Goal: Task Accomplishment & Management: Complete application form

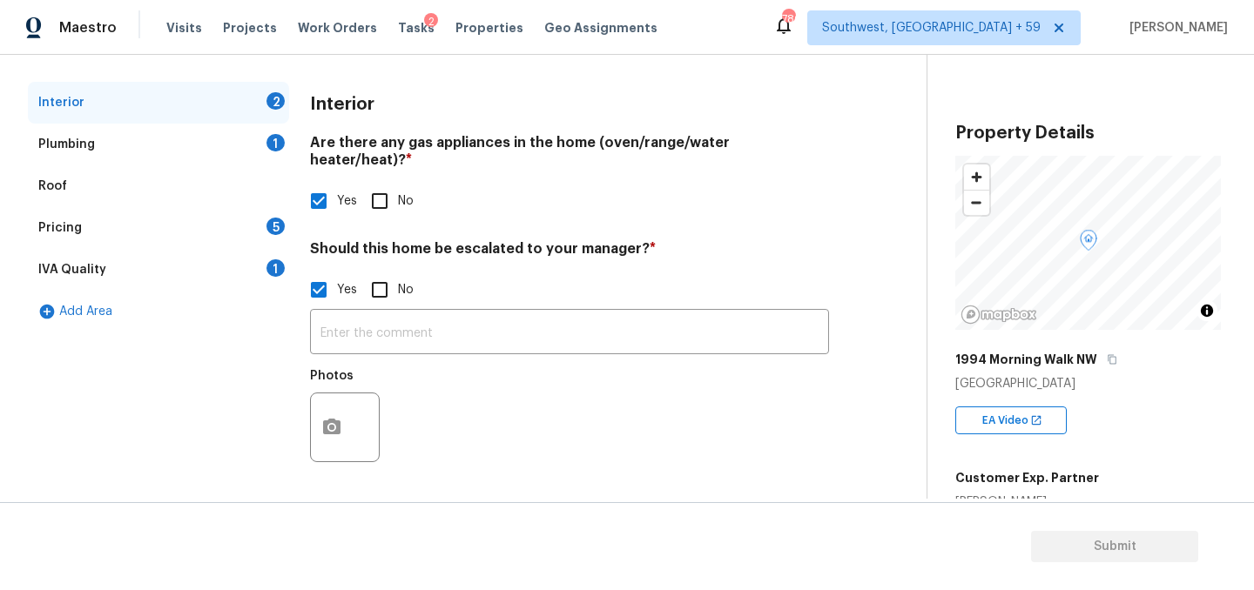
scroll to position [246, 0]
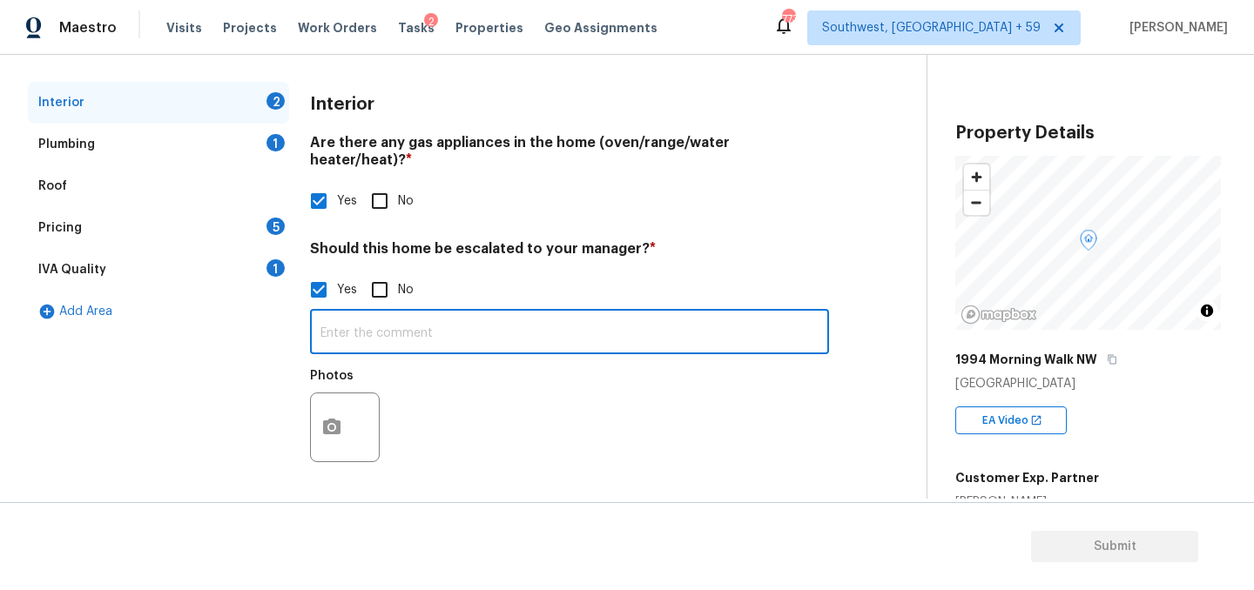
click at [409, 354] on input "text" at bounding box center [569, 333] width 519 height 41
click at [339, 429] on button "button" at bounding box center [332, 427] width 42 height 68
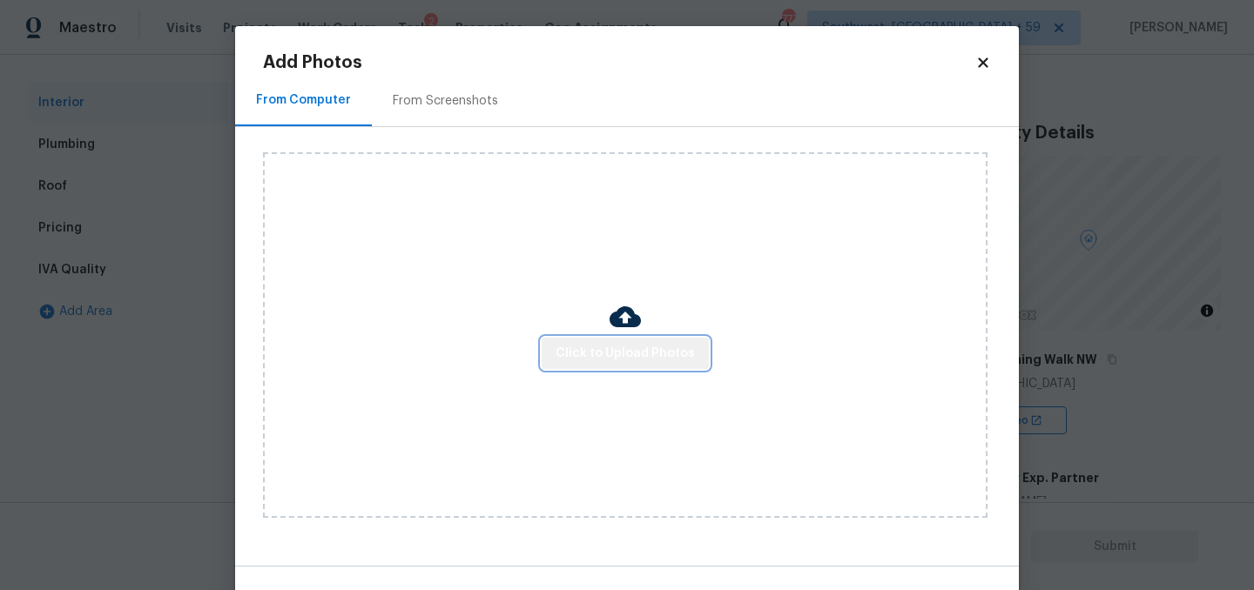
click at [636, 362] on span "Click to Upload Photos" at bounding box center [624, 354] width 139 height 22
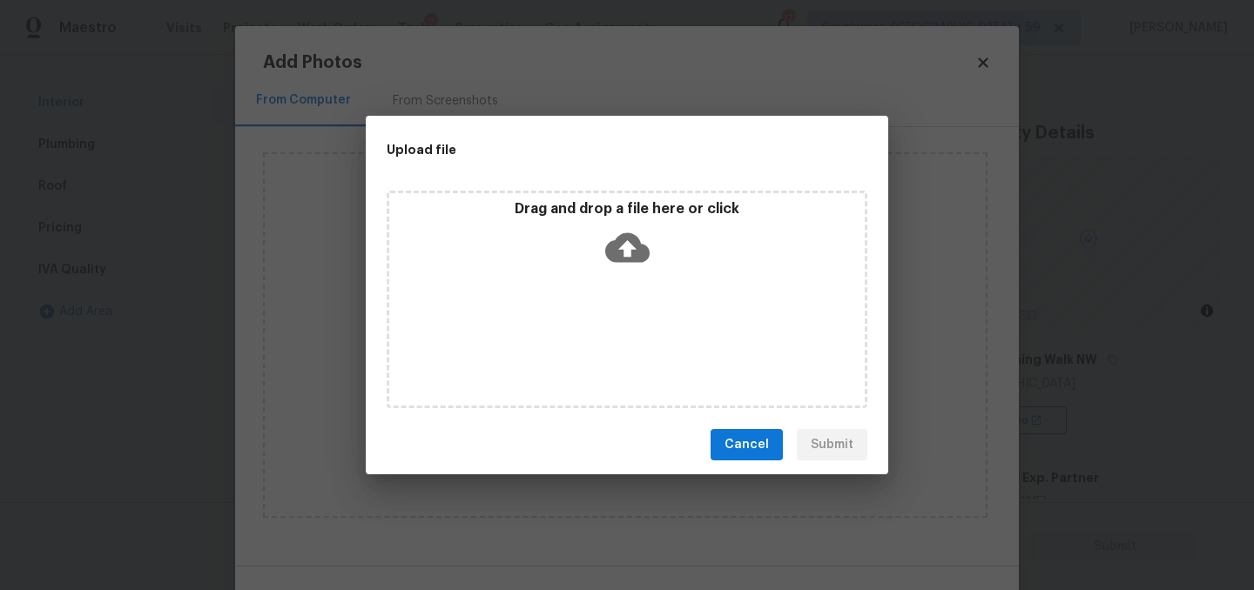
click at [627, 243] on icon at bounding box center [627, 247] width 44 height 44
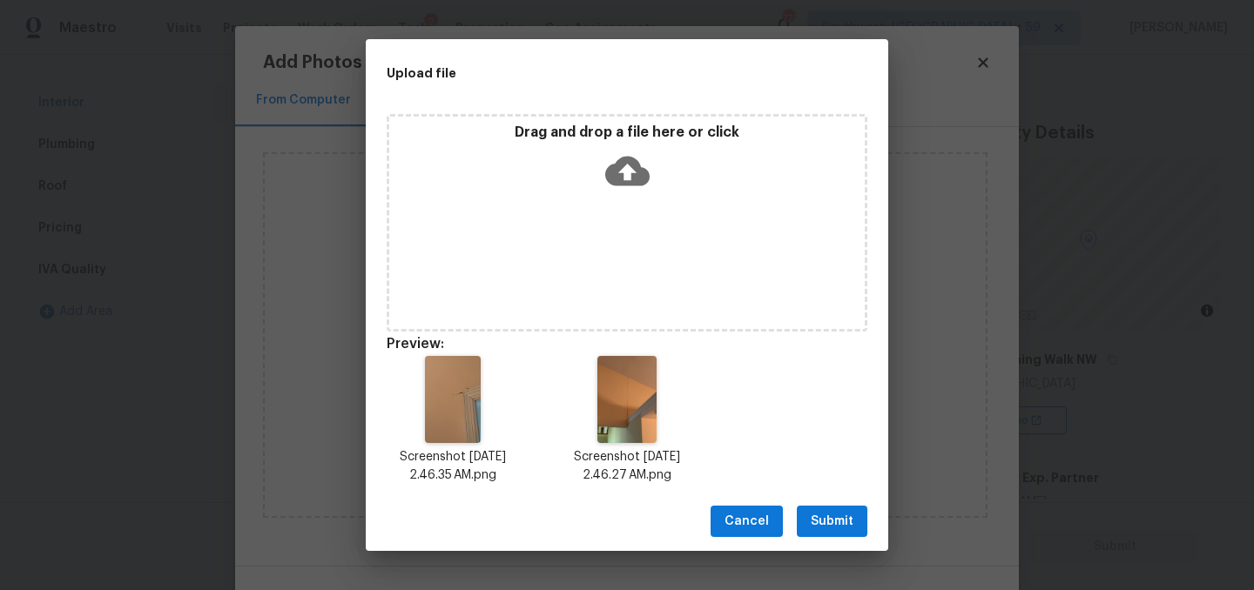
click at [838, 529] on span "Submit" at bounding box center [831, 522] width 43 height 22
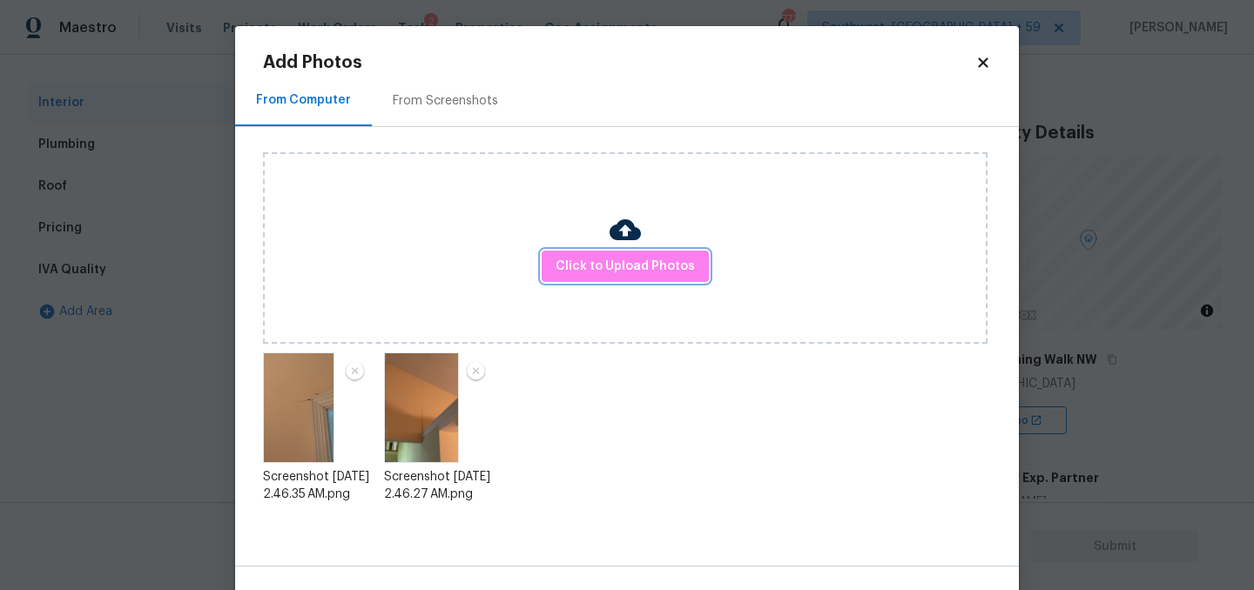
scroll to position [54, 0]
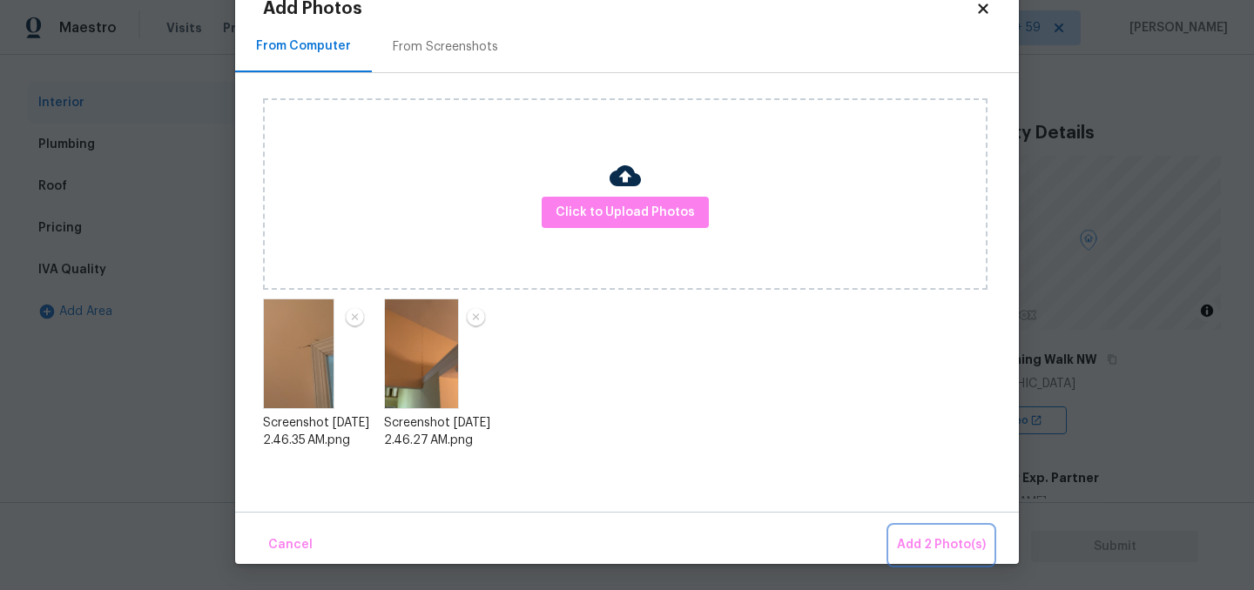
click at [941, 545] on span "Add 2 Photo(s)" at bounding box center [941, 545] width 89 height 22
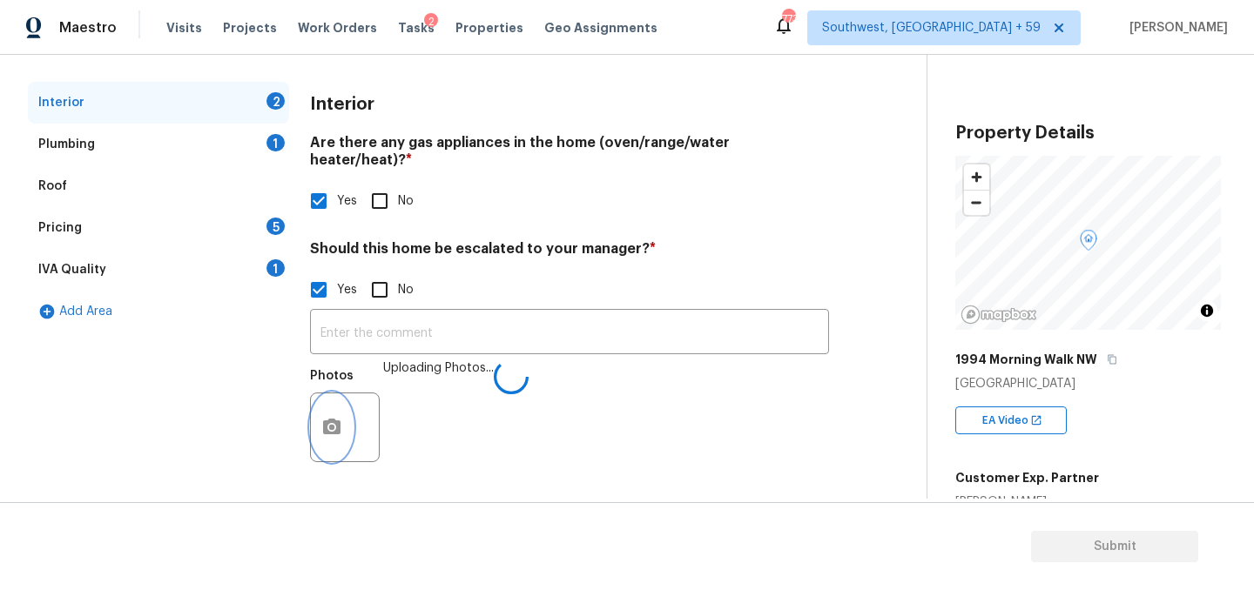
scroll to position [0, 0]
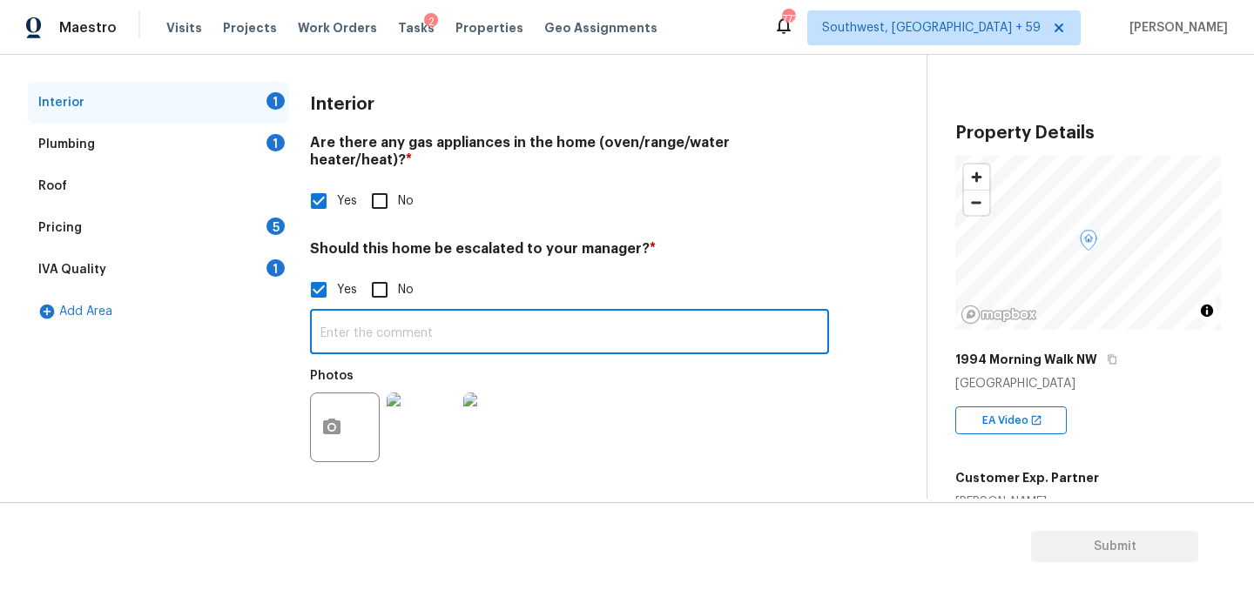
click at [506, 332] on input "text" at bounding box center [569, 333] width 519 height 41
paste input "Cracks located on the inside, above doors."
type input "Cracks located on the inside, above doors."
click at [168, 124] on div "Plumbing 1" at bounding box center [158, 145] width 261 height 42
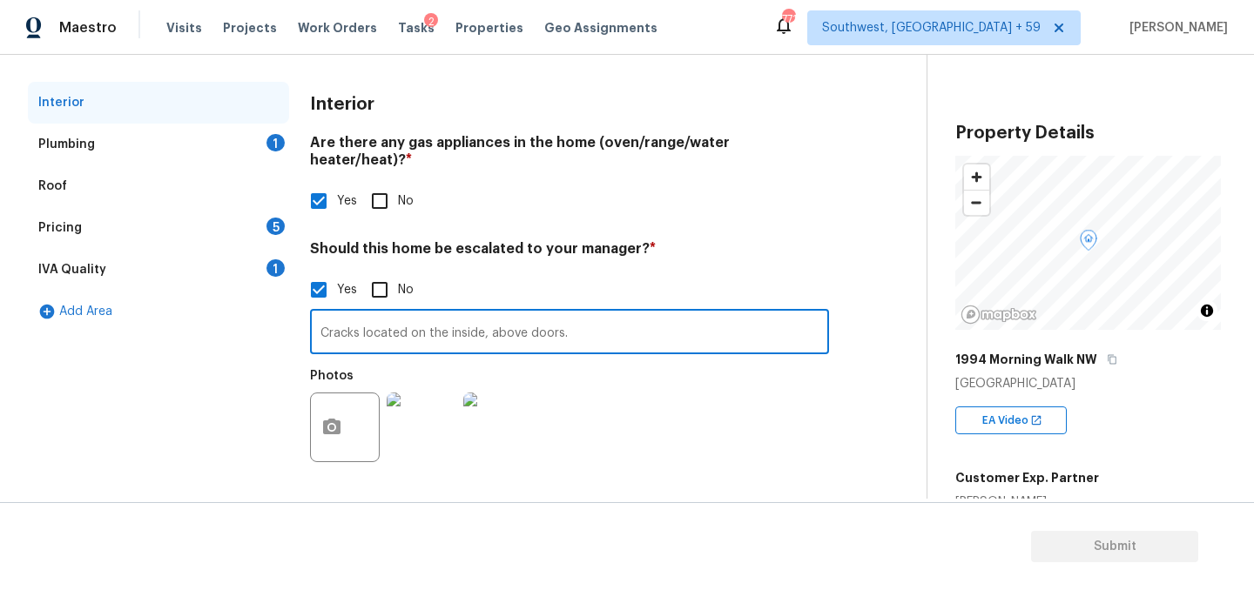
scroll to position [112, 0]
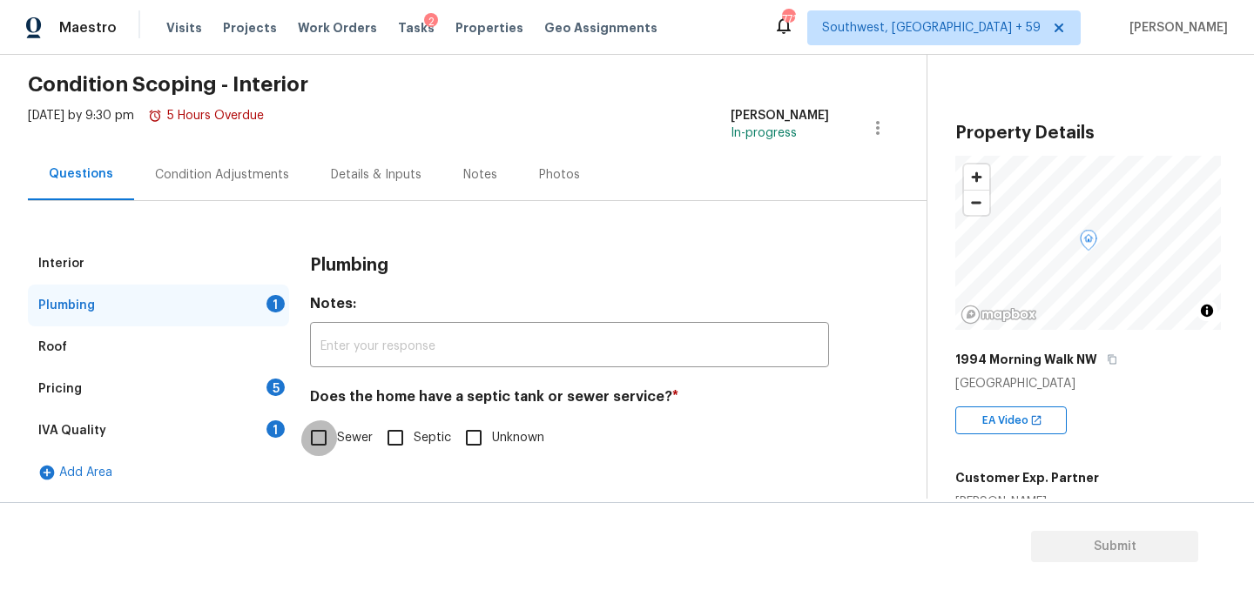
click at [328, 420] on input "Sewer" at bounding box center [318, 438] width 37 height 37
checkbox input "true"
click at [147, 371] on div "Pricing 5" at bounding box center [158, 389] width 261 height 42
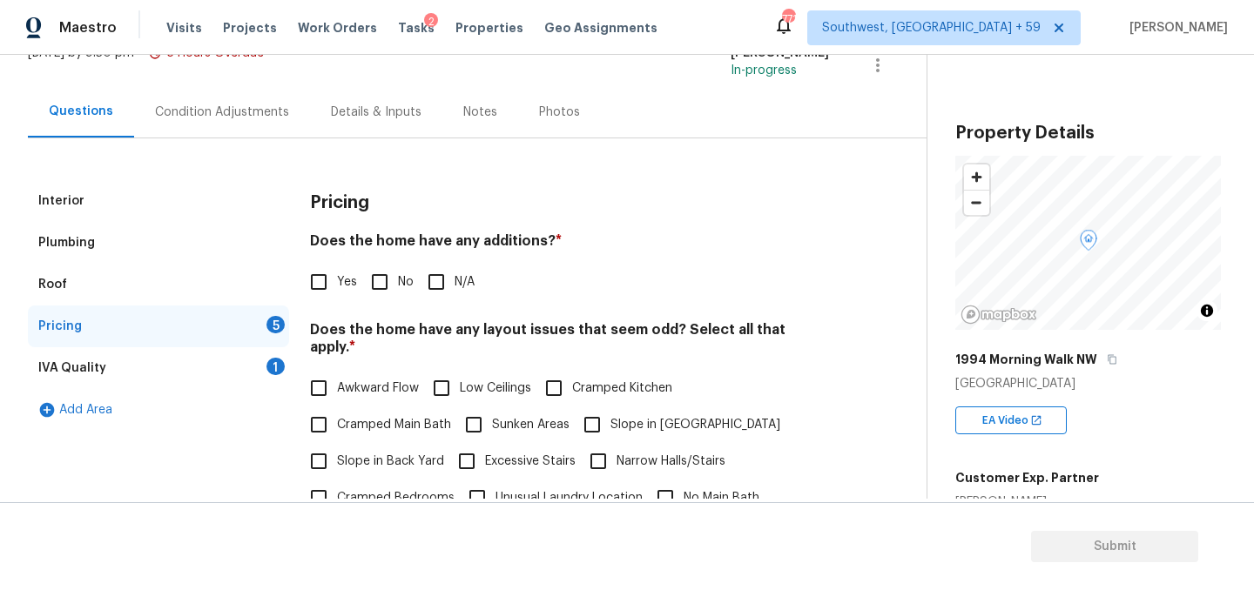
scroll to position [127, 0]
click at [321, 299] on input "Yes" at bounding box center [318, 280] width 37 height 37
checkbox input "true"
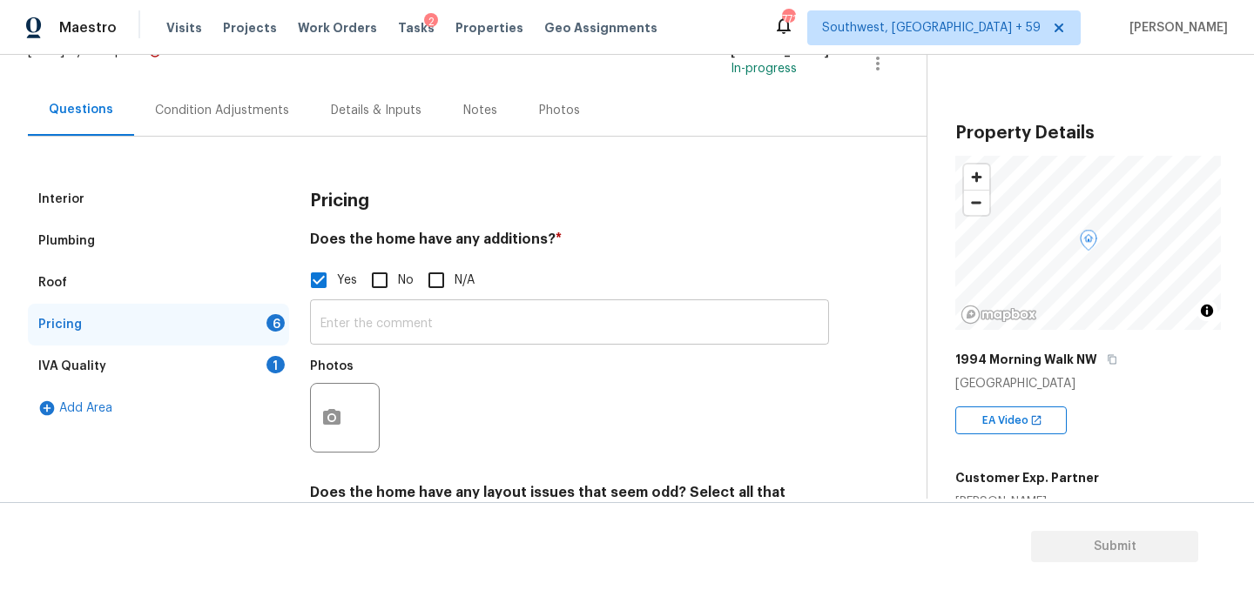
click at [407, 345] on input "text" at bounding box center [569, 324] width 519 height 41
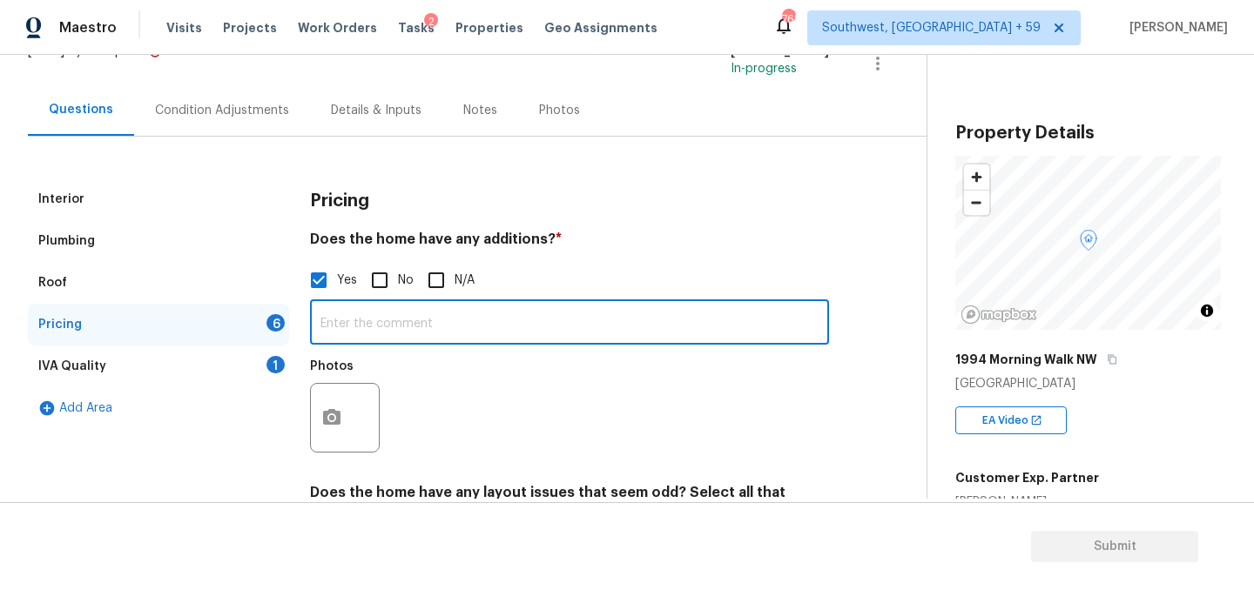
paste input "Converted Garage"
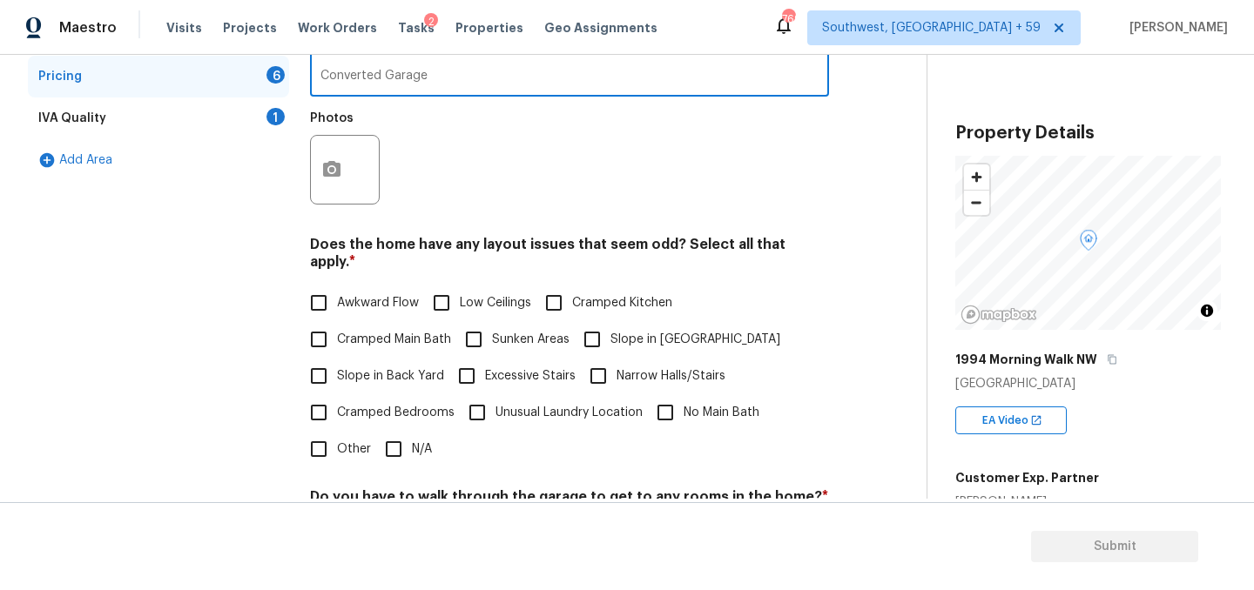
scroll to position [392, 0]
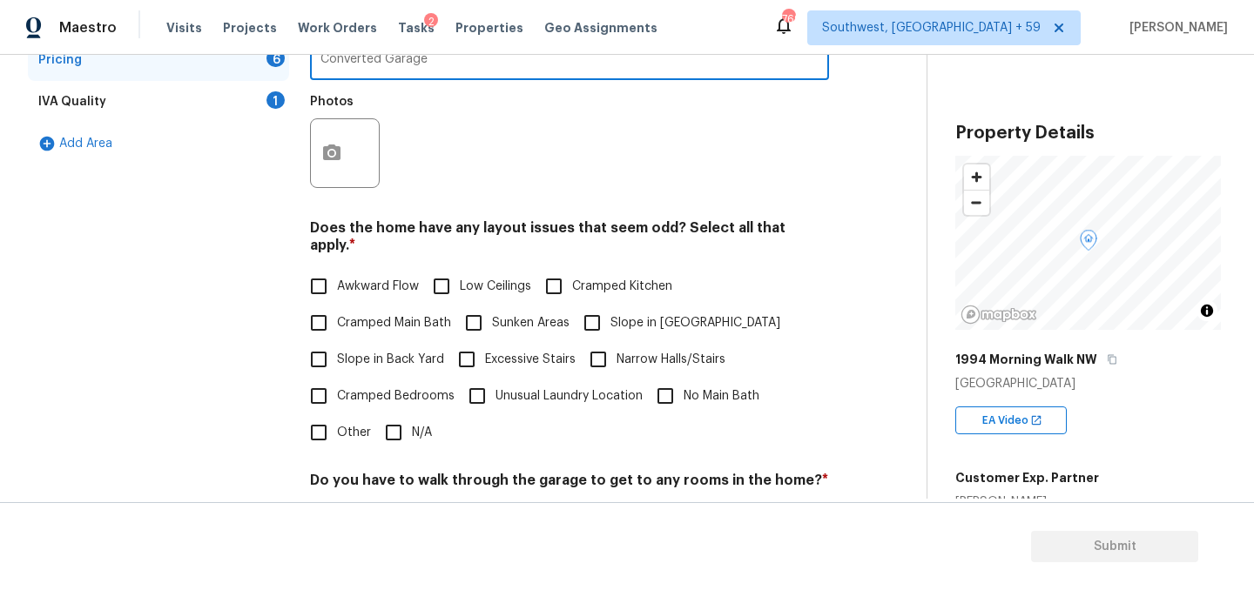
type input "Converted Garage"
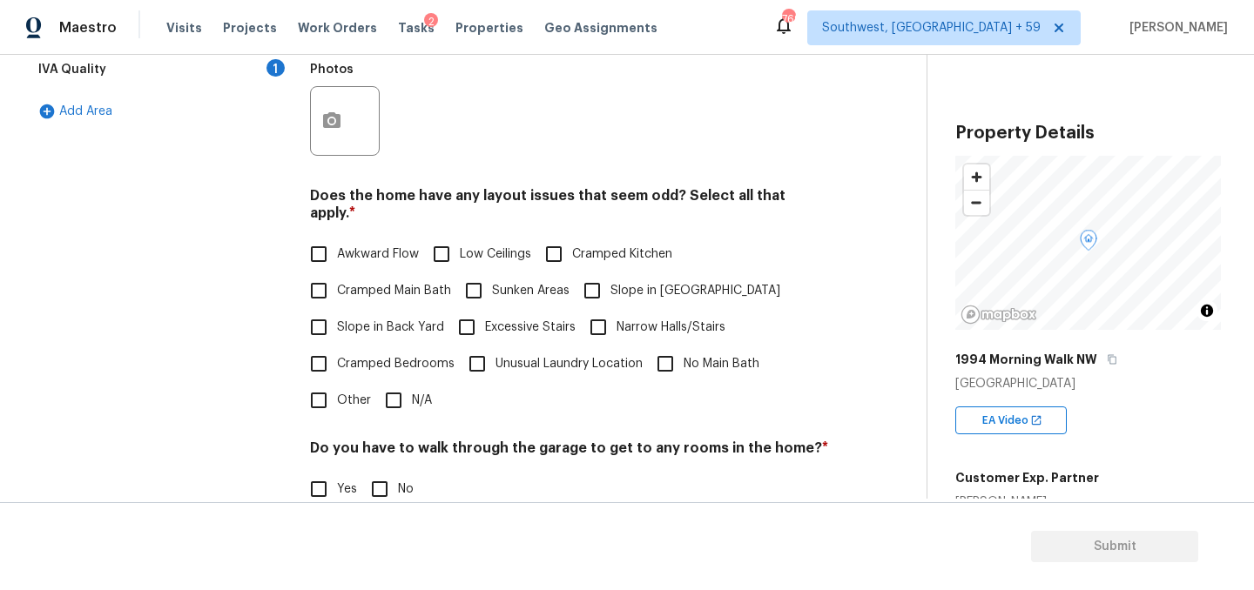
click at [412, 419] on input "N/A" at bounding box center [393, 400] width 37 height 37
checkbox input "true"
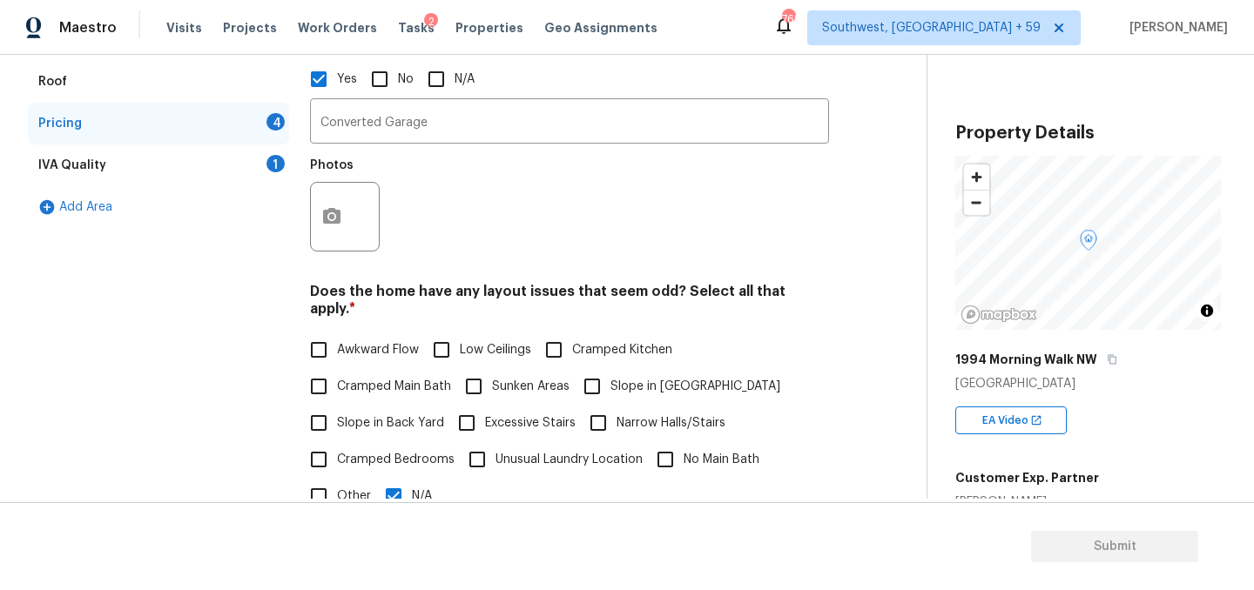
scroll to position [732, 0]
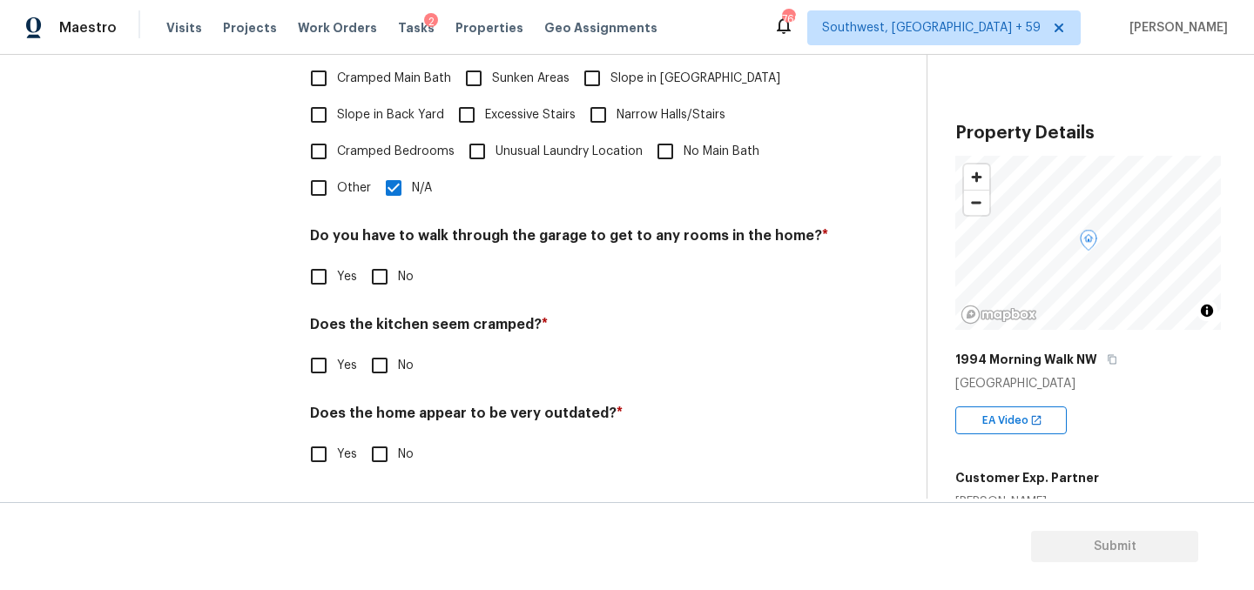
click at [413, 268] on span "No" at bounding box center [406, 277] width 16 height 18
click at [398, 266] on input "No" at bounding box center [379, 277] width 37 height 37
checkbox input "true"
click at [395, 366] on input "No" at bounding box center [379, 365] width 37 height 37
checkbox input "true"
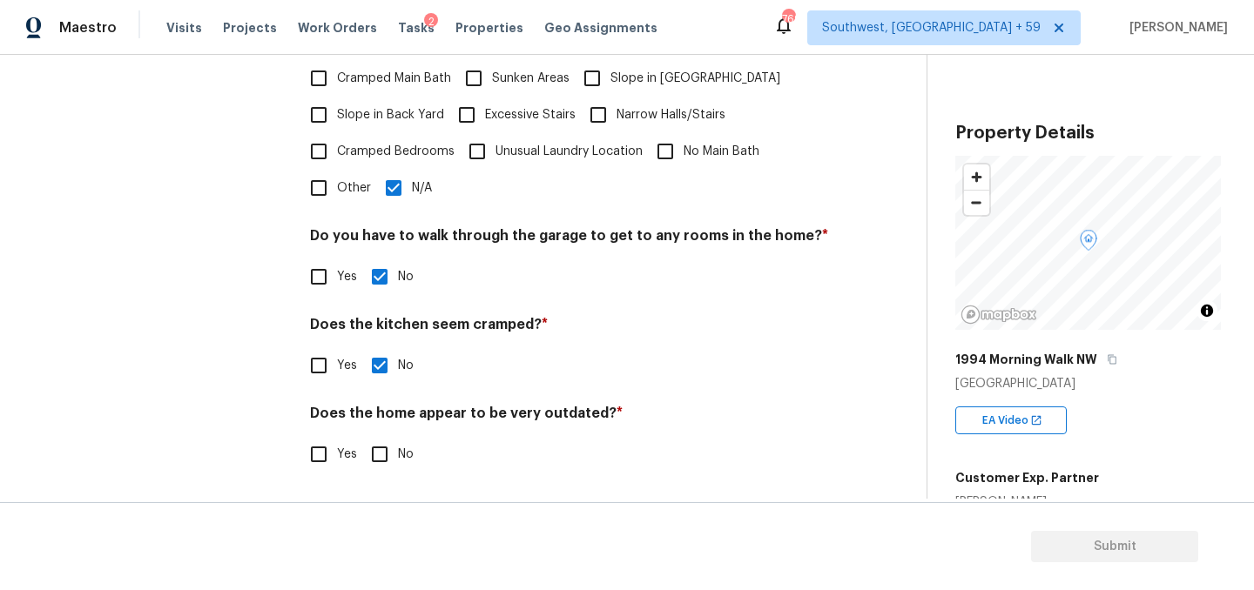
click at [394, 443] on input "No" at bounding box center [379, 454] width 37 height 37
checkbox input "true"
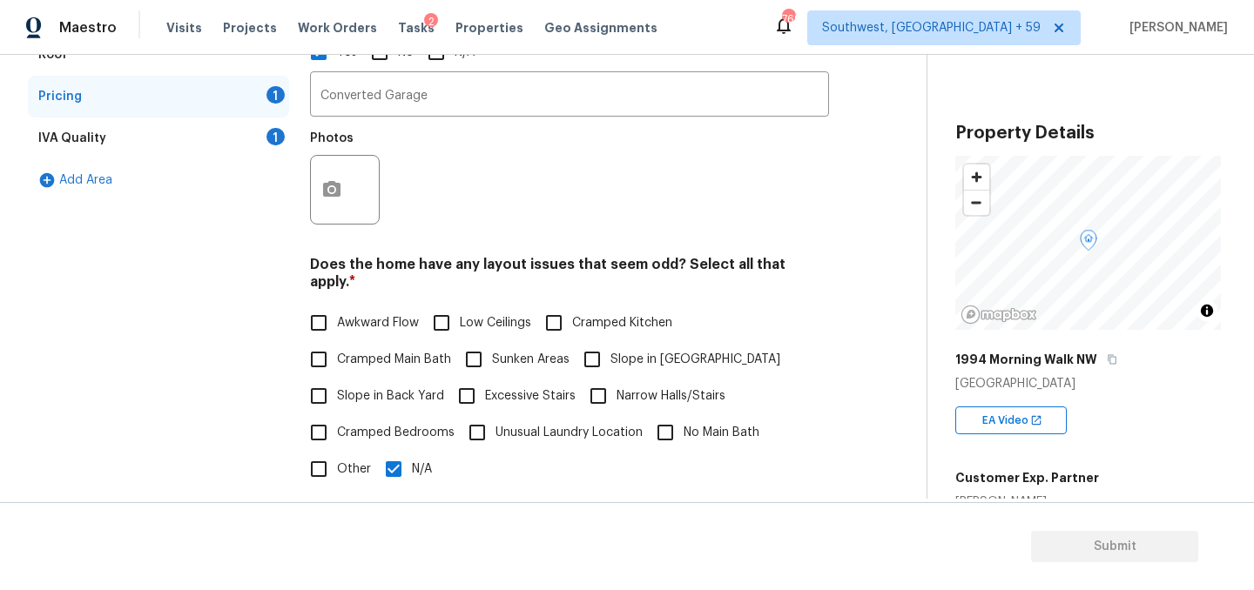
scroll to position [327, 0]
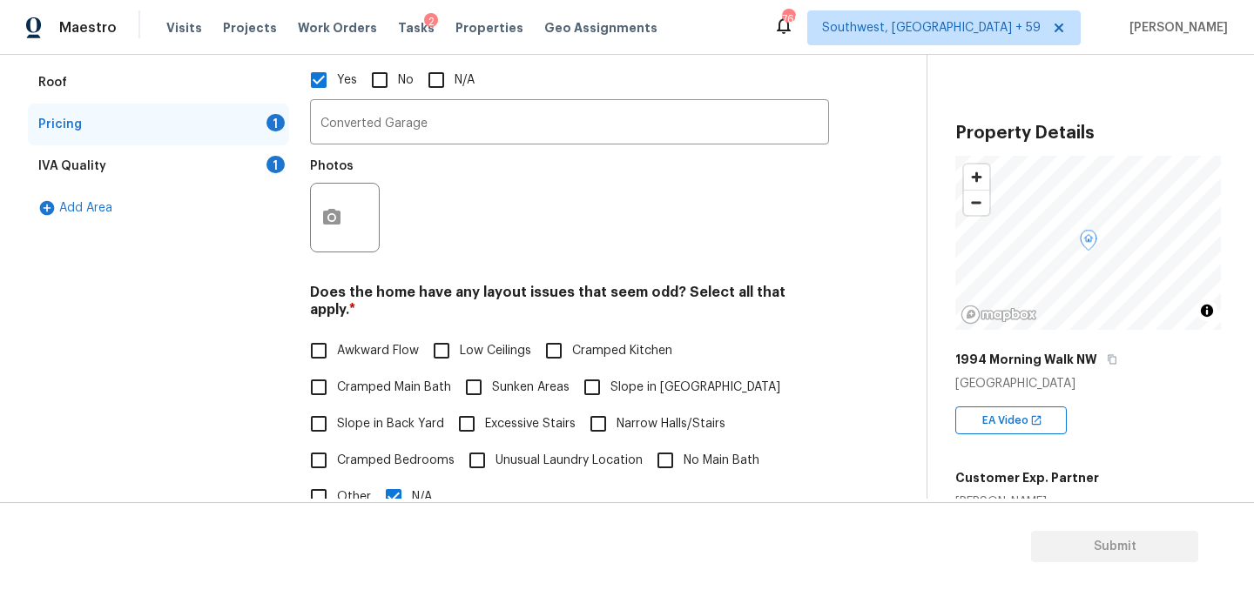
click at [165, 187] on div "IVA Quality 1" at bounding box center [158, 166] width 261 height 42
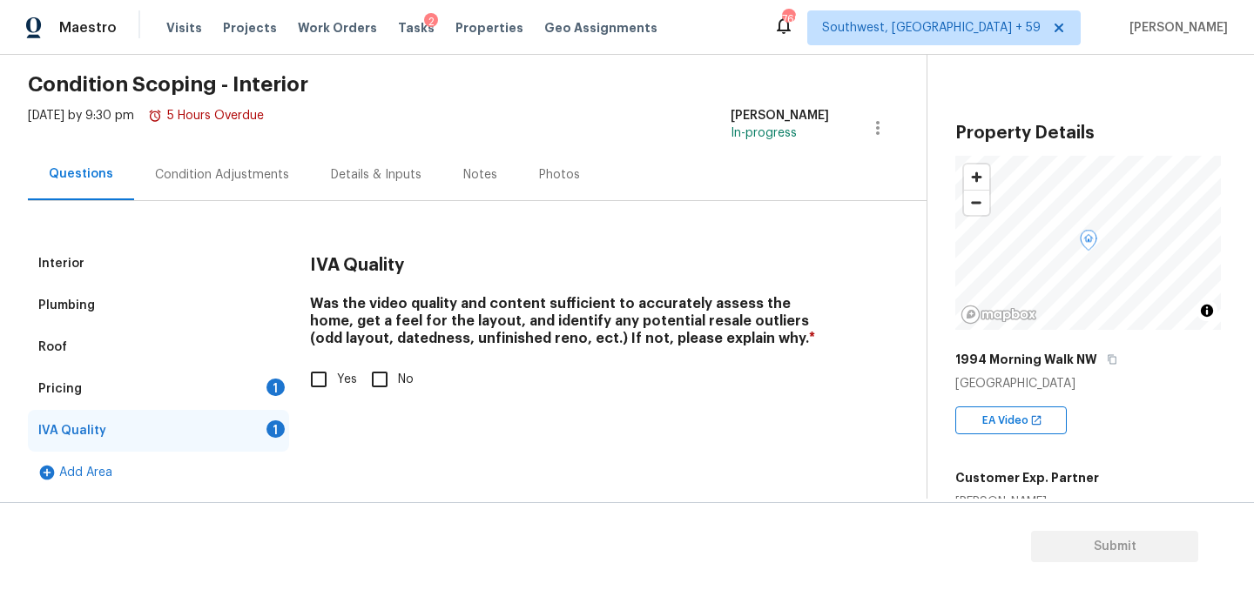
click at [179, 368] on div "Pricing 1" at bounding box center [158, 389] width 261 height 42
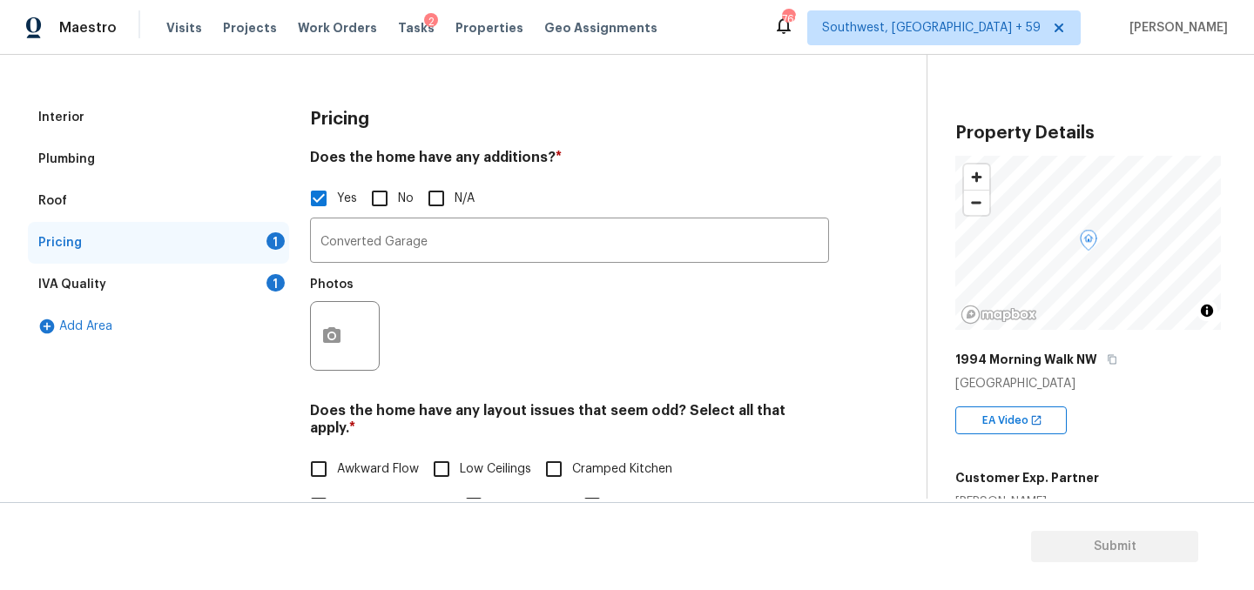
scroll to position [261, 0]
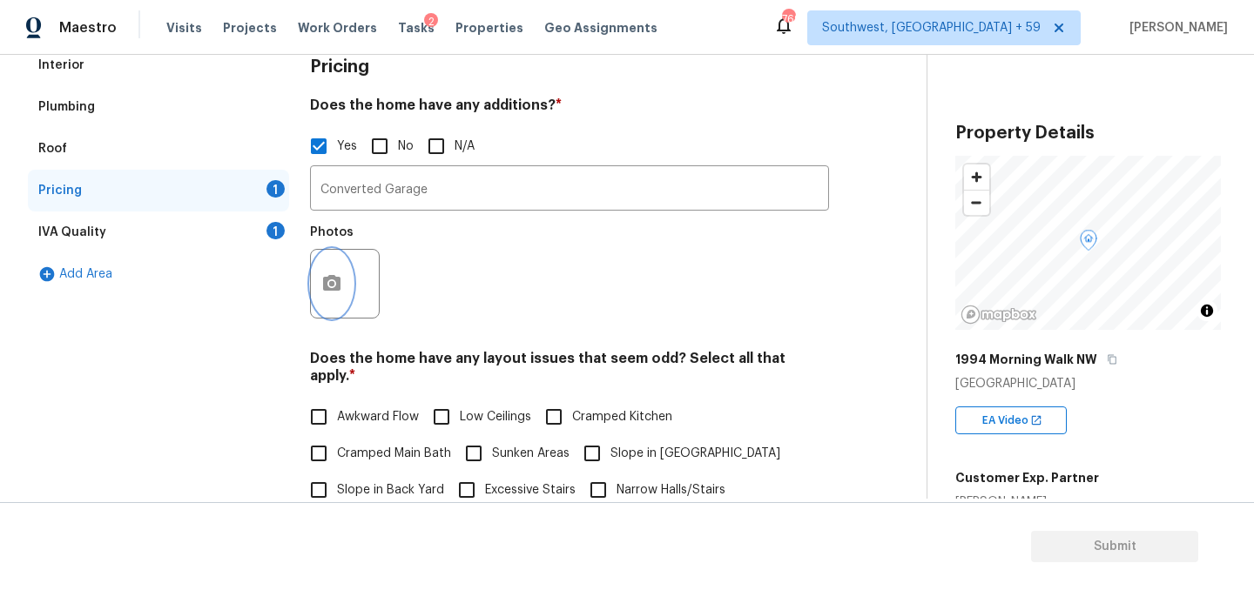
click at [353, 318] on button "button" at bounding box center [332, 284] width 42 height 68
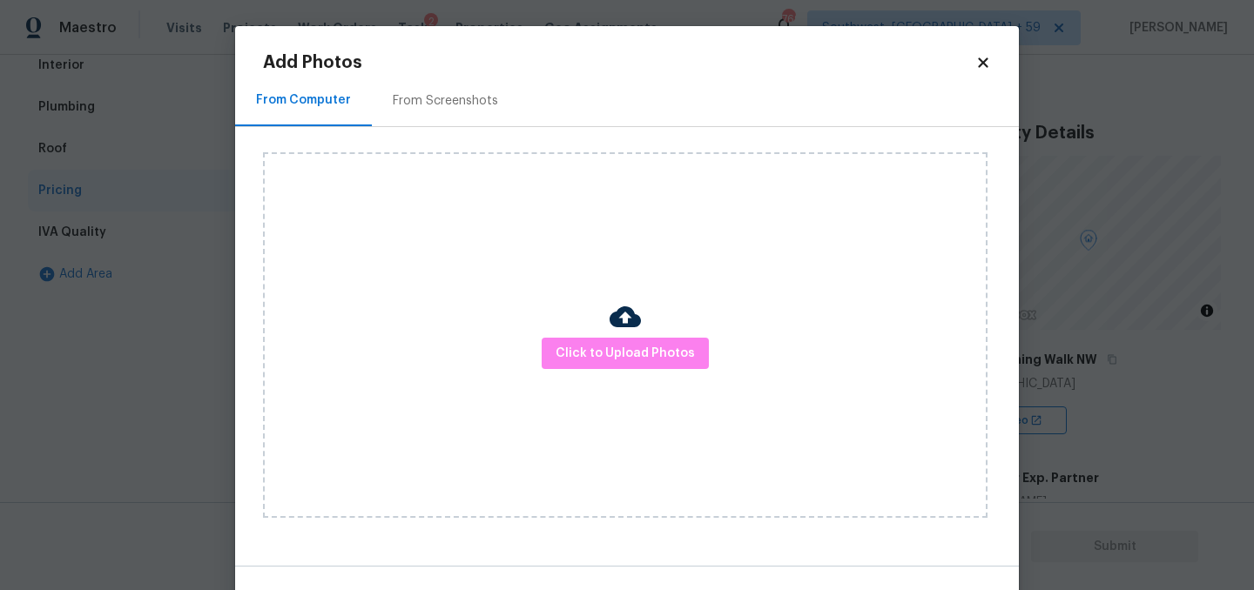
click at [986, 68] on icon at bounding box center [983, 63] width 16 height 16
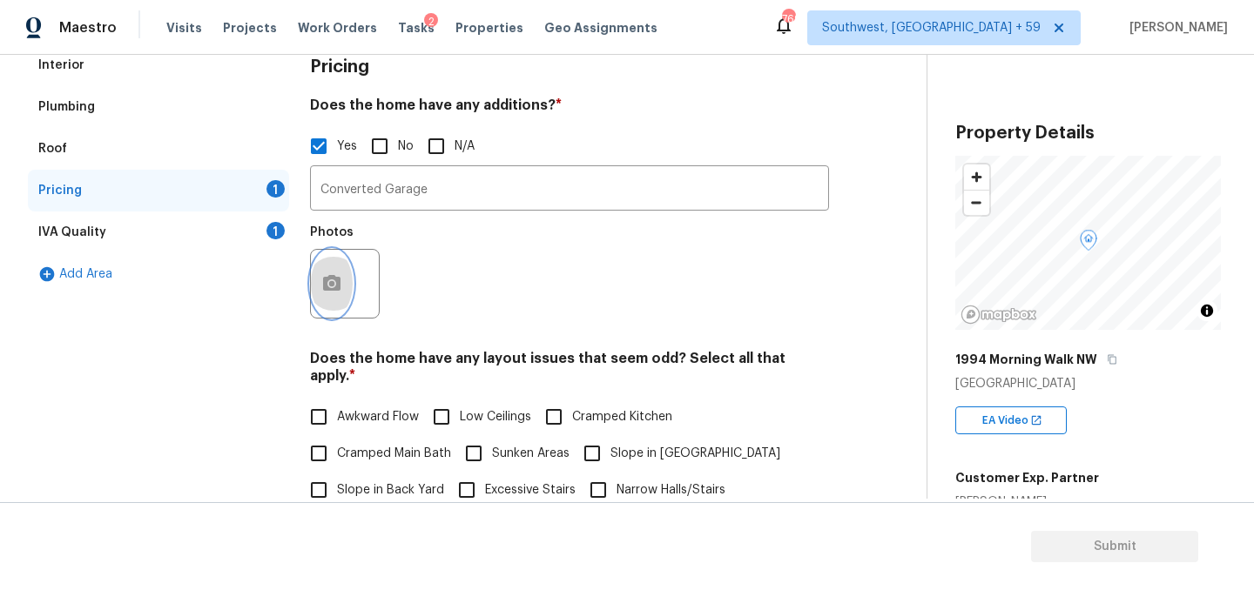
click at [340, 291] on icon "button" at bounding box center [331, 283] width 17 height 16
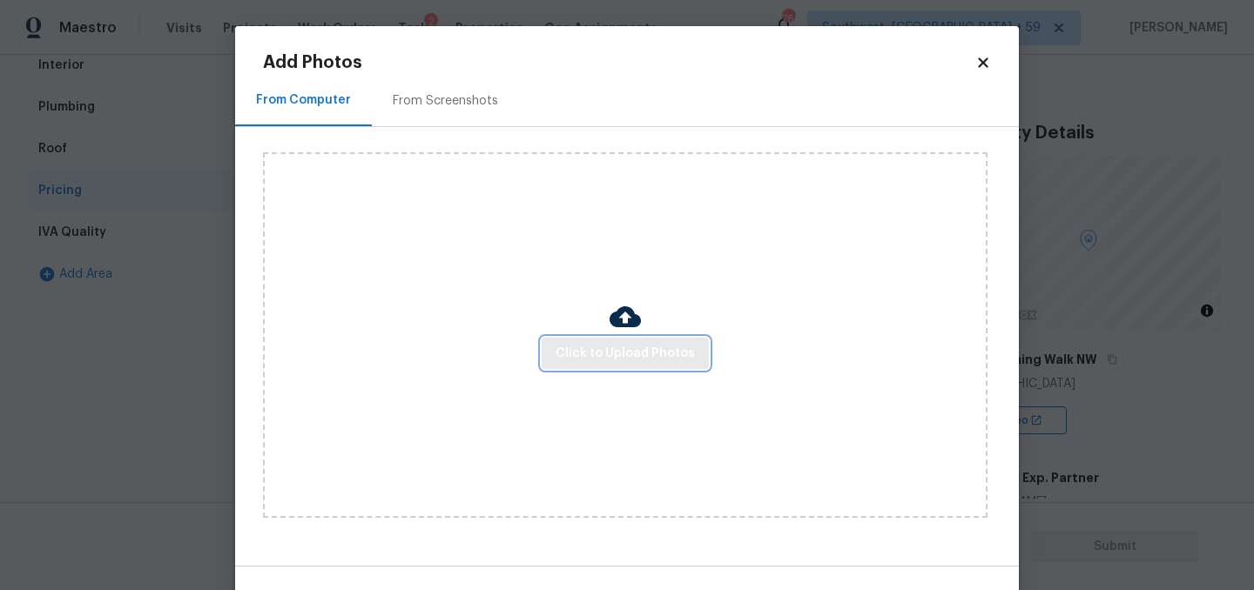
click at [639, 348] on span "Click to Upload Photos" at bounding box center [624, 354] width 139 height 22
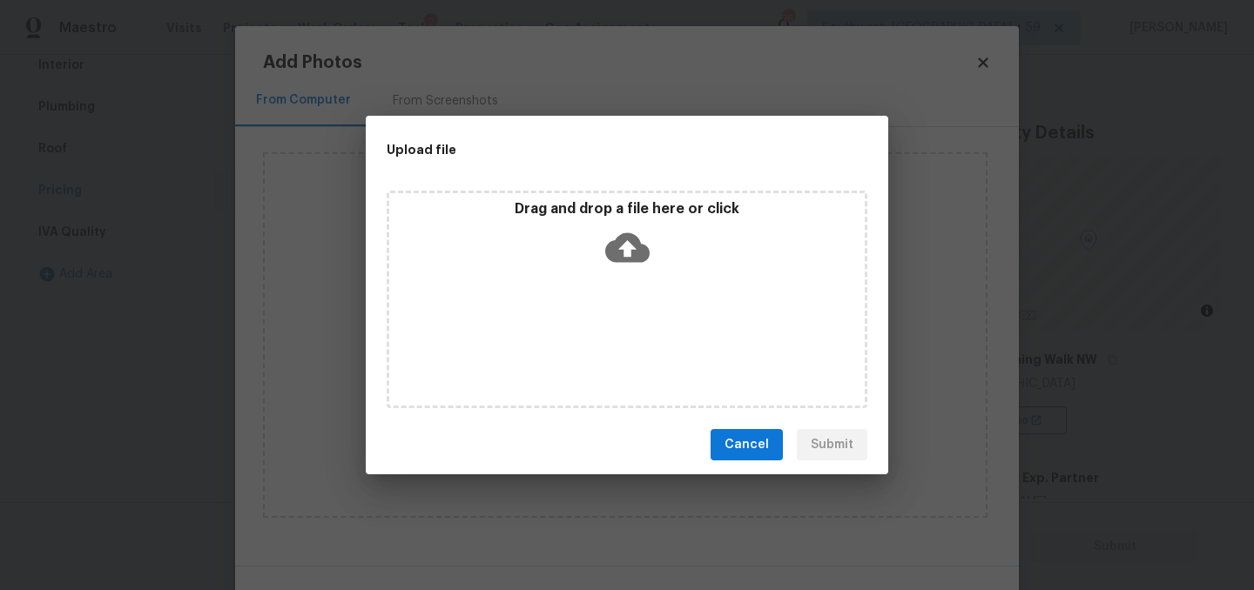
click at [630, 248] on icon at bounding box center [627, 247] width 44 height 44
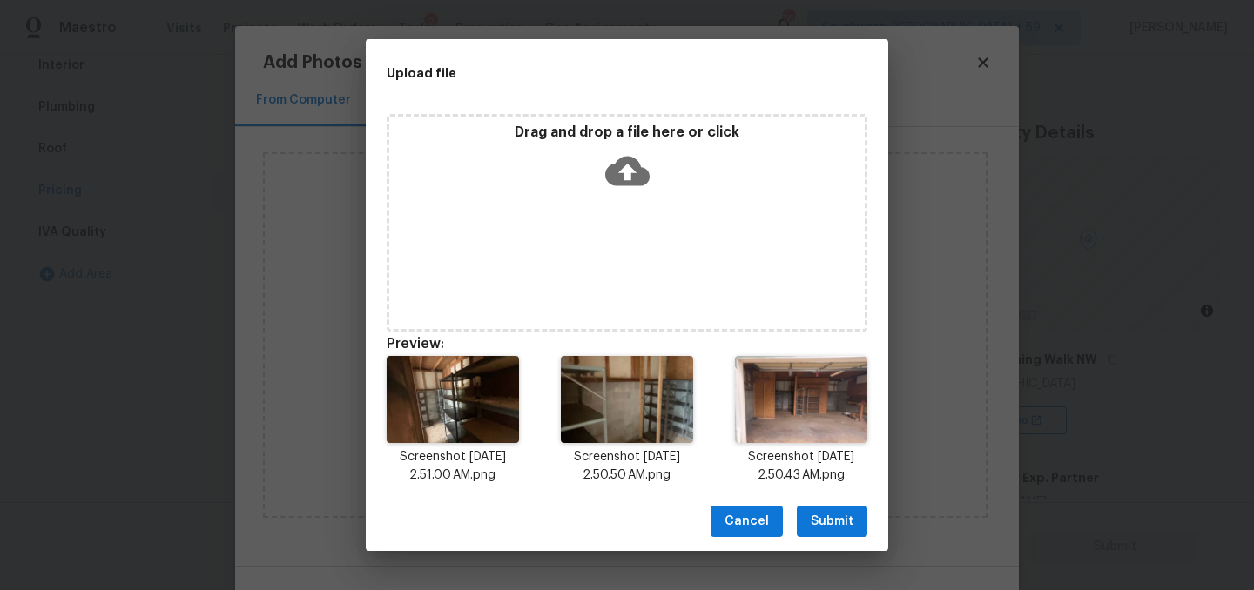
click at [849, 533] on span "Submit" at bounding box center [831, 522] width 43 height 22
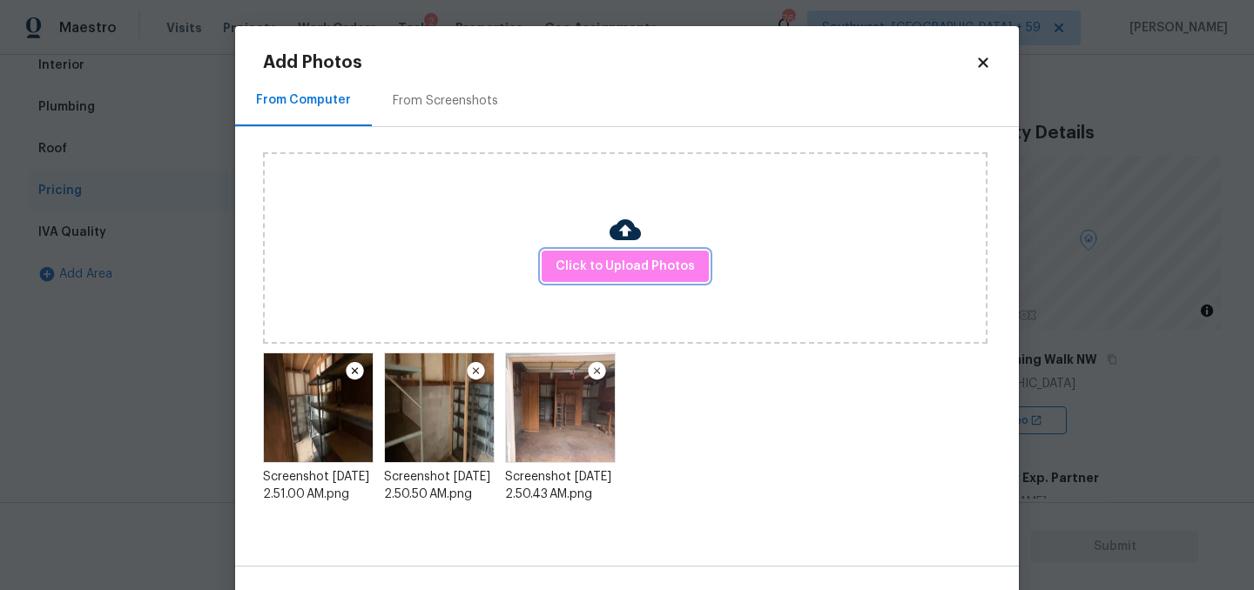
scroll to position [54, 0]
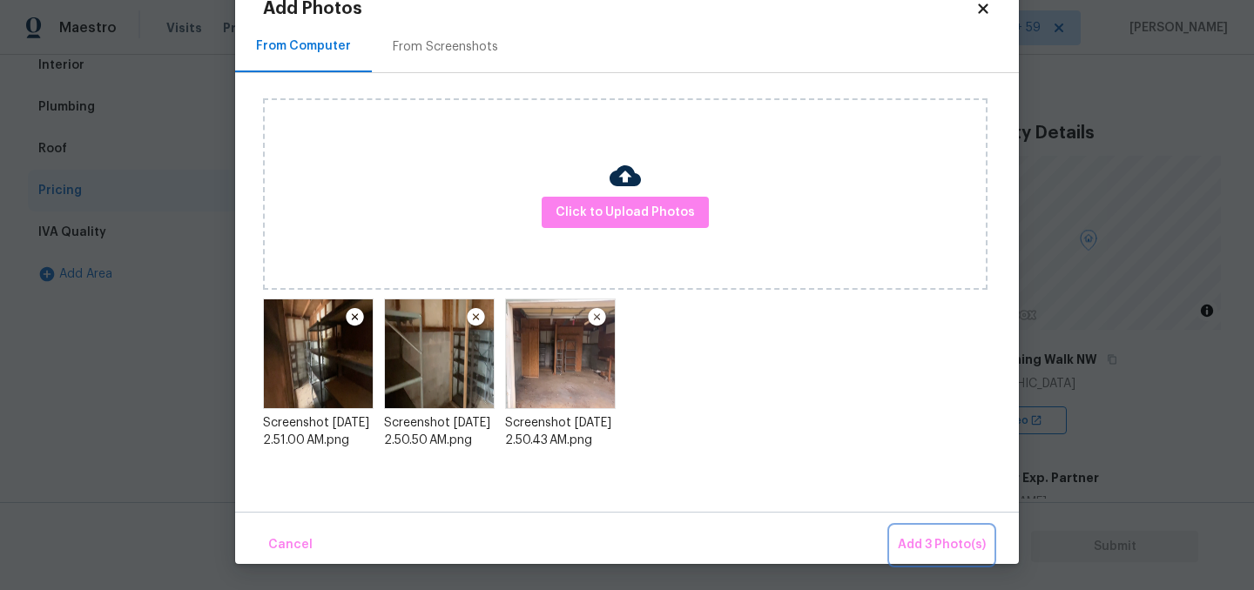
click at [958, 561] on button "Add 3 Photo(s)" at bounding box center [942, 545] width 102 height 37
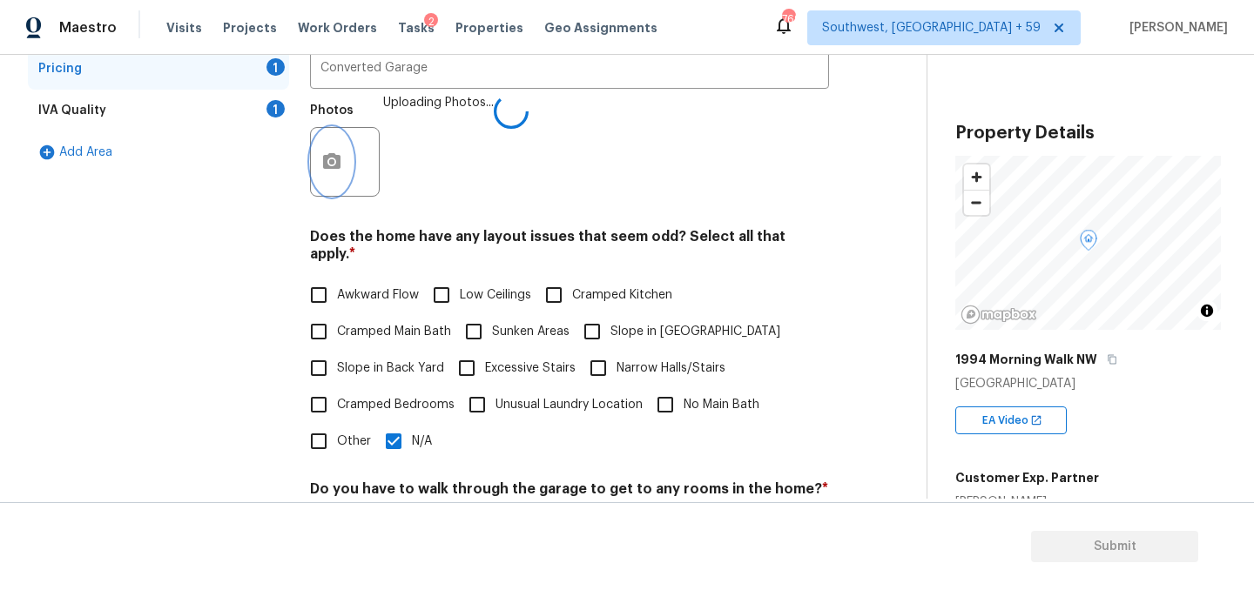
scroll to position [295, 0]
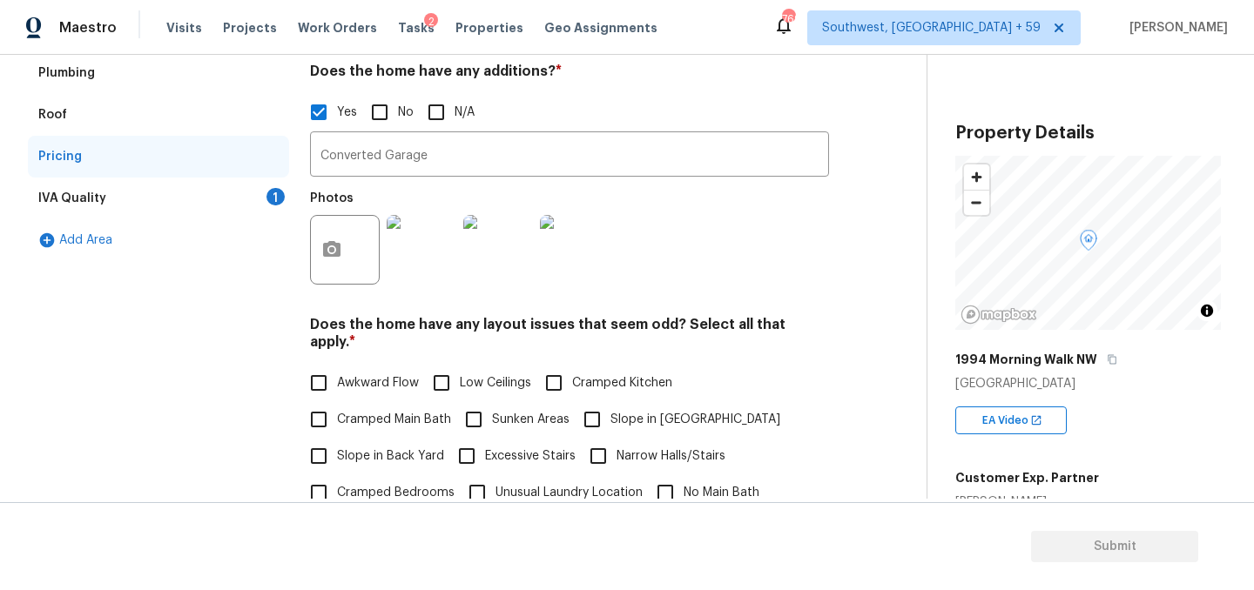
click at [97, 207] on div "IVA Quality" at bounding box center [72, 198] width 68 height 17
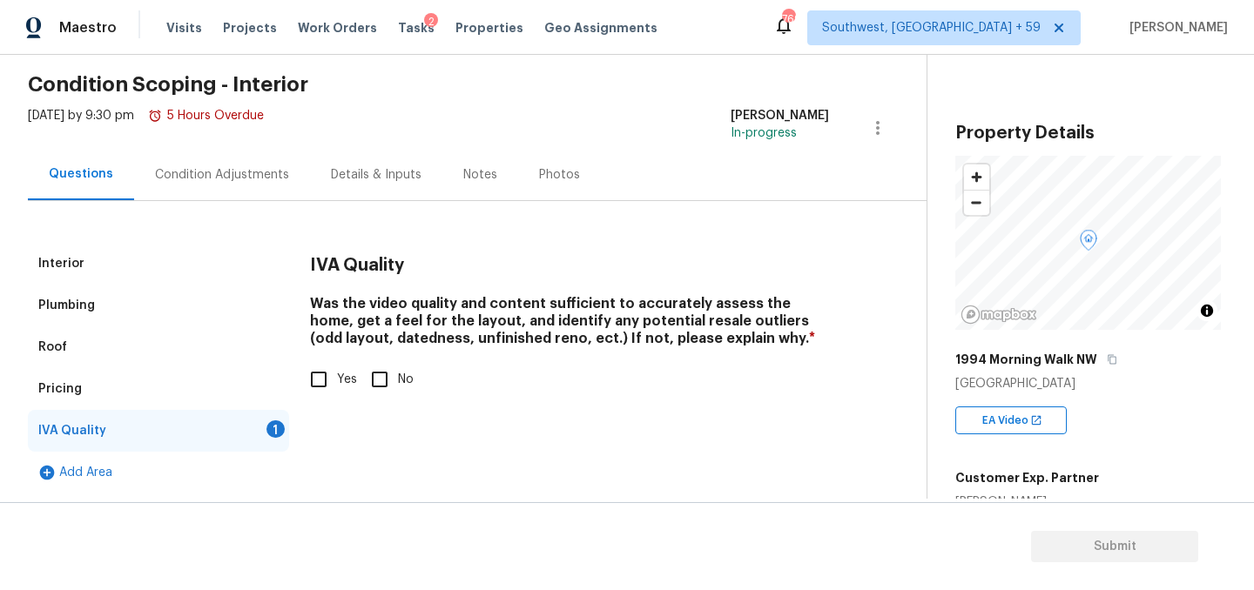
click at [398, 379] on input "No" at bounding box center [379, 379] width 37 height 37
checkbox input "true"
click at [333, 370] on input "Yes" at bounding box center [318, 379] width 37 height 37
checkbox input "true"
checkbox input "false"
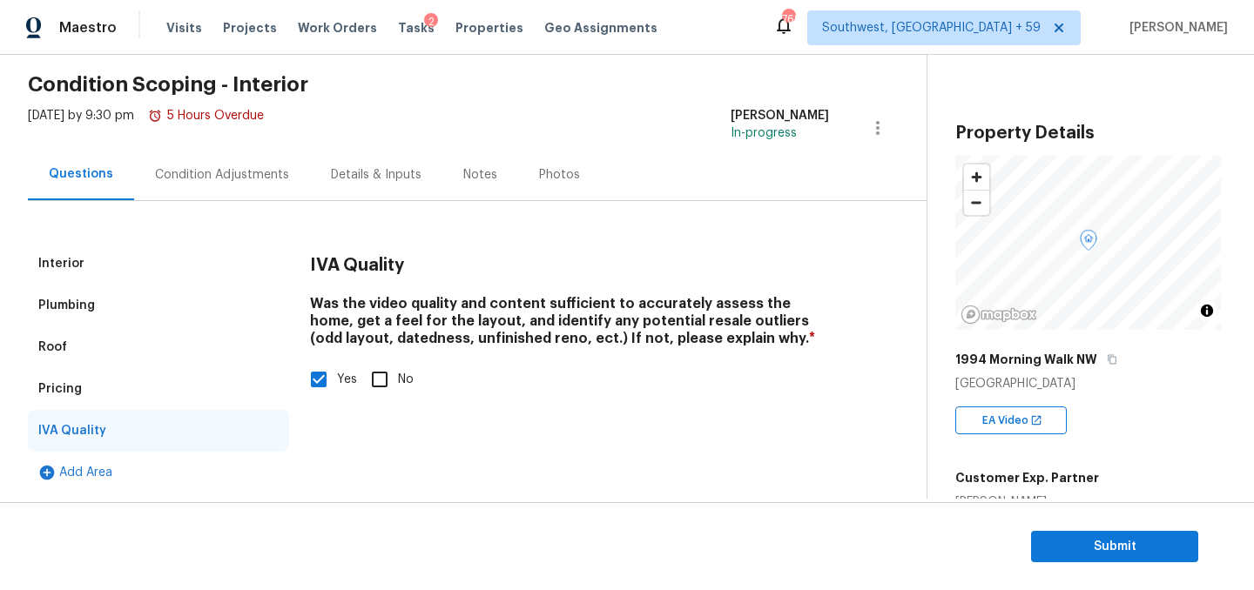
click at [259, 166] on div "Condition Adjustments" at bounding box center [222, 174] width 134 height 17
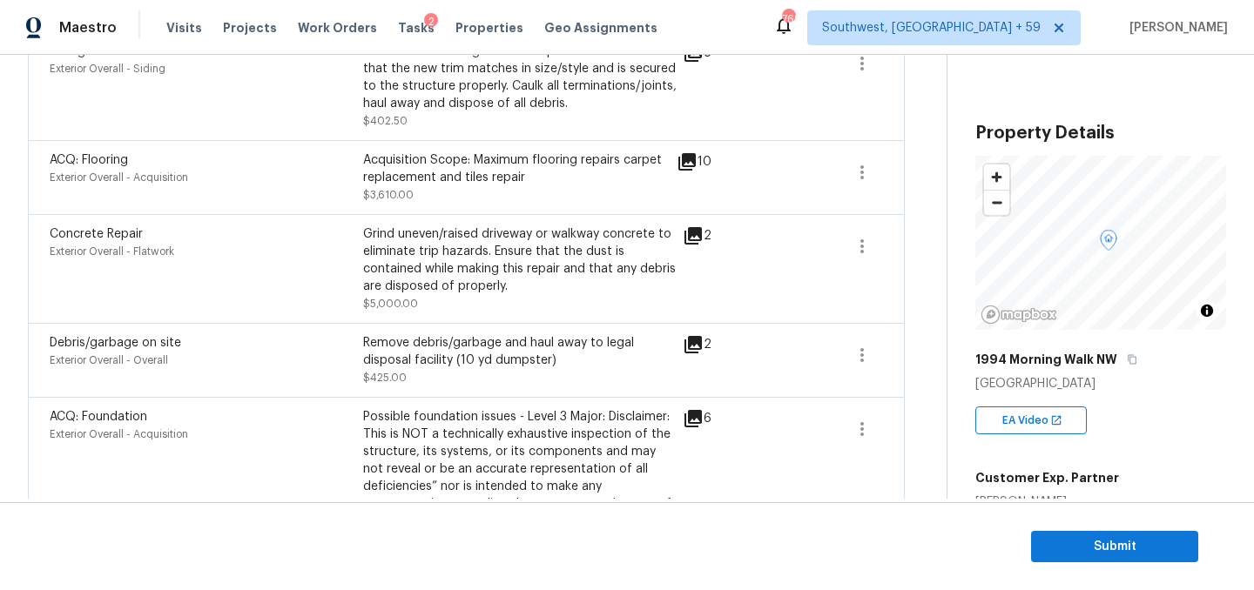
scroll to position [353, 0]
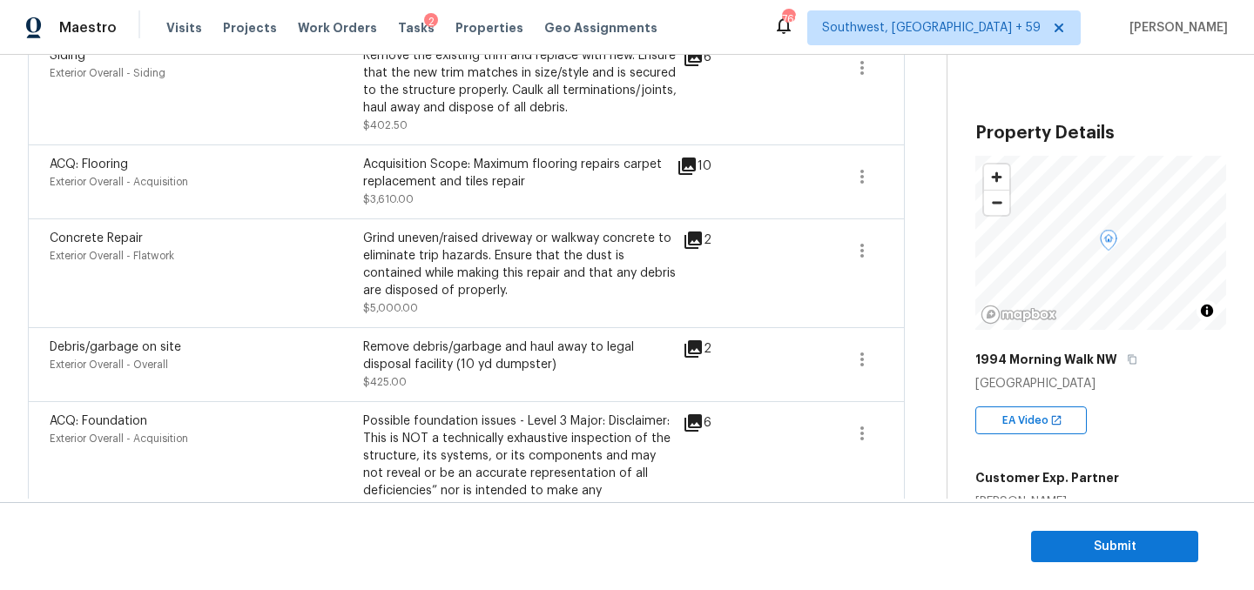
click at [686, 208] on div "10" at bounding box center [721, 182] width 91 height 52
click at [697, 177] on icon at bounding box center [686, 166] width 21 height 21
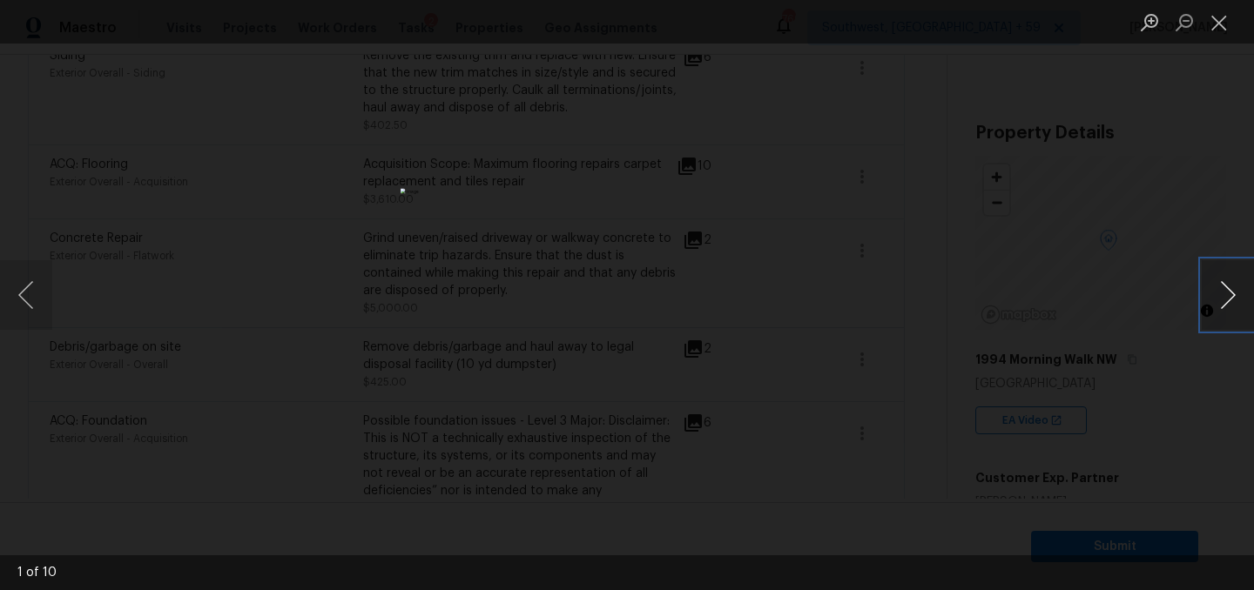
click at [1228, 299] on button "Next image" at bounding box center [1227, 295] width 52 height 70
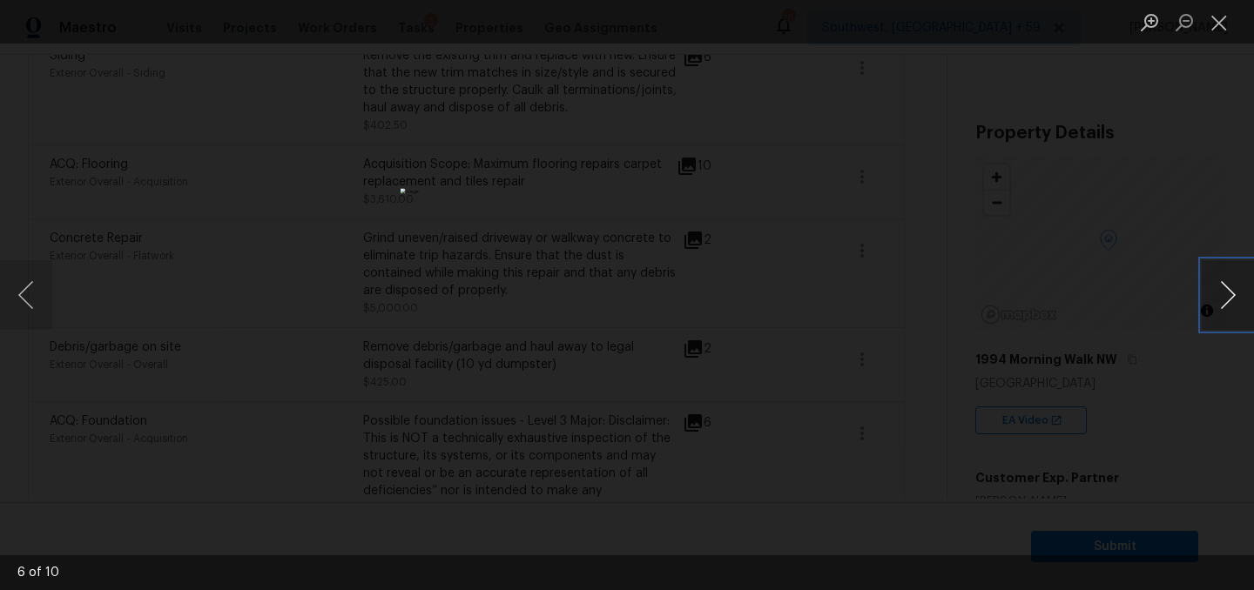
click at [1228, 299] on button "Next image" at bounding box center [1227, 295] width 52 height 70
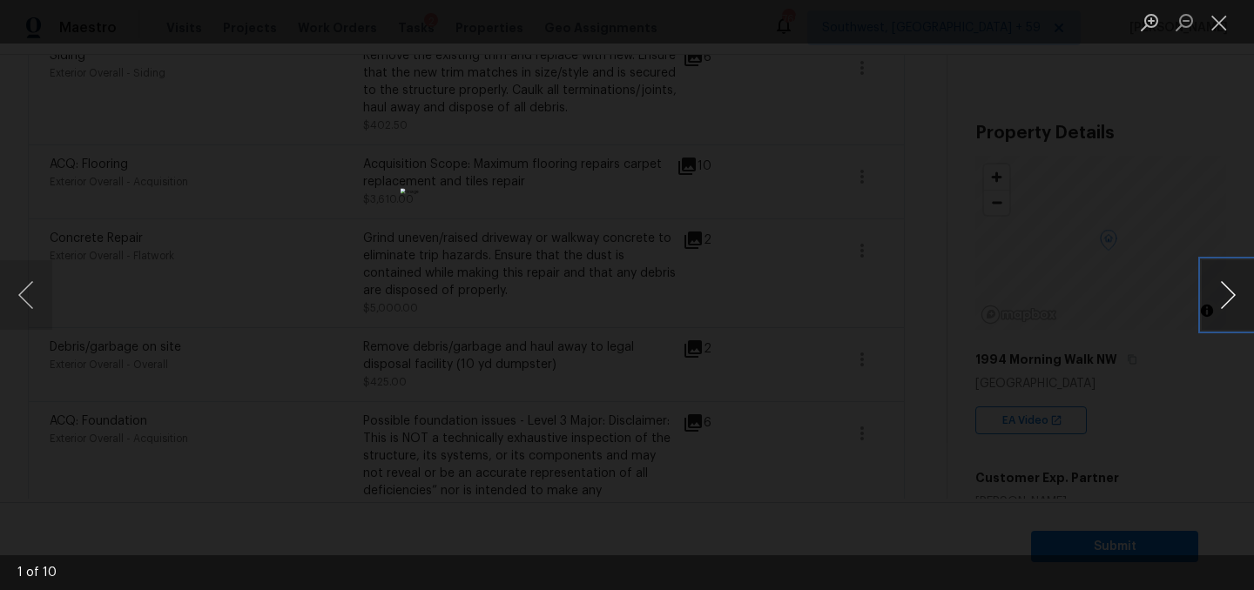
click at [1228, 299] on button "Next image" at bounding box center [1227, 295] width 52 height 70
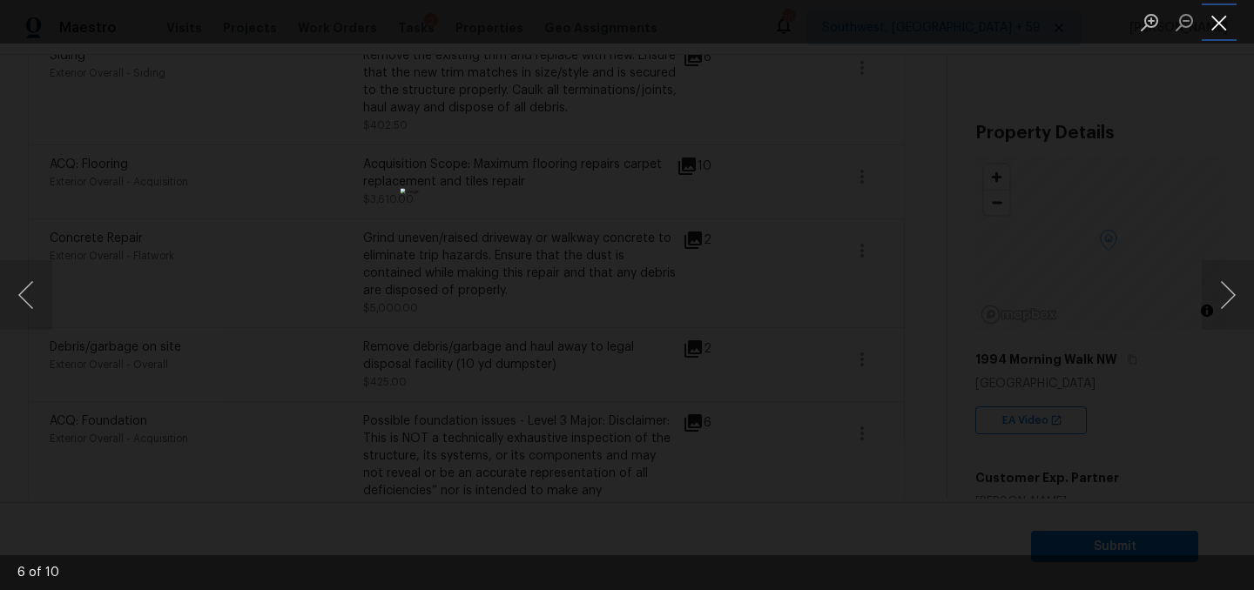
click at [1213, 32] on button "Close lightbox" at bounding box center [1218, 22] width 35 height 30
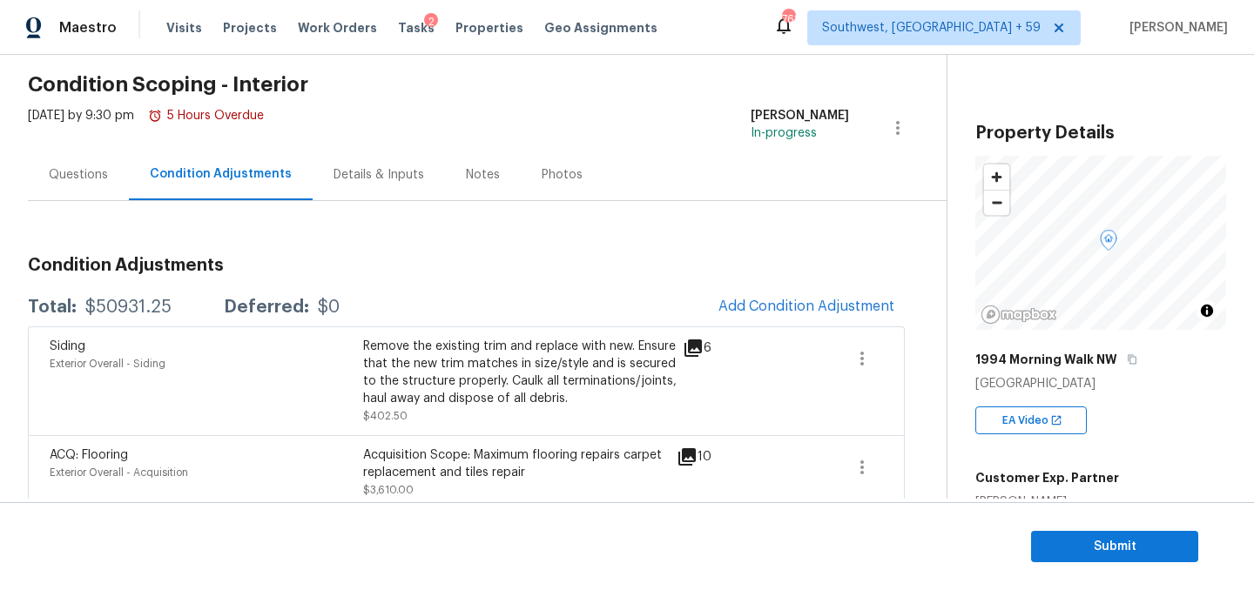
scroll to position [95, 0]
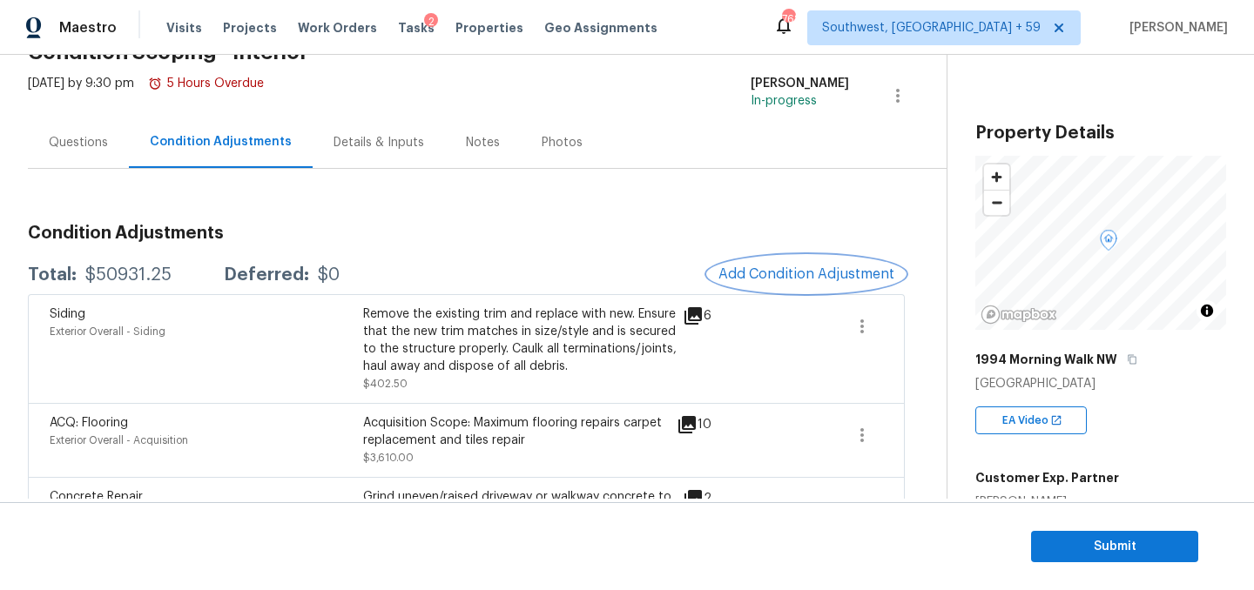
click at [858, 282] on span "Add Condition Adjustment" at bounding box center [806, 274] width 176 height 16
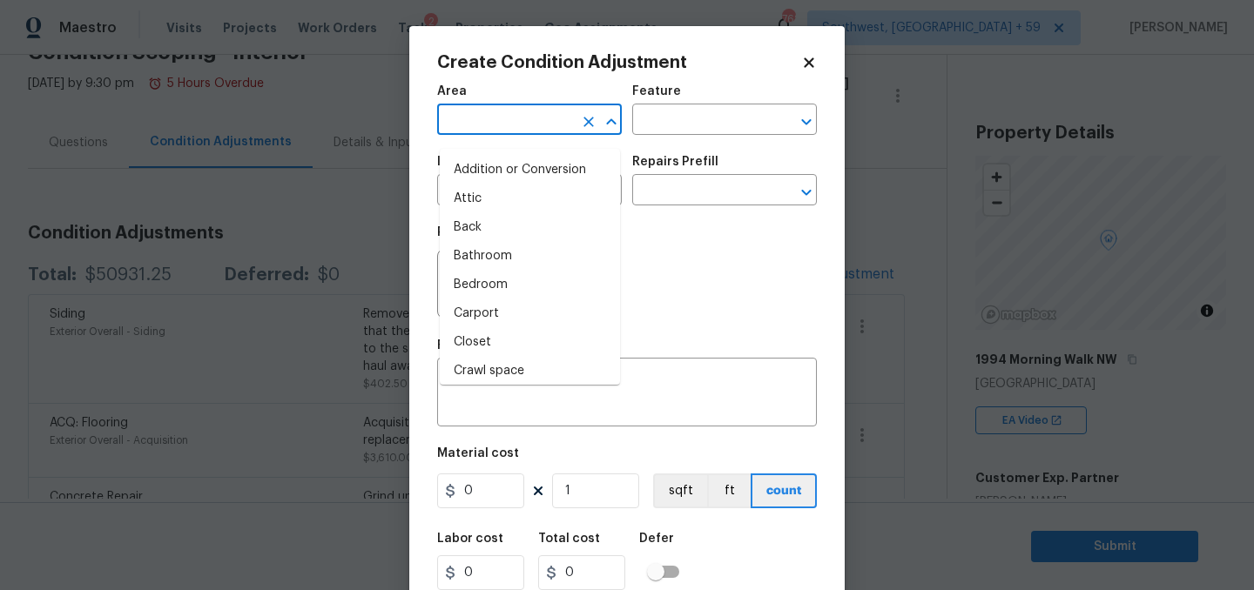
click at [524, 135] on input "text" at bounding box center [505, 121] width 136 height 27
type input "o"
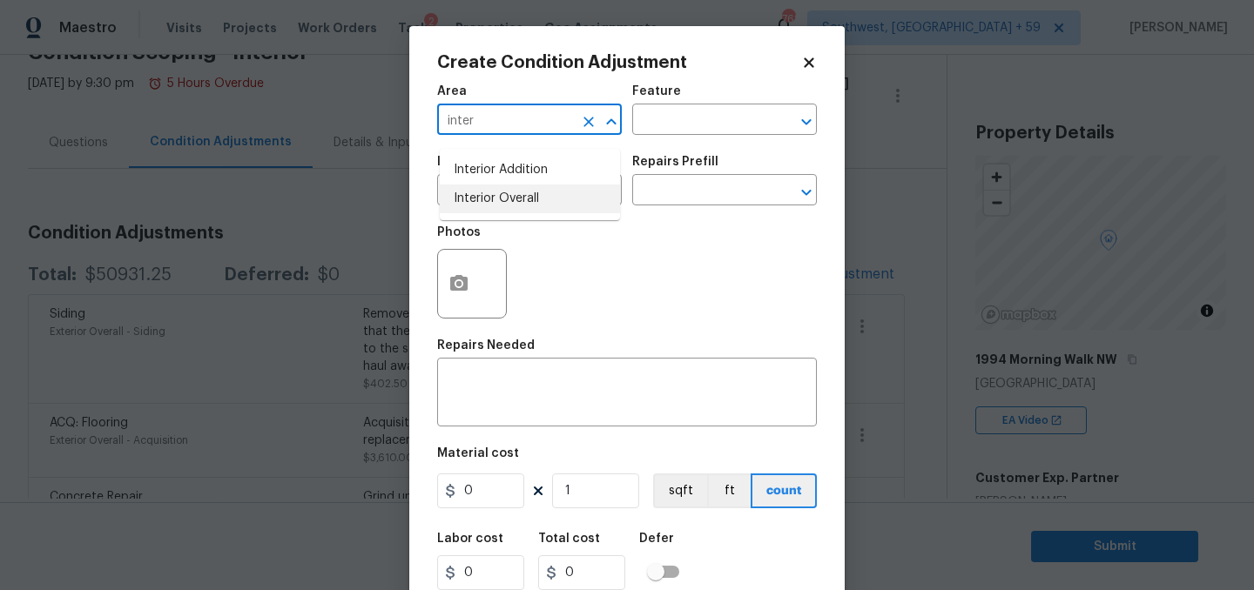
click at [530, 208] on li "Interior Overall" at bounding box center [530, 199] width 180 height 29
type input "Interior Overall"
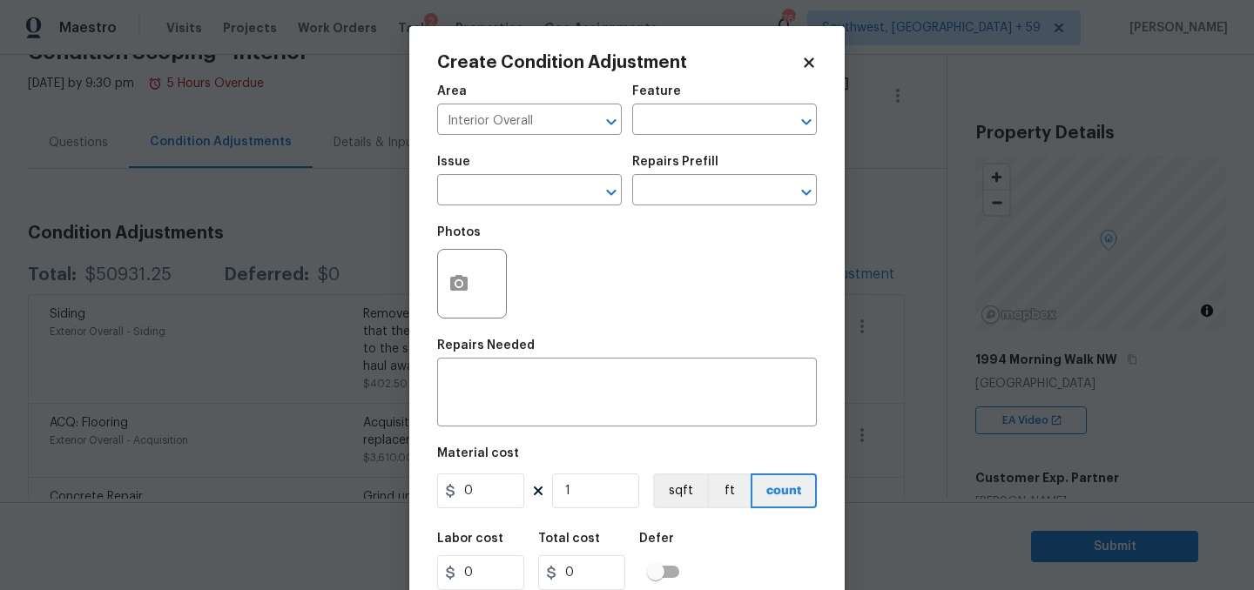
click at [735, 108] on div "Feature" at bounding box center [724, 96] width 185 height 23
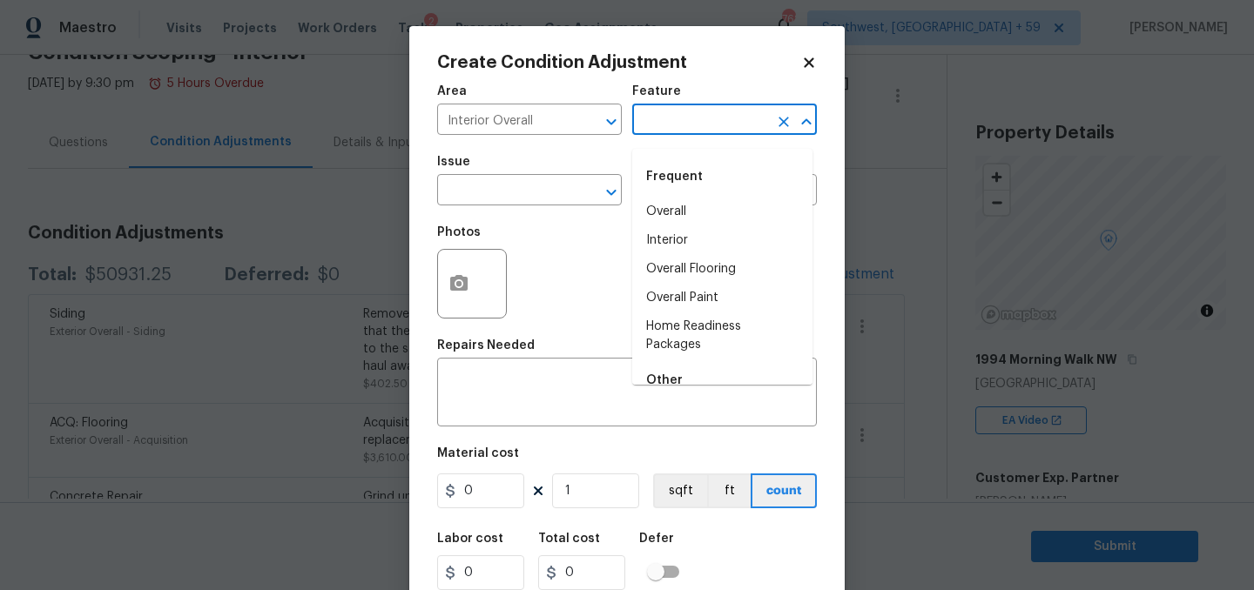
click at [731, 118] on input "text" at bounding box center [700, 121] width 136 height 27
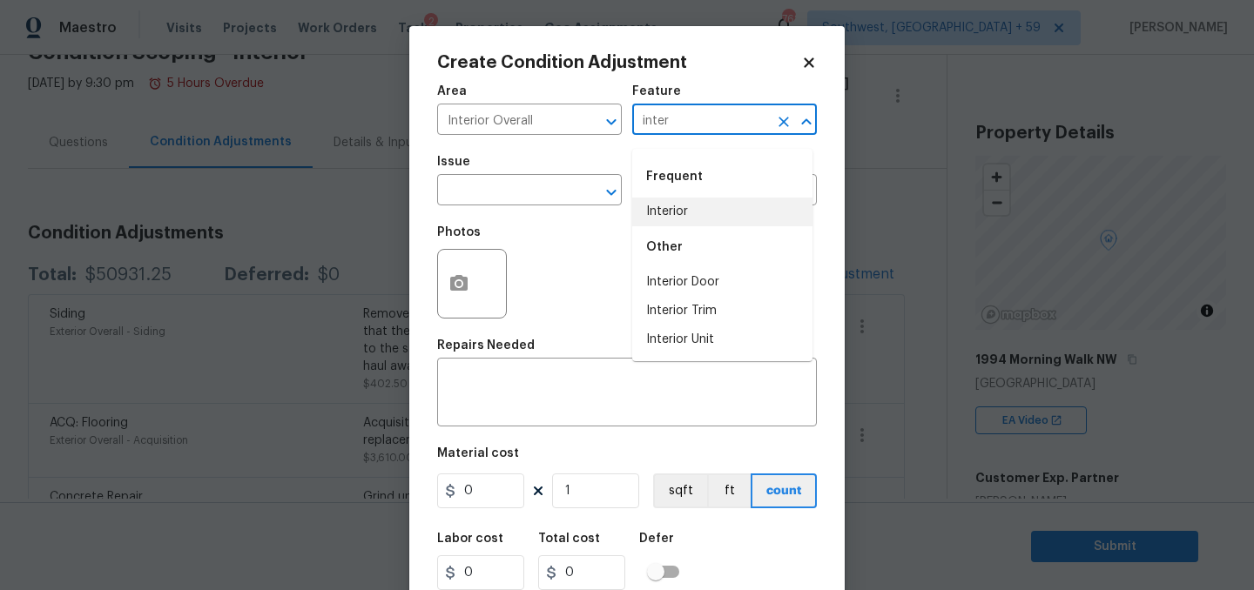
click at [709, 202] on li "Interior" at bounding box center [722, 212] width 180 height 29
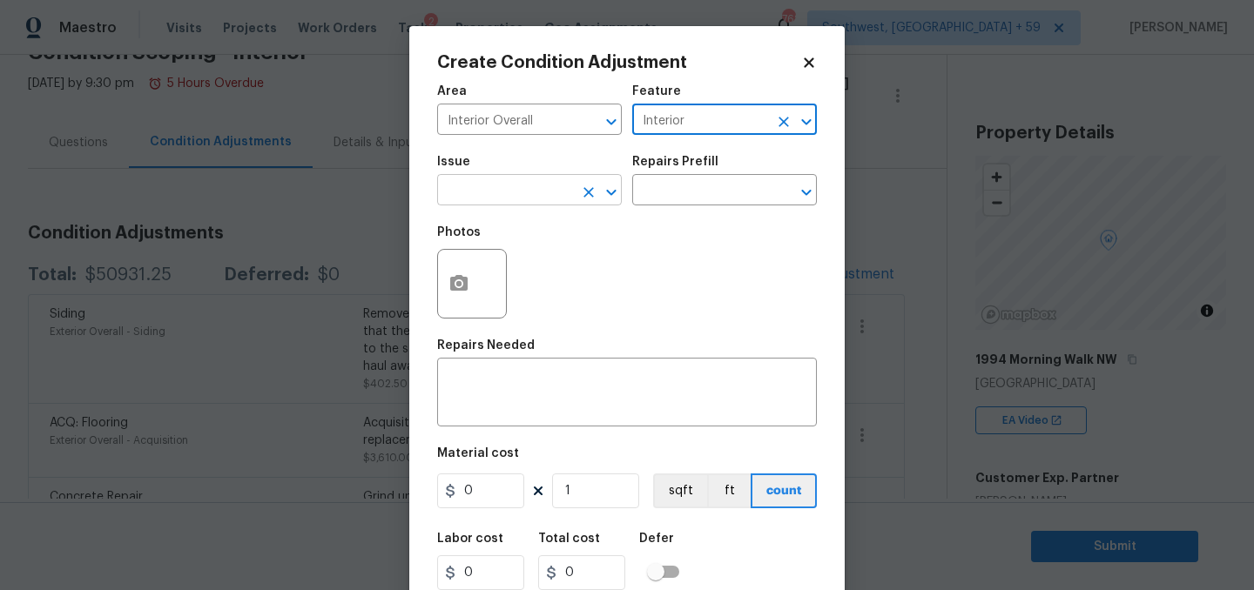
type input "Interior"
click at [539, 205] on input "text" at bounding box center [505, 191] width 136 height 27
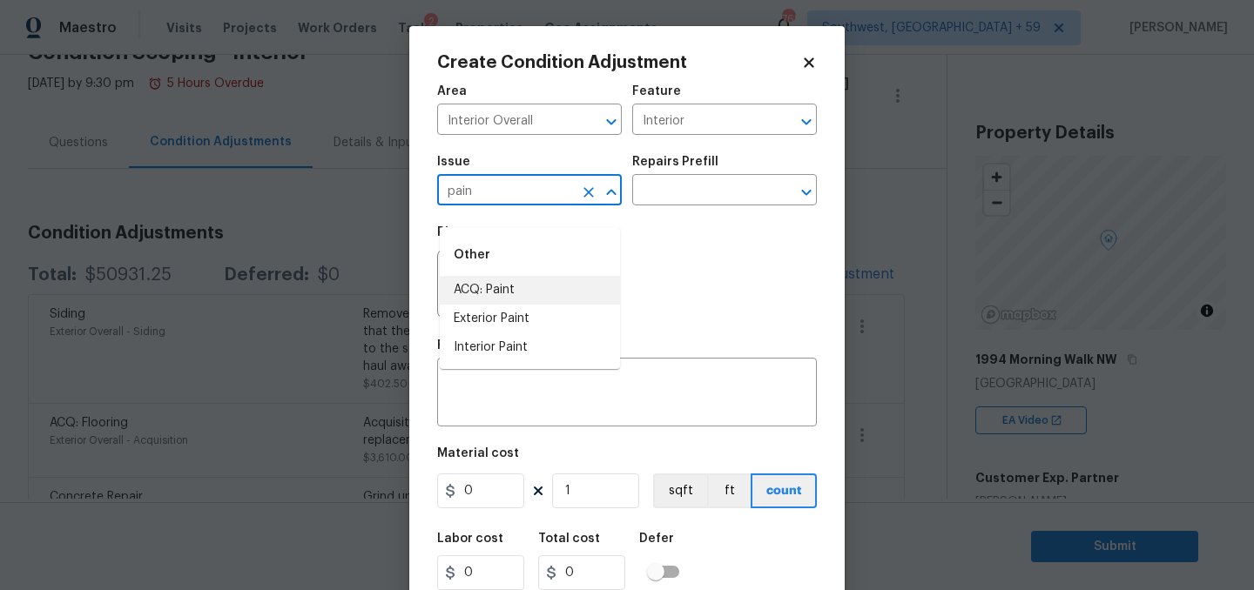
click at [514, 291] on li "ACQ: Paint" at bounding box center [530, 290] width 180 height 29
type input "ACQ: Paint"
click at [716, 205] on input "text" at bounding box center [700, 191] width 136 height 27
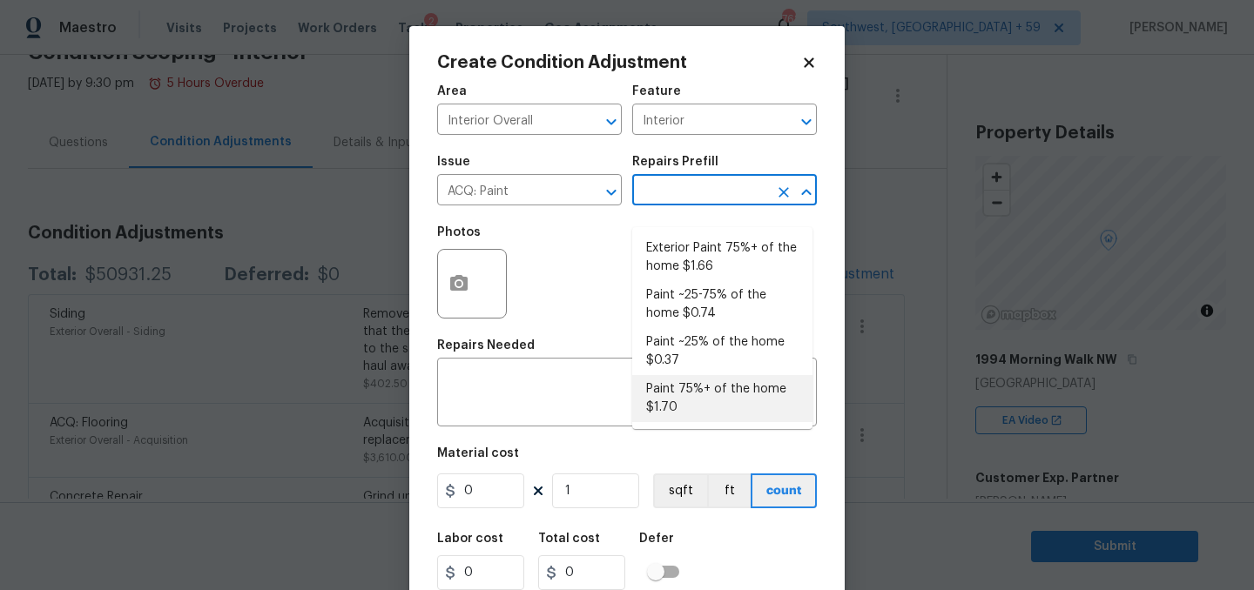
click at [702, 414] on li "Paint 75%+ of the home $1.70" at bounding box center [722, 398] width 180 height 47
type input "Acquisition"
type textarea "Acquisition Scope: 75%+ of the home will likely require interior paint"
type input "1.7"
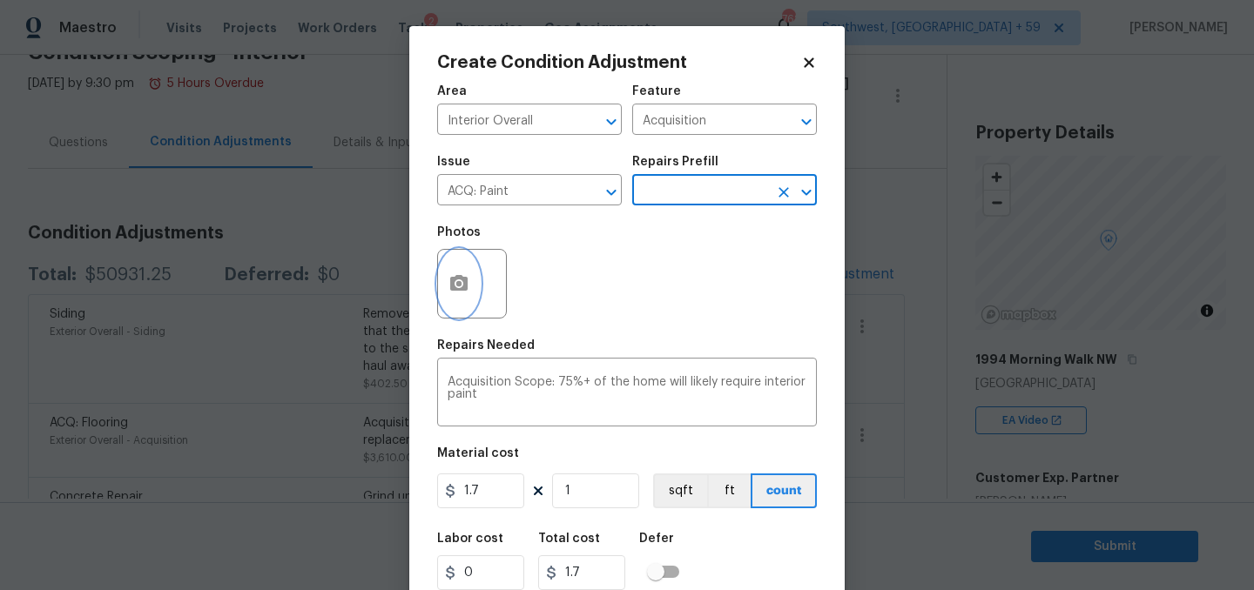
click at [456, 291] on icon "button" at bounding box center [458, 283] width 17 height 16
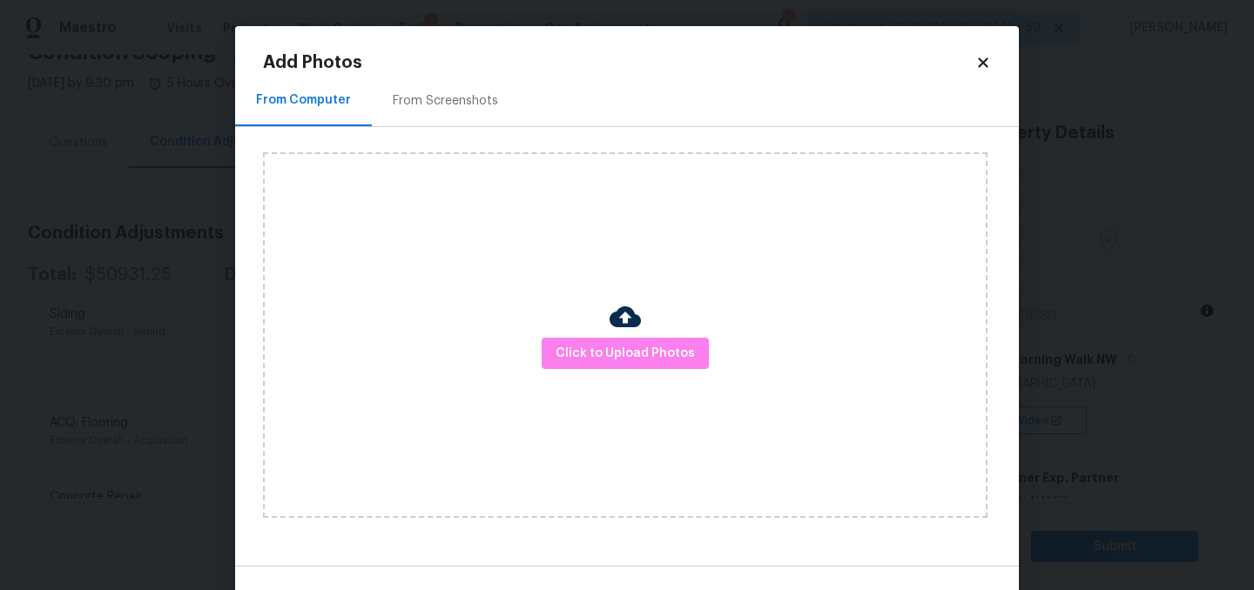
click at [633, 374] on div "Click to Upload Photos" at bounding box center [625, 335] width 724 height 366
click at [603, 357] on span "Click to Upload Photos" at bounding box center [624, 354] width 139 height 22
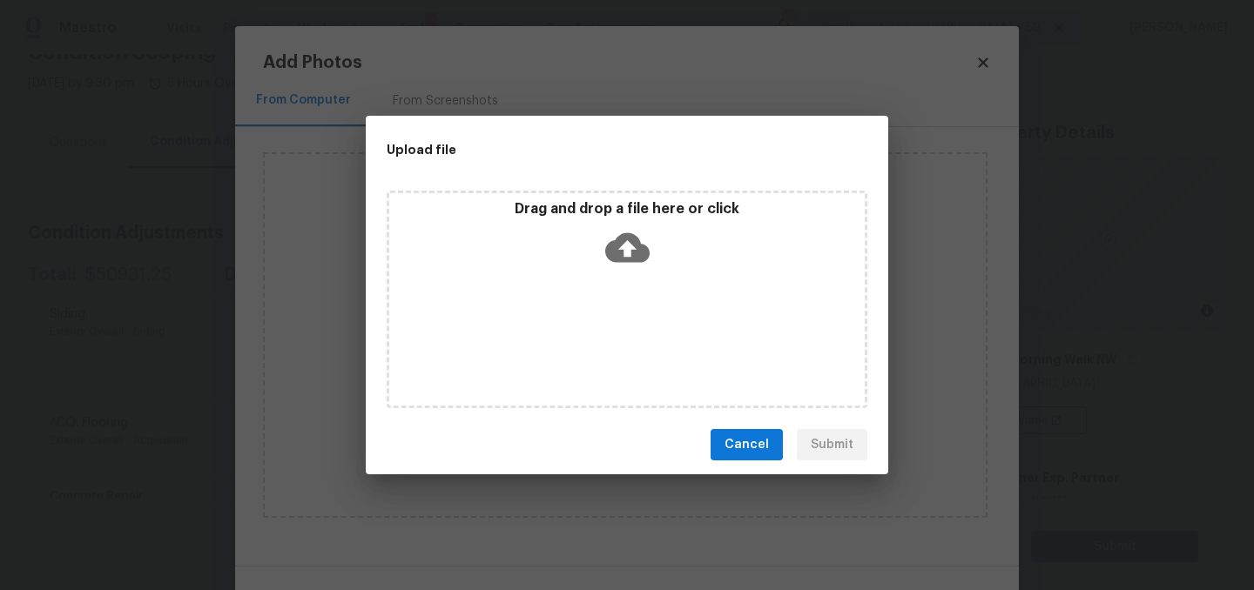
click at [625, 262] on icon at bounding box center [627, 248] width 44 height 30
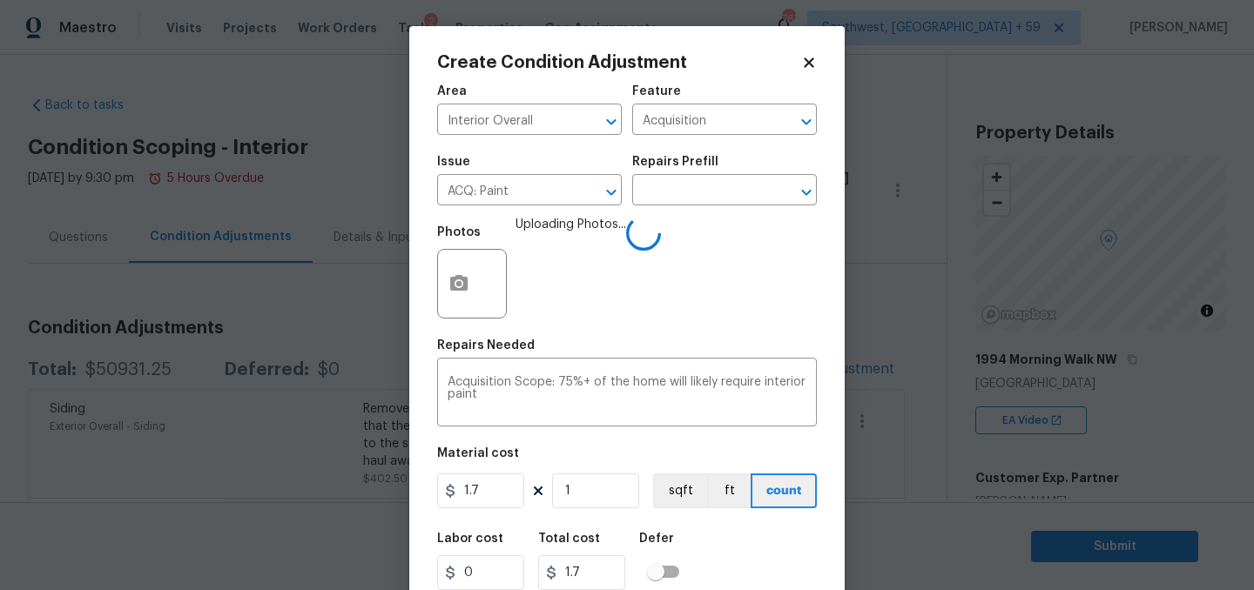
scroll to position [119, 0]
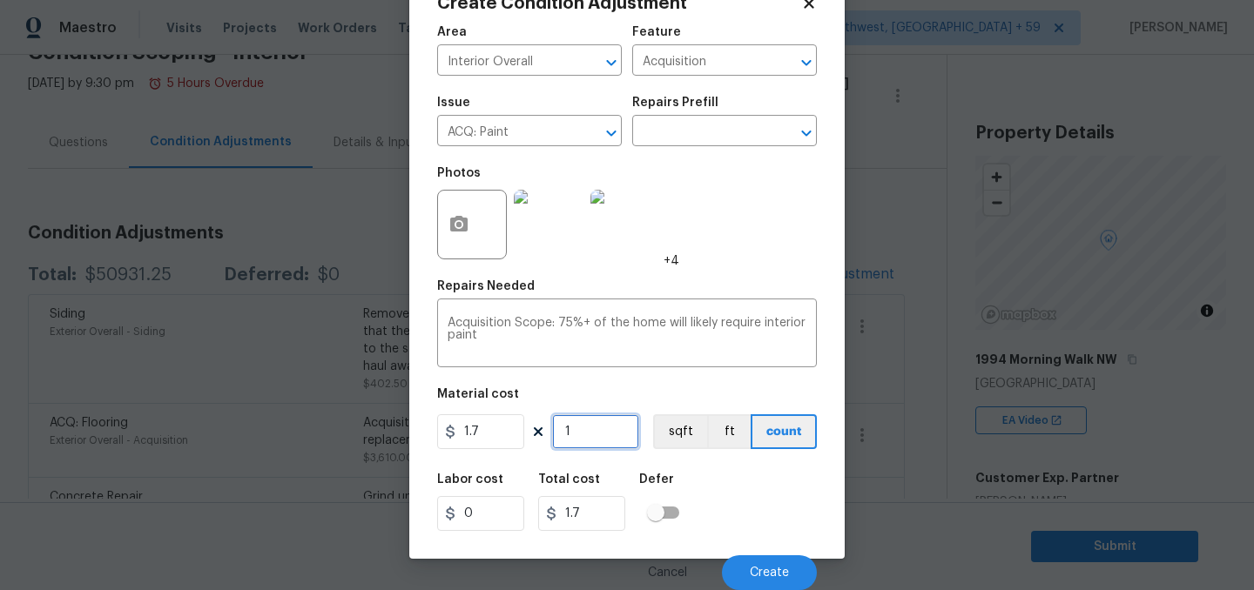
click at [587, 414] on input "1" at bounding box center [595, 431] width 87 height 35
type input "0"
type input "2"
type input "3.4"
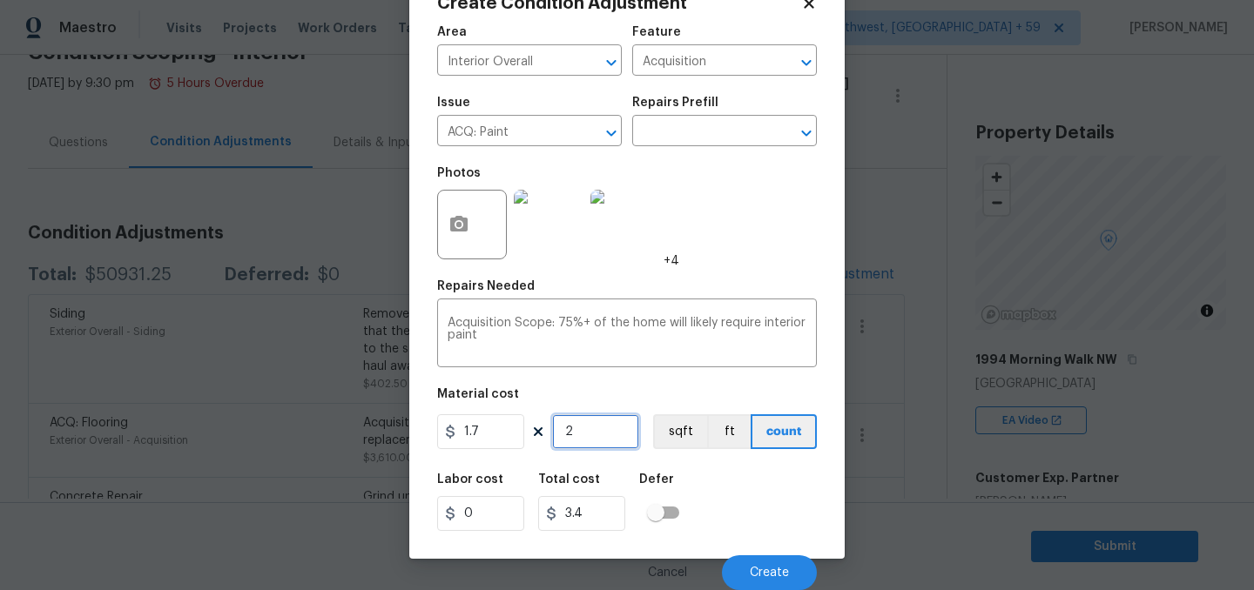
type input "23"
type input "39.1"
type input "237"
type input "402.9"
type input "2372"
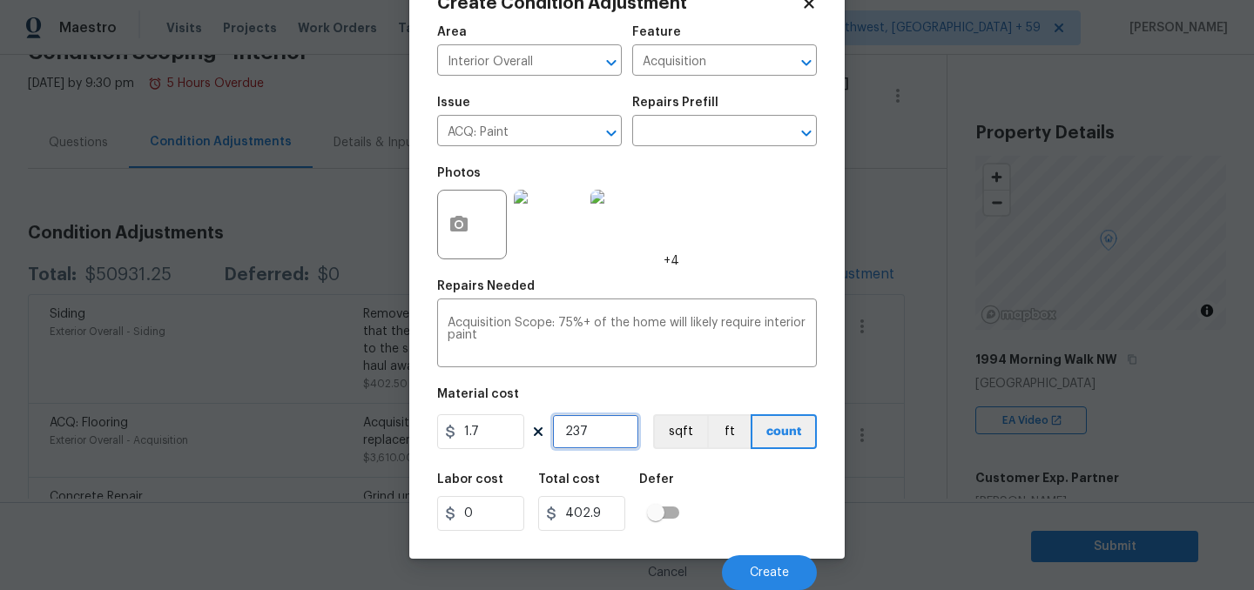
type input "4032.4"
type input "2372"
click at [789, 561] on button "Create" at bounding box center [769, 572] width 95 height 35
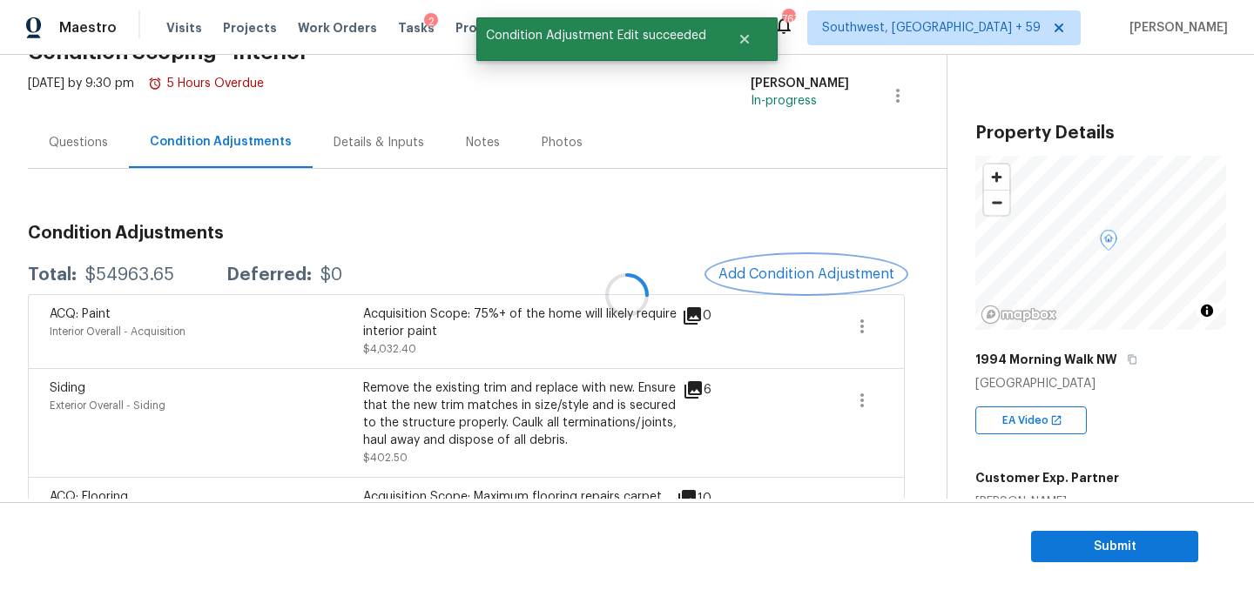
scroll to position [0, 0]
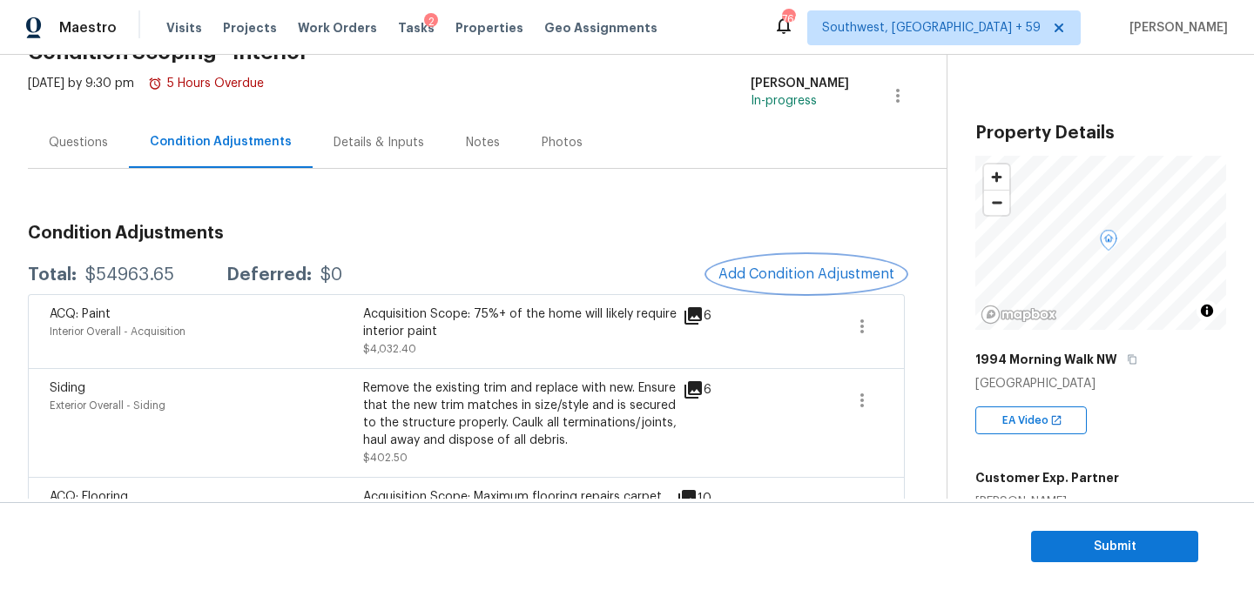
click at [810, 282] on span "Add Condition Adjustment" at bounding box center [806, 274] width 176 height 16
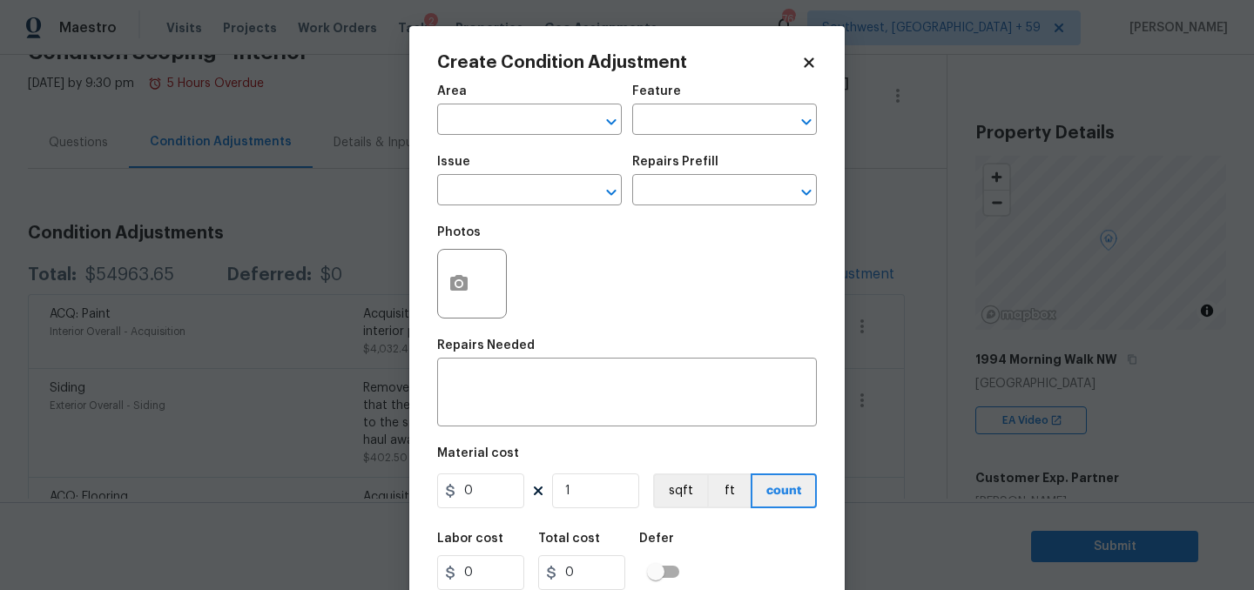
click at [514, 102] on div "Area" at bounding box center [529, 96] width 185 height 23
click at [512, 128] on input "text" at bounding box center [505, 121] width 136 height 27
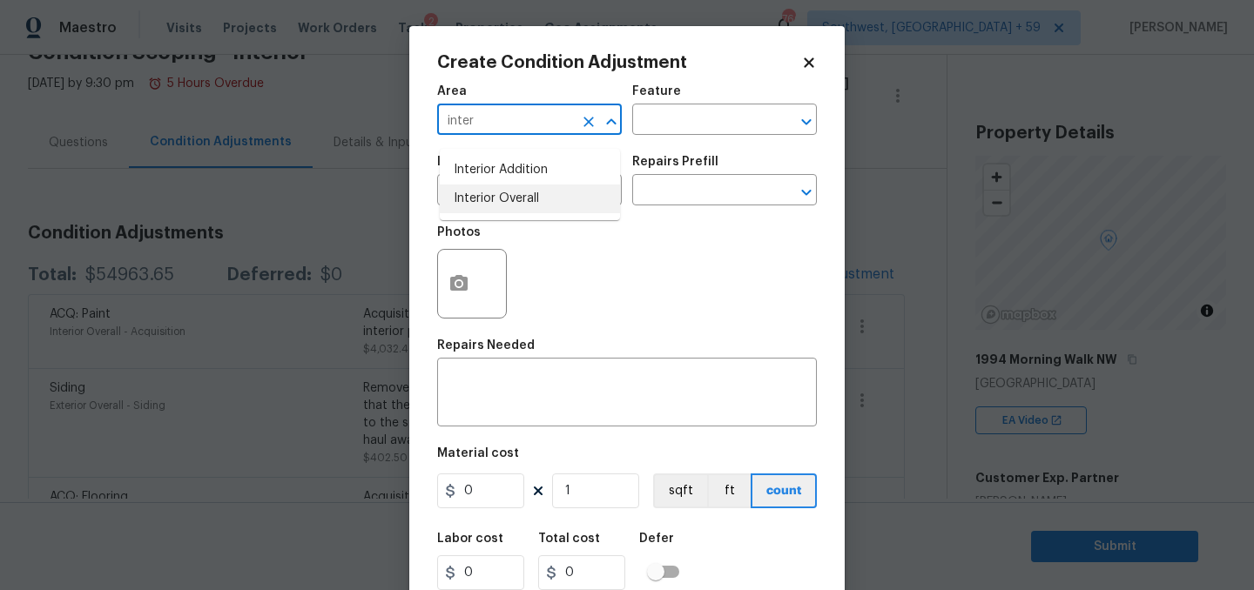
click at [523, 195] on li "Interior Overall" at bounding box center [530, 199] width 180 height 29
type input "Interior Overall"
click at [728, 119] on input "text" at bounding box center [700, 121] width 136 height 27
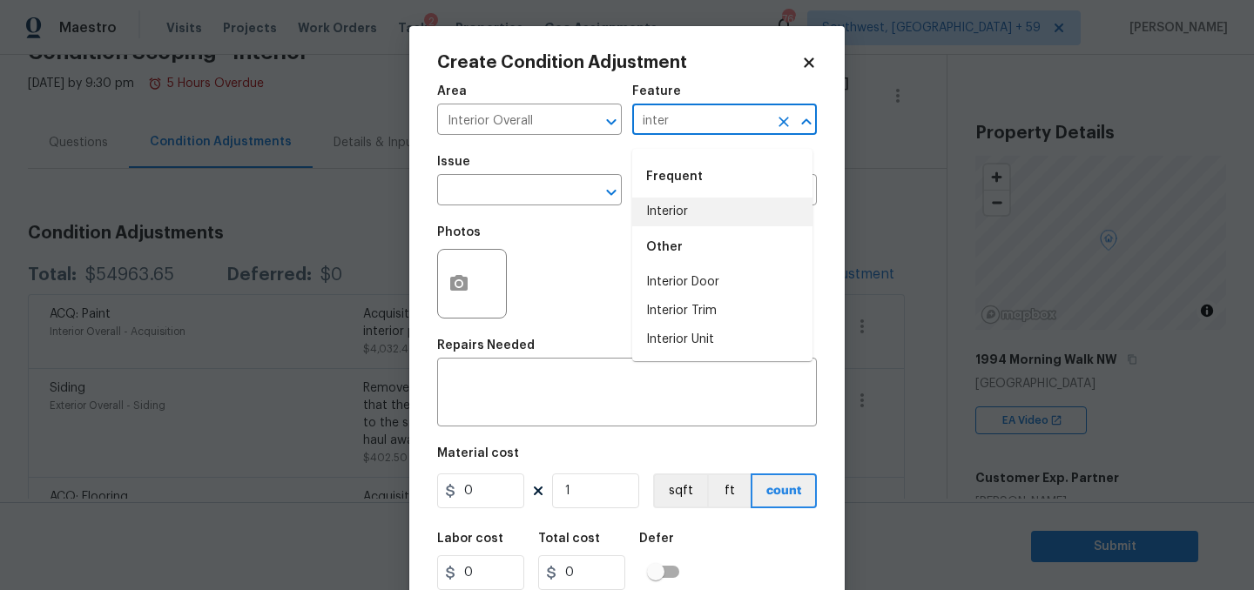
click at [722, 219] on li "Interior" at bounding box center [722, 212] width 180 height 29
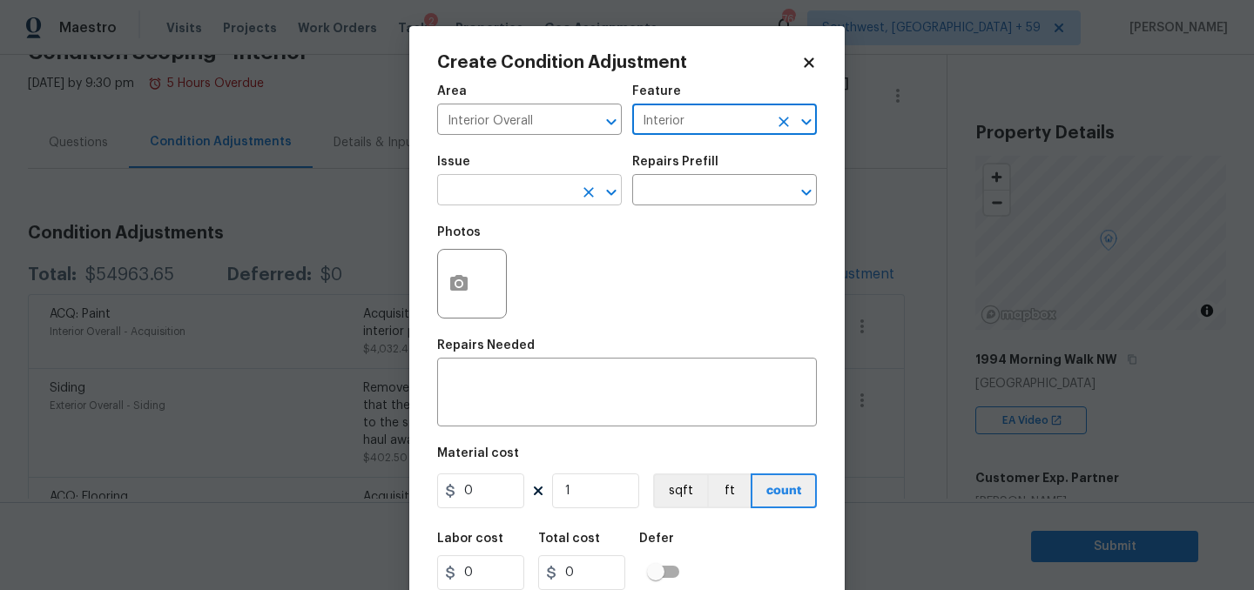
type input "Interior"
click at [501, 205] on input "text" at bounding box center [505, 191] width 136 height 27
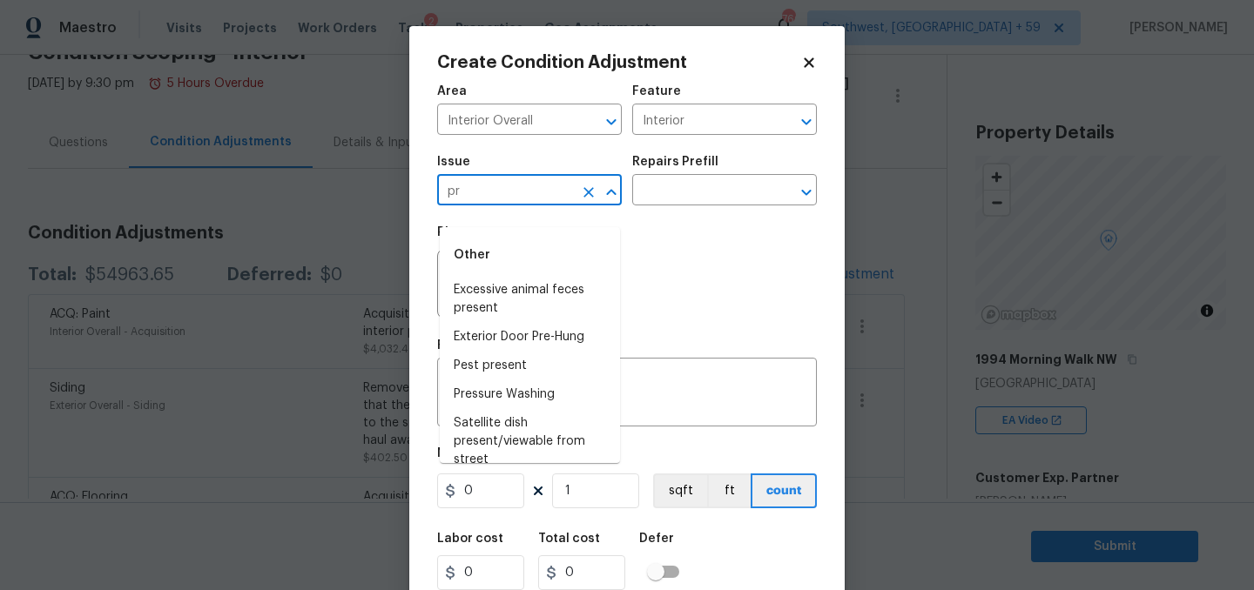
type input "p"
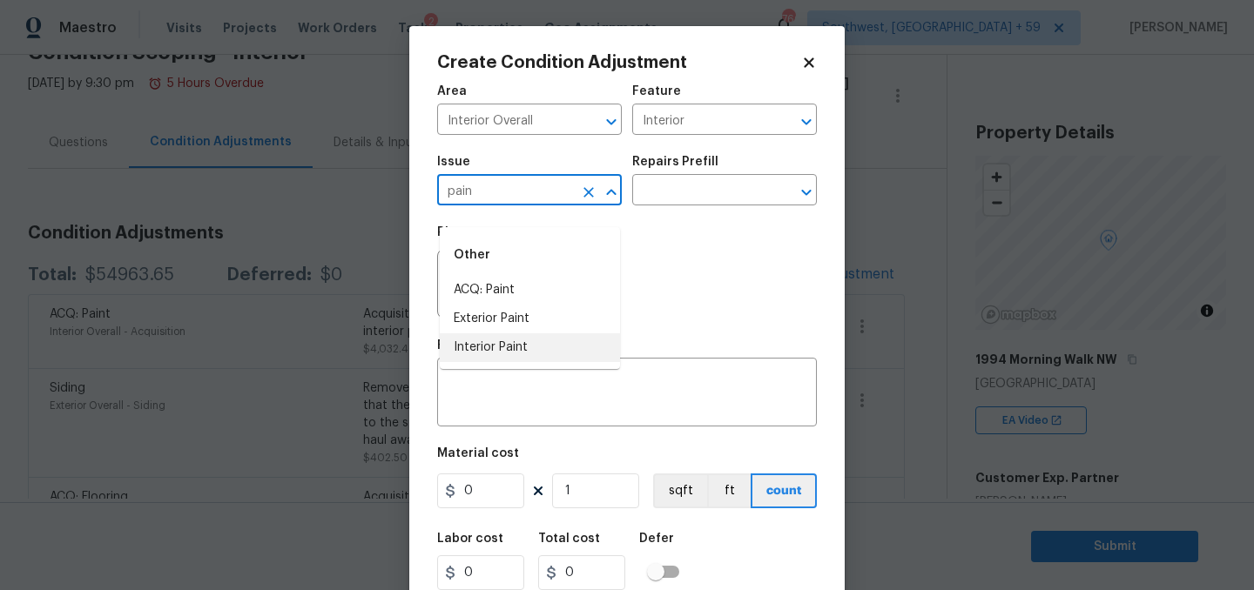
click at [469, 356] on li "Interior Paint" at bounding box center [530, 347] width 180 height 29
type input "Interior Paint"
click at [682, 205] on input "text" at bounding box center [700, 191] width 136 height 27
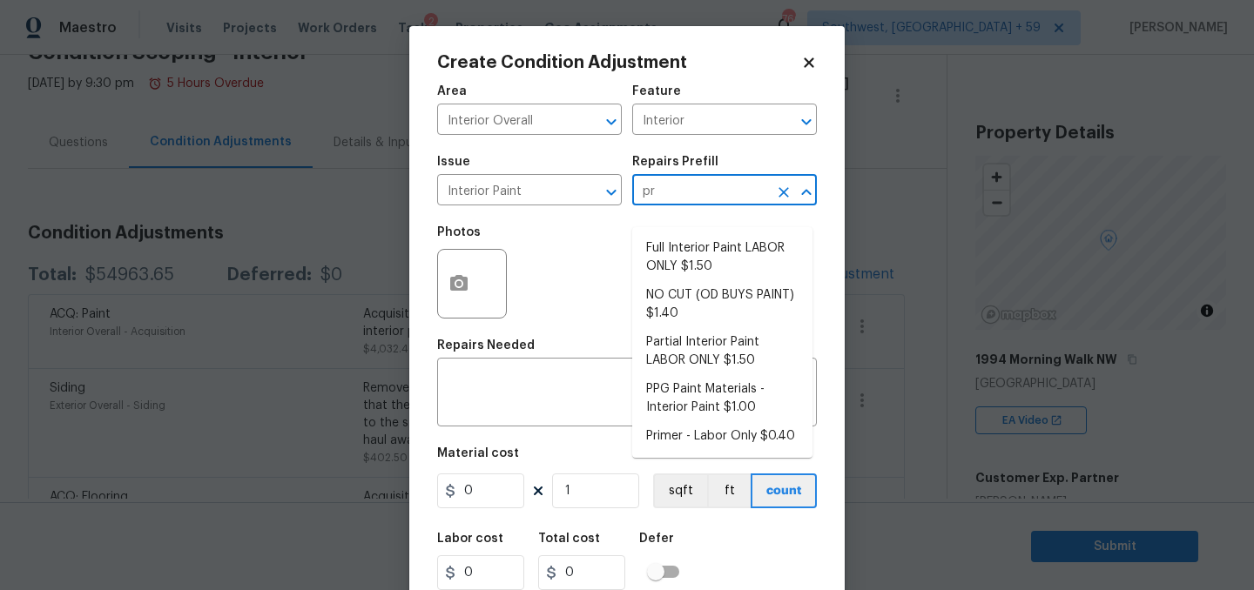
type input "pri"
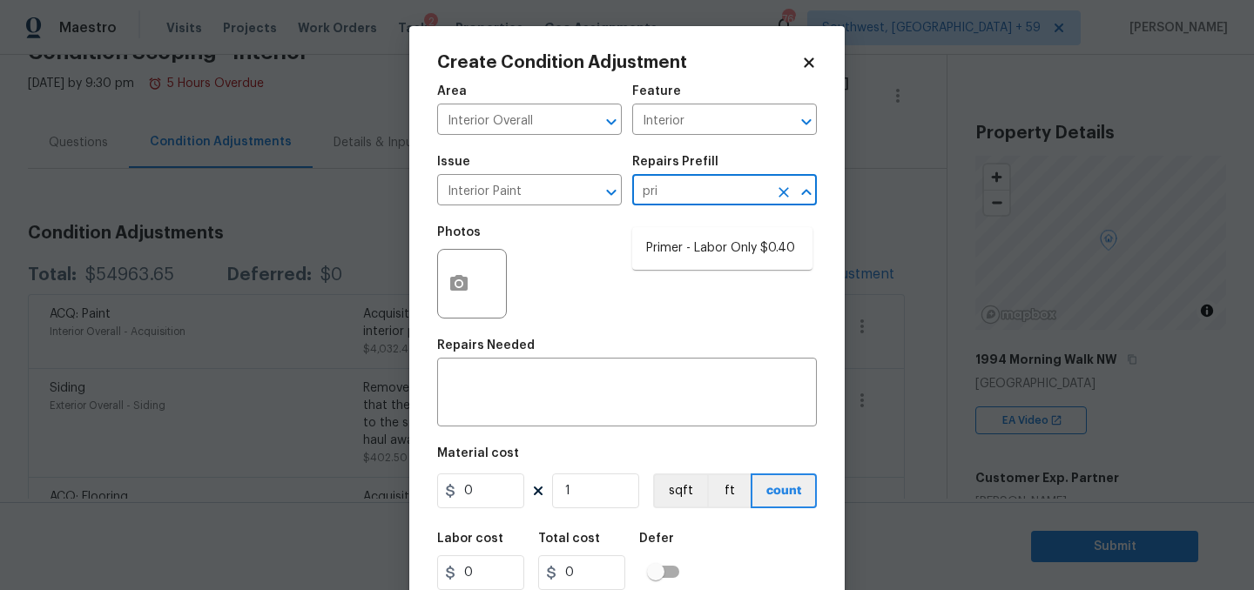
click at [691, 240] on li "Primer - Labor Only $0.40" at bounding box center [722, 248] width 180 height 29
type input "Overall Paint"
type textarea "Interior primer - PRIMER PROVIDED BY OPENDOOR - All nails, screws, drywall anch…"
type input "0.4"
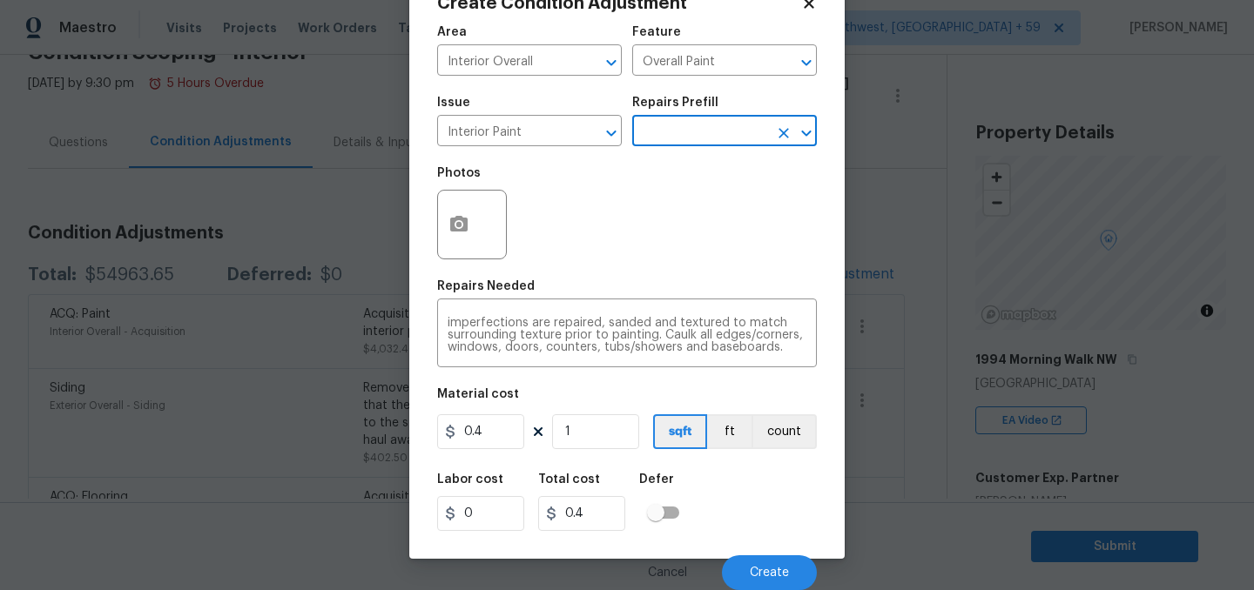
scroll to position [119, 0]
click at [596, 420] on input "1" at bounding box center [595, 431] width 87 height 35
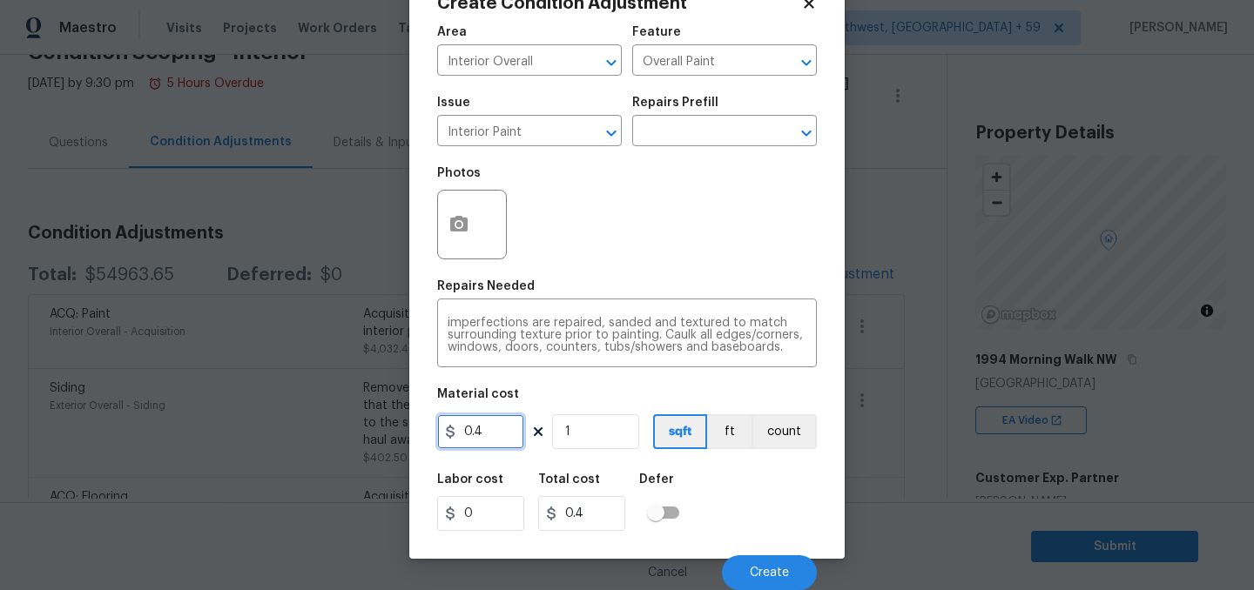
click at [493, 414] on input "0.4" at bounding box center [480, 431] width 87 height 35
type input "200"
click at [585, 418] on input "1" at bounding box center [595, 431] width 87 height 35
click at [467, 216] on icon "button" at bounding box center [458, 224] width 17 height 16
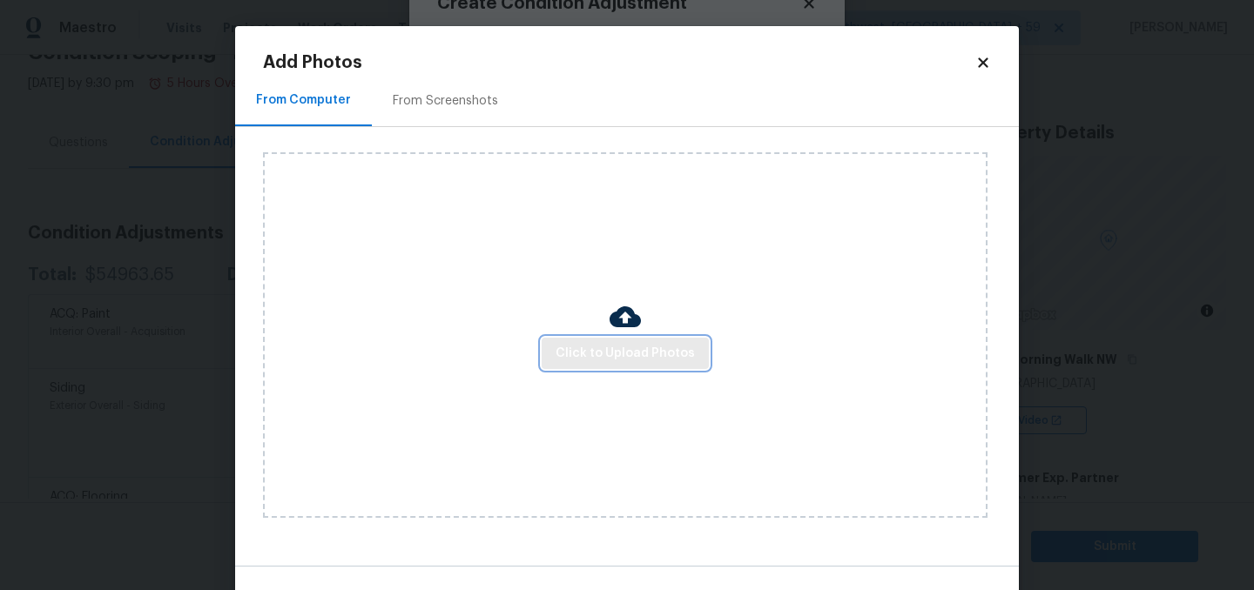
click at [615, 346] on span "Click to Upload Photos" at bounding box center [624, 354] width 139 height 22
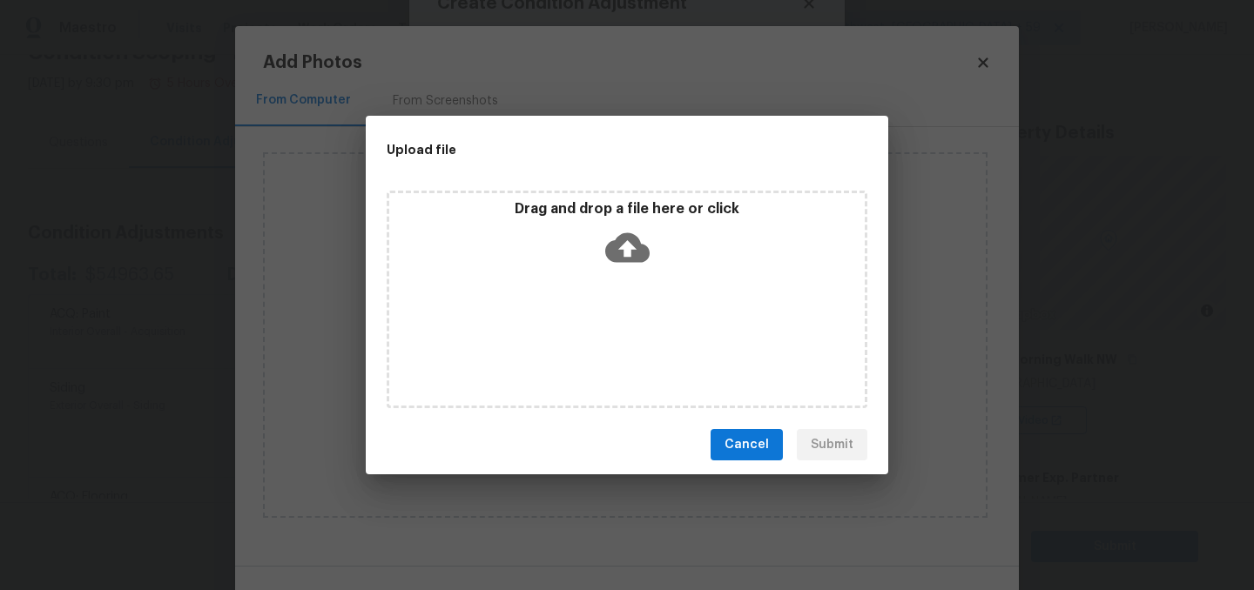
click at [635, 253] on icon at bounding box center [627, 248] width 44 height 30
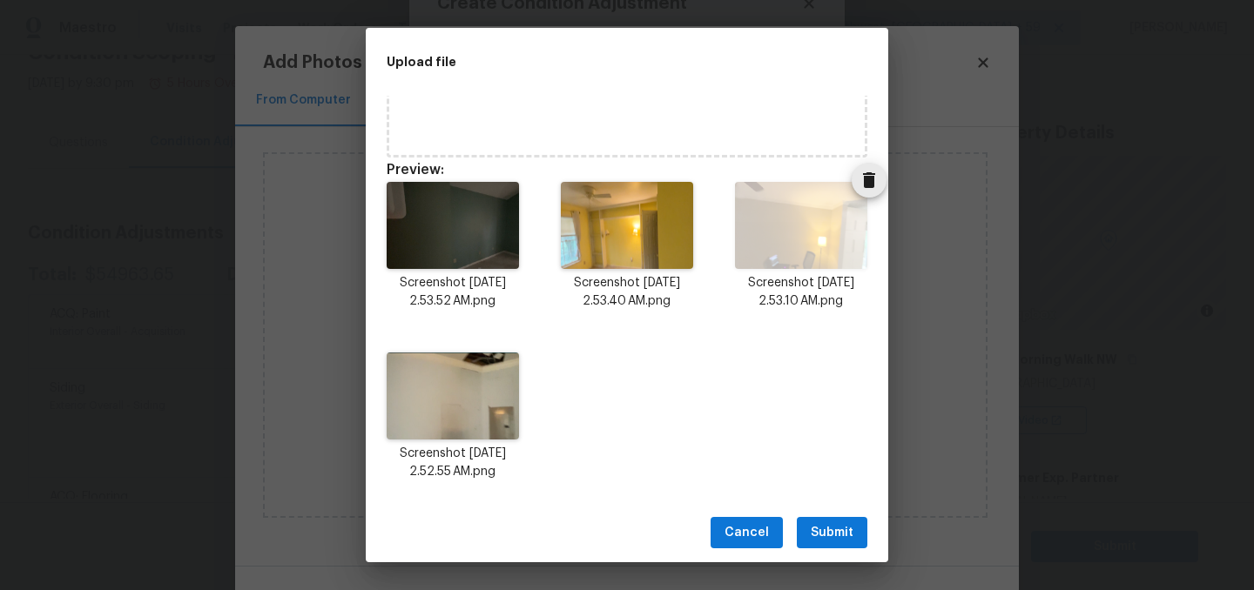
scroll to position [192, 0]
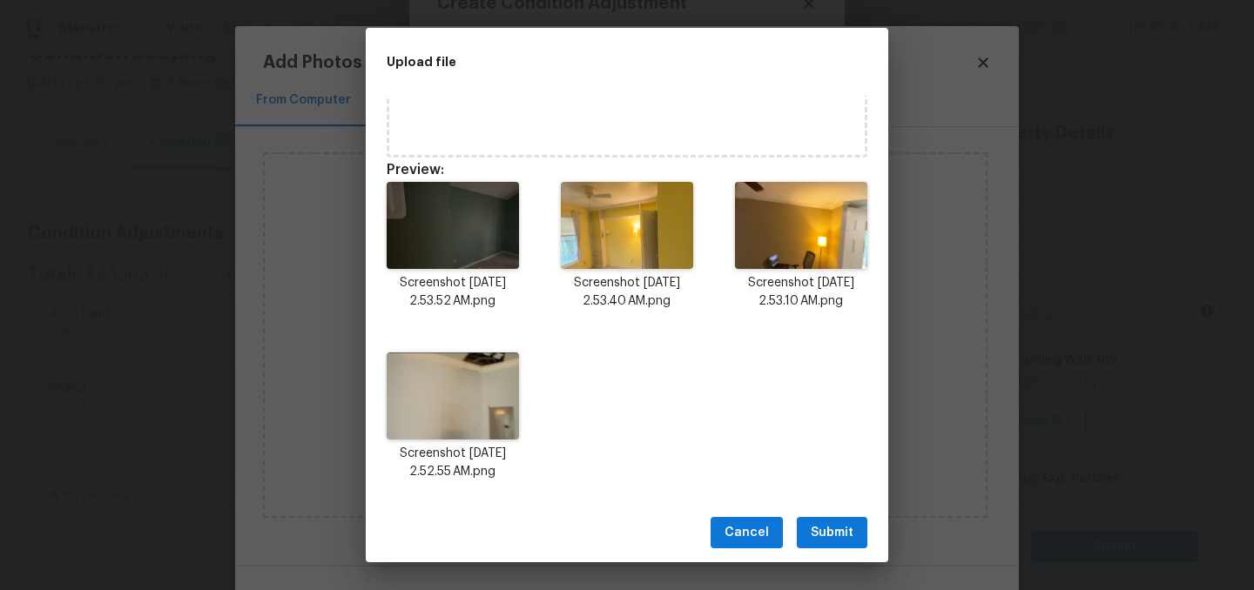
click at [857, 527] on button "Submit" at bounding box center [832, 533] width 71 height 32
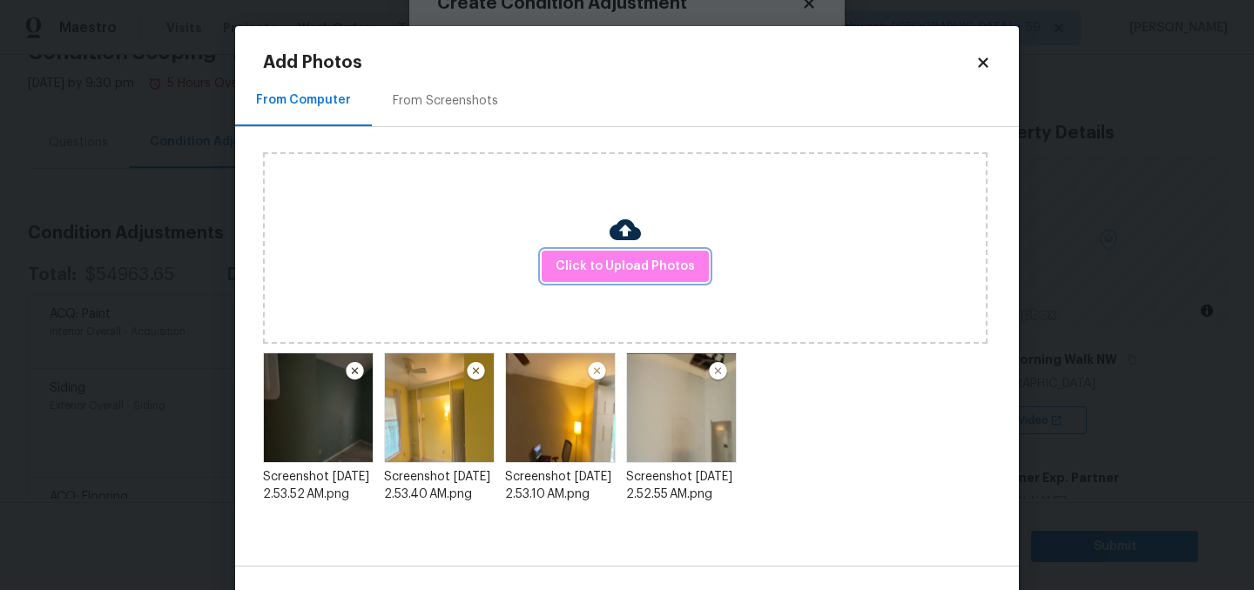
scroll to position [54, 0]
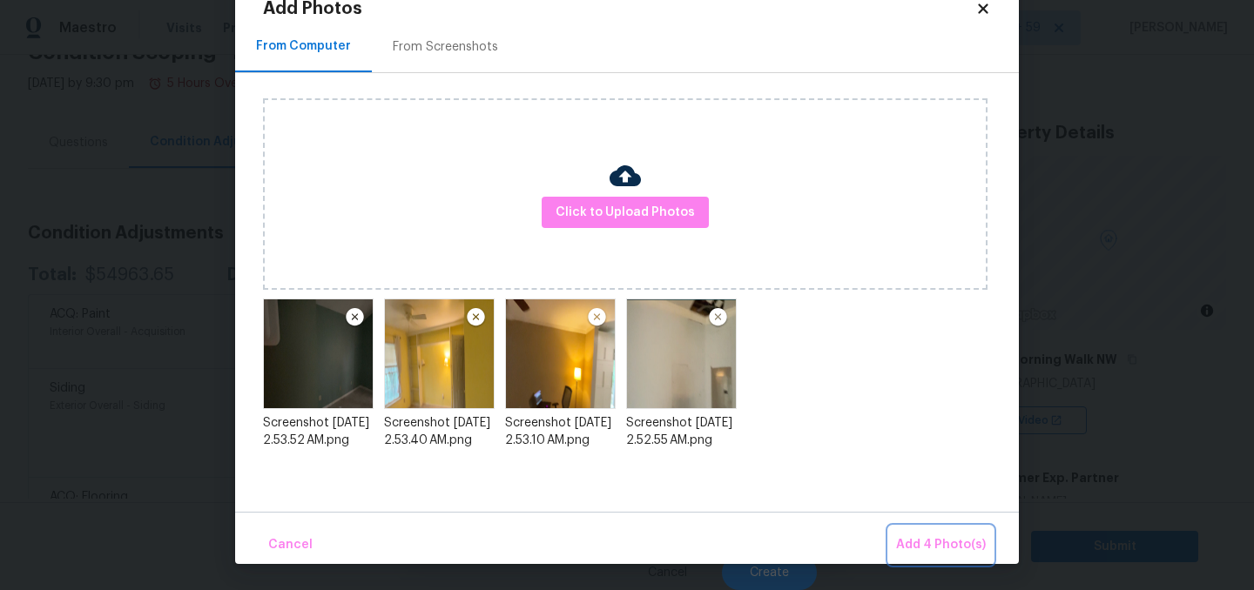
click at [940, 547] on span "Add 4 Photo(s)" at bounding box center [941, 545] width 90 height 22
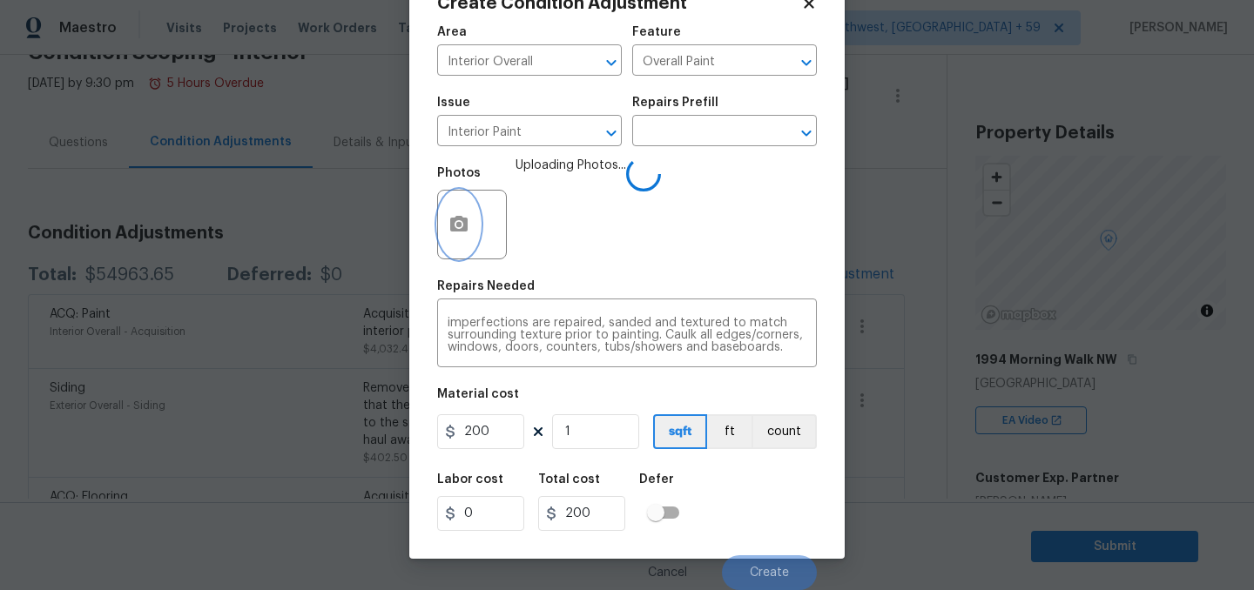
scroll to position [0, 0]
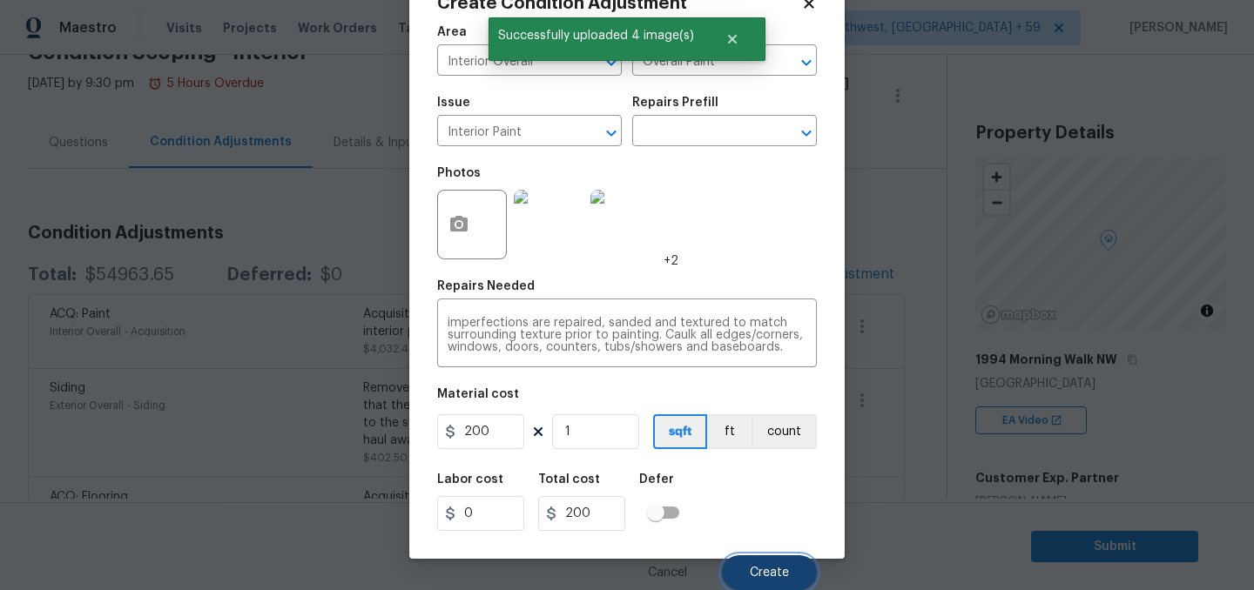
click at [790, 564] on button "Create" at bounding box center [769, 572] width 95 height 35
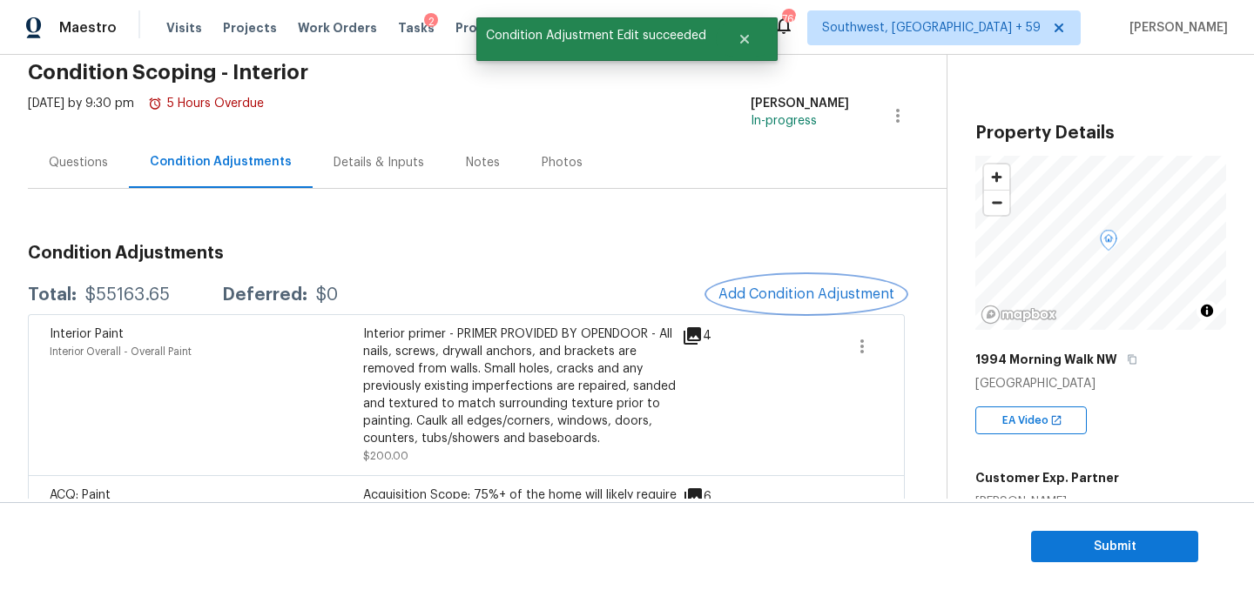
scroll to position [57, 0]
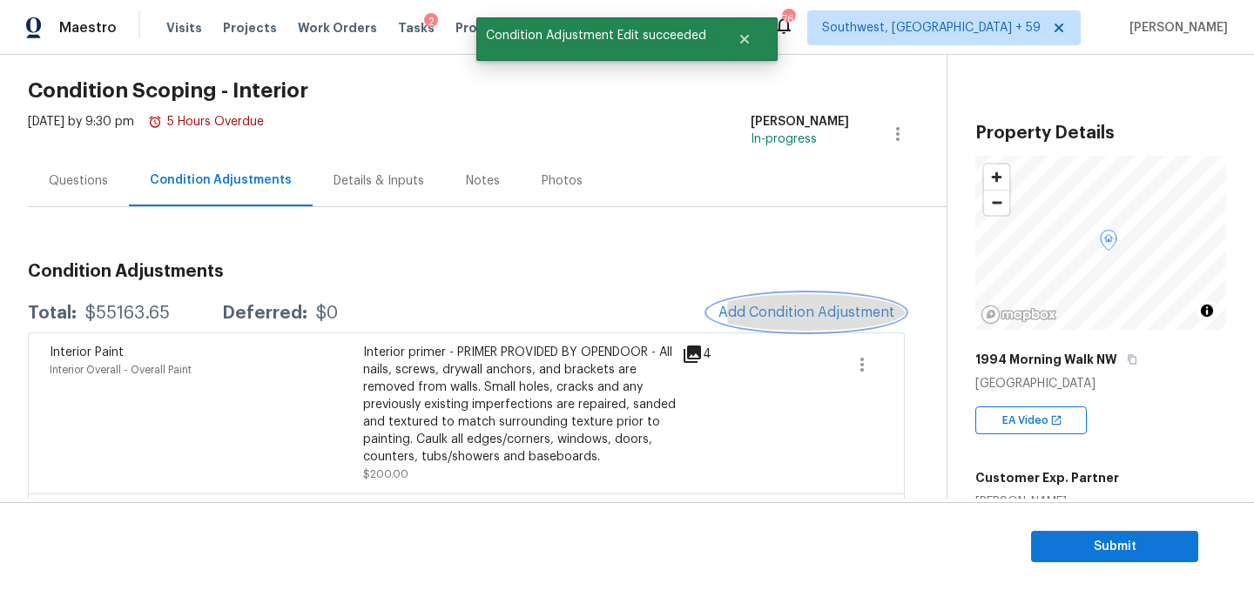
click at [840, 324] on button "Add Condition Adjustment" at bounding box center [806, 312] width 197 height 37
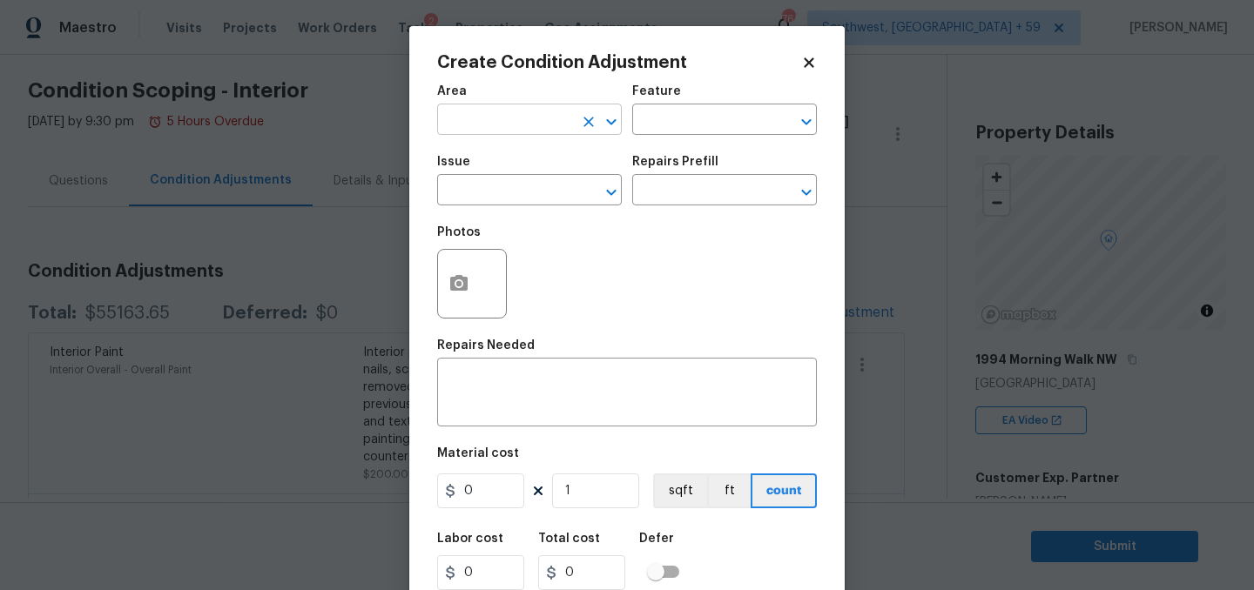
click at [561, 135] on input "text" at bounding box center [505, 121] width 136 height 27
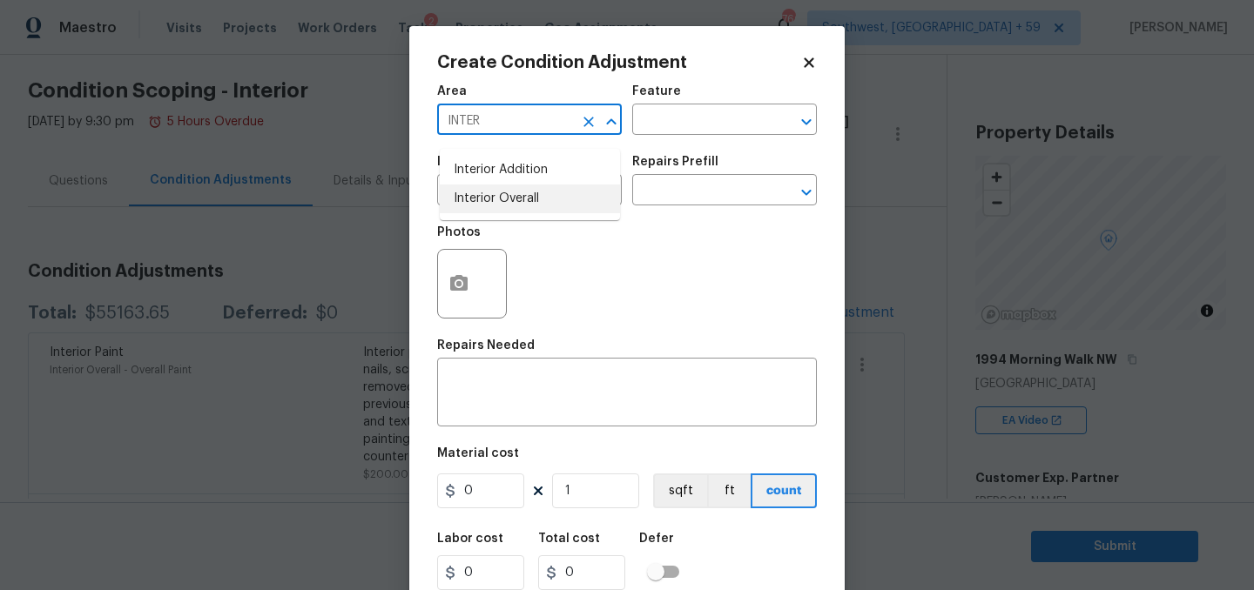
click at [545, 208] on li "Interior Overall" at bounding box center [530, 199] width 180 height 29
type input "Interior Overall"
click at [699, 127] on input "text" at bounding box center [700, 121] width 136 height 27
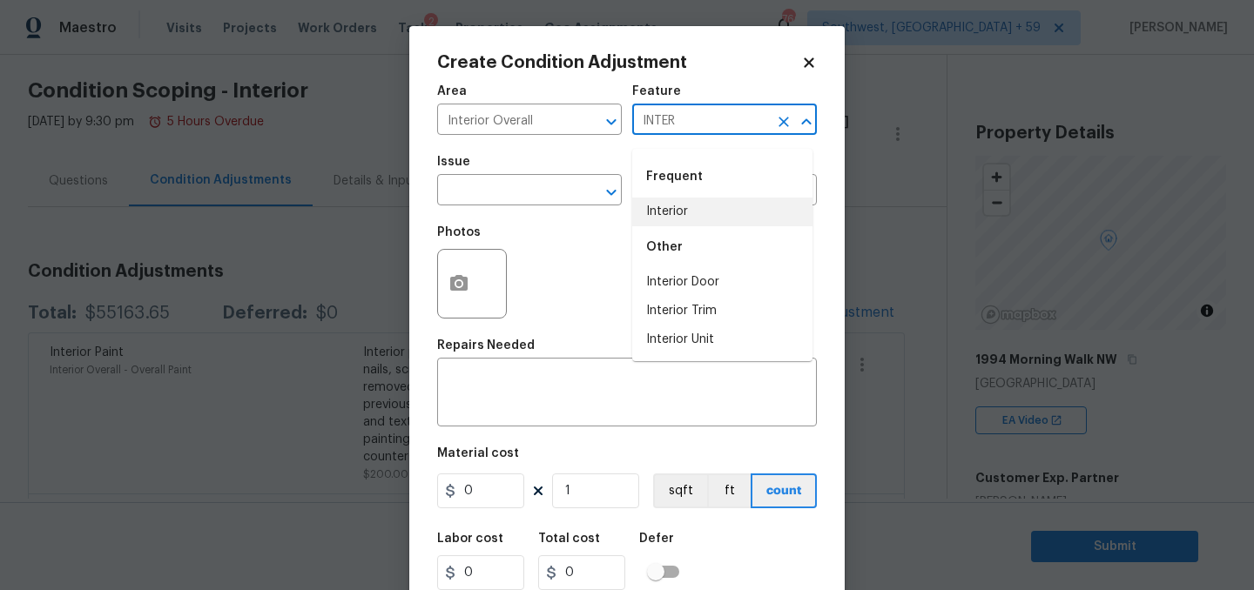
click at [707, 212] on li "Interior" at bounding box center [722, 212] width 180 height 29
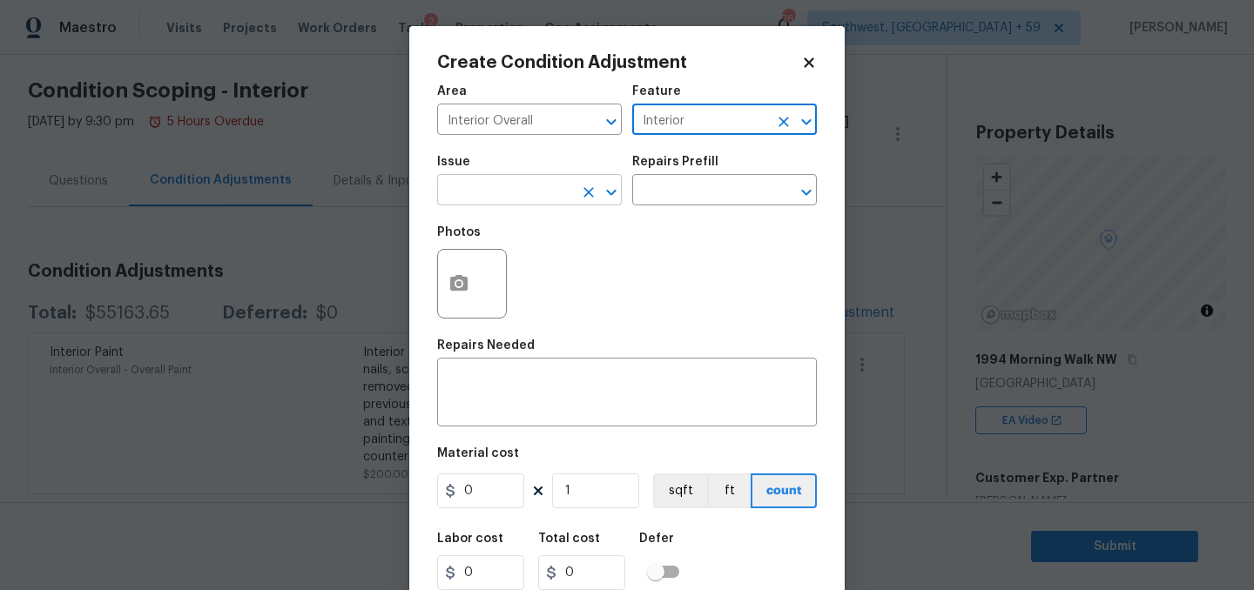
type input "Interior"
click at [536, 205] on input "text" at bounding box center [505, 191] width 136 height 27
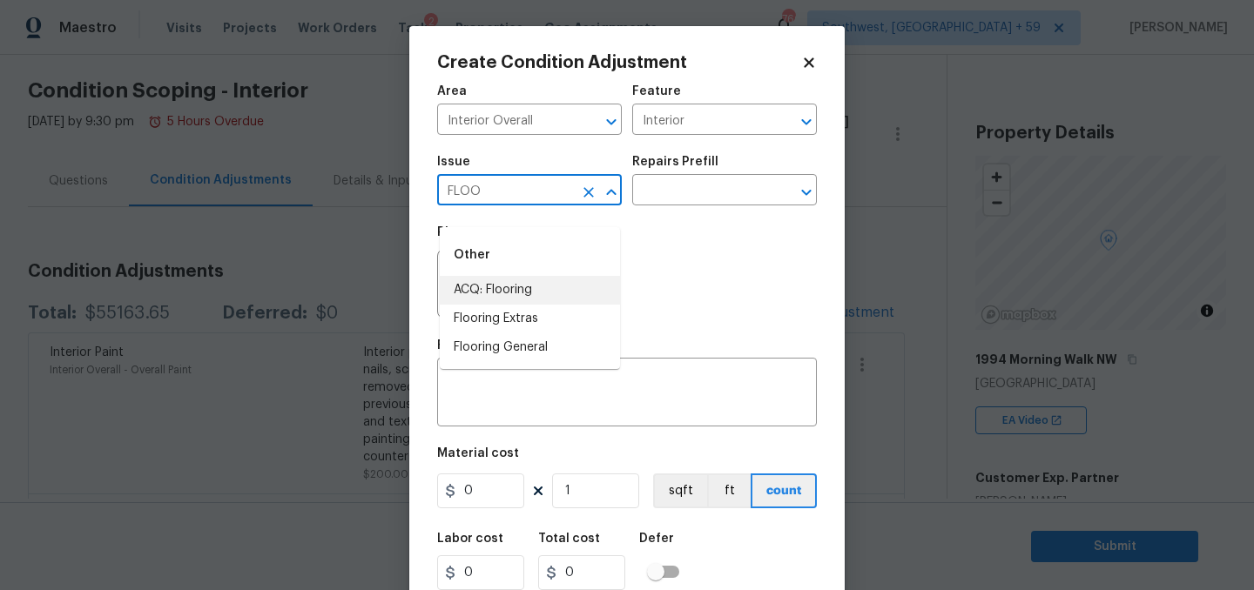
click at [515, 278] on li "ACQ: Flooring" at bounding box center [530, 290] width 180 height 29
type input "ACQ: Flooring"
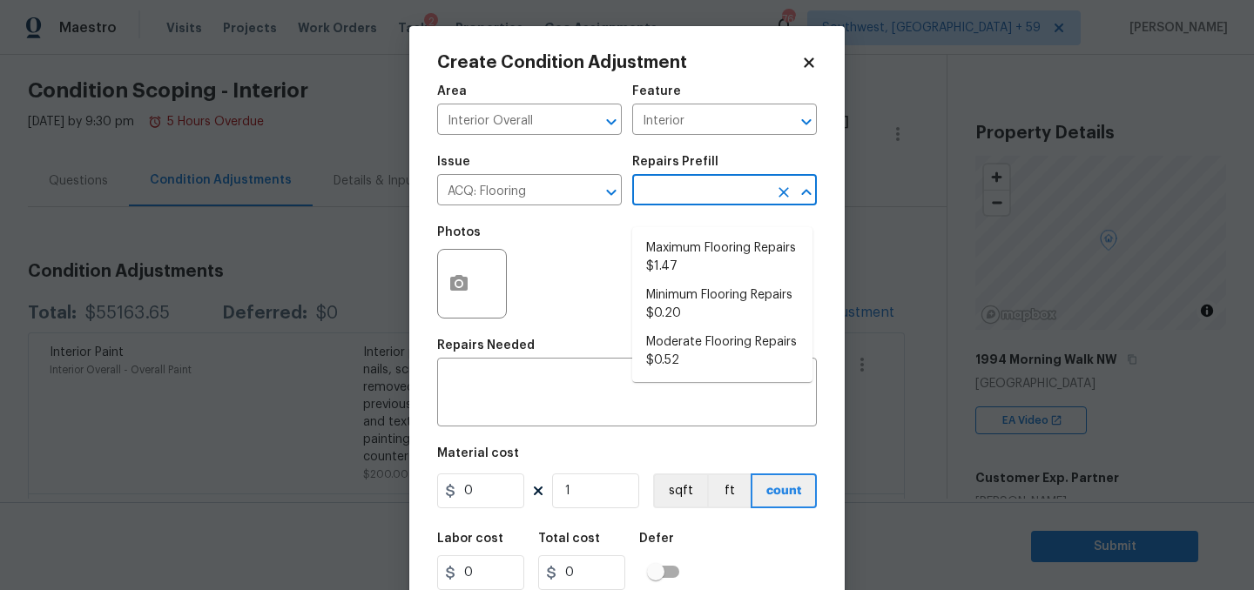
click at [734, 205] on input "text" at bounding box center [700, 191] width 136 height 27
click at [713, 263] on li "Maximum Flooring Repairs $1.47" at bounding box center [722, 257] width 180 height 47
type input "Acquisition"
type textarea "Acquisition Scope: Maximum flooring repairs"
type input "1.47"
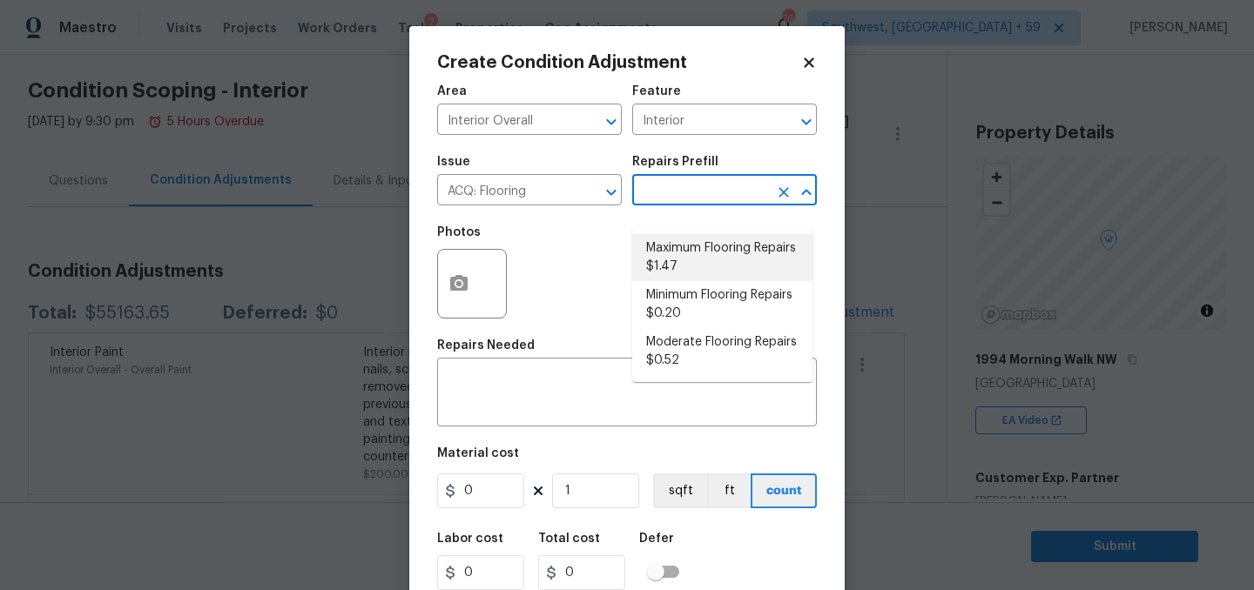
type input "1.47"
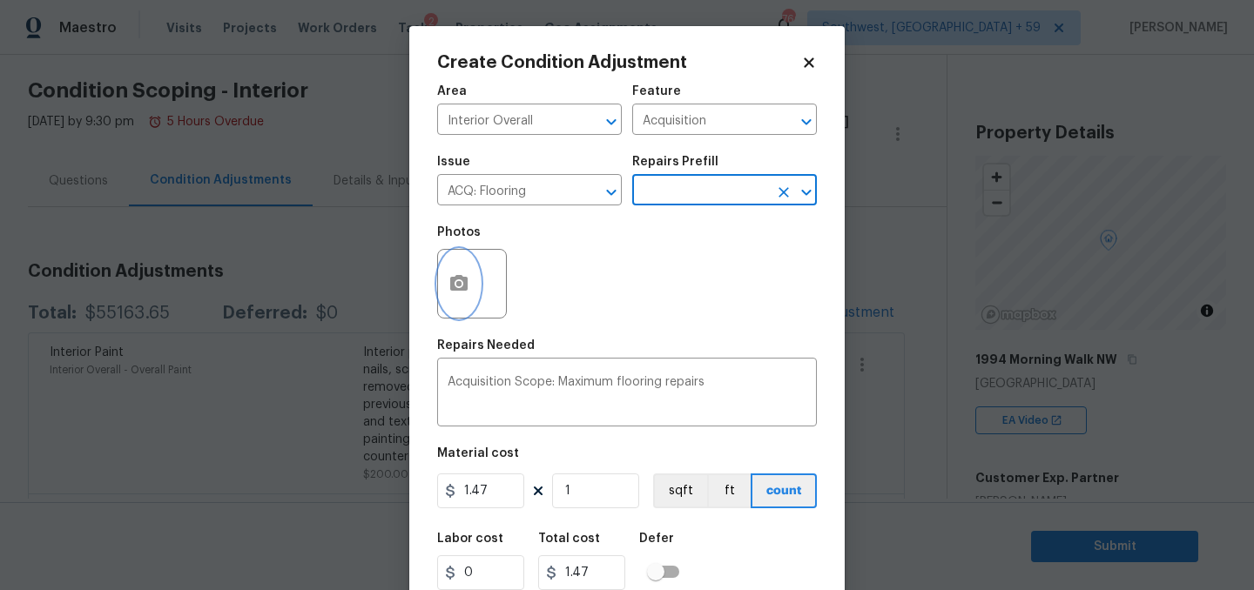
click at [467, 291] on icon "button" at bounding box center [458, 283] width 17 height 16
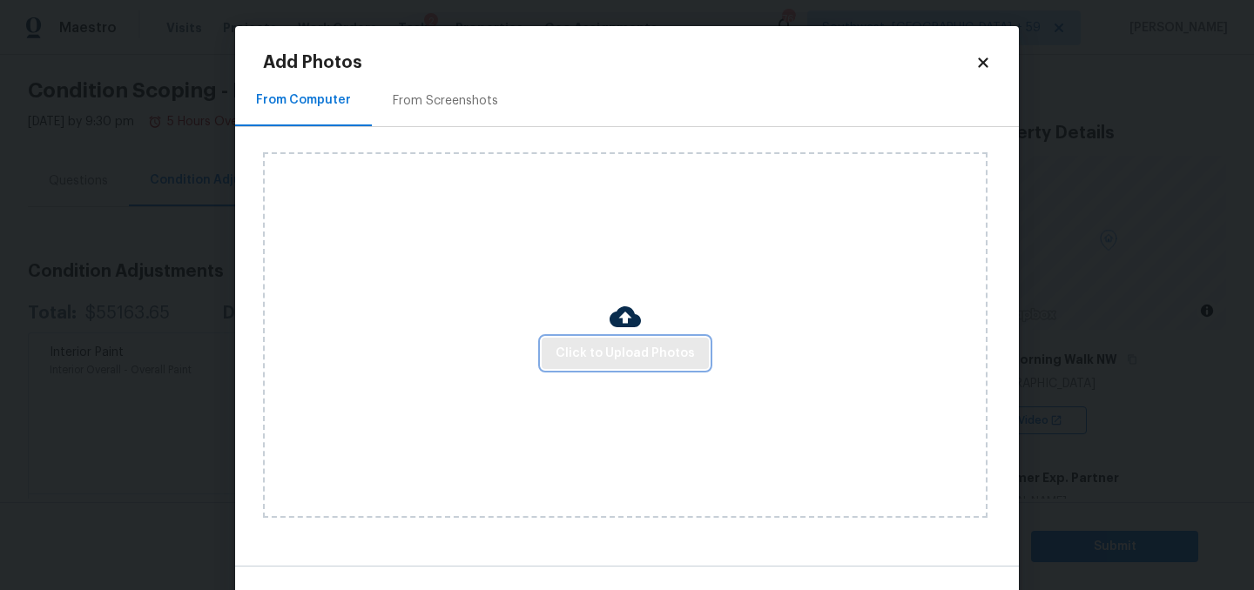
click at [641, 370] on button "Click to Upload Photos" at bounding box center [624, 354] width 167 height 32
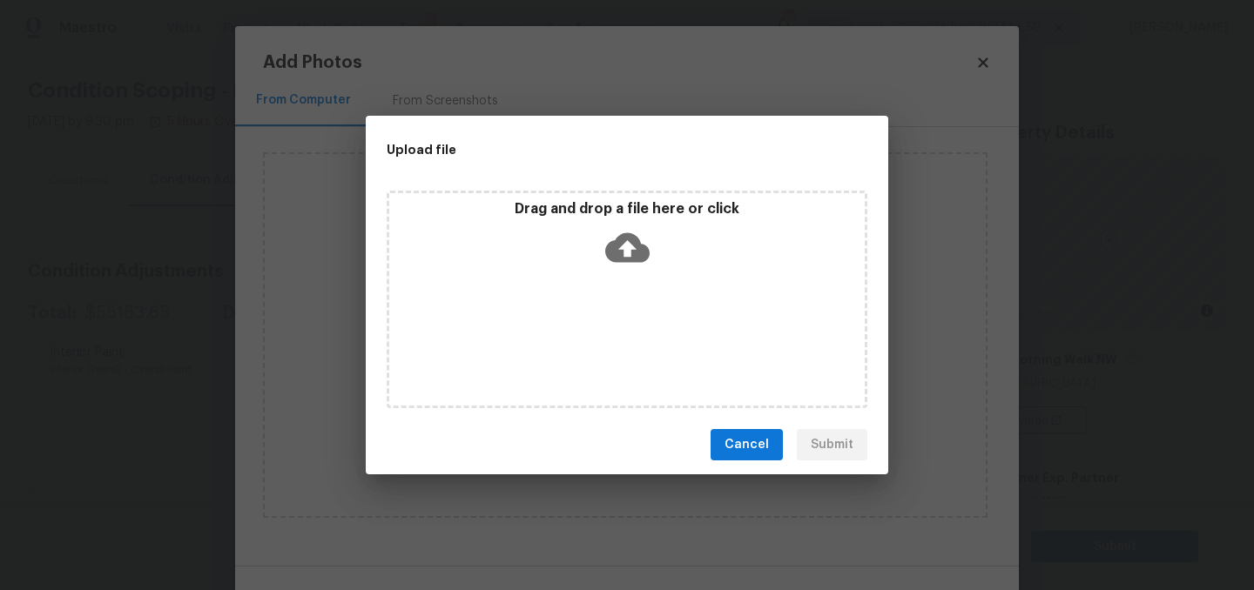
click at [635, 258] on icon at bounding box center [627, 248] width 44 height 30
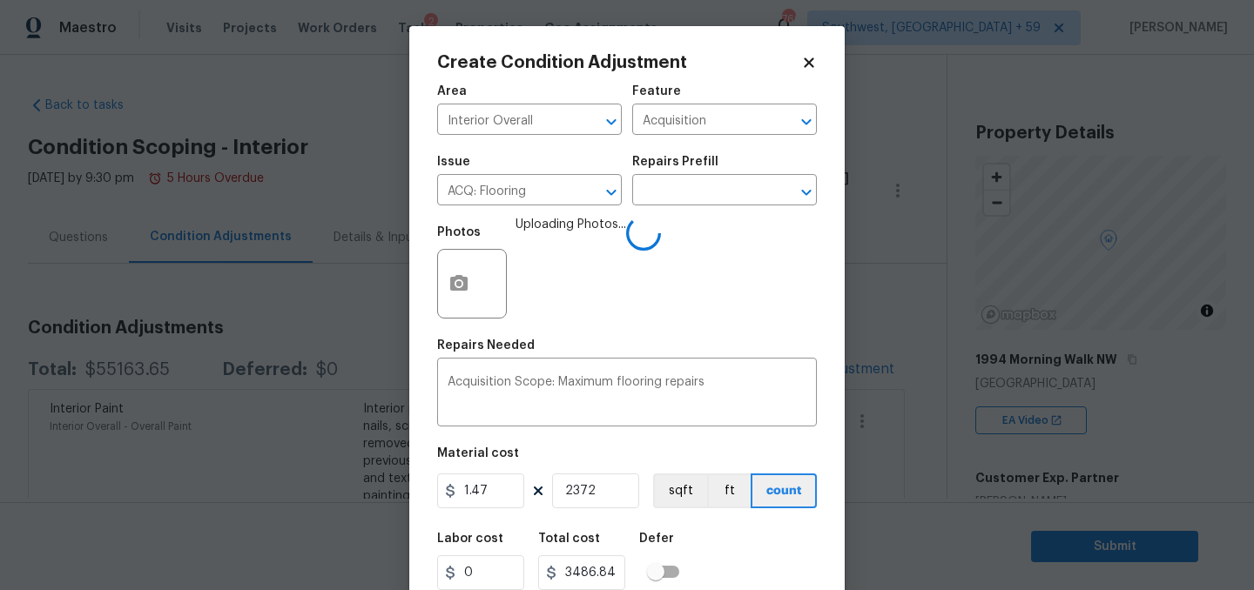
scroll to position [119, 0]
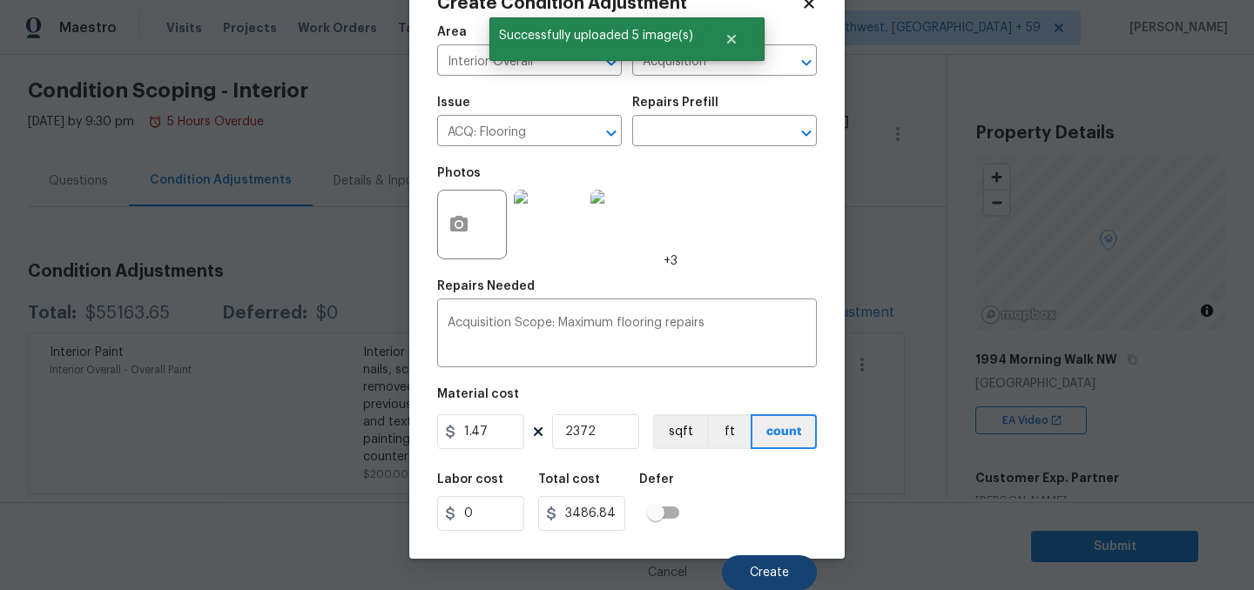
type input "2372"
click at [726, 555] on button "Create" at bounding box center [769, 572] width 95 height 35
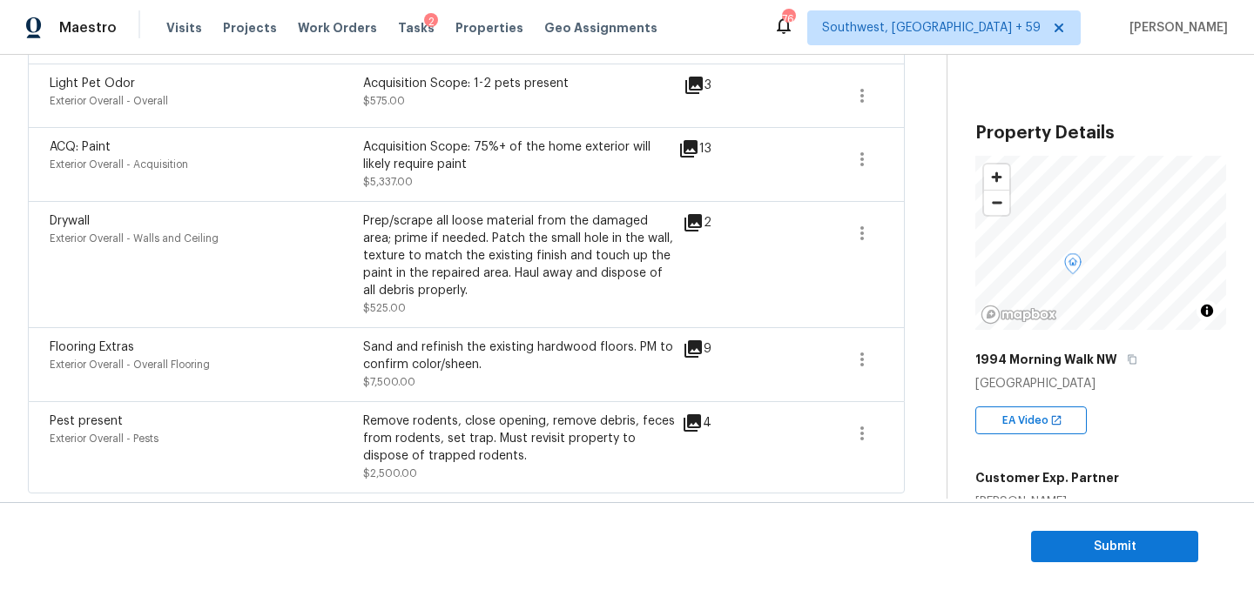
scroll to position [1884, 0]
click at [703, 351] on icon at bounding box center [692, 349] width 21 height 21
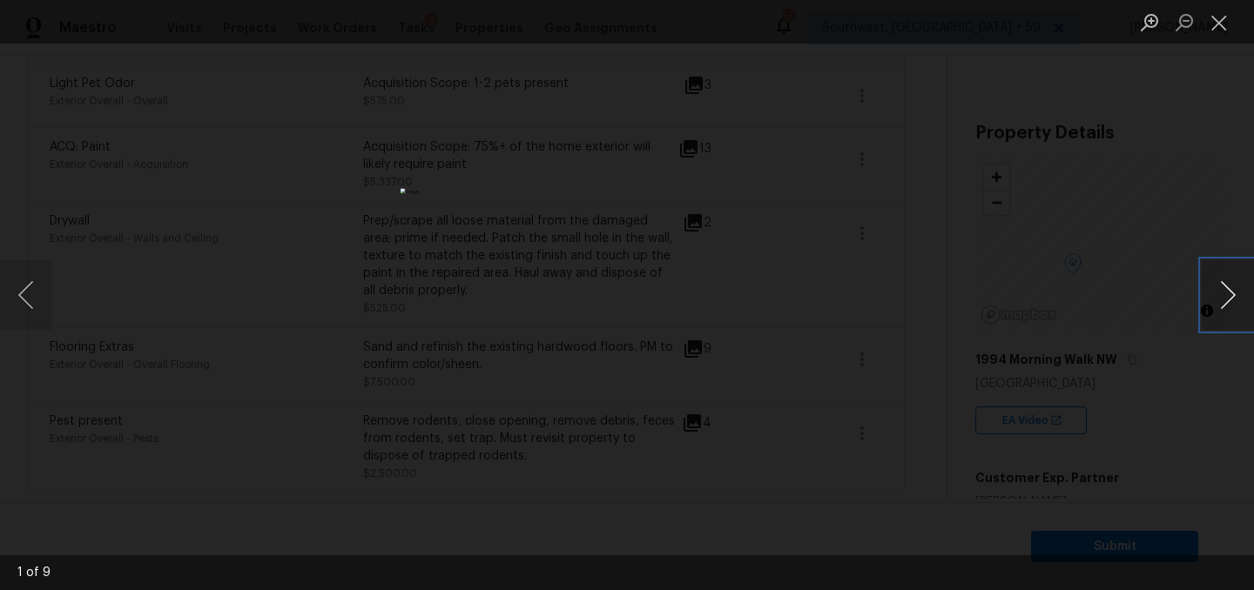
click at [1224, 302] on button "Next image" at bounding box center [1227, 295] width 52 height 70
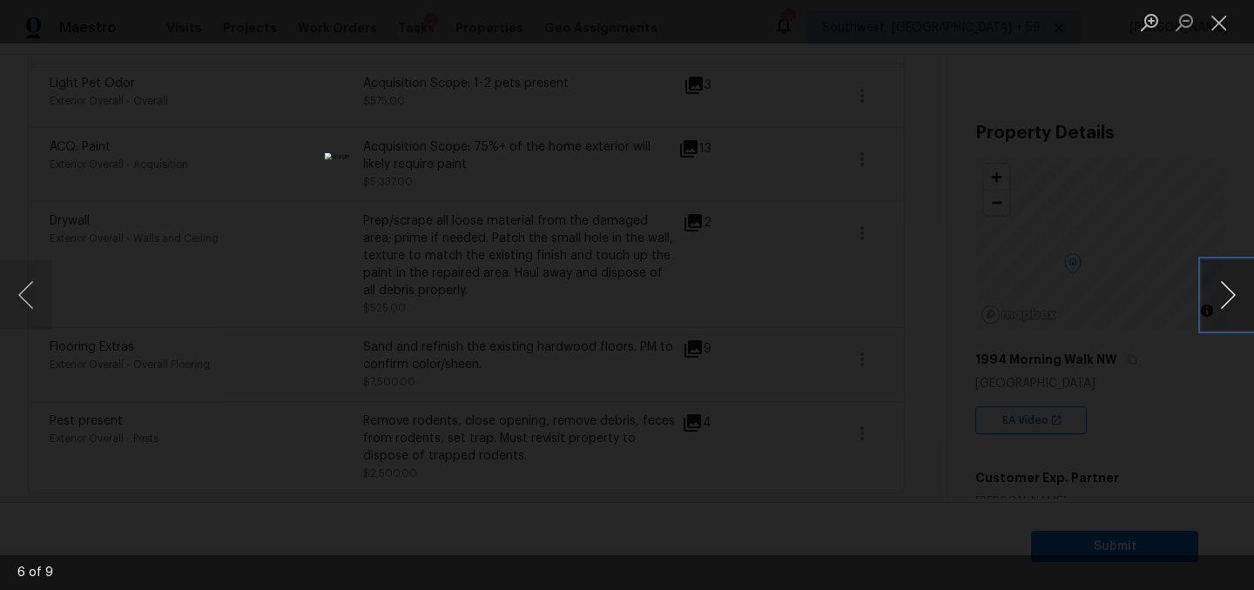
click at [1224, 302] on button "Next image" at bounding box center [1227, 295] width 52 height 70
click at [1216, 19] on button "Close lightbox" at bounding box center [1218, 22] width 35 height 30
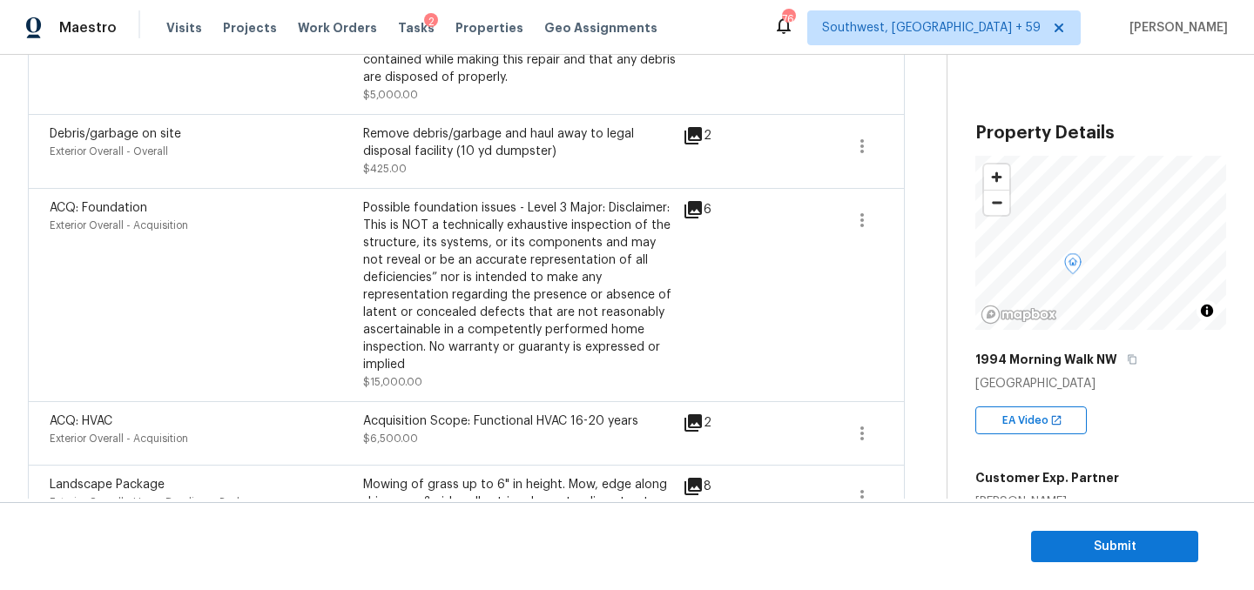
scroll to position [863, 0]
click at [698, 221] on icon at bounding box center [692, 212] width 17 height 17
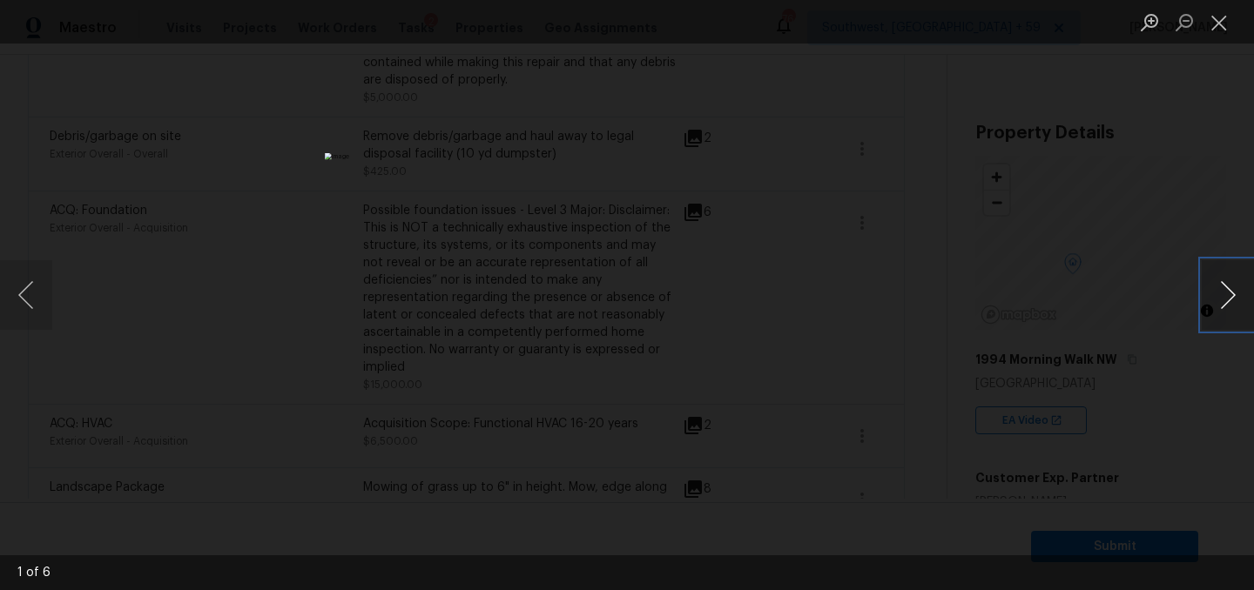
click at [1226, 301] on button "Next image" at bounding box center [1227, 295] width 52 height 70
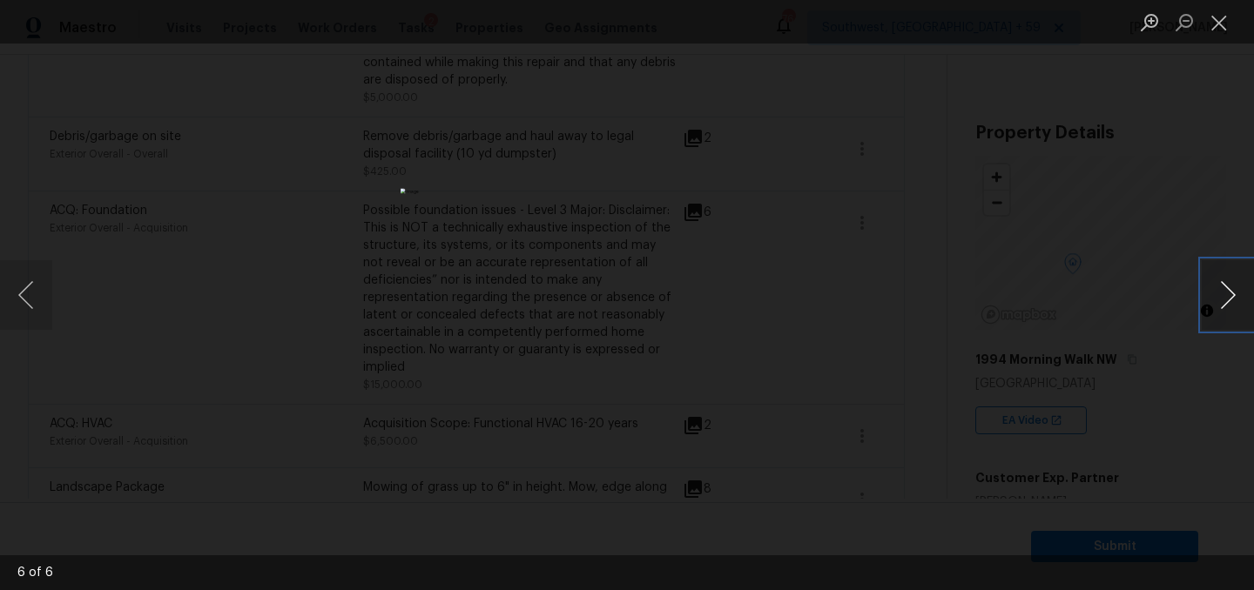
click at [1226, 301] on button "Next image" at bounding box center [1227, 295] width 52 height 70
click at [1217, 29] on button "Close lightbox" at bounding box center [1218, 22] width 35 height 30
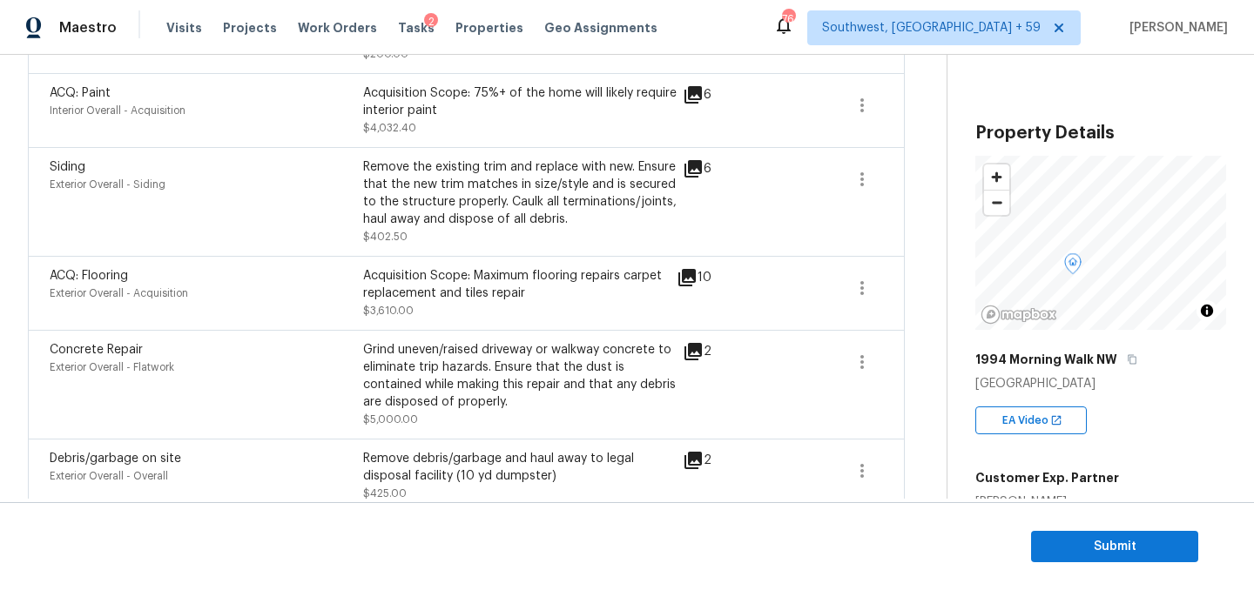
scroll to position [535, 0]
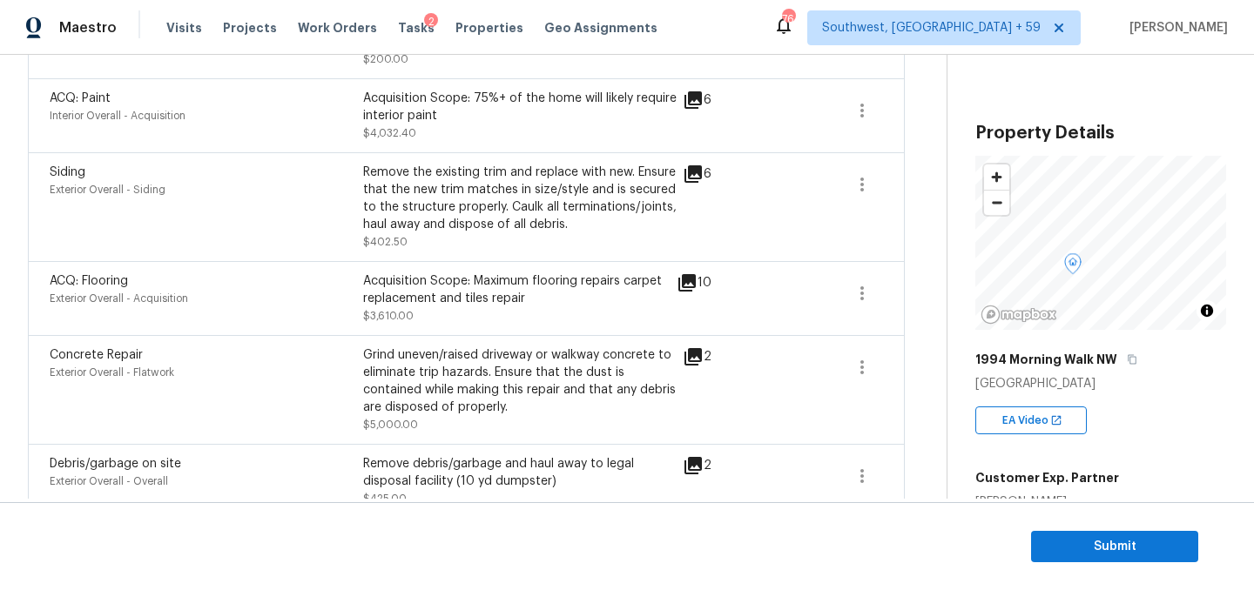
click at [697, 293] on icon at bounding box center [686, 282] width 21 height 21
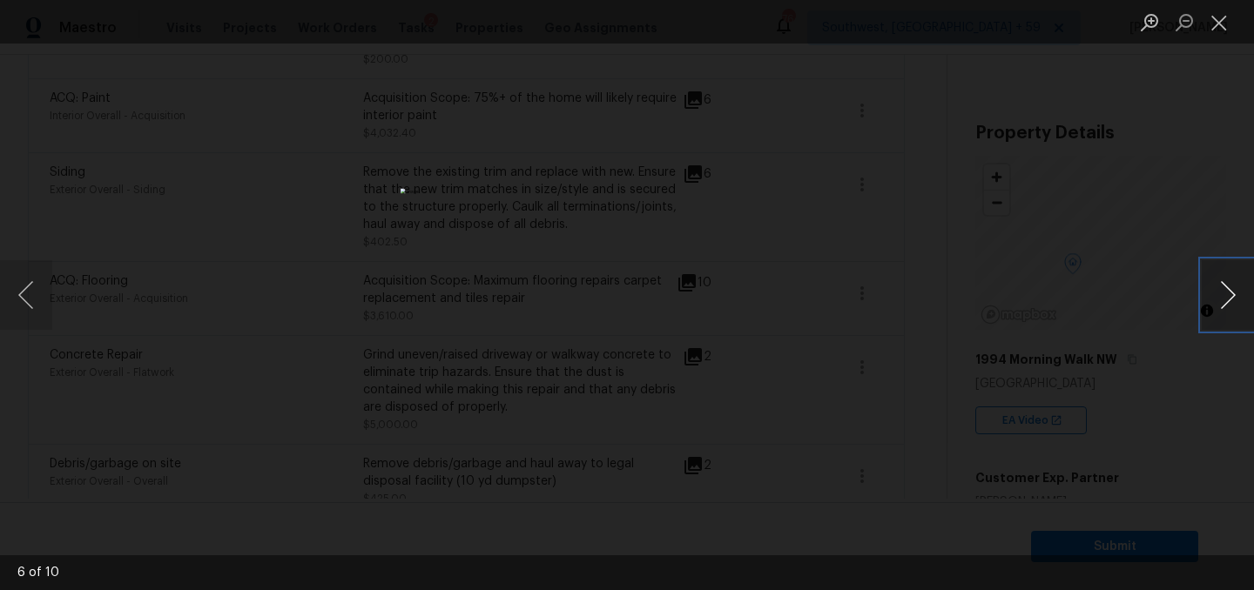
click at [1207, 306] on button "Next image" at bounding box center [1227, 295] width 52 height 70
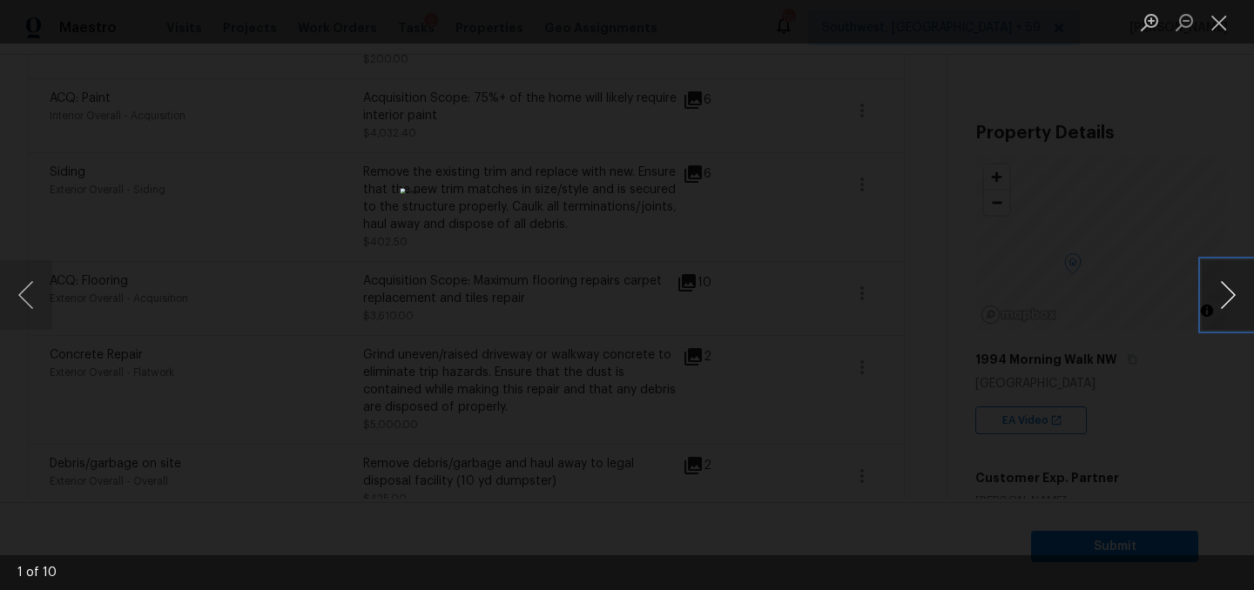
click at [1207, 306] on button "Next image" at bounding box center [1227, 295] width 52 height 70
click at [1219, 26] on button "Close lightbox" at bounding box center [1218, 22] width 35 height 30
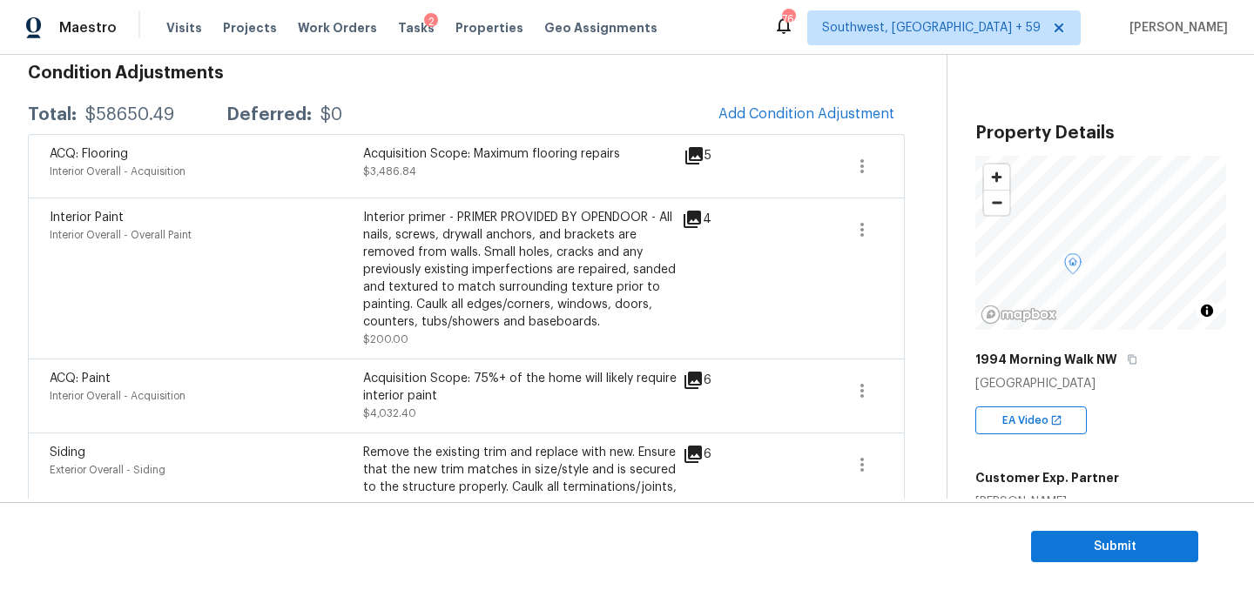
scroll to position [139, 0]
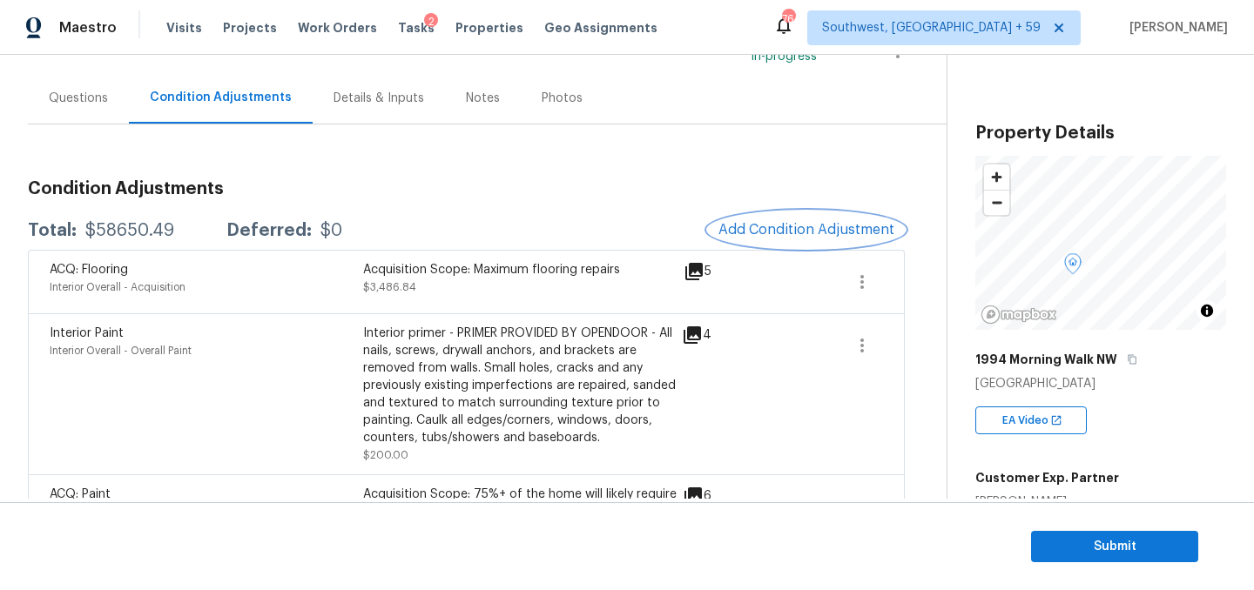
click at [823, 248] on button "Add Condition Adjustment" at bounding box center [806, 230] width 197 height 37
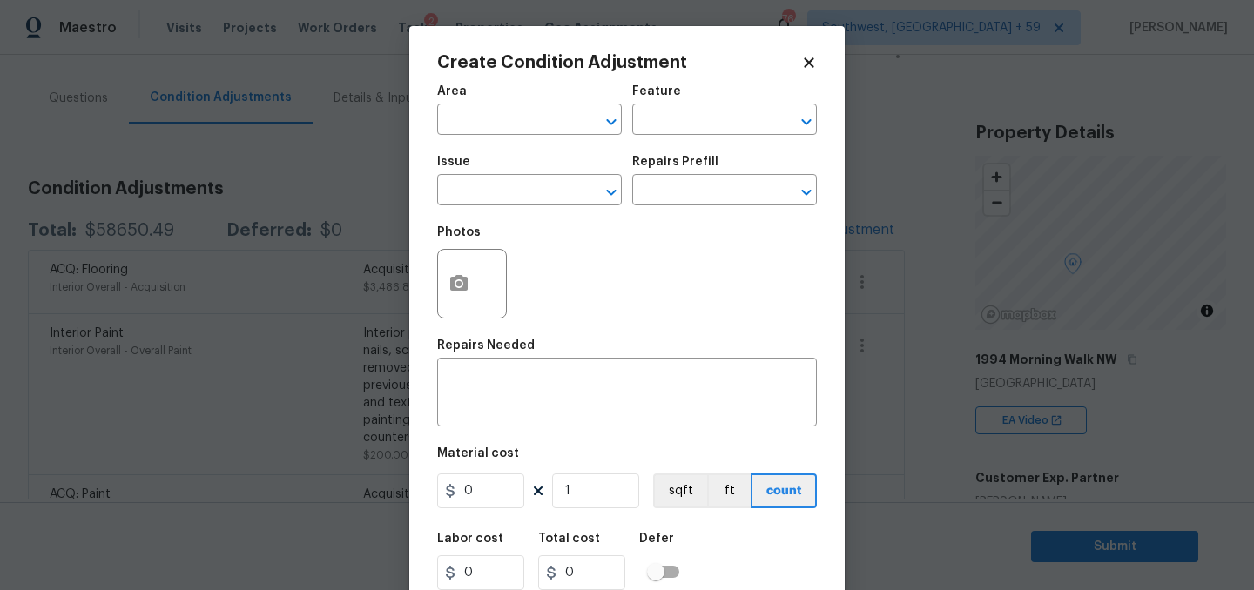
click at [510, 100] on div "Area" at bounding box center [529, 96] width 185 height 23
click at [509, 124] on input "text" at bounding box center [505, 121] width 136 height 27
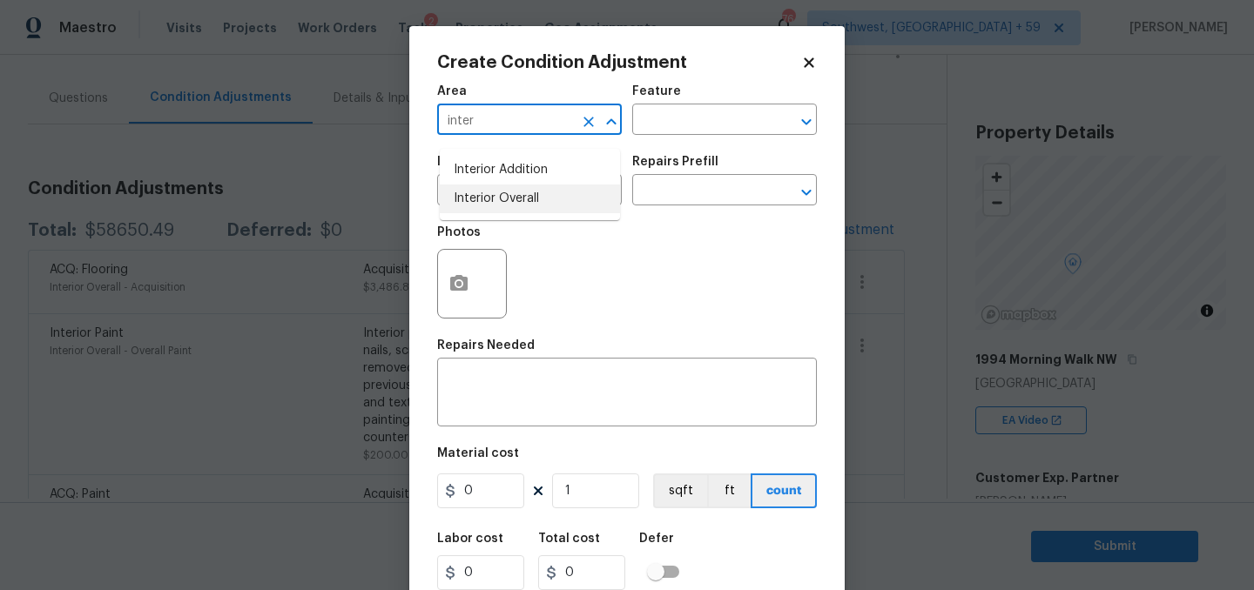
click at [500, 205] on li "Interior Overall" at bounding box center [530, 199] width 180 height 29
type input "Interior Overall"
click at [505, 205] on input "text" at bounding box center [505, 191] width 136 height 27
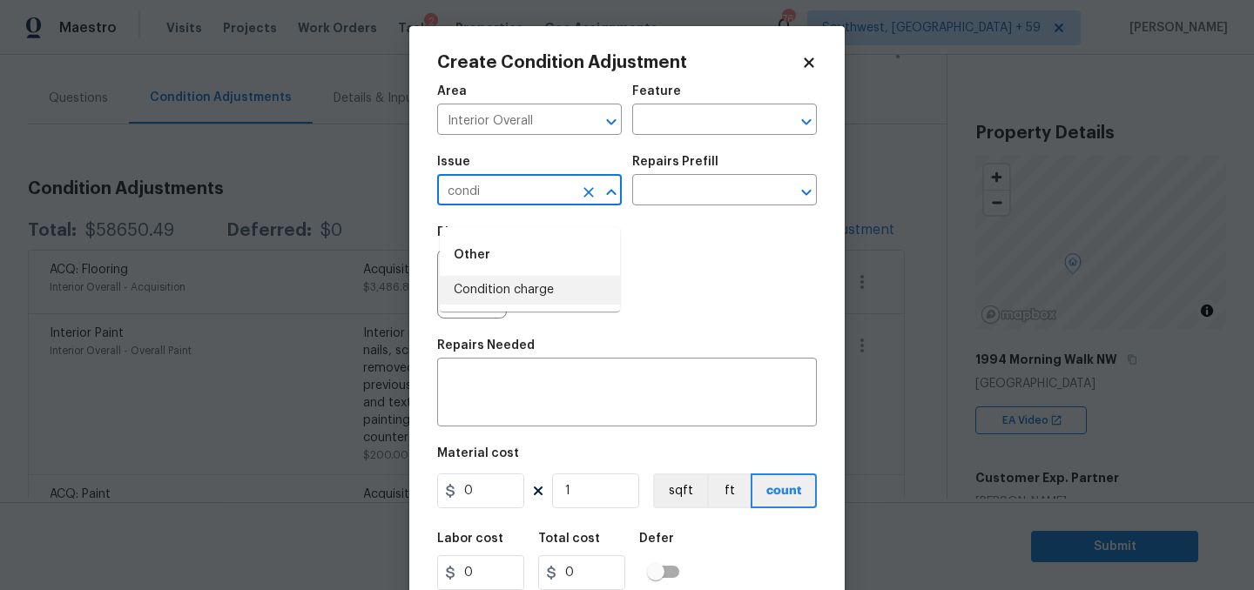
click at [493, 296] on li "Condition charge" at bounding box center [530, 290] width 180 height 29
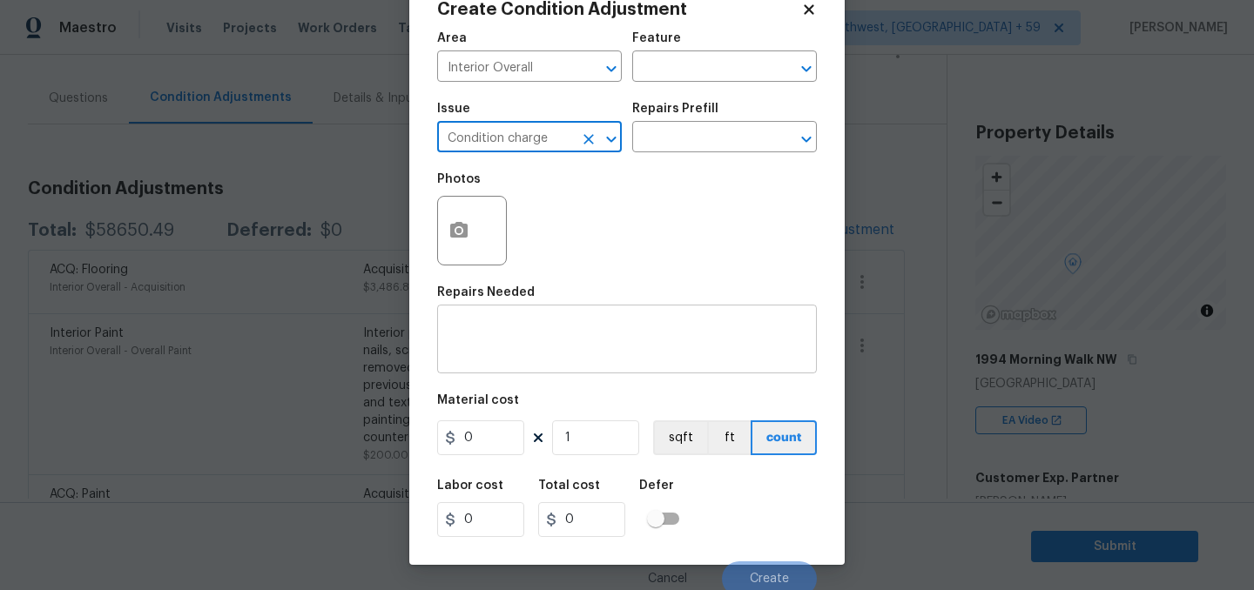
scroll to position [119, 0]
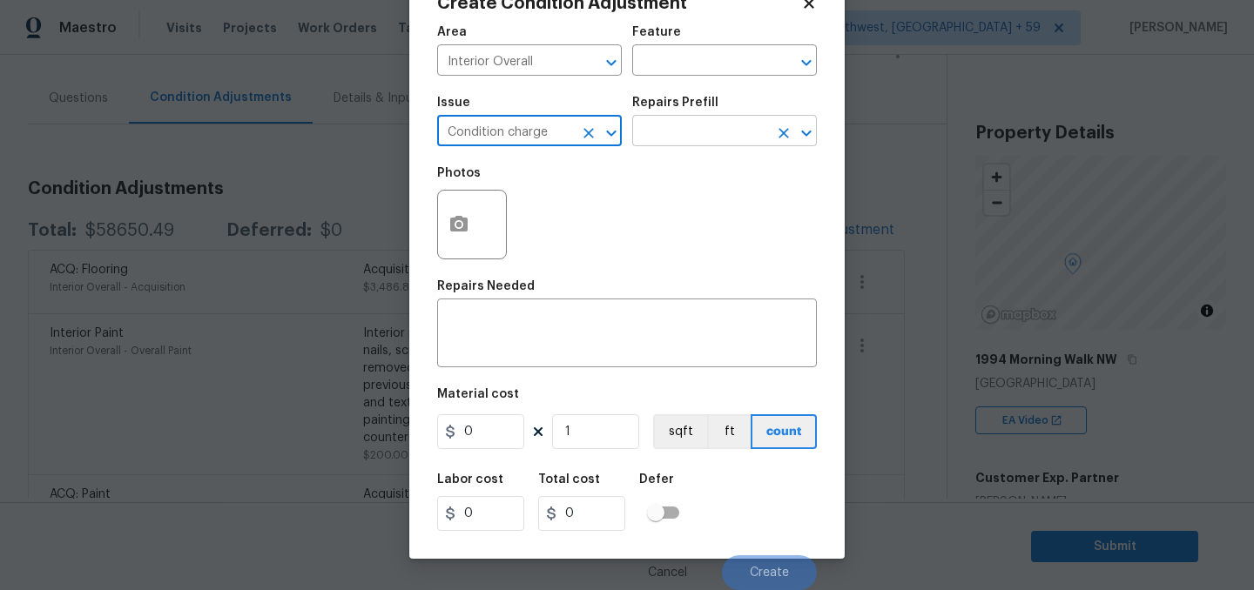
type input "Condition charge"
click at [699, 119] on input "text" at bounding box center [700, 132] width 136 height 27
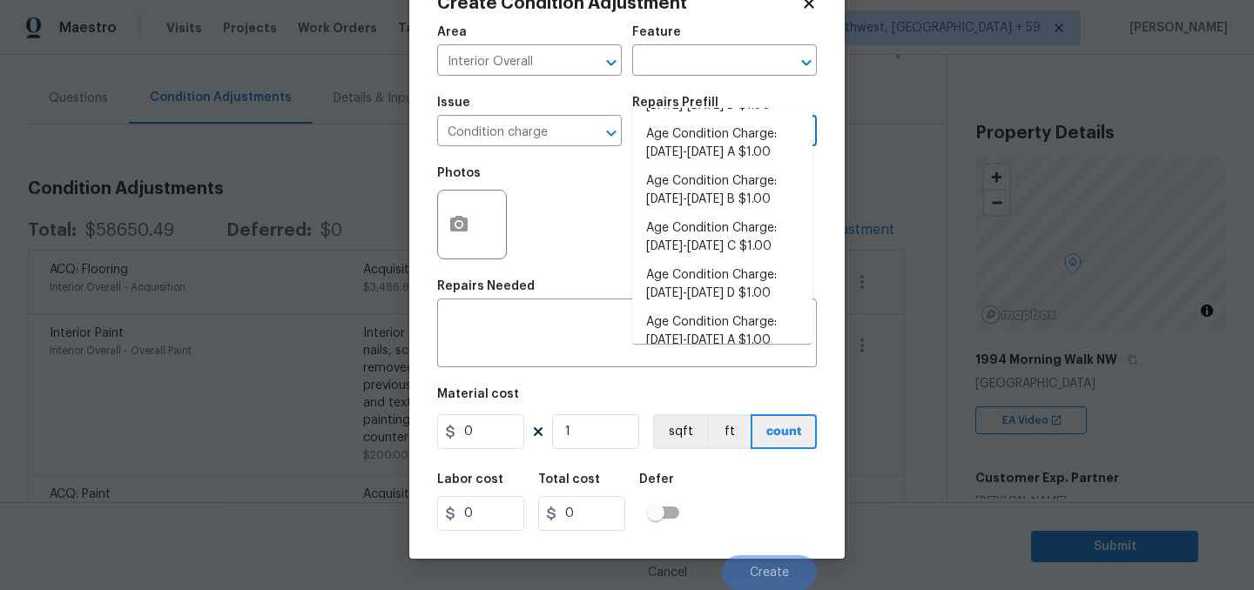
scroll to position [165, 0]
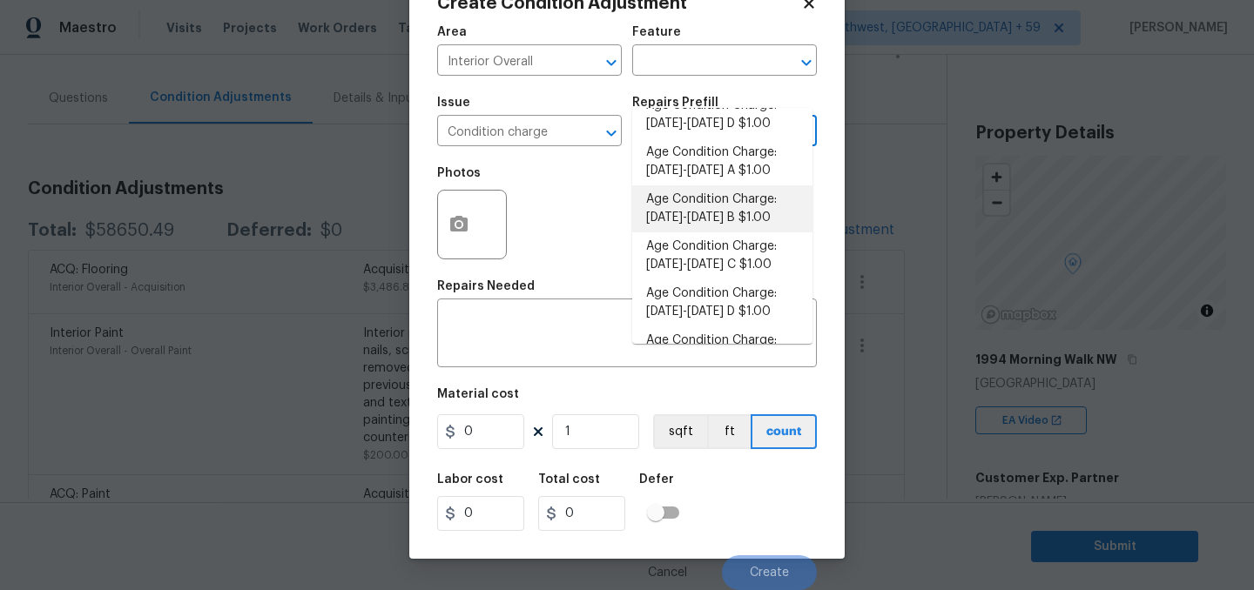
click at [716, 232] on li "Age Condition Charge: 1979-1992 B $1.00" at bounding box center [722, 208] width 180 height 47
type input "Home Readiness Packages"
type textarea "Age Condition Charge: 1979-1992 B"
type input "1"
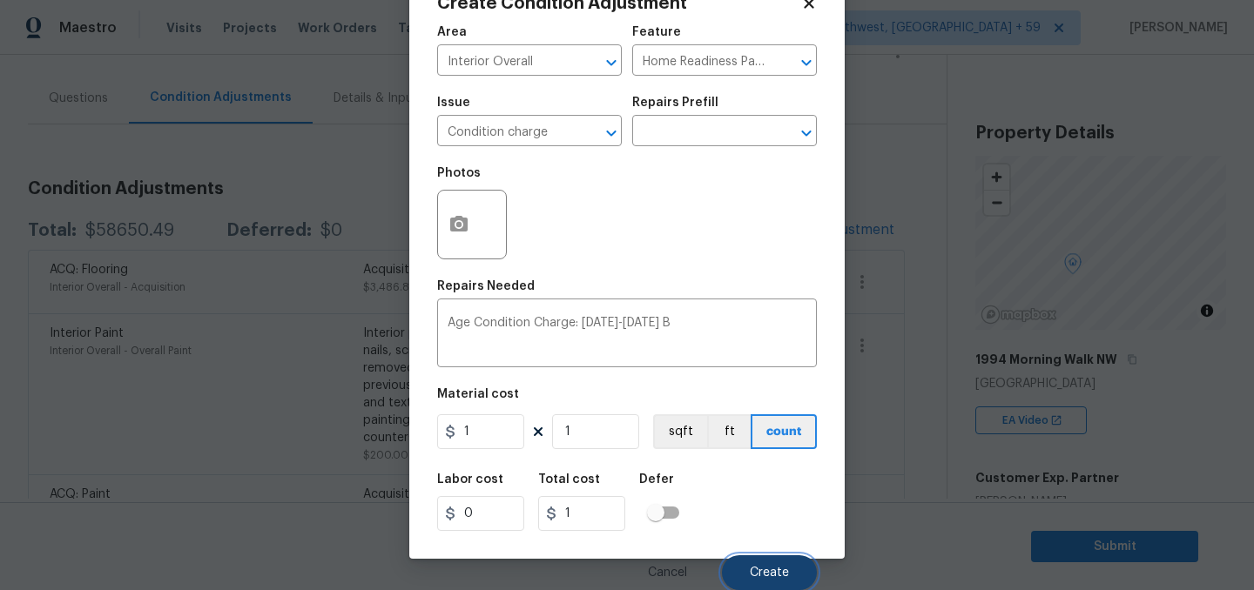
click at [759, 555] on button "Create" at bounding box center [769, 572] width 95 height 35
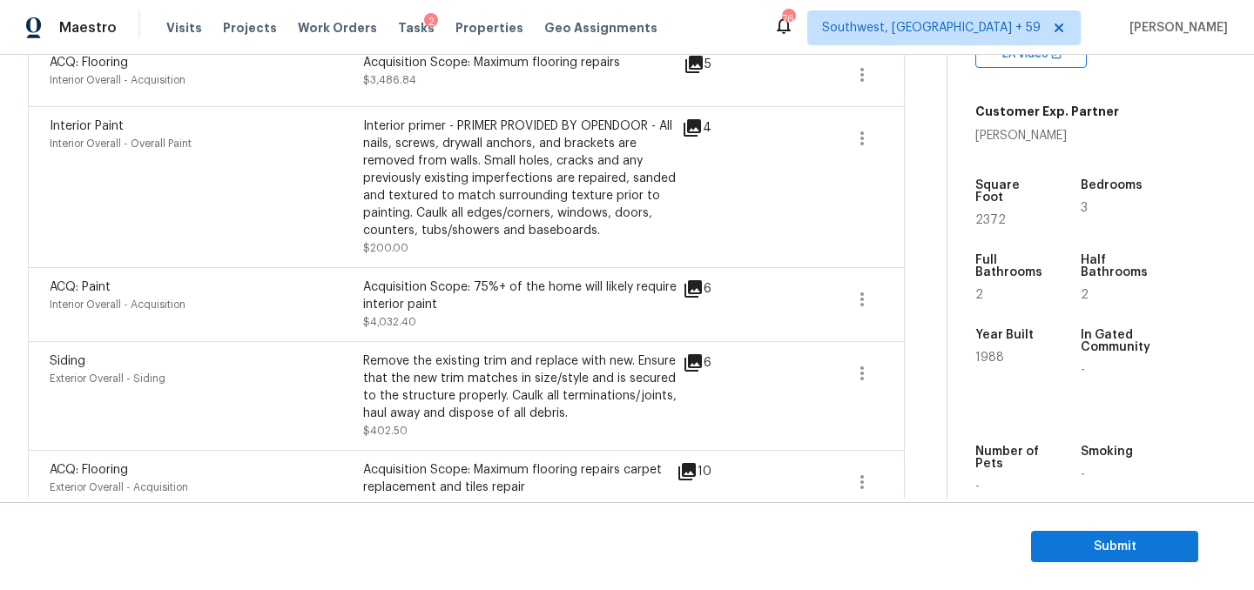
scroll to position [0, 0]
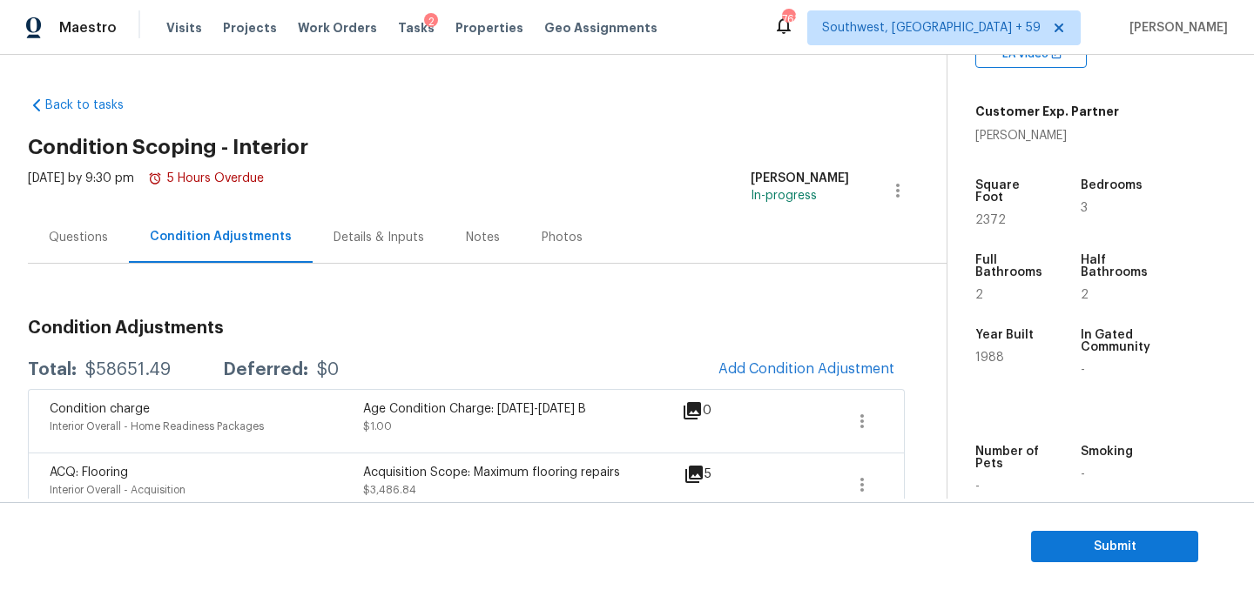
click at [71, 245] on div "Questions" at bounding box center [78, 237] width 59 height 17
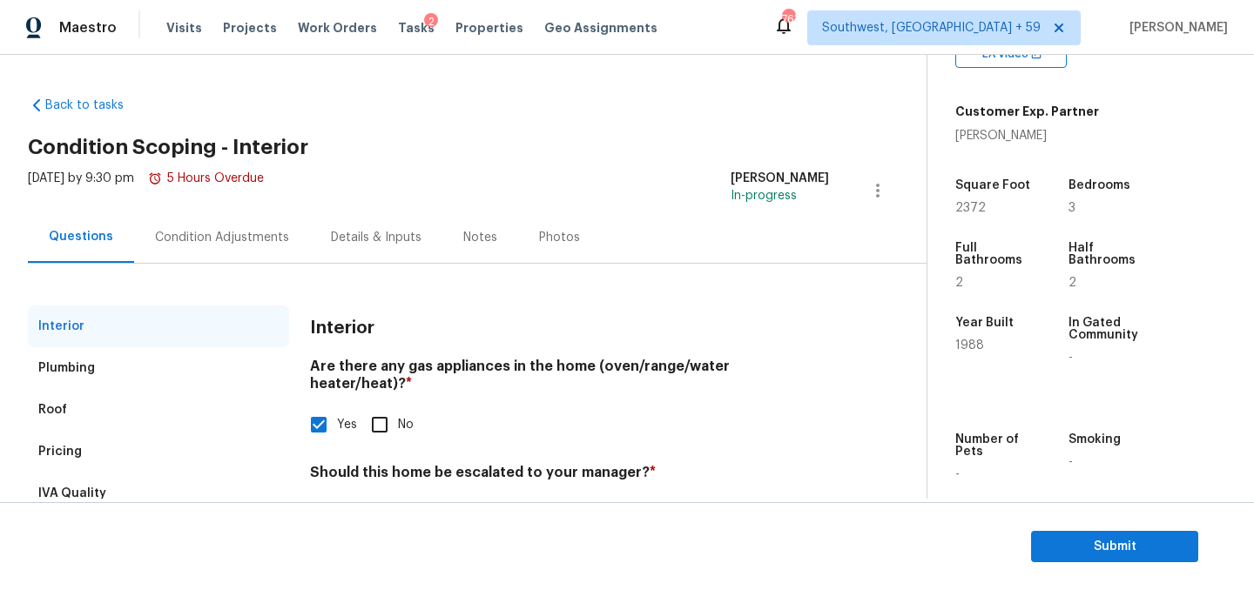
click at [208, 259] on div "Condition Adjustments" at bounding box center [222, 237] width 176 height 51
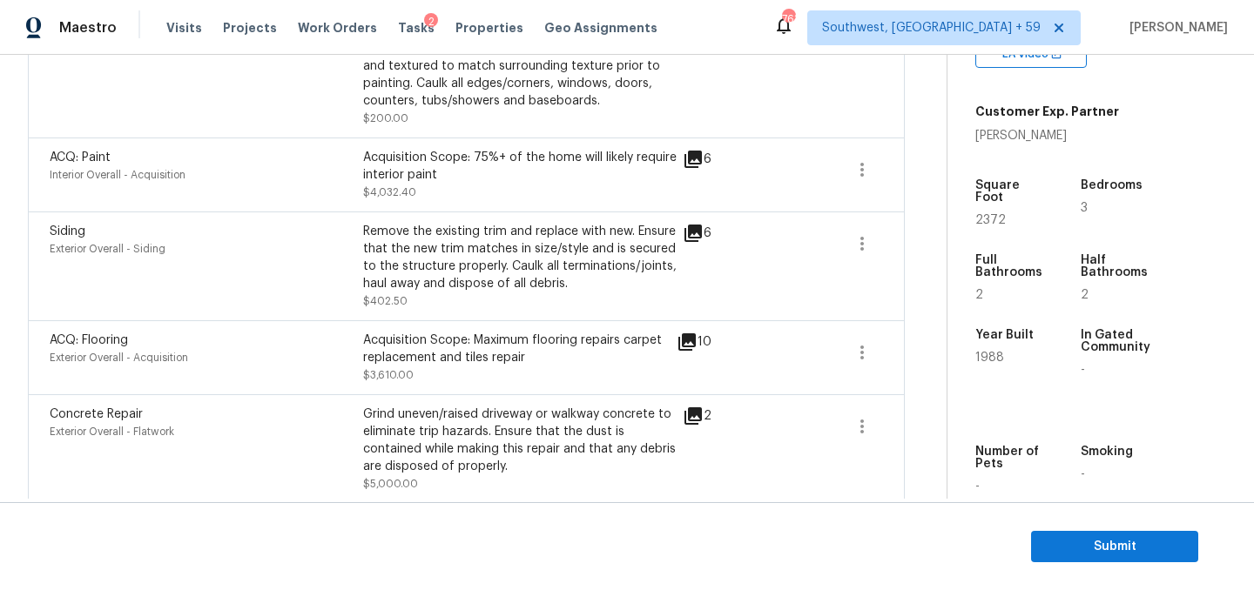
scroll to position [548, 0]
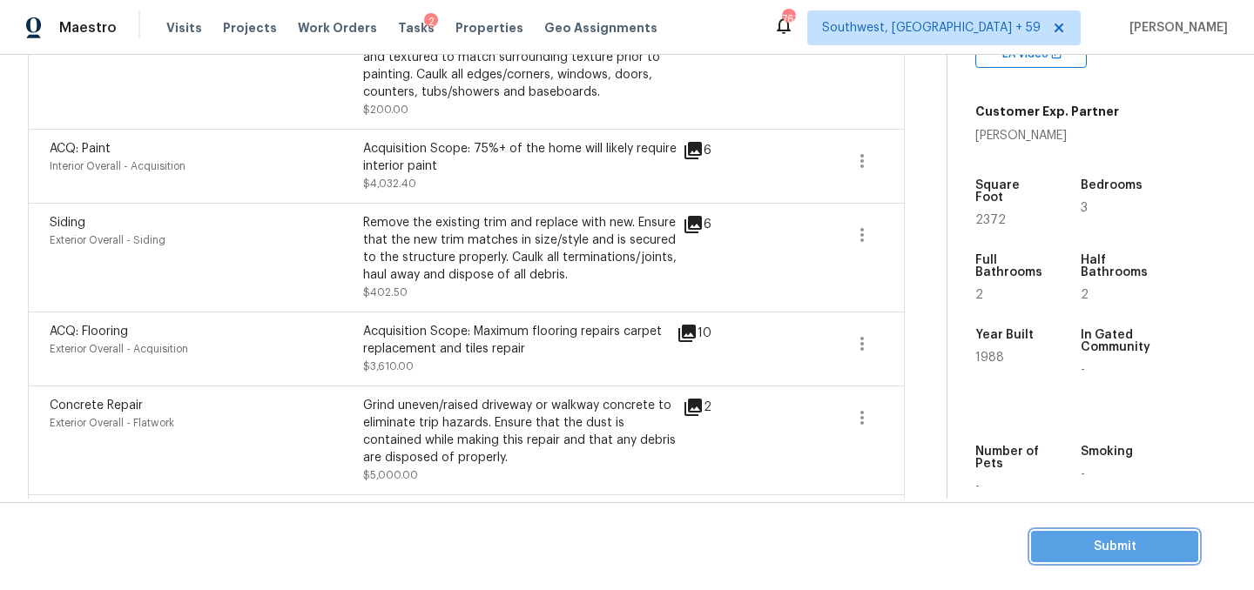
click at [1060, 531] on button "Submit" at bounding box center [1114, 547] width 167 height 32
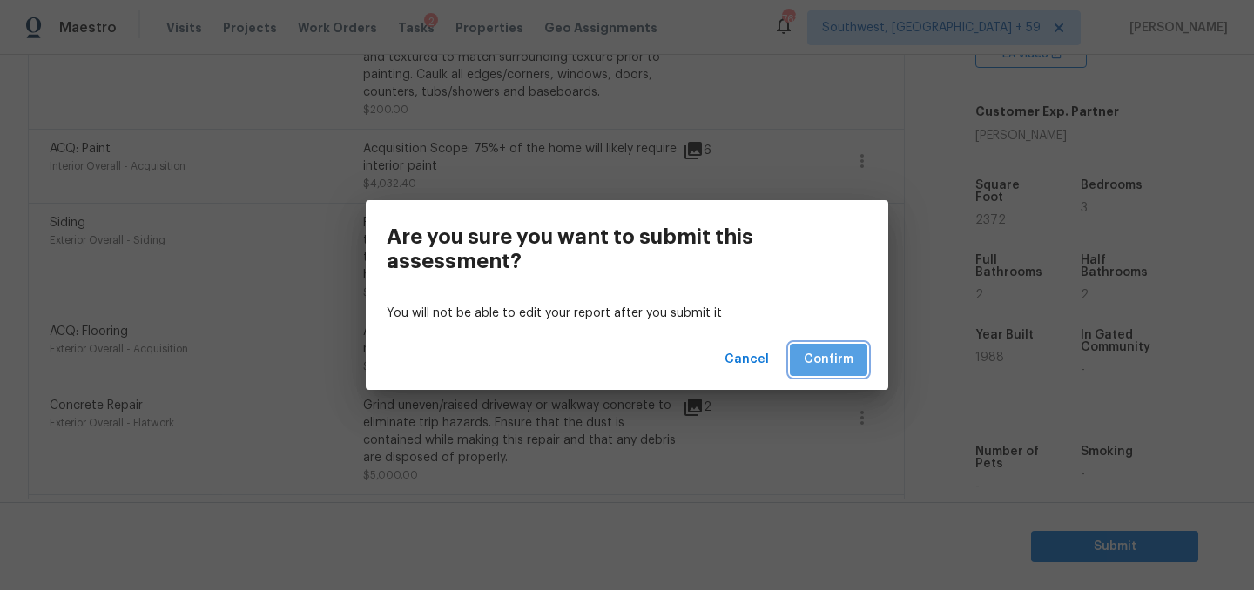
click at [831, 360] on span "Confirm" at bounding box center [828, 360] width 50 height 22
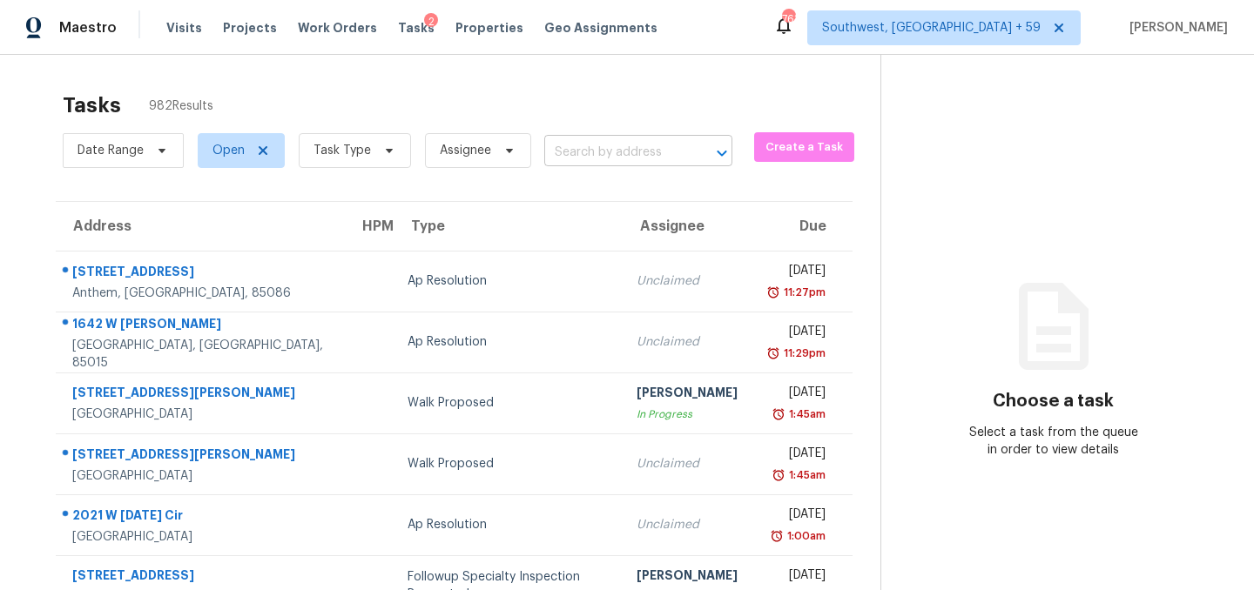
click at [630, 166] on input "text" at bounding box center [613, 152] width 139 height 27
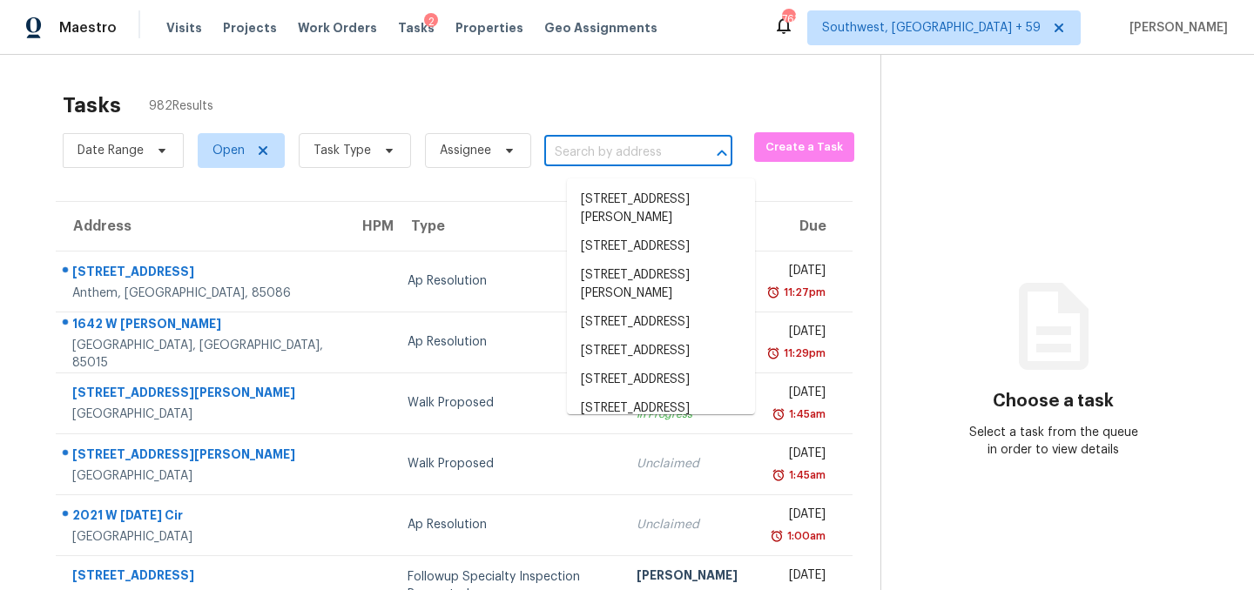
paste input "2145 Martins Pond Rd Forney, TX, 75126"
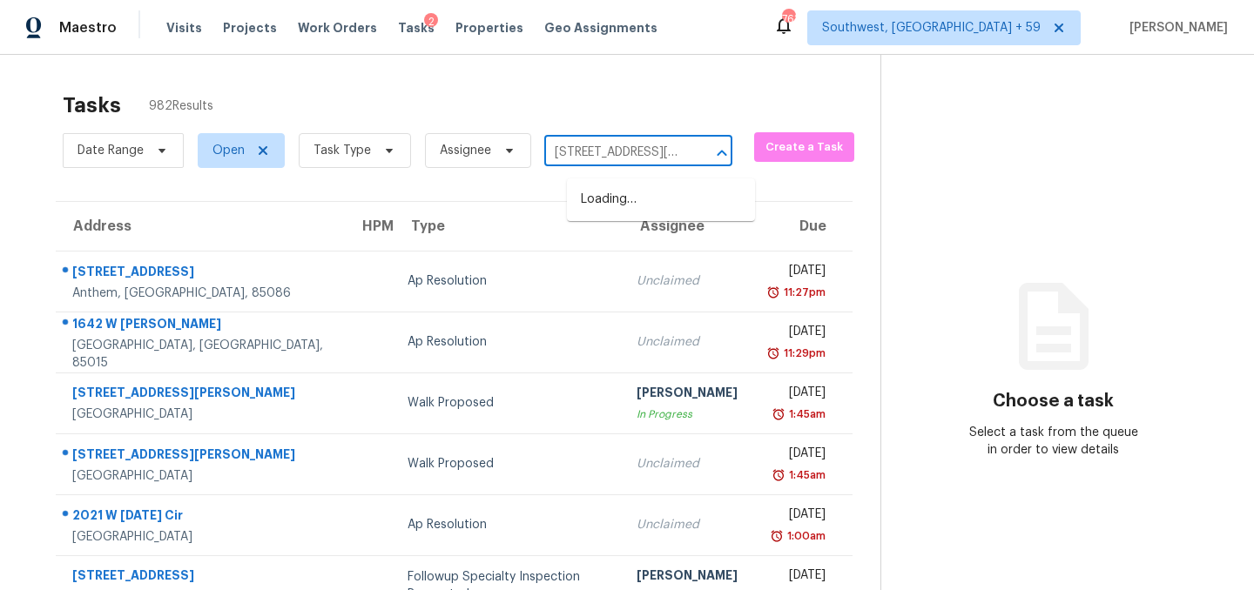
scroll to position [0, 97]
type input "2145 Martins Pond Rd Forney, TX, 75126"
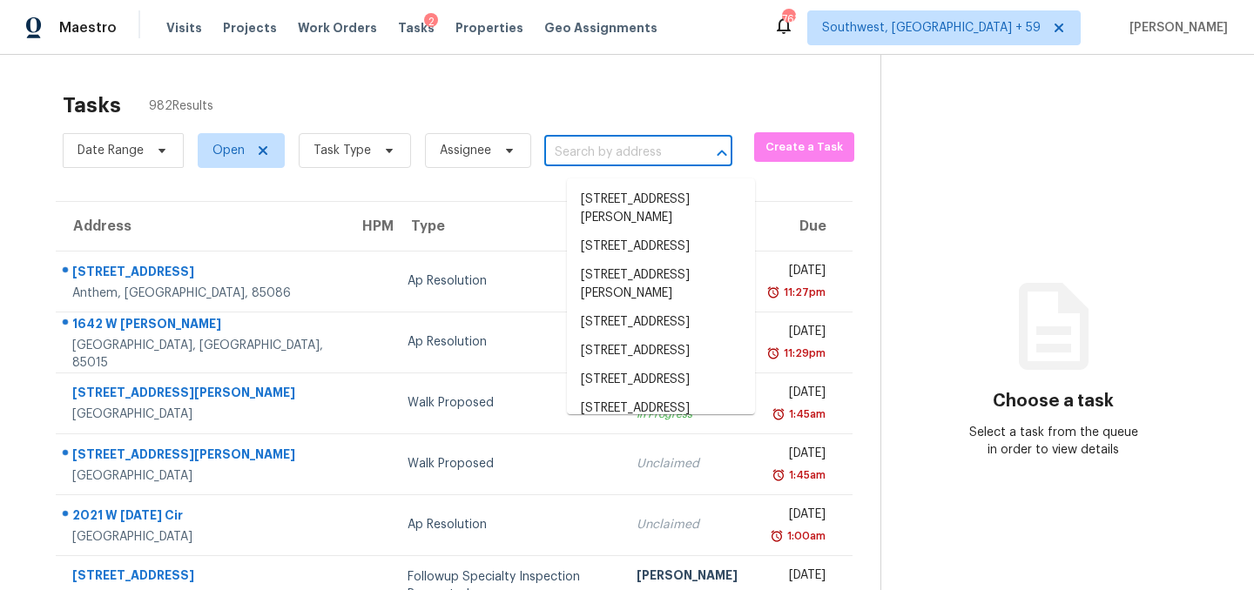
click at [649, 148] on input "text" at bounding box center [613, 152] width 139 height 27
paste input "2145 Martins Pond Rd Forney, TX, 75126"
type input "2145 Martins Pond Rd Forney, TX, 75126"
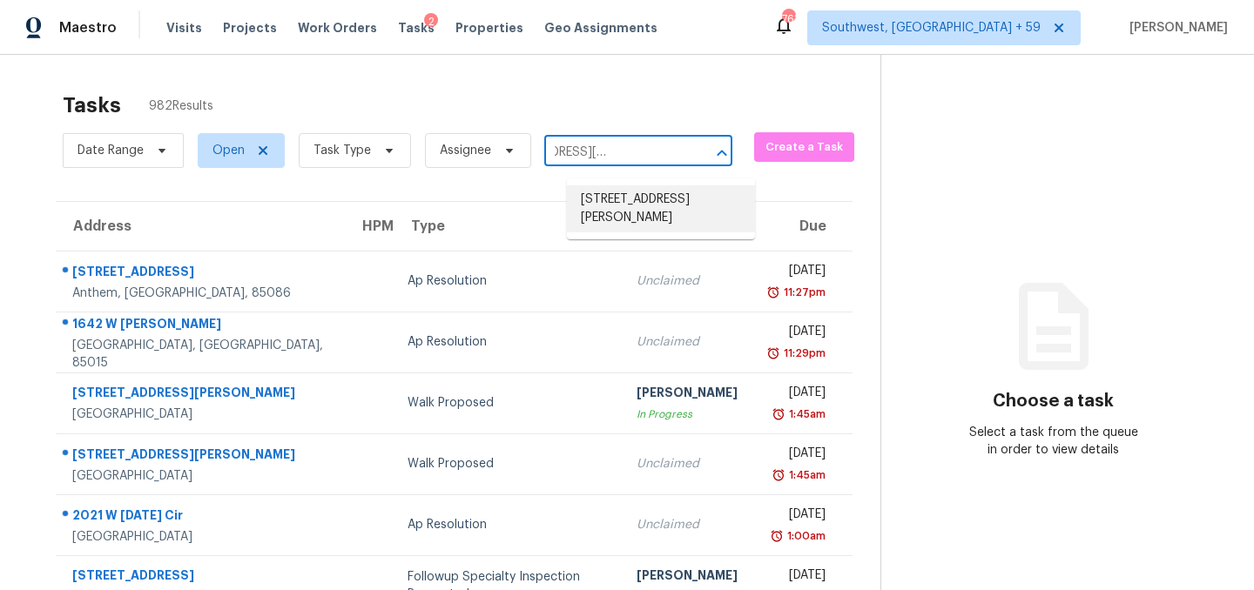
click at [637, 206] on li "2145 Martins Pond Rd, Forney, TX 75126" at bounding box center [661, 208] width 188 height 47
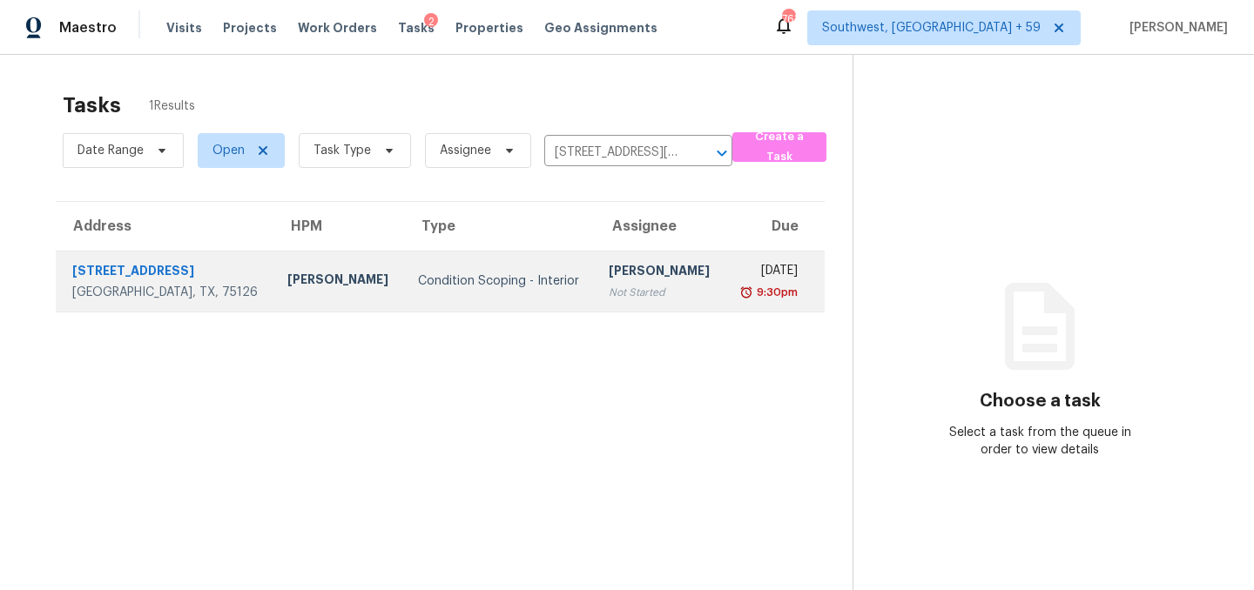
click at [404, 290] on td "Condition Scoping - Interior" at bounding box center [499, 281] width 191 height 61
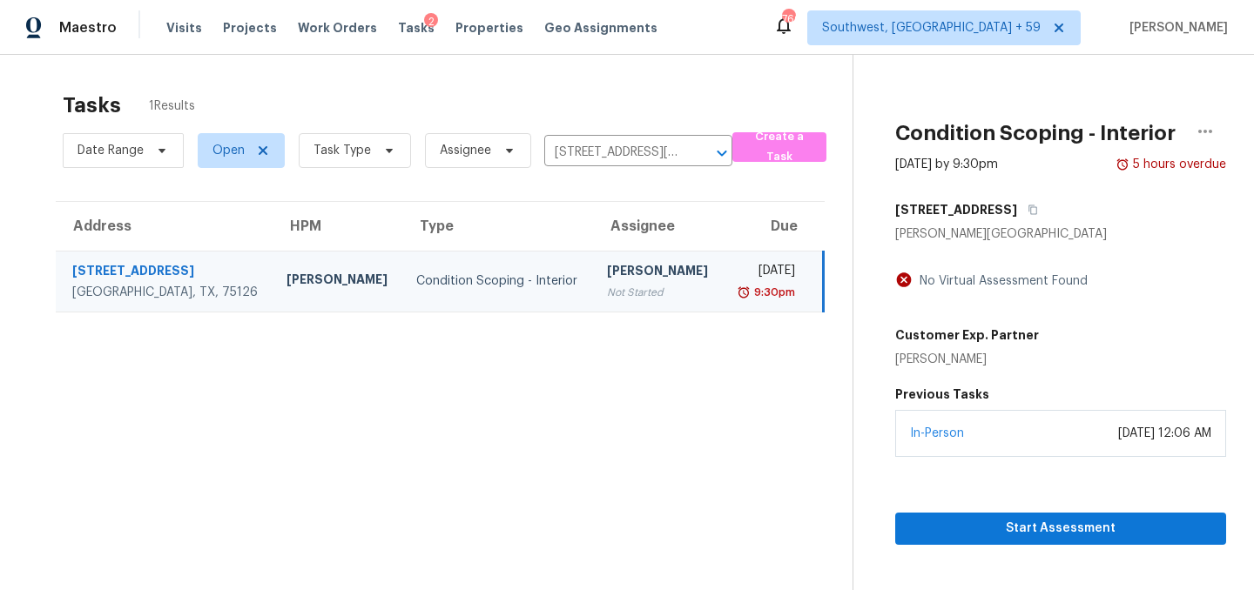
scroll to position [55, 0]
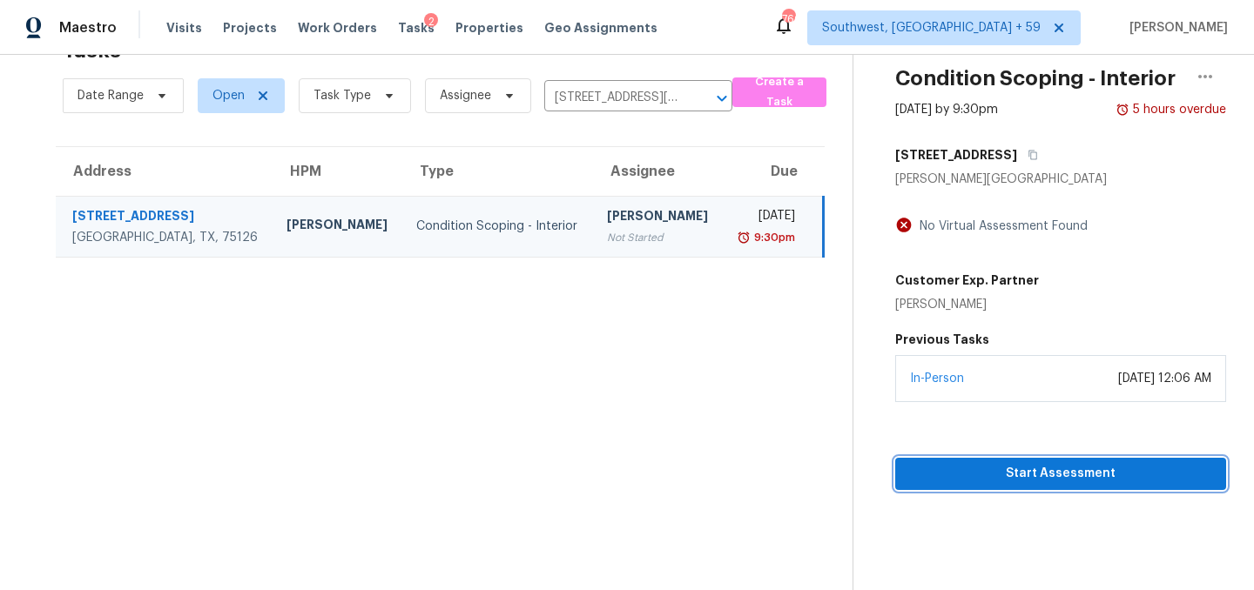
click at [1057, 490] on button "Start Assessment" at bounding box center [1060, 474] width 331 height 32
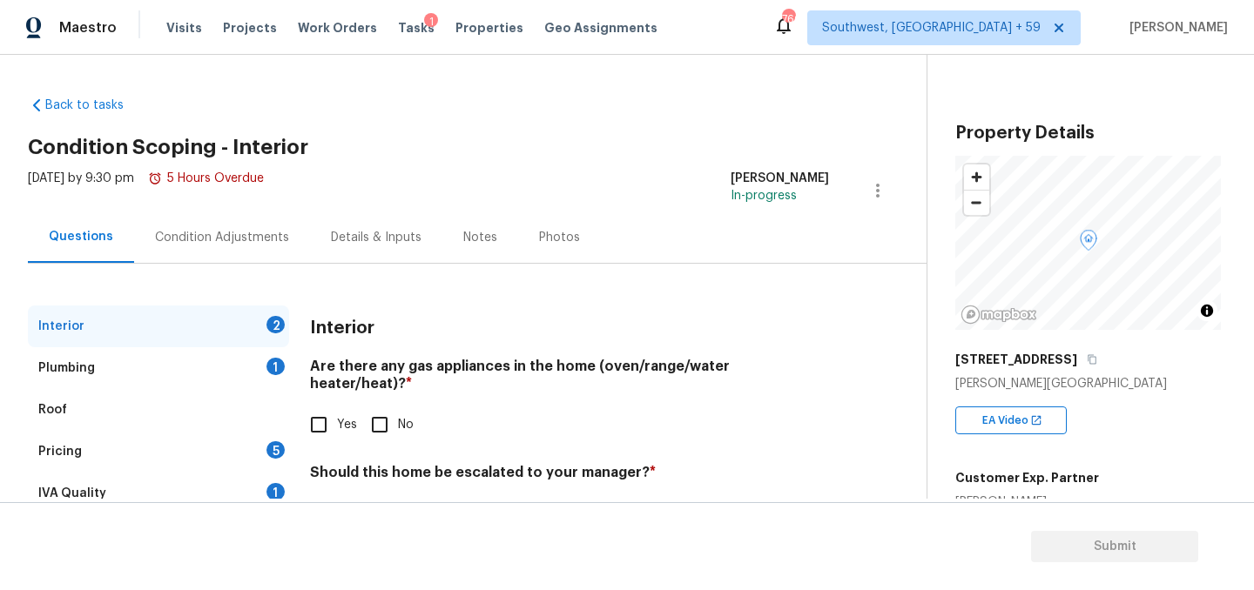
scroll to position [112, 0]
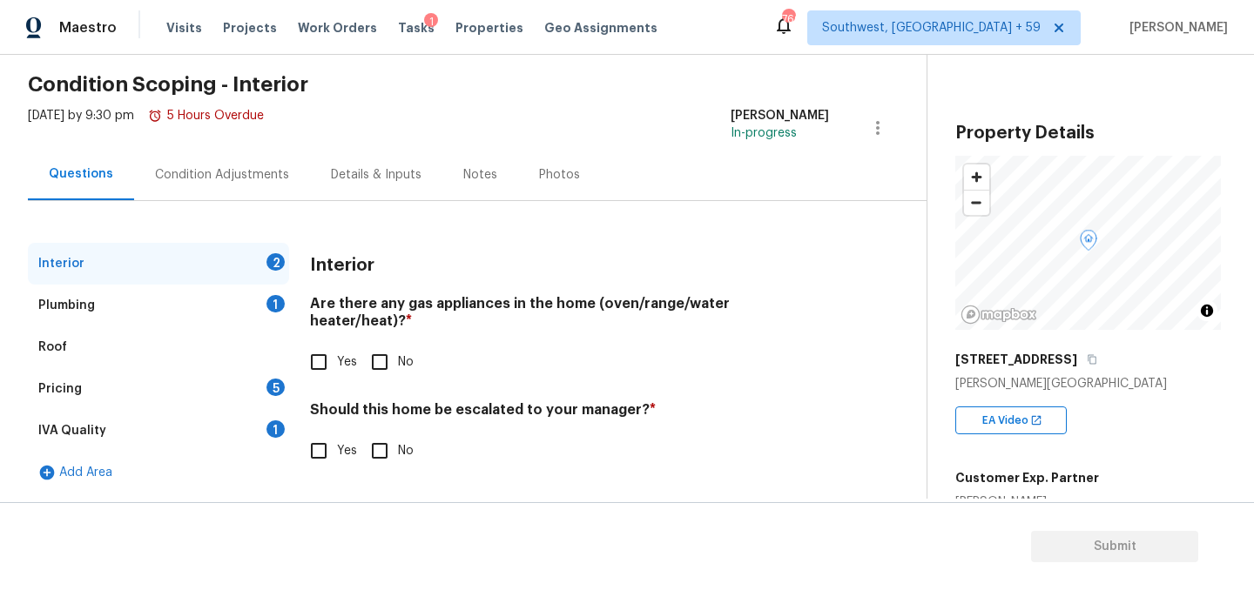
click at [324, 344] on input "Yes" at bounding box center [318, 362] width 37 height 37
checkbox input "true"
click at [732, 149] on div "Questions Condition Adjustments Details & Inputs Notes Photos" at bounding box center [477, 175] width 898 height 52
click at [381, 435] on input "No" at bounding box center [379, 451] width 37 height 37
checkbox input "true"
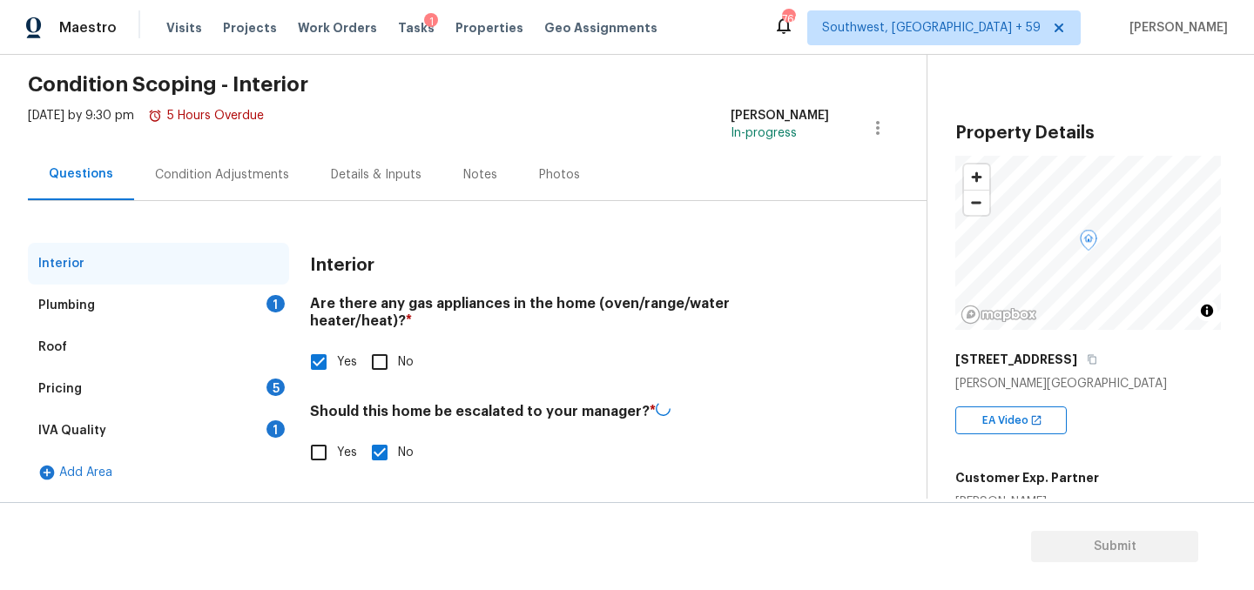
click at [142, 285] on div "Plumbing 1" at bounding box center [158, 306] width 261 height 42
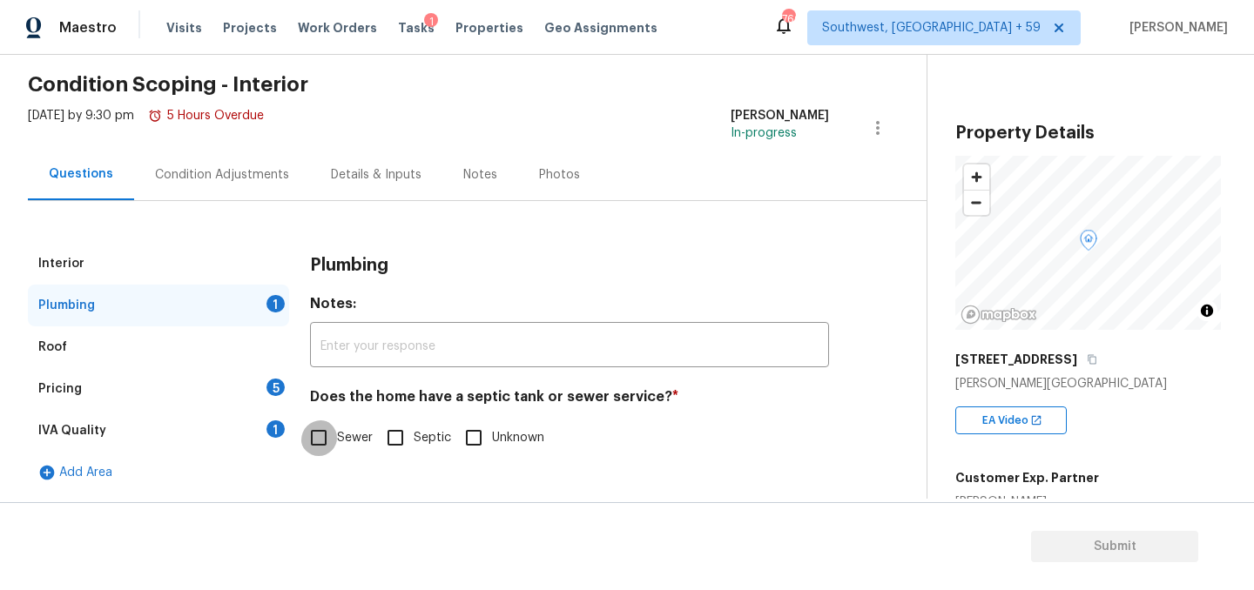
click at [337, 420] on input "Sewer" at bounding box center [318, 438] width 37 height 37
checkbox input "true"
click at [158, 373] on div "Pricing 5" at bounding box center [158, 389] width 261 height 42
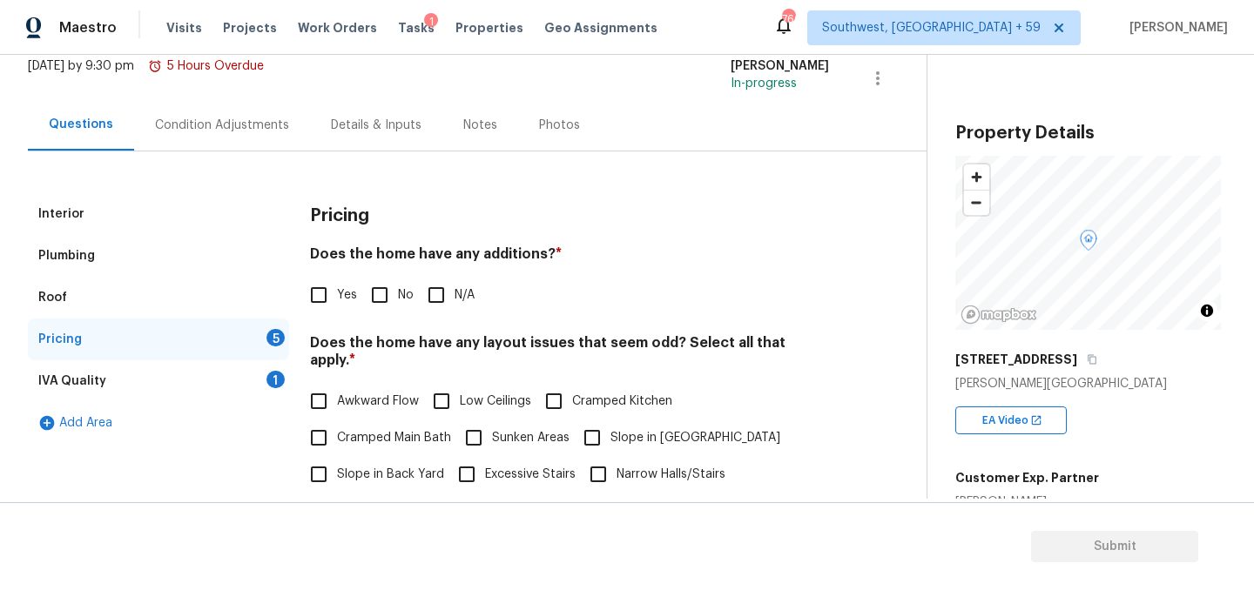
click at [454, 313] on input "N/A" at bounding box center [436, 295] width 37 height 37
checkbox input "true"
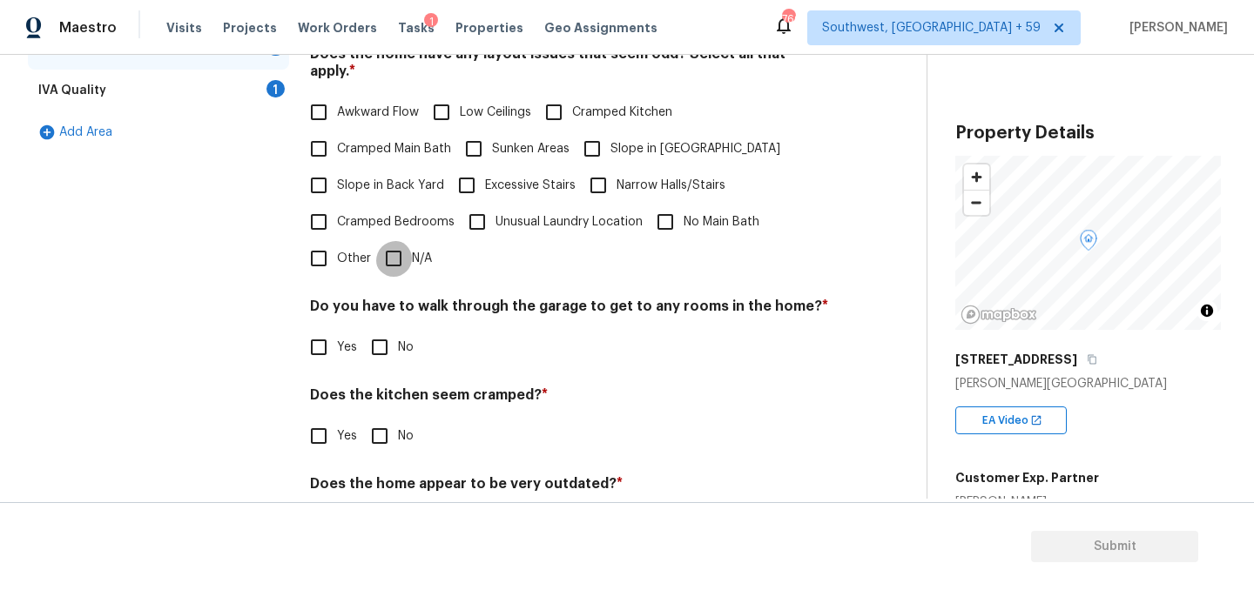
click at [412, 277] on input "N/A" at bounding box center [393, 258] width 37 height 37
checkbox input "true"
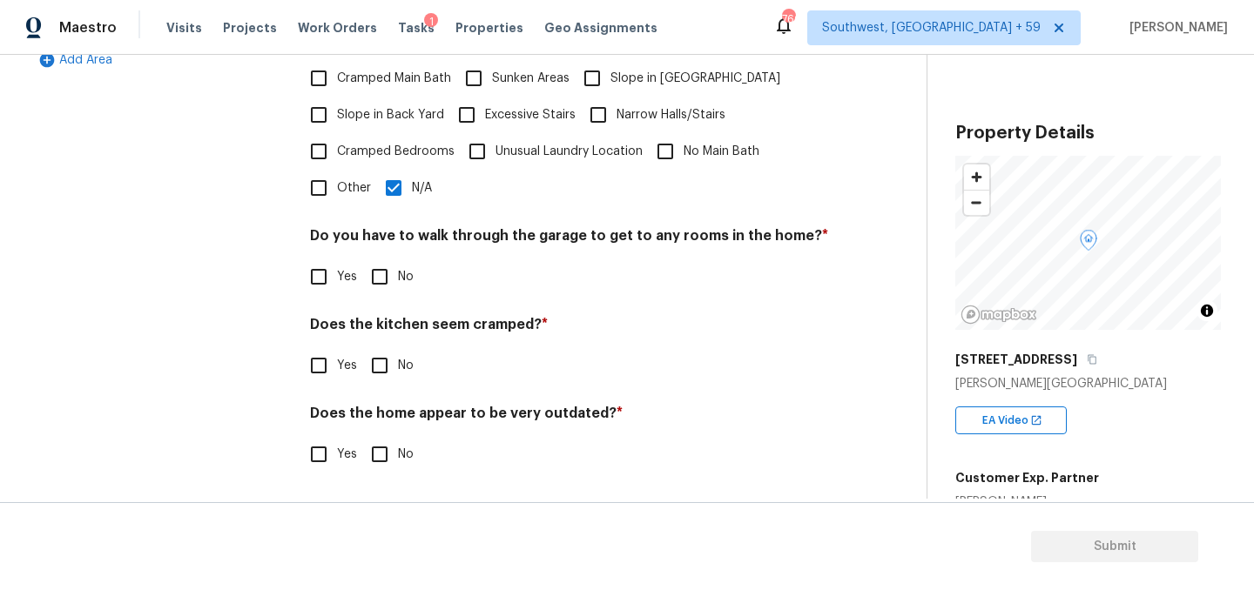
scroll to position [559, 0]
click at [392, 266] on input "No" at bounding box center [379, 277] width 37 height 37
checkbox input "true"
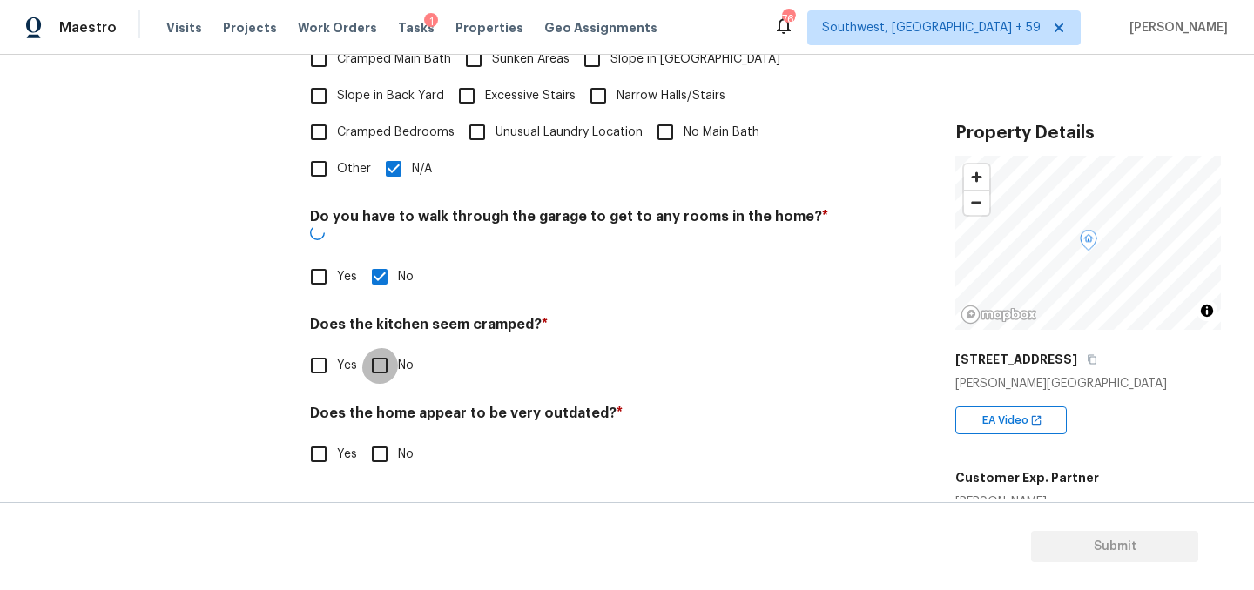
click at [394, 362] on input "No" at bounding box center [379, 365] width 37 height 37
checkbox input "true"
click at [394, 460] on input "No" at bounding box center [379, 454] width 37 height 37
checkbox input "true"
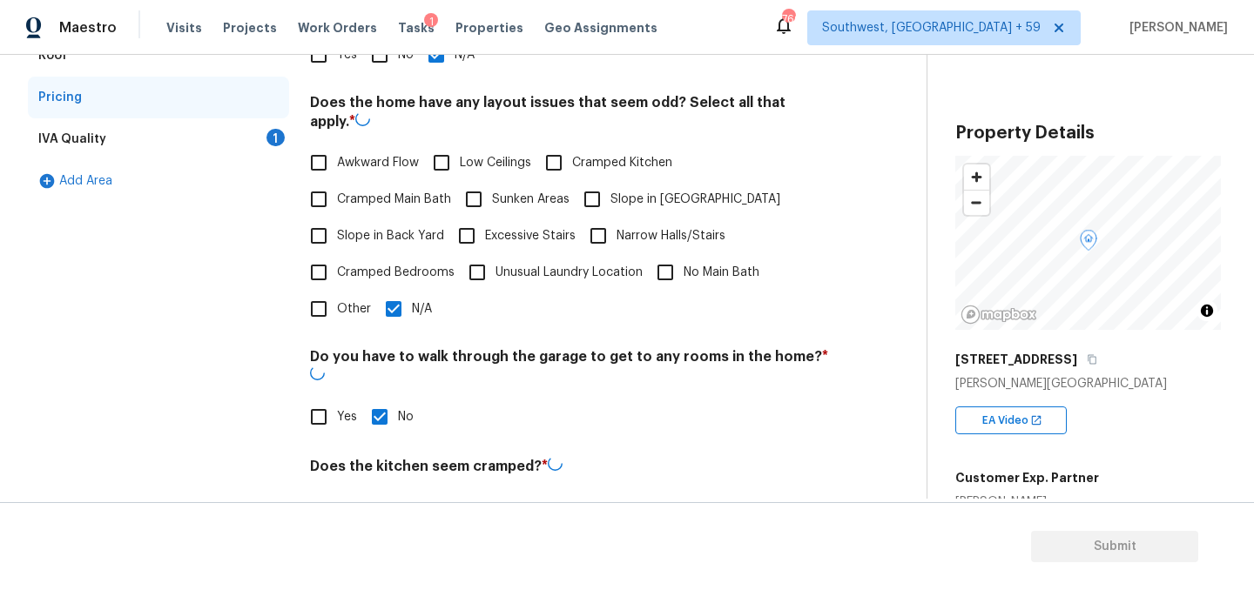
click at [146, 160] on div "IVA Quality 1" at bounding box center [158, 139] width 261 height 42
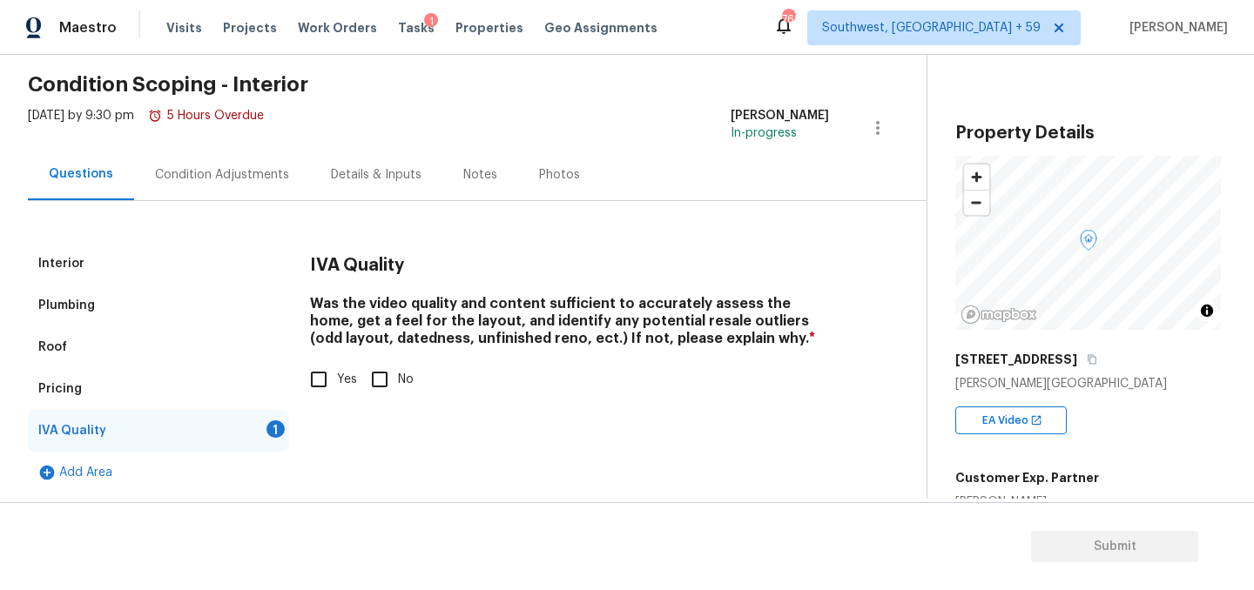
click at [319, 373] on input "Yes" at bounding box center [318, 379] width 37 height 37
checkbox input "true"
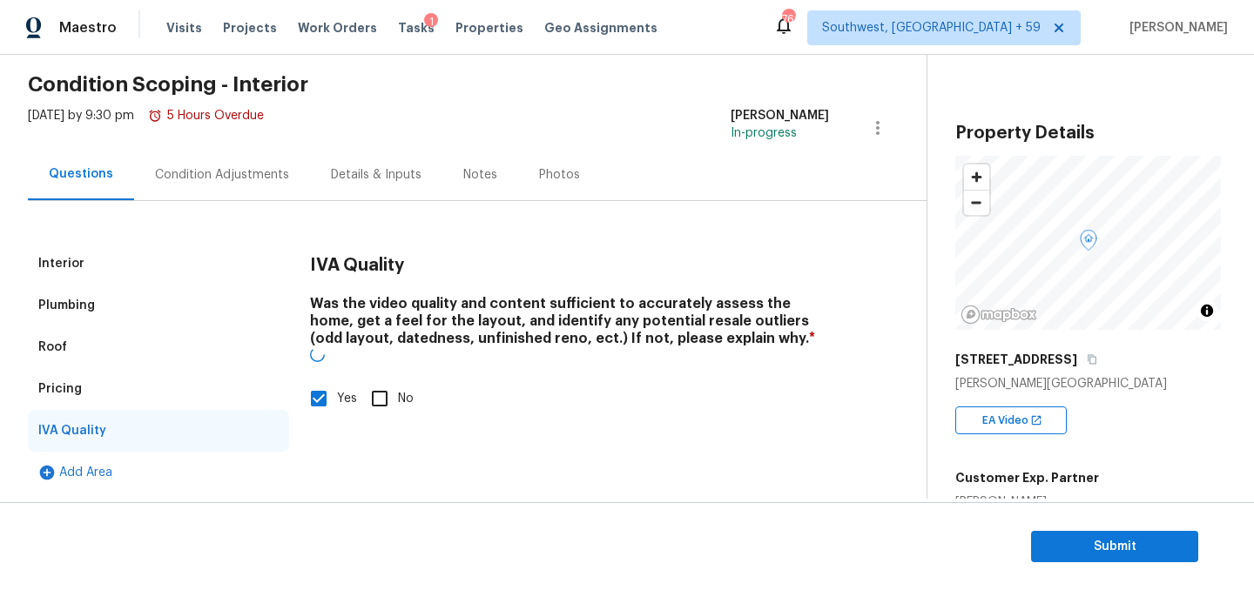
click at [220, 166] on div "Condition Adjustments" at bounding box center [222, 174] width 134 height 17
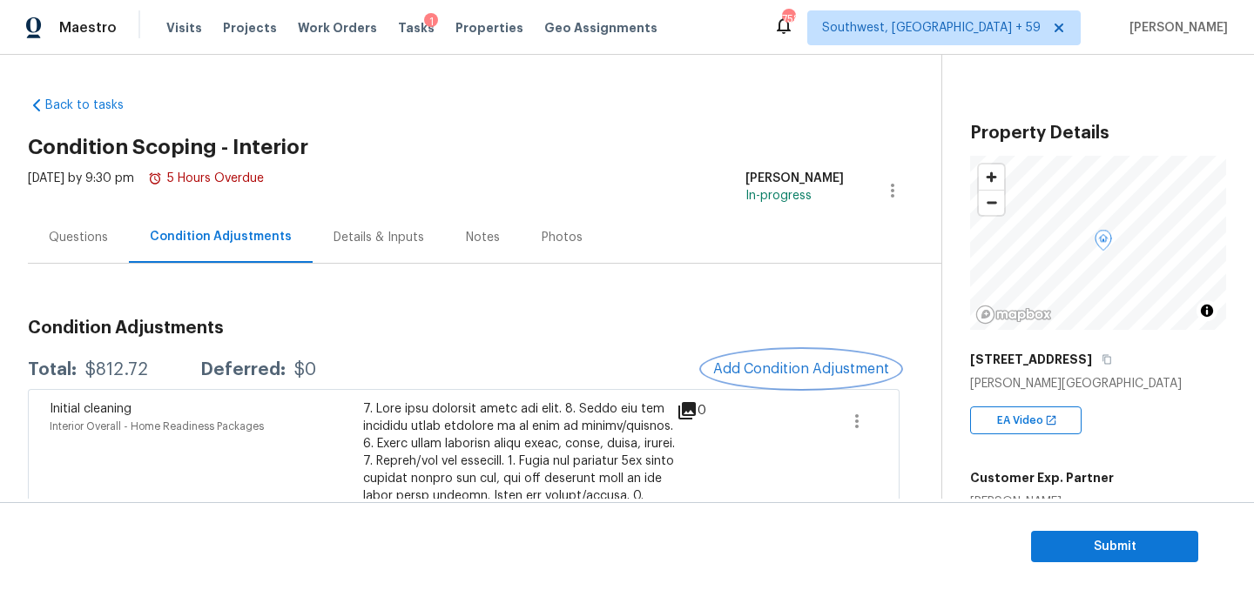
click at [795, 387] on button "Add Condition Adjustment" at bounding box center [800, 369] width 197 height 37
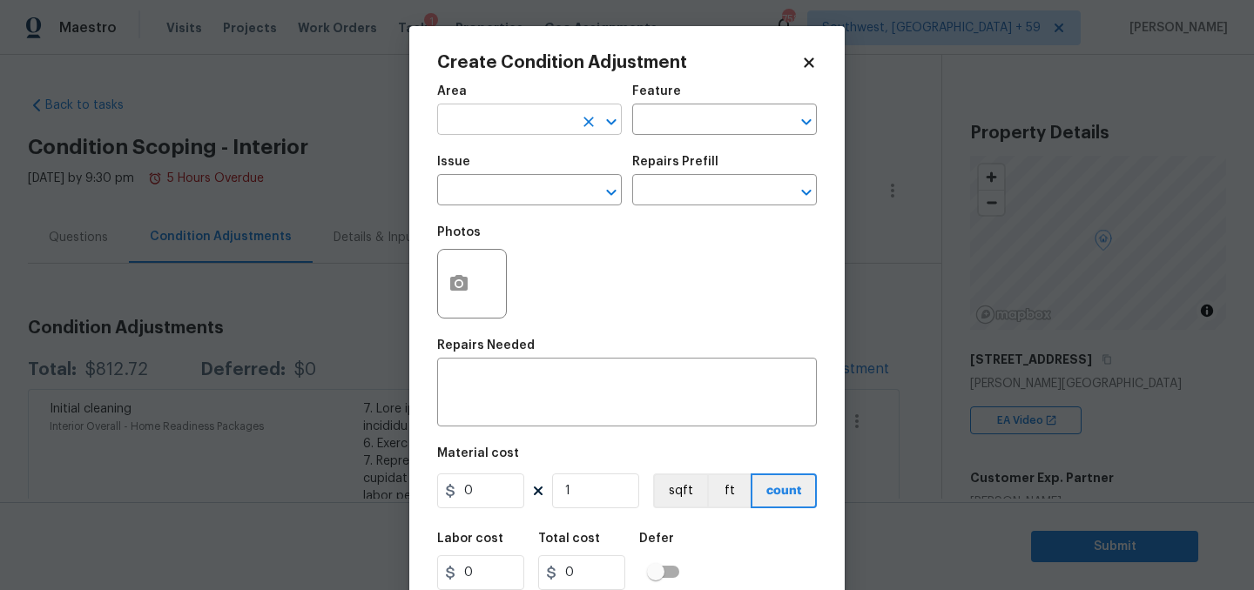
click at [550, 121] on input "text" at bounding box center [505, 121] width 136 height 27
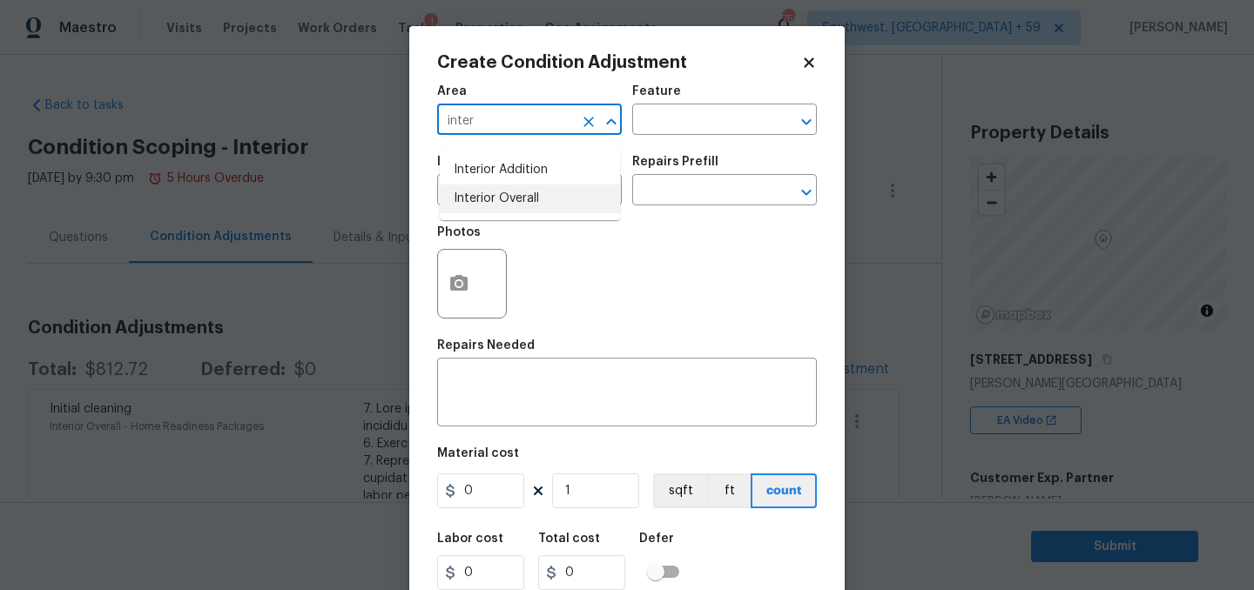
click at [541, 193] on li "Interior Overall" at bounding box center [530, 199] width 180 height 29
type input "Interior Overall"
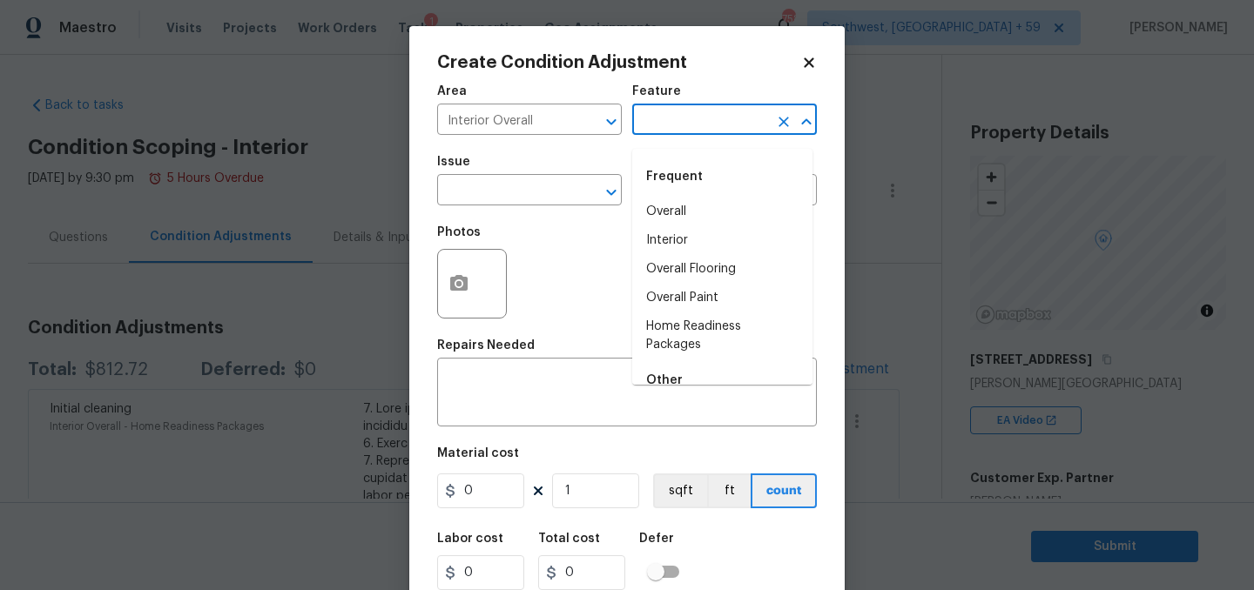
click at [706, 128] on input "text" at bounding box center [700, 121] width 136 height 27
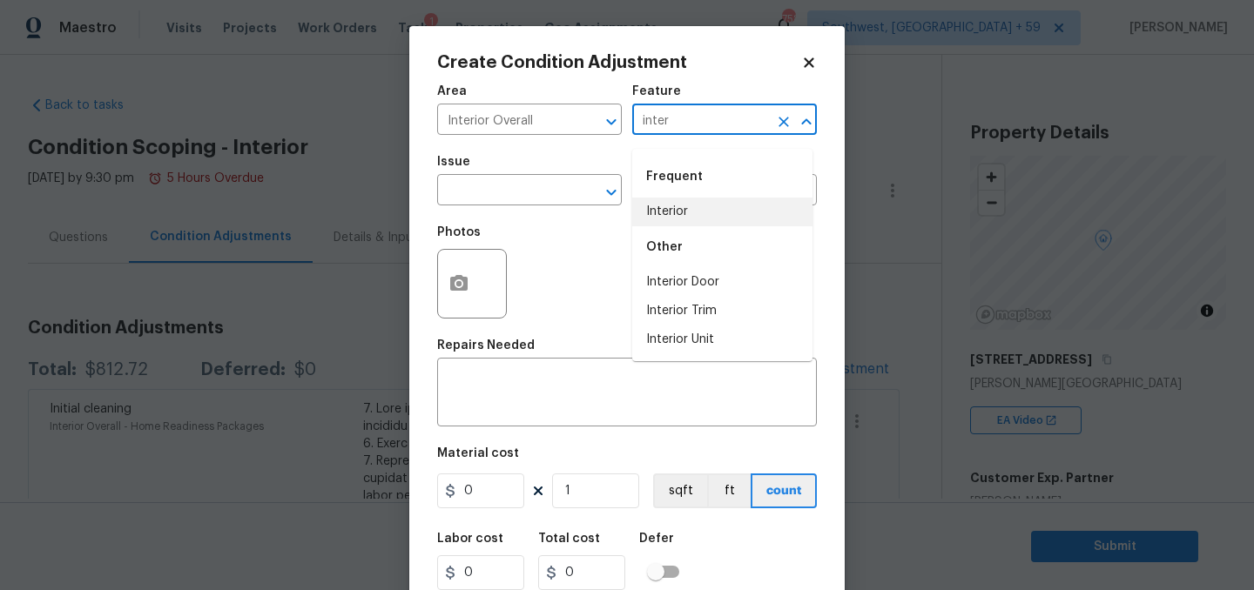
click at [706, 211] on li "Interior" at bounding box center [722, 212] width 180 height 29
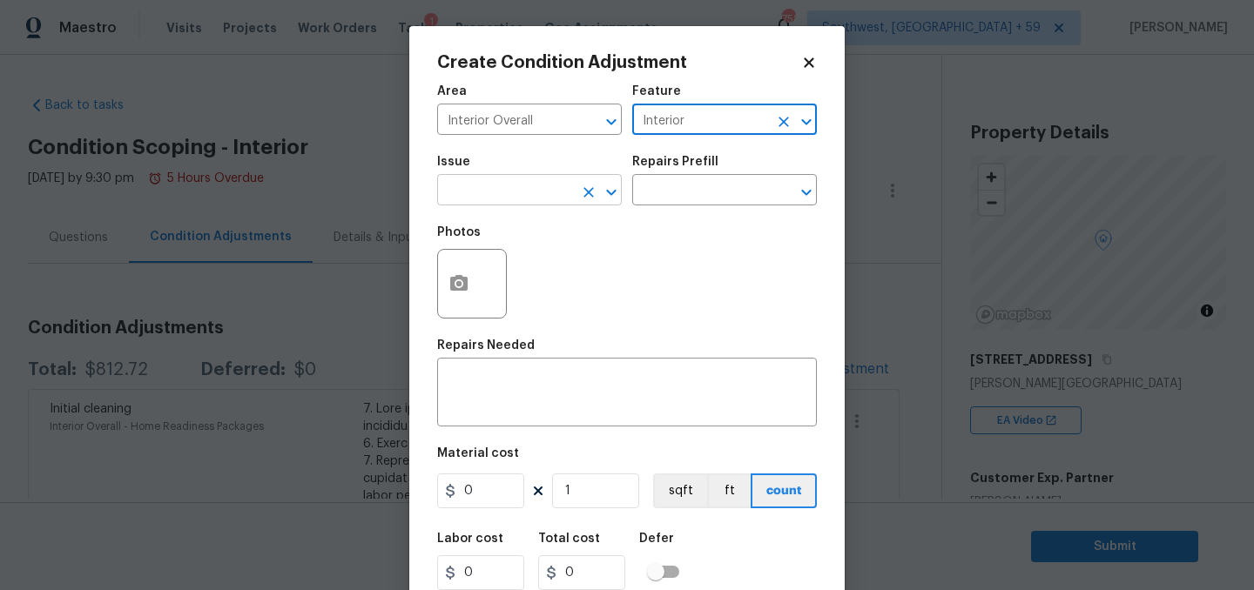
type input "Interior"
click at [532, 205] on input "text" at bounding box center [505, 191] width 136 height 27
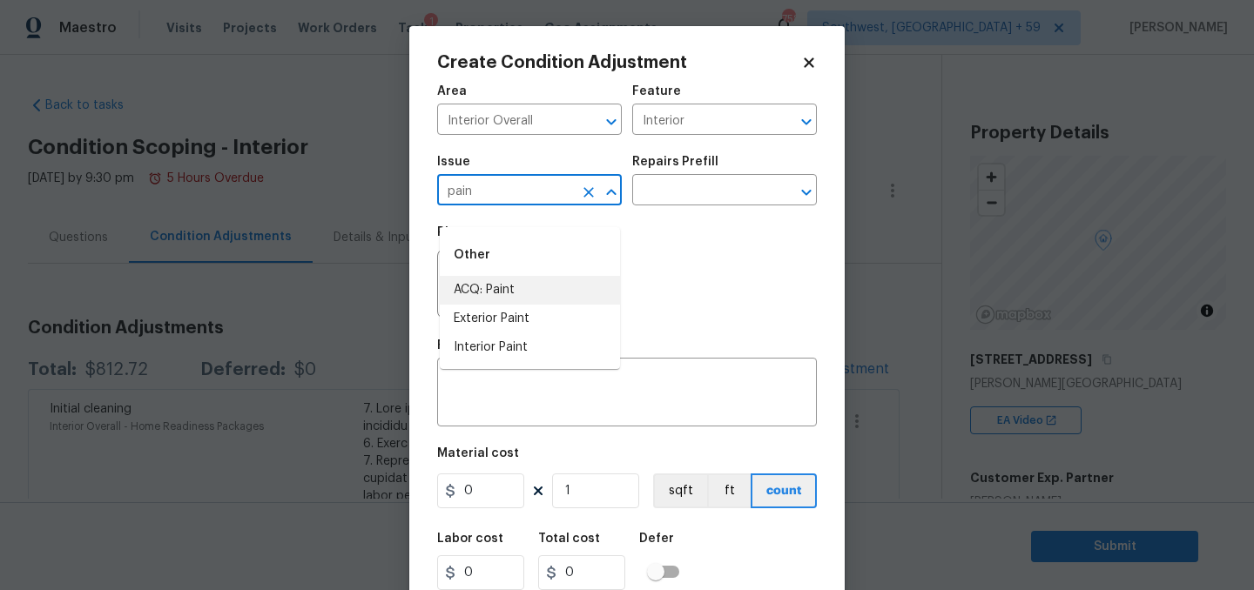
click at [499, 282] on li "ACQ: Paint" at bounding box center [530, 290] width 180 height 29
type input "ACQ: Paint"
click at [693, 205] on input "text" at bounding box center [700, 191] width 136 height 27
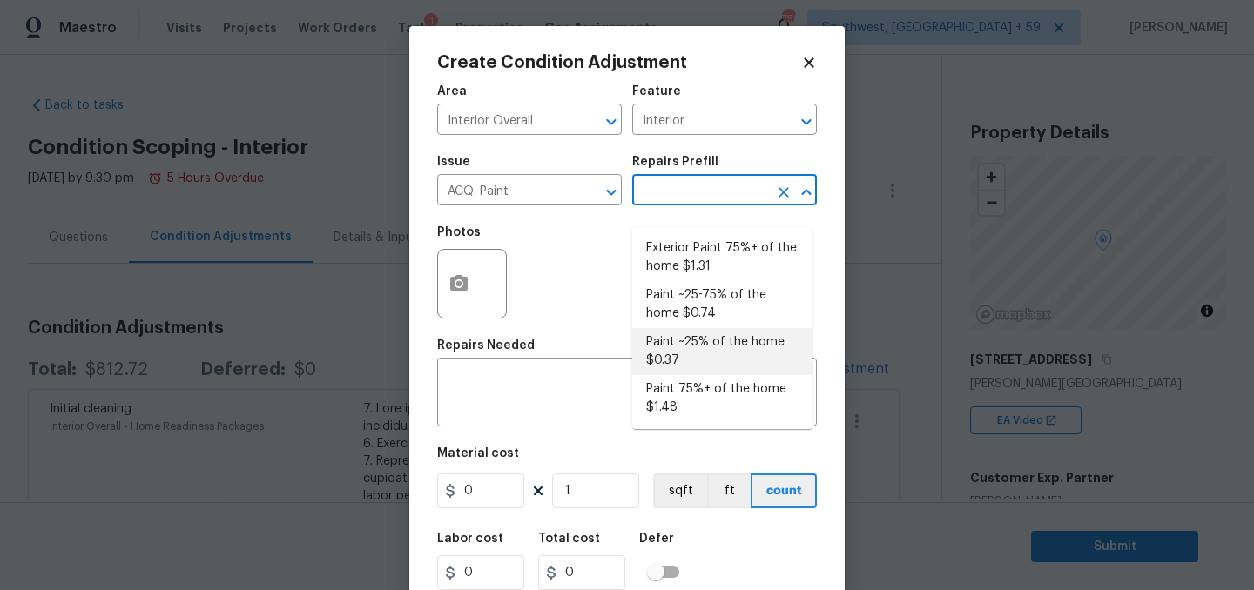
click at [677, 364] on li "Paint ~25% of the home $0.37" at bounding box center [722, 351] width 180 height 47
type input "Acquisition"
type textarea "Acquisition Scope: ~25% of the home needs interior paint"
type input "0.37"
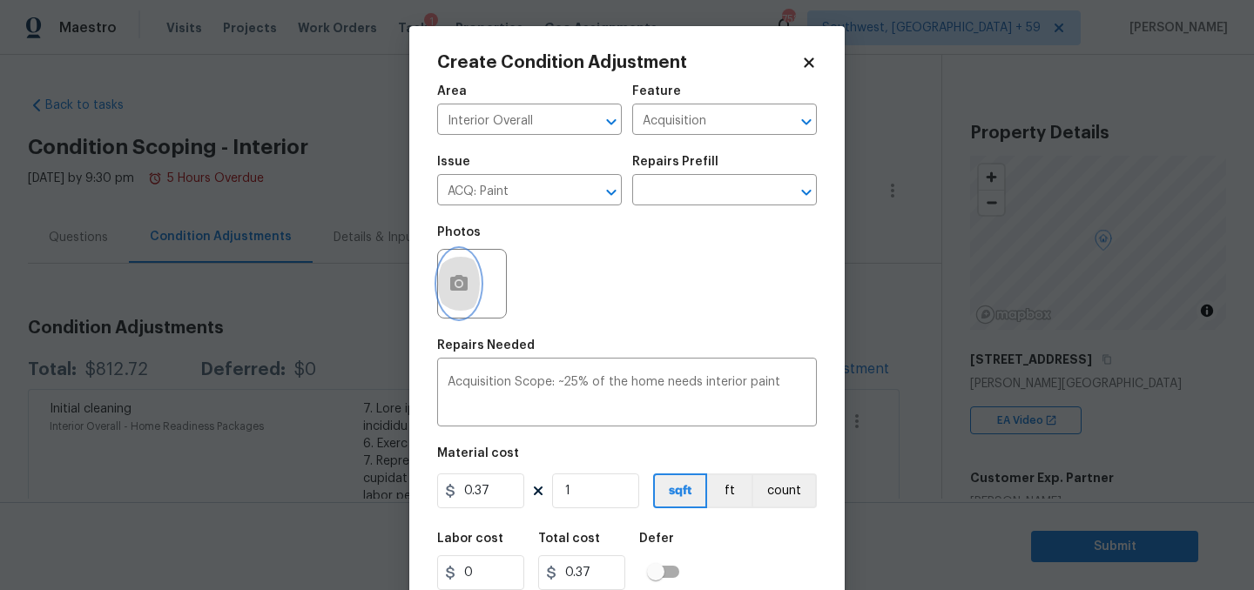
click at [469, 294] on icon "button" at bounding box center [458, 283] width 21 height 21
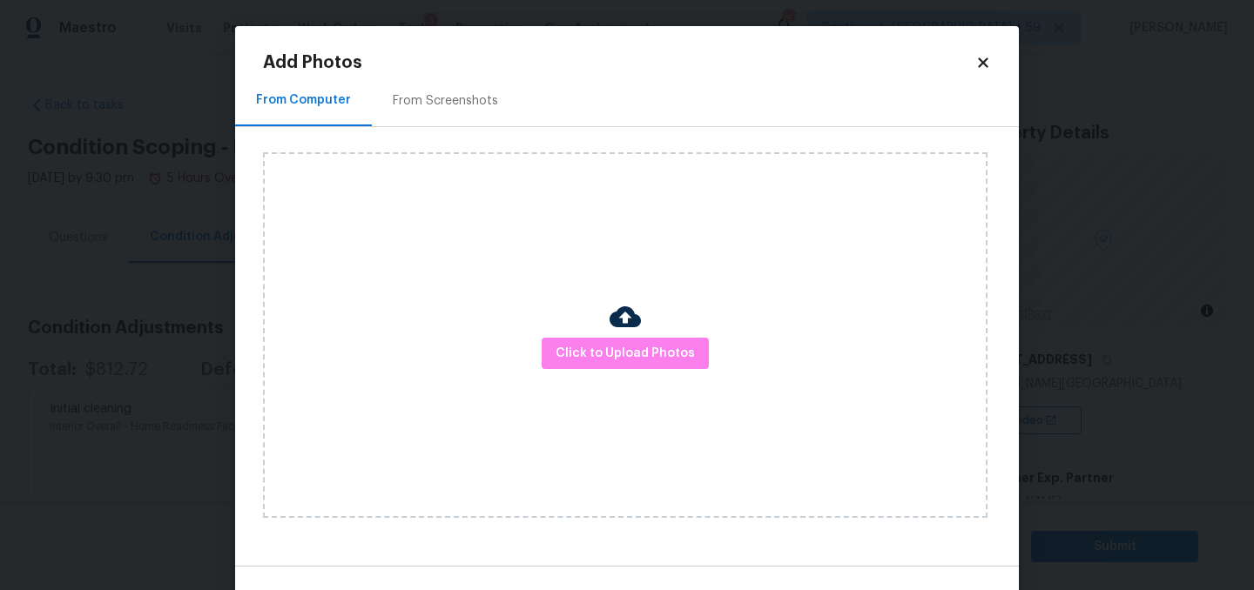
click at [650, 375] on div "Click to Upload Photos" at bounding box center [625, 335] width 724 height 366
click at [627, 365] on span "Click to Upload Photos" at bounding box center [624, 354] width 139 height 22
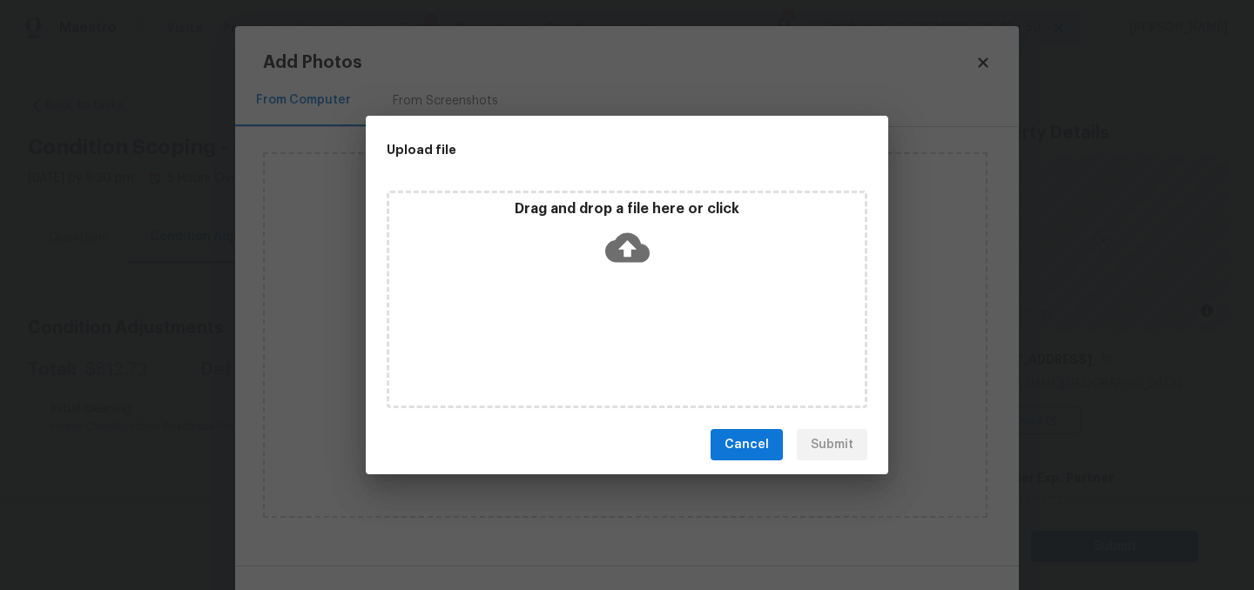
click at [615, 246] on icon at bounding box center [627, 248] width 44 height 30
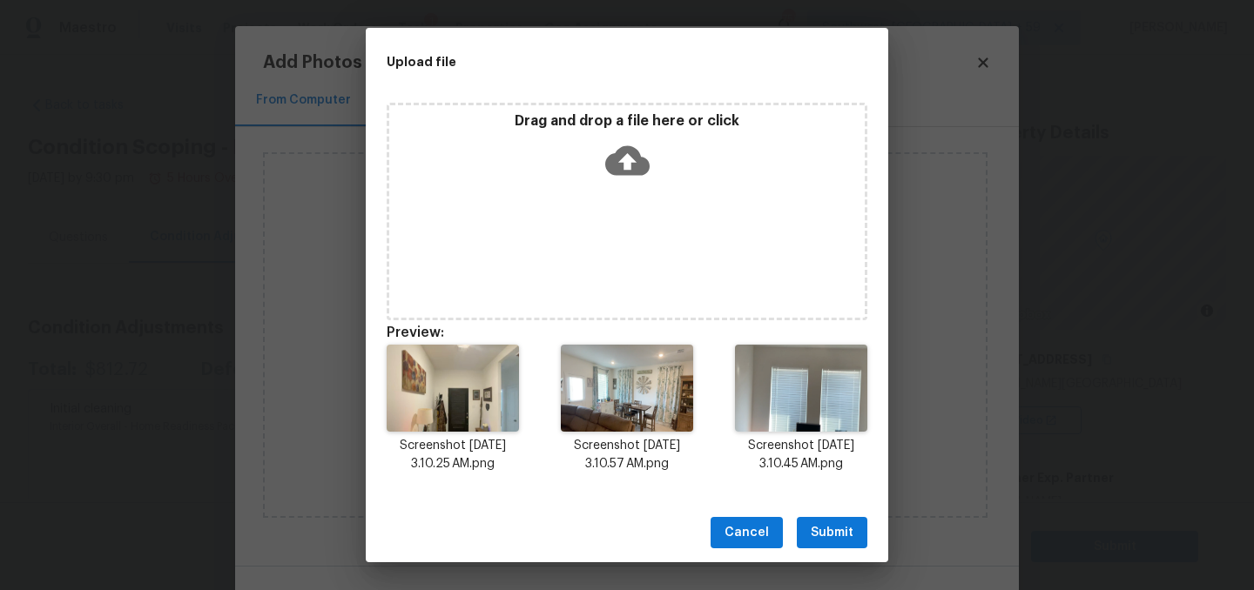
click at [837, 522] on span "Submit" at bounding box center [831, 533] width 43 height 22
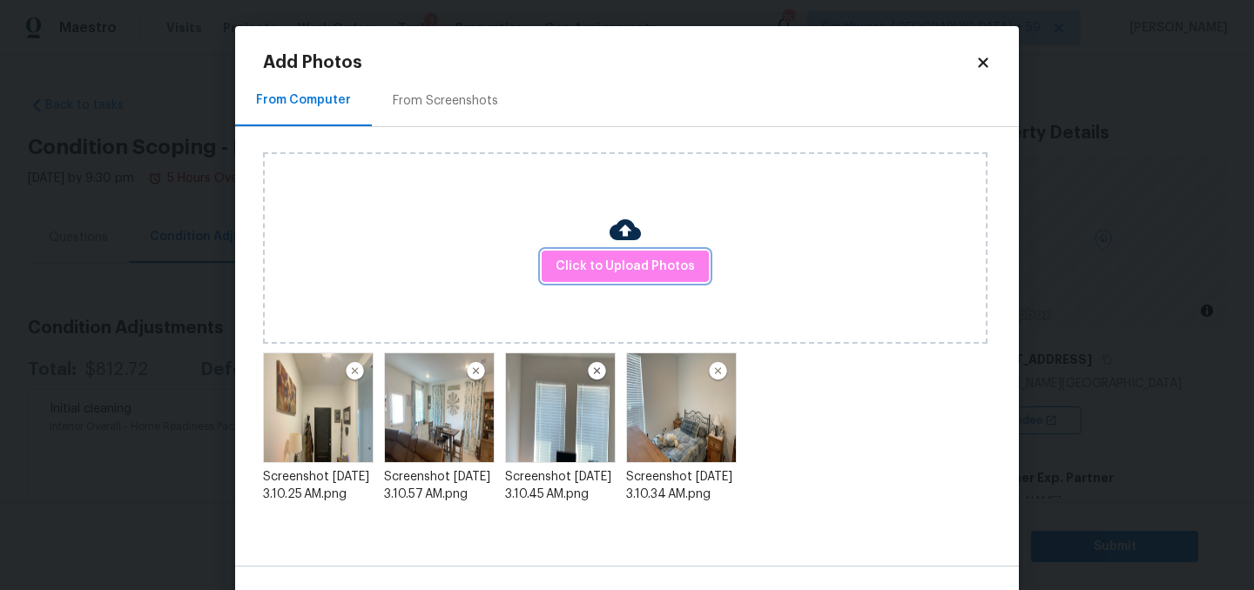
scroll to position [54, 0]
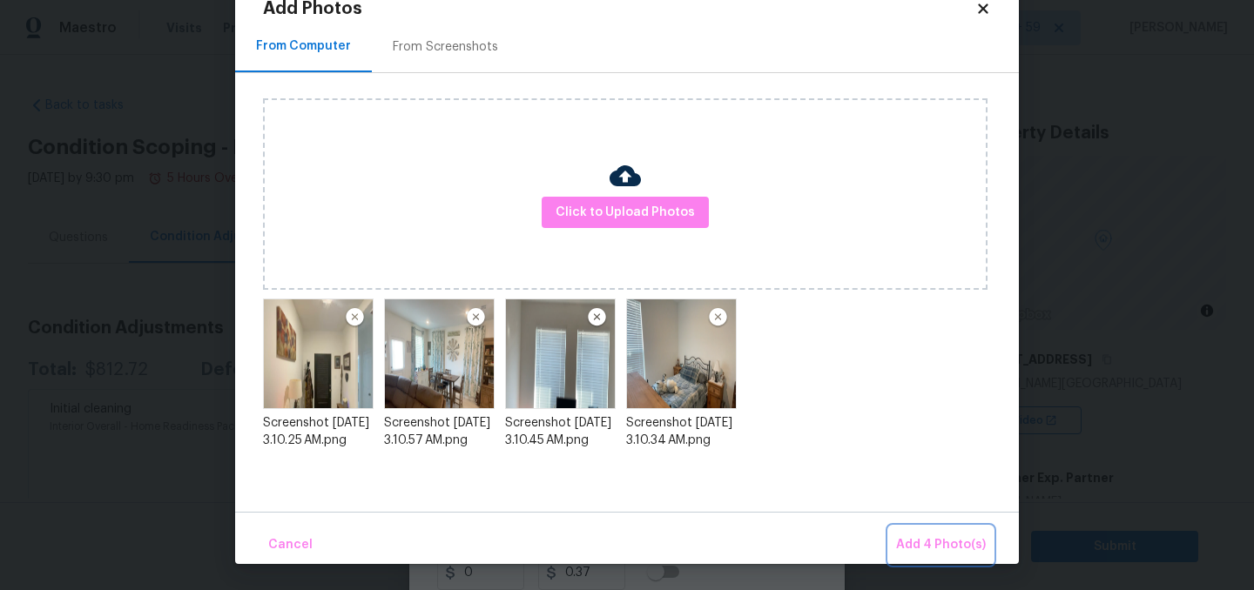
click at [936, 544] on span "Add 4 Photo(s)" at bounding box center [941, 545] width 90 height 22
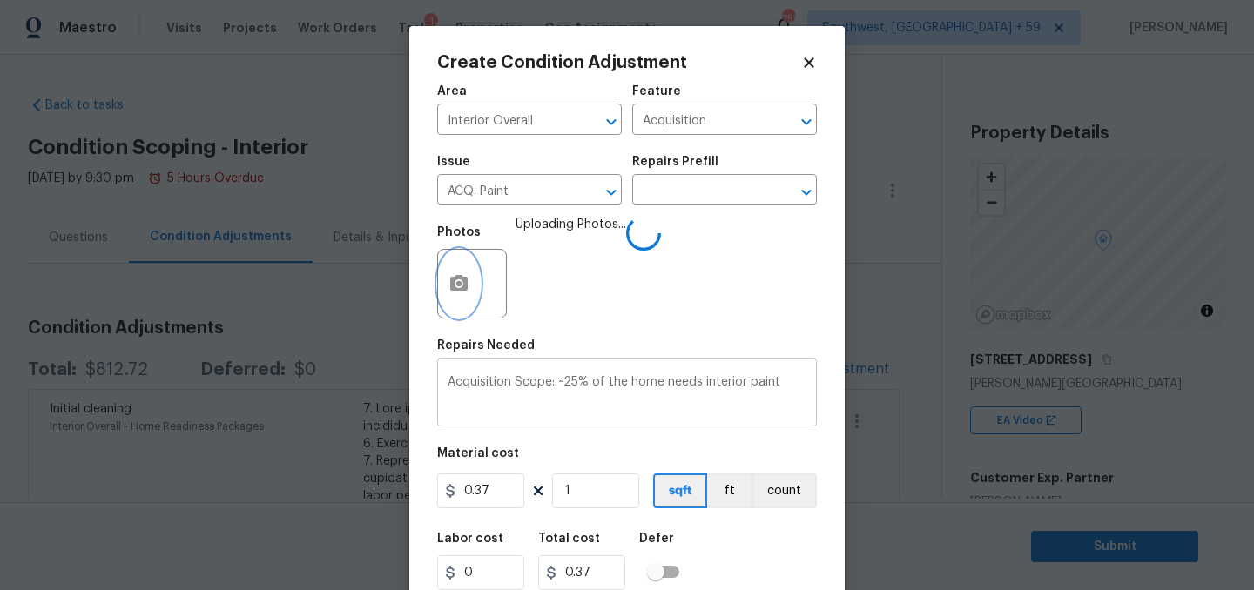
scroll to position [119, 0]
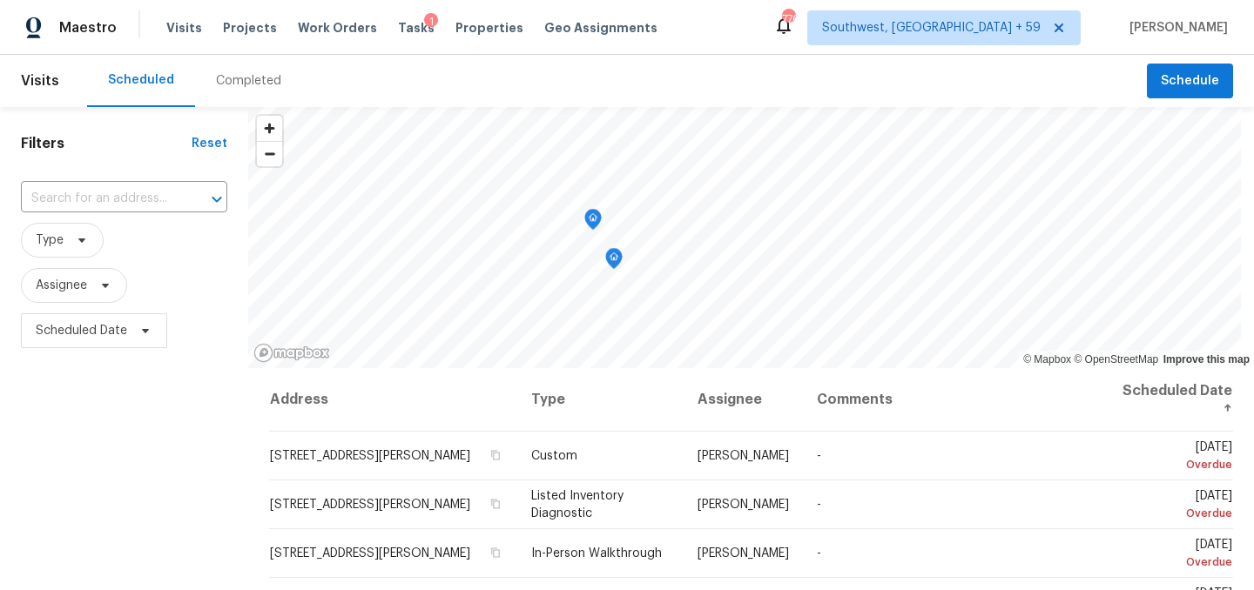
click at [240, 86] on div "Completed" at bounding box center [248, 80] width 65 height 17
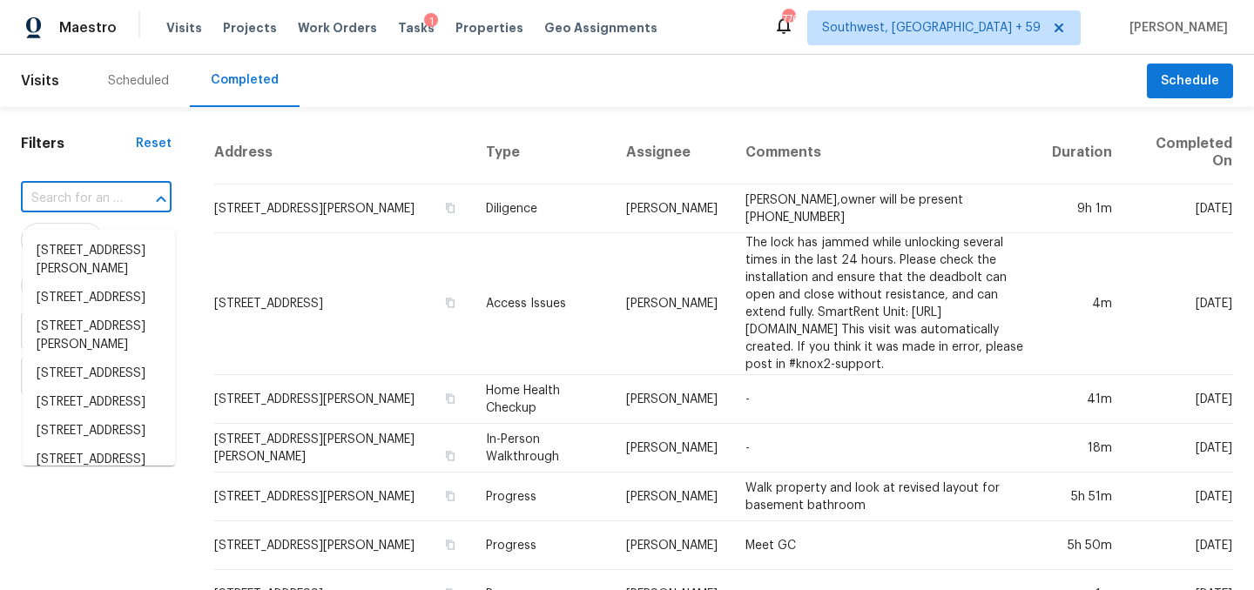
click at [103, 212] on input "text" at bounding box center [72, 198] width 102 height 27
paste input "2145 Martins Pond Rd Forney, TX, 75126"
type input "2145 Martins Pond Rd Forney, TX, 75126"
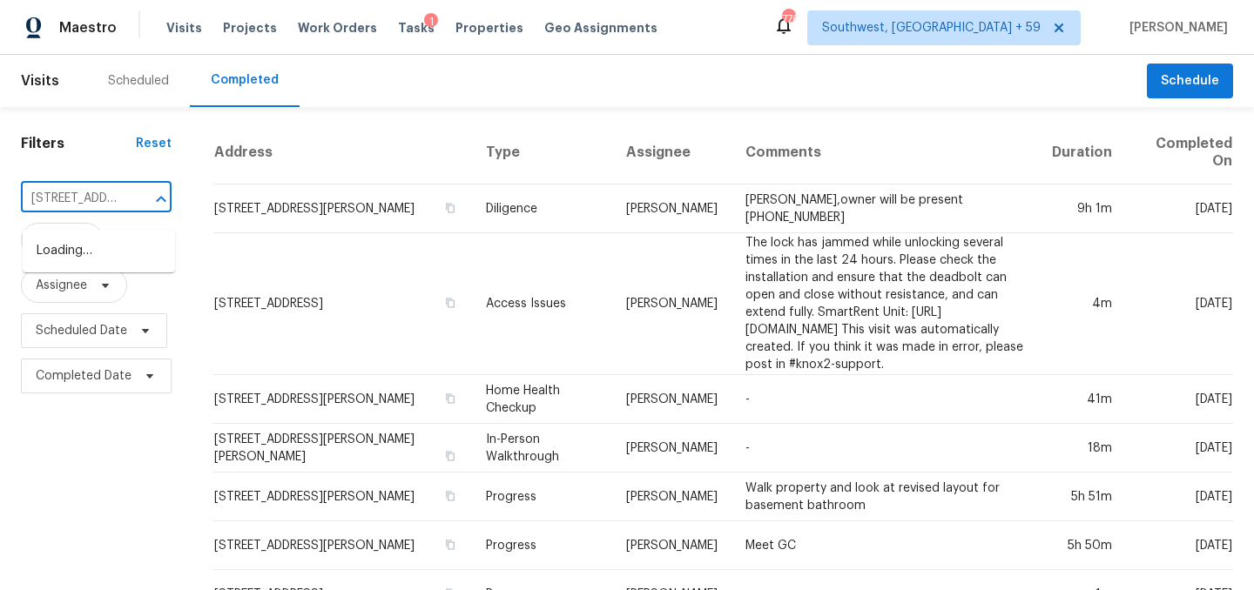
scroll to position [0, 132]
click at [73, 253] on li "2145 Martins Pond Rd, Forney, TX 75126" at bounding box center [99, 260] width 152 height 47
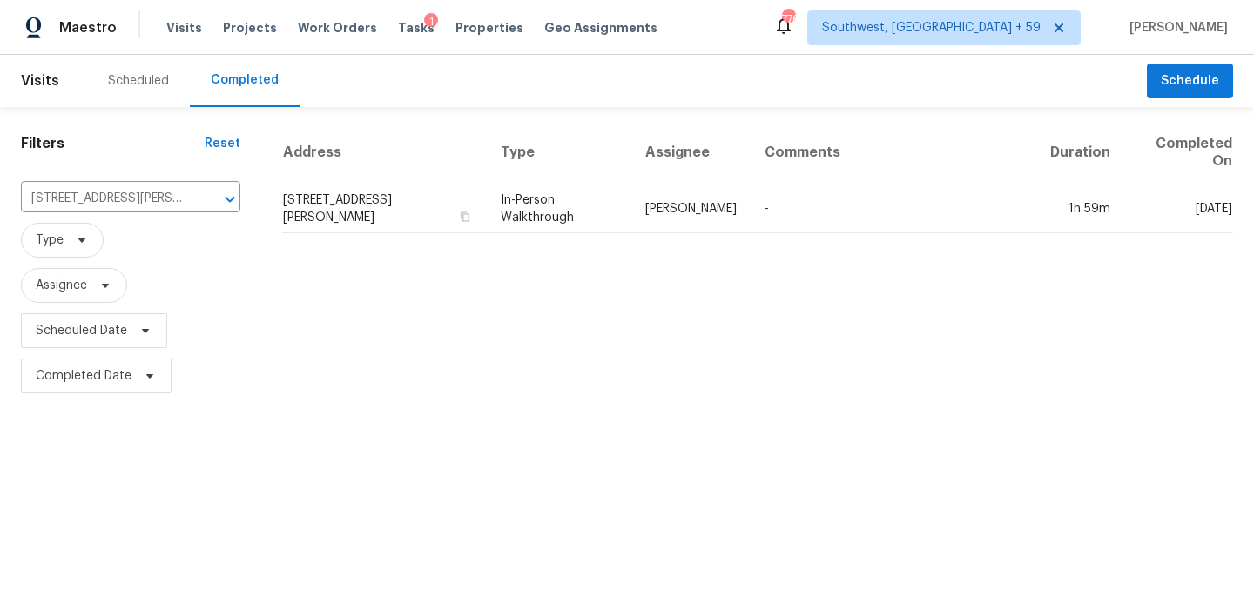
click at [568, 220] on td "In-Person Walkthrough" at bounding box center [559, 209] width 145 height 49
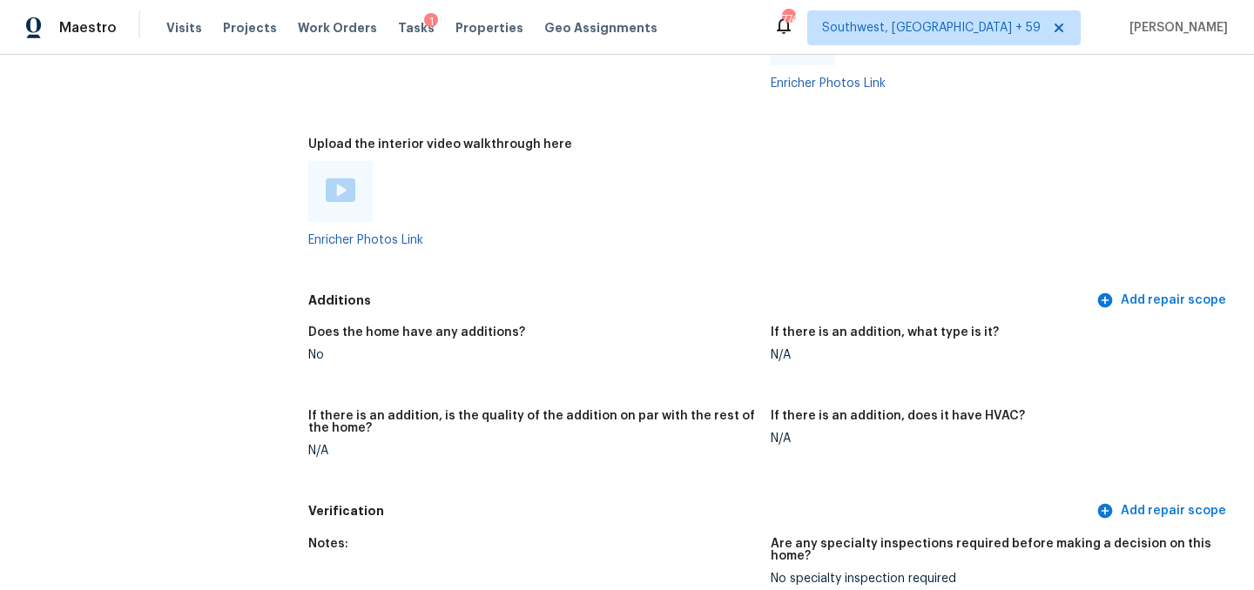
scroll to position [3477, 0]
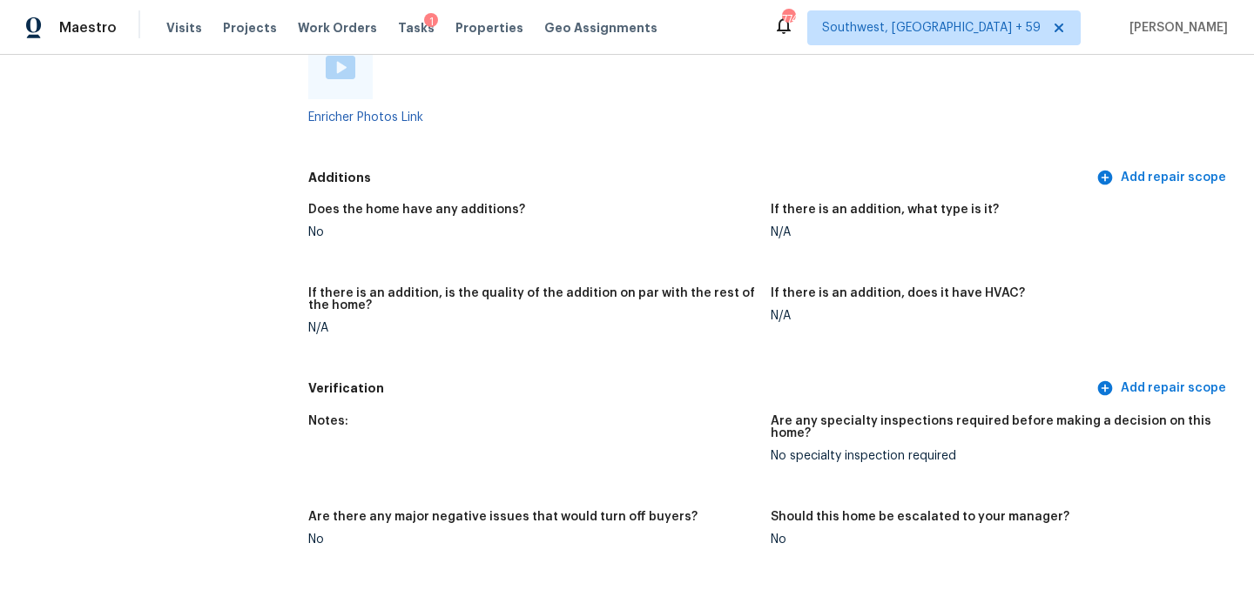
click at [339, 79] on img at bounding box center [341, 68] width 30 height 24
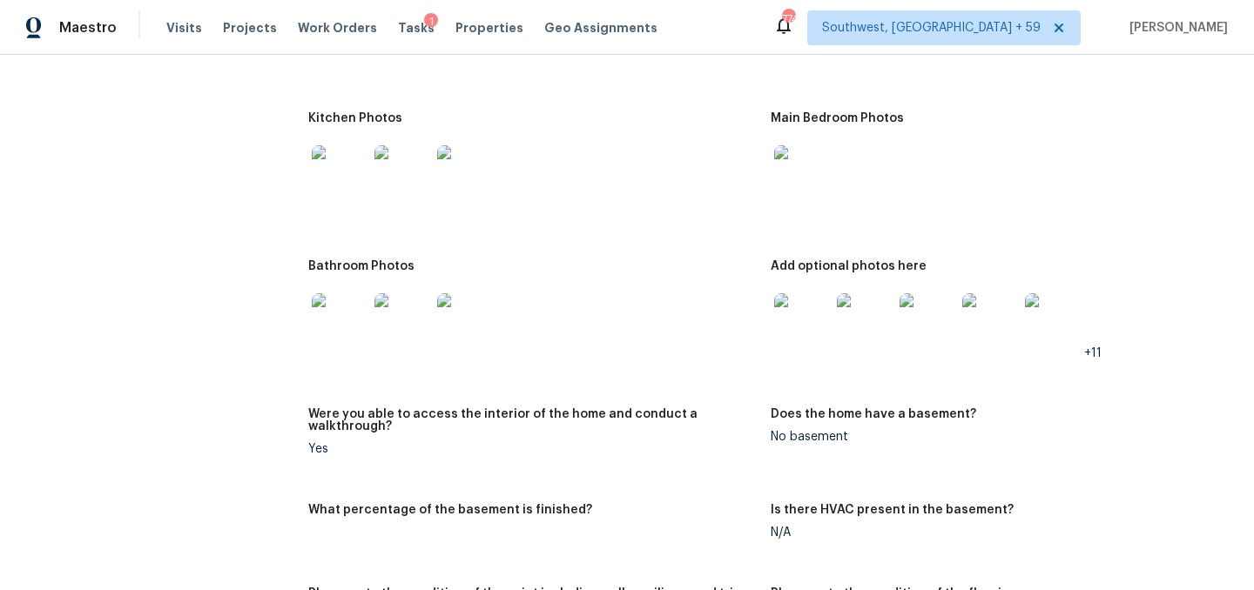
scroll to position [2231, 0]
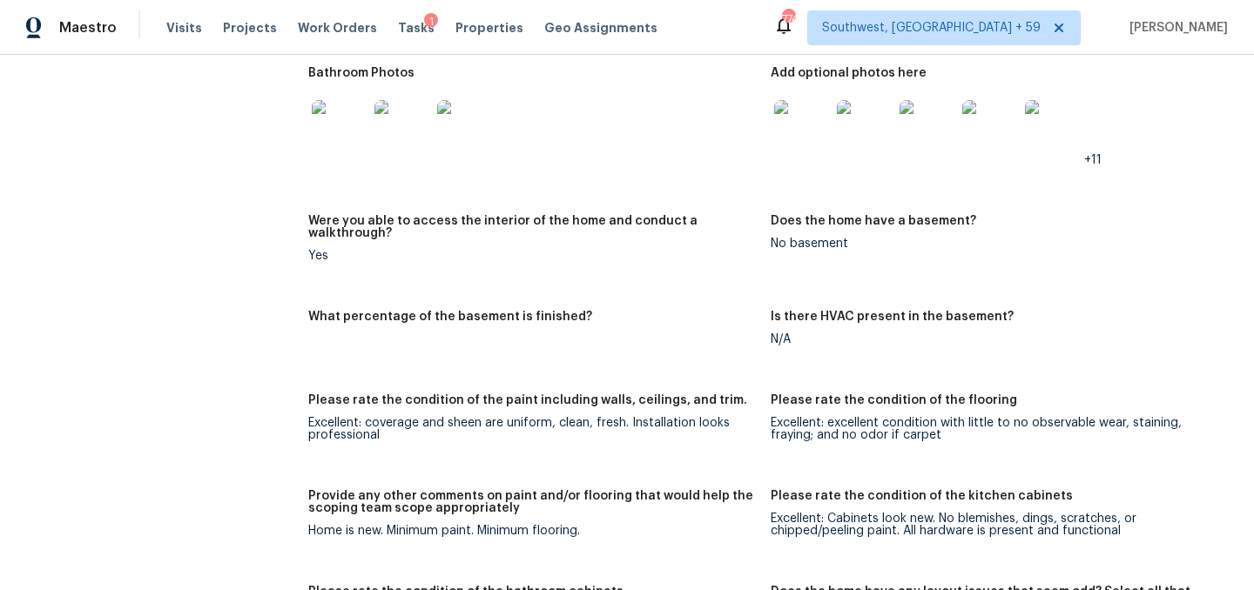
click at [776, 166] on div at bounding box center [801, 128] width 63 height 77
click at [811, 156] on img at bounding box center [802, 128] width 56 height 56
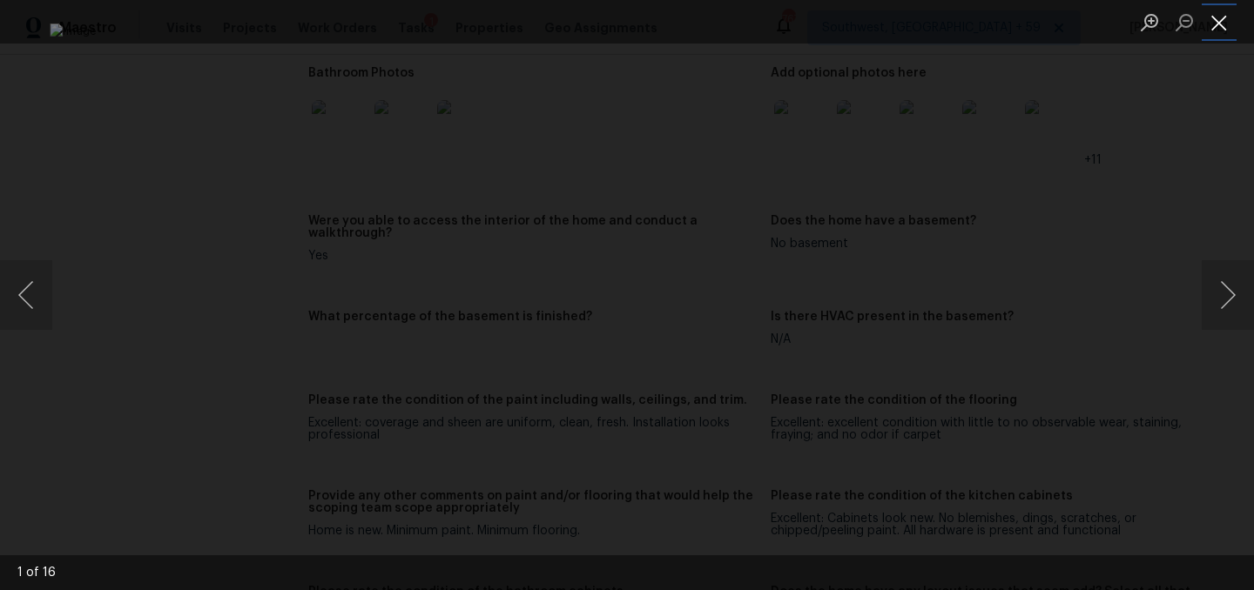
click at [1210, 14] on button "Close lightbox" at bounding box center [1218, 22] width 35 height 30
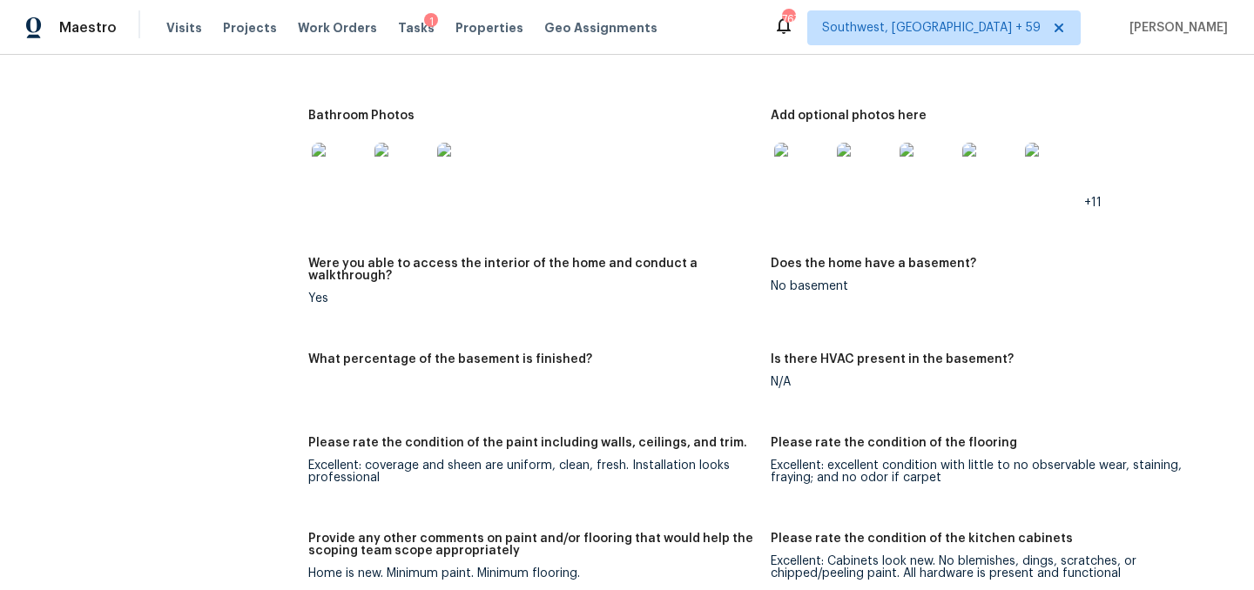
scroll to position [2125, 0]
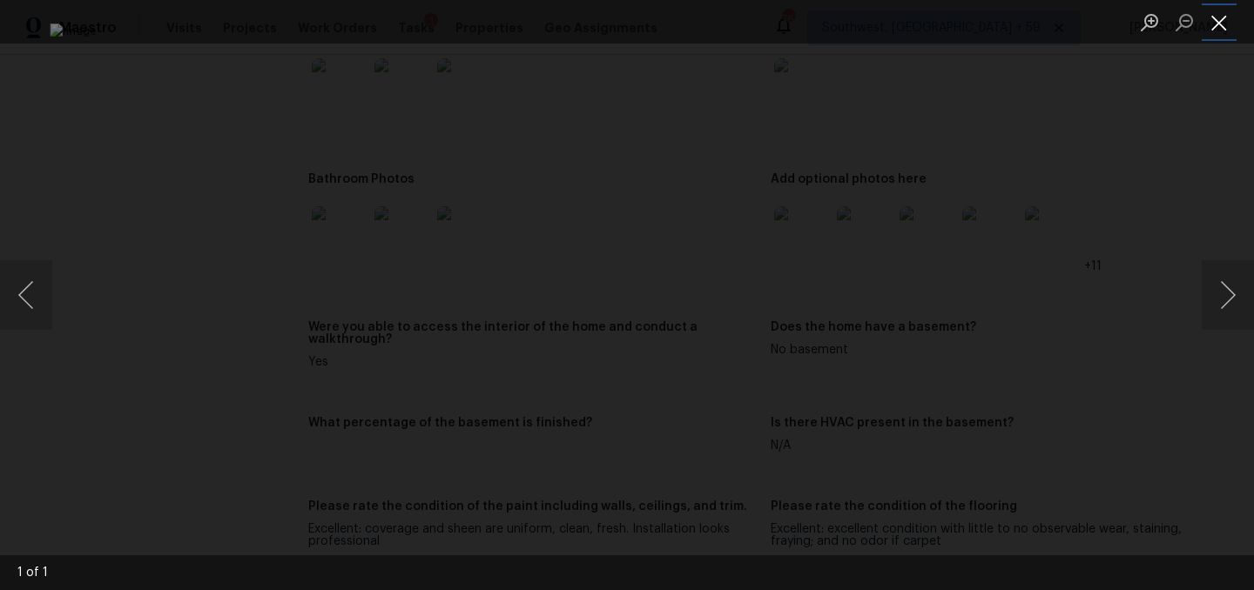
click at [1213, 29] on button "Close lightbox" at bounding box center [1218, 22] width 35 height 30
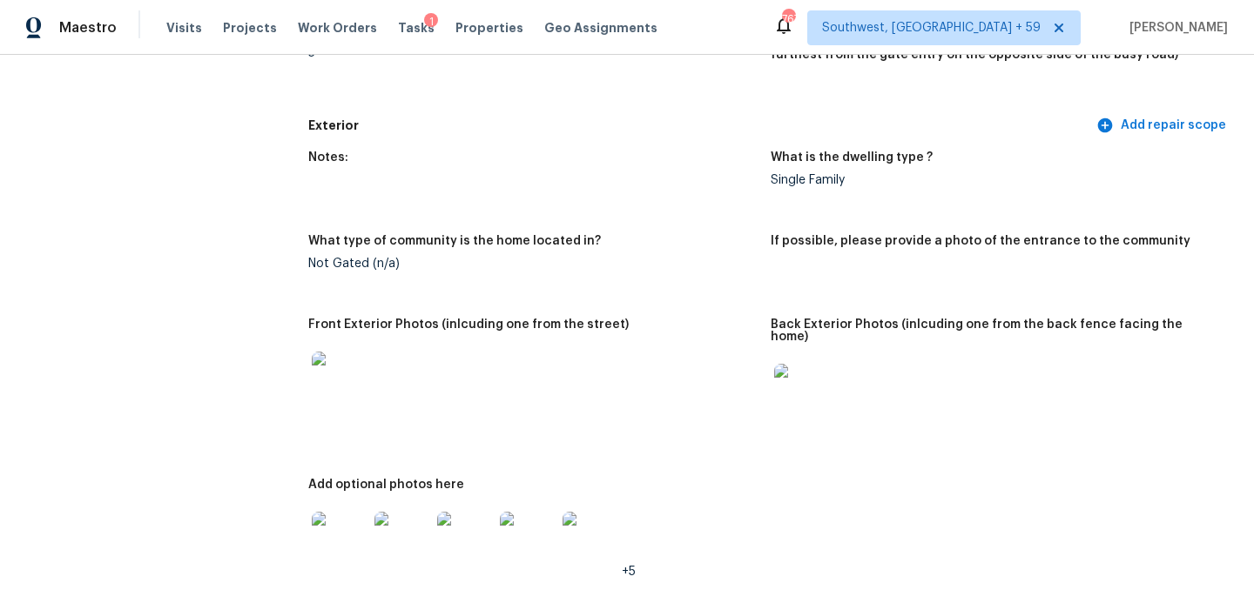
scroll to position [425, 0]
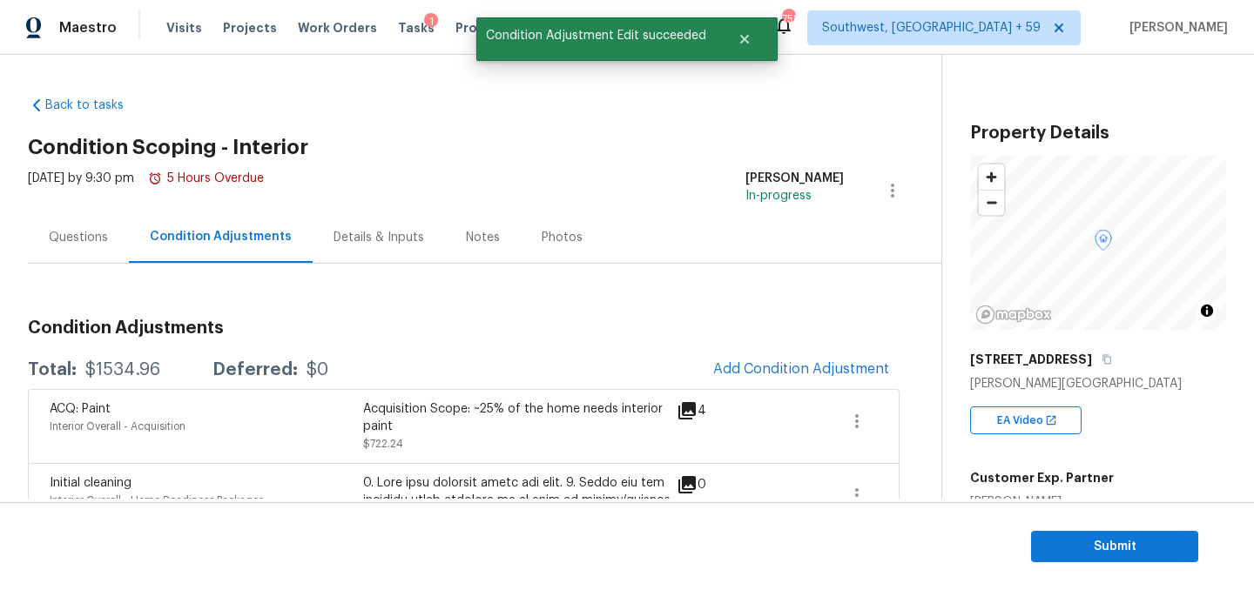
scroll to position [414, 0]
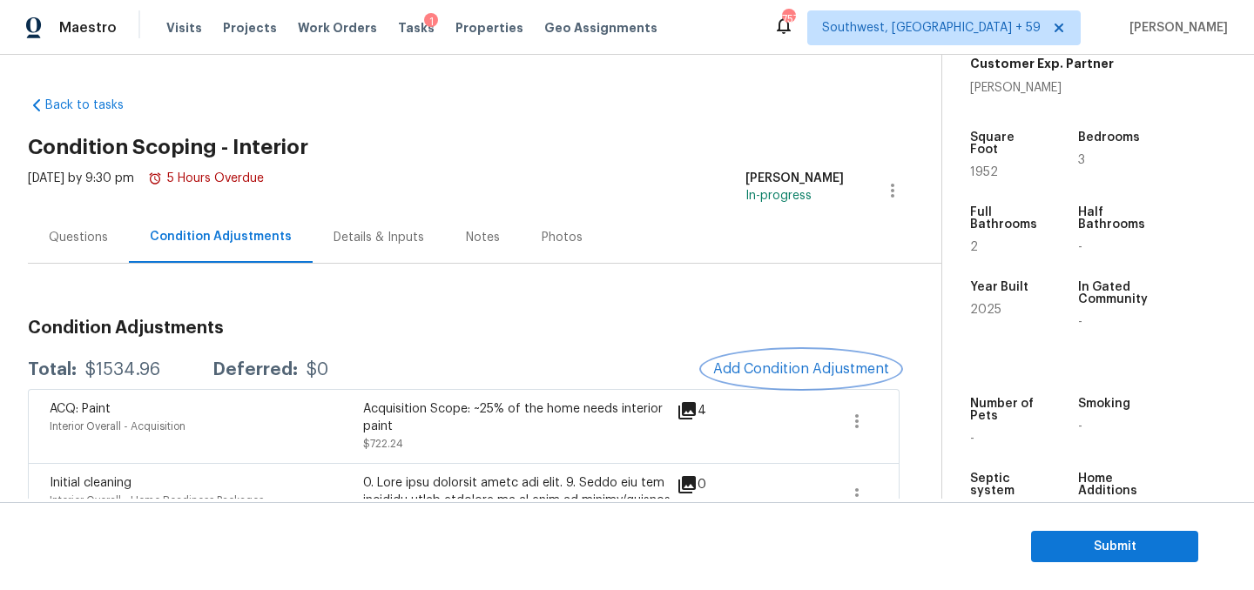
click at [791, 381] on button "Add Condition Adjustment" at bounding box center [800, 369] width 197 height 37
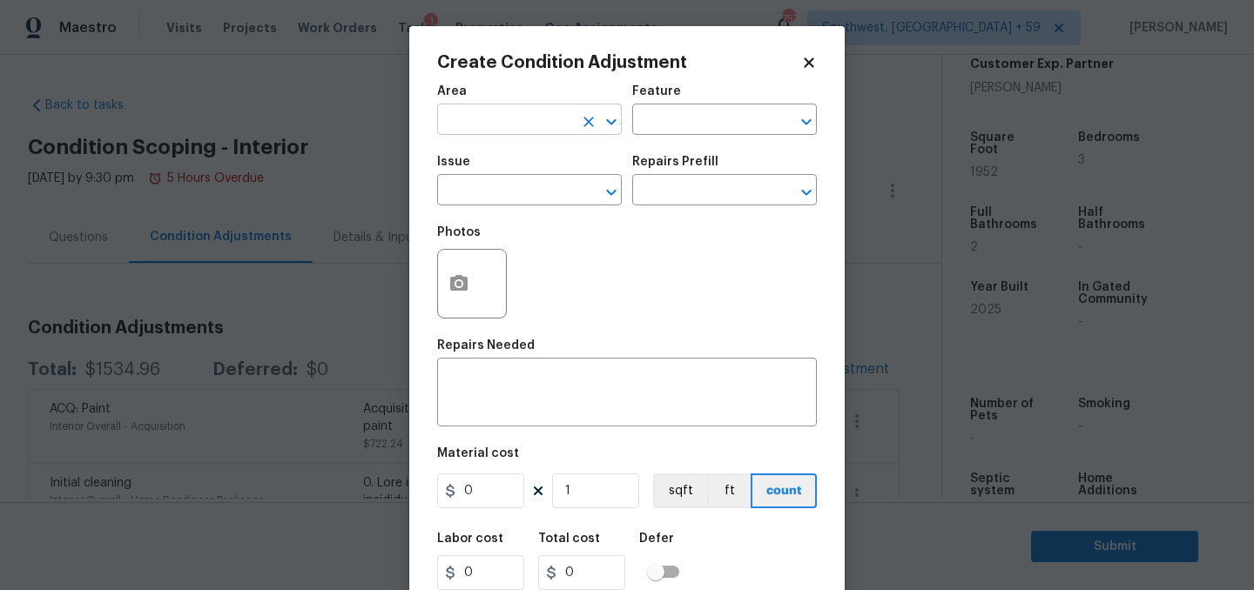
click at [548, 135] on input "text" at bounding box center [505, 121] width 136 height 27
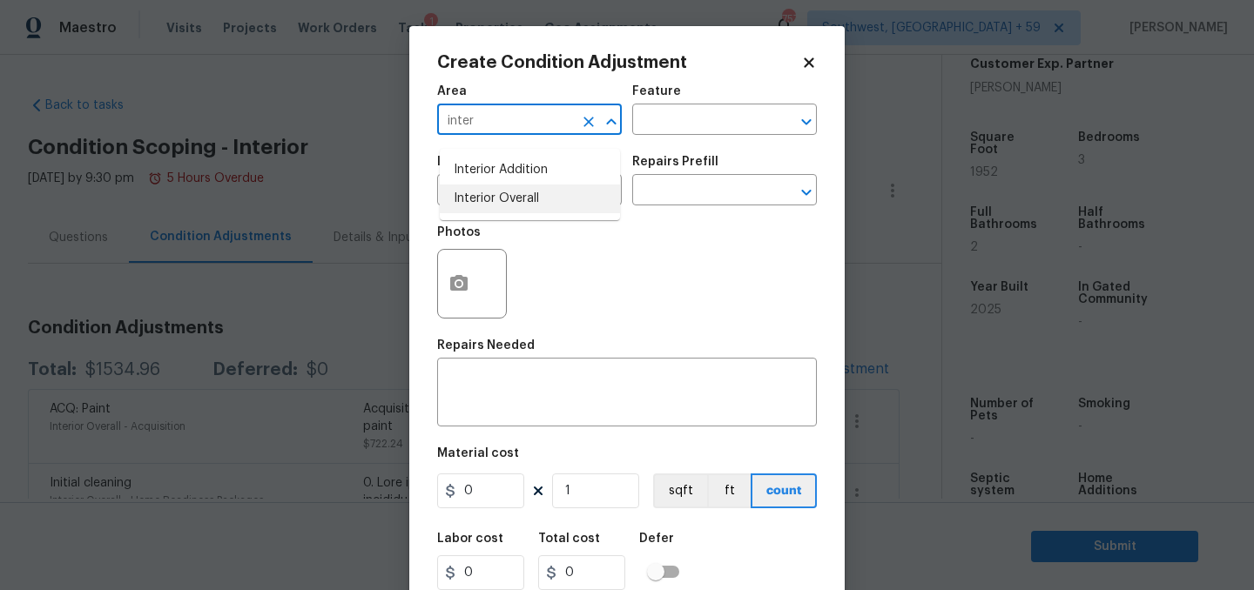
click at [519, 199] on li "Interior Overall" at bounding box center [530, 199] width 180 height 29
type input "Interior Overall"
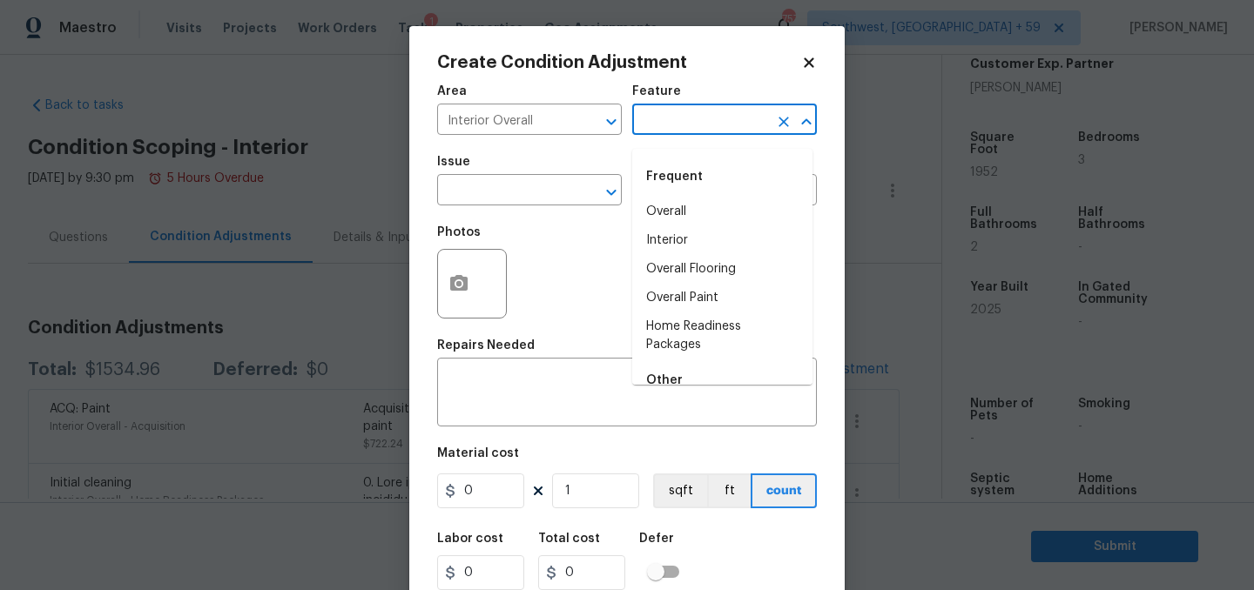
click at [689, 135] on input "text" at bounding box center [700, 121] width 136 height 27
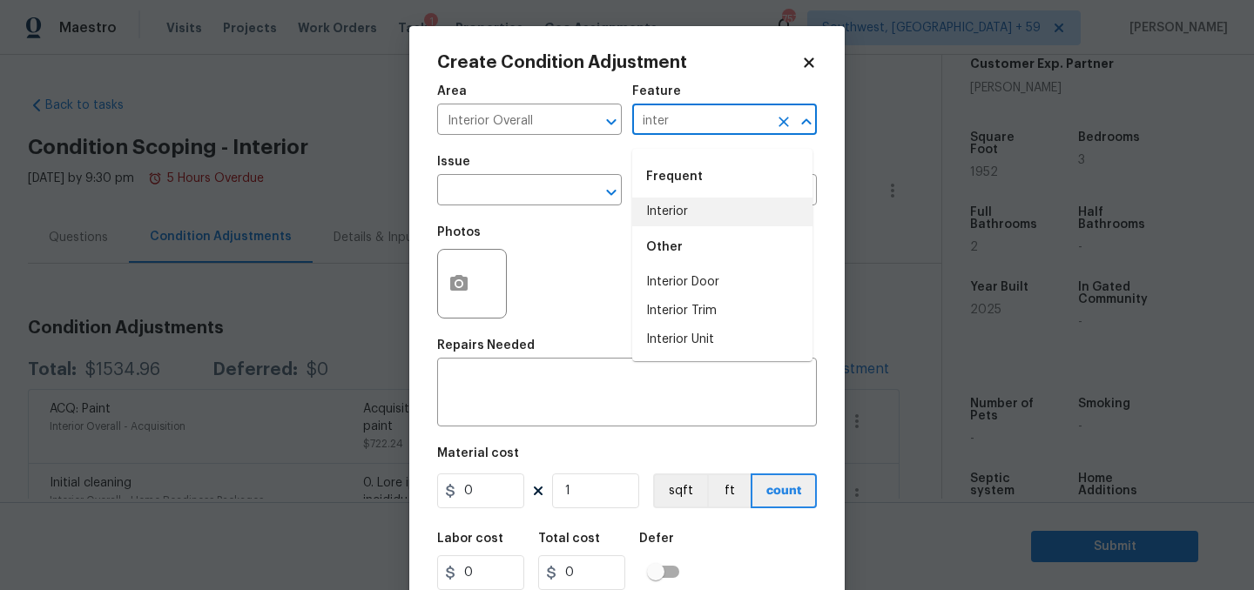
click at [690, 207] on li "Interior" at bounding box center [722, 212] width 180 height 29
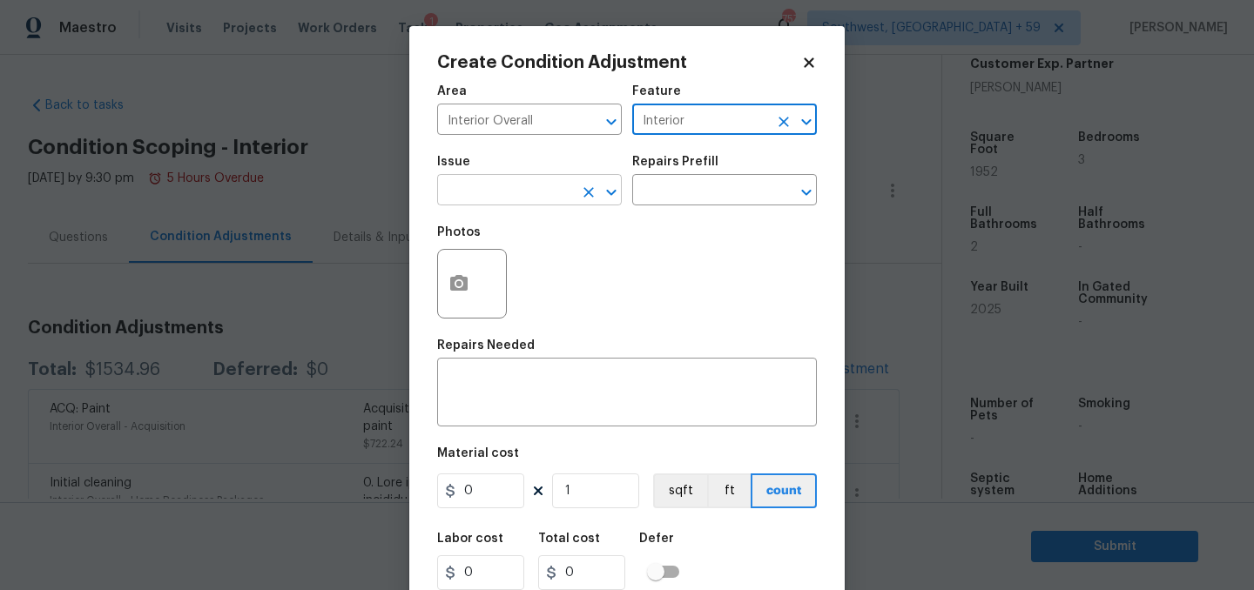
type input "Interior"
click at [540, 195] on input "text" at bounding box center [505, 191] width 136 height 27
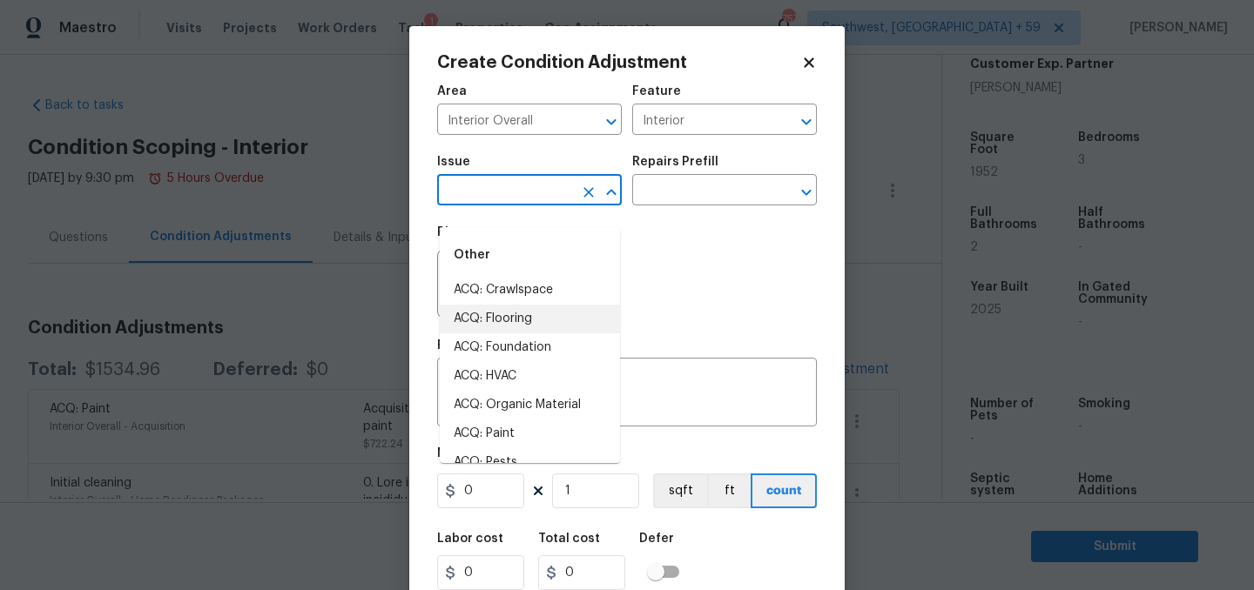
click at [490, 320] on li "ACQ: Flooring" at bounding box center [530, 319] width 180 height 29
type input "ACQ: Flooring"
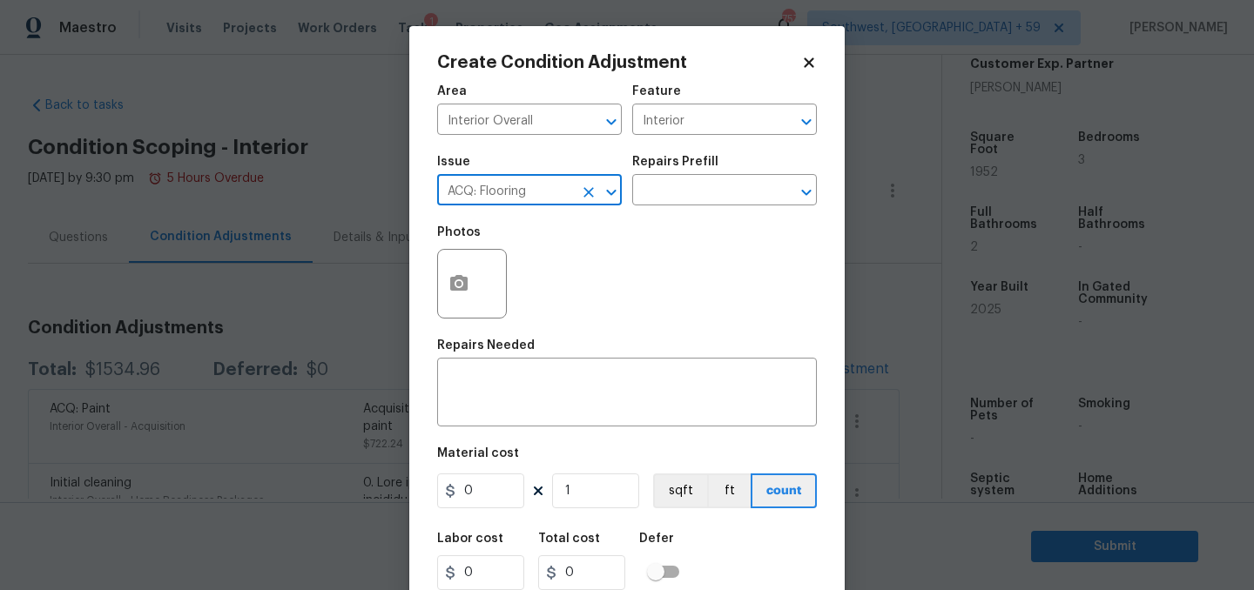
click at [749, 178] on div "Repairs Prefill" at bounding box center [724, 167] width 185 height 23
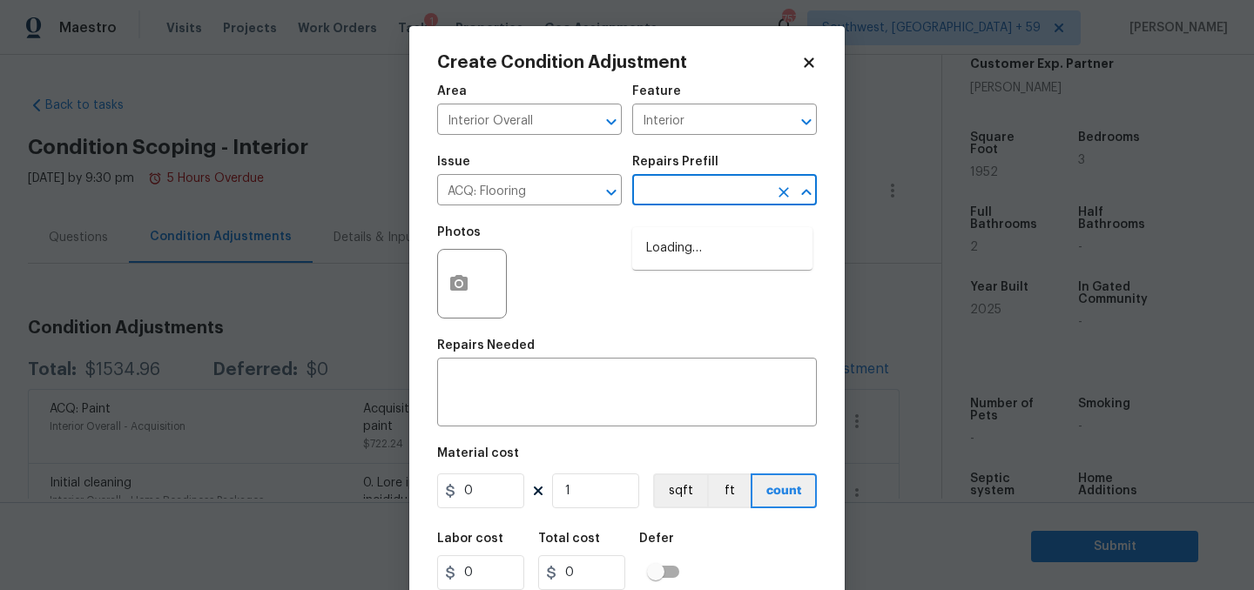
click at [701, 205] on input "text" at bounding box center [700, 191] width 136 height 27
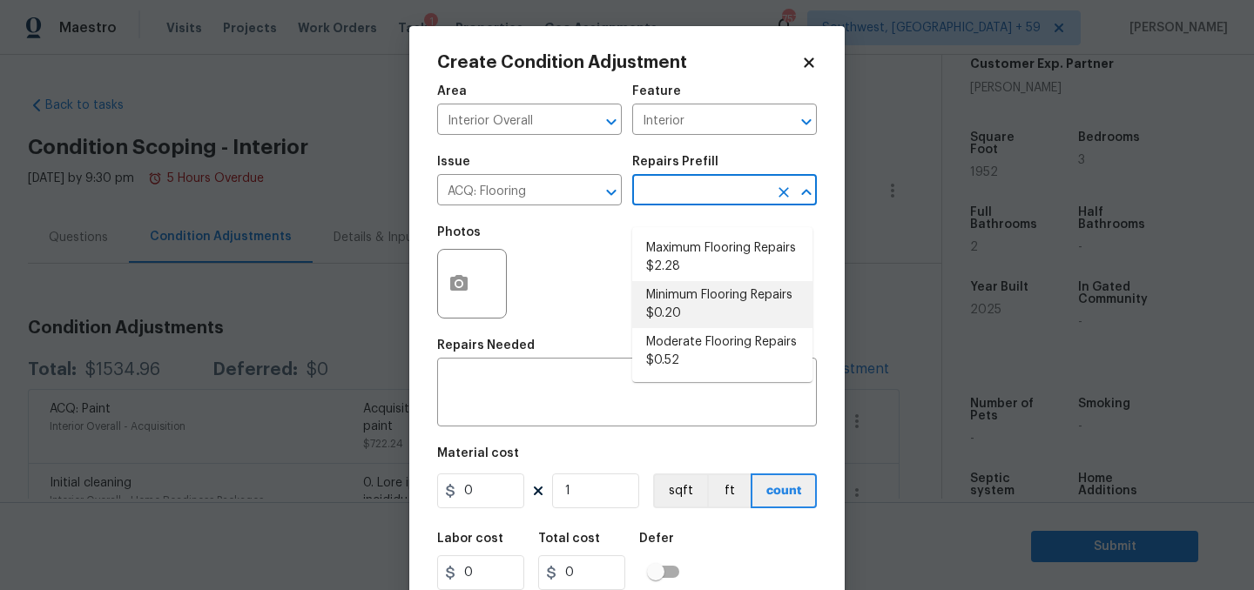
click at [681, 315] on li "Minimum Flooring Repairs $0.20" at bounding box center [722, 304] width 180 height 47
type input "Acquisition"
type textarea "Acquisition Scope: Minimum flooring repairs"
type input "0.2"
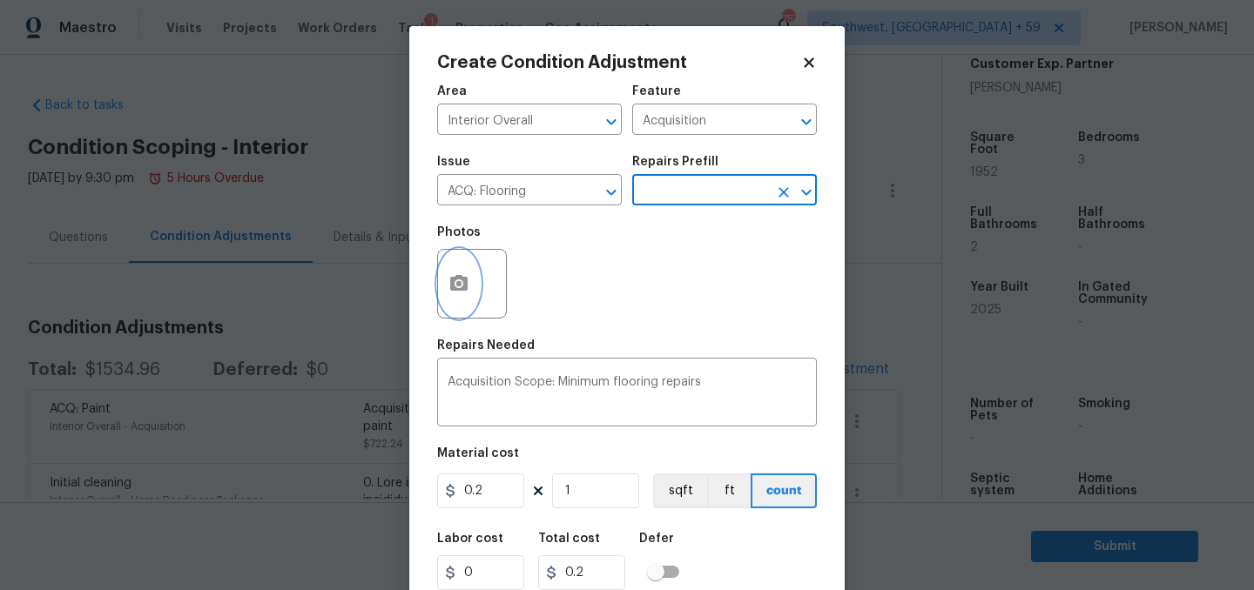
click at [467, 291] on icon "button" at bounding box center [458, 283] width 17 height 16
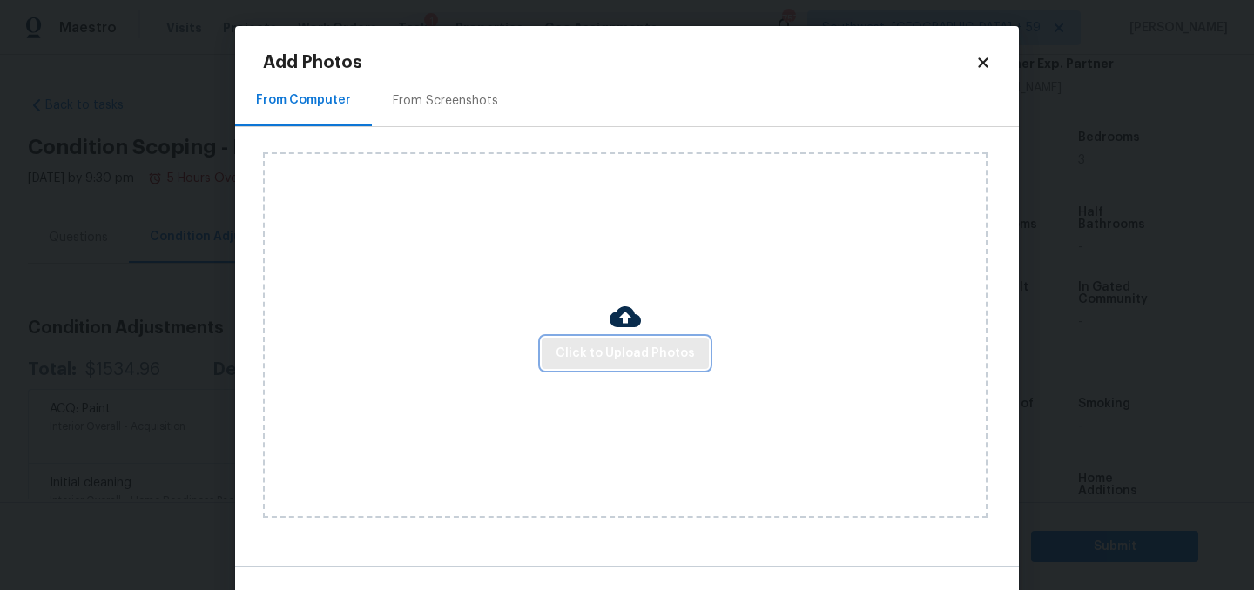
click at [619, 353] on span "Click to Upload Photos" at bounding box center [624, 354] width 139 height 22
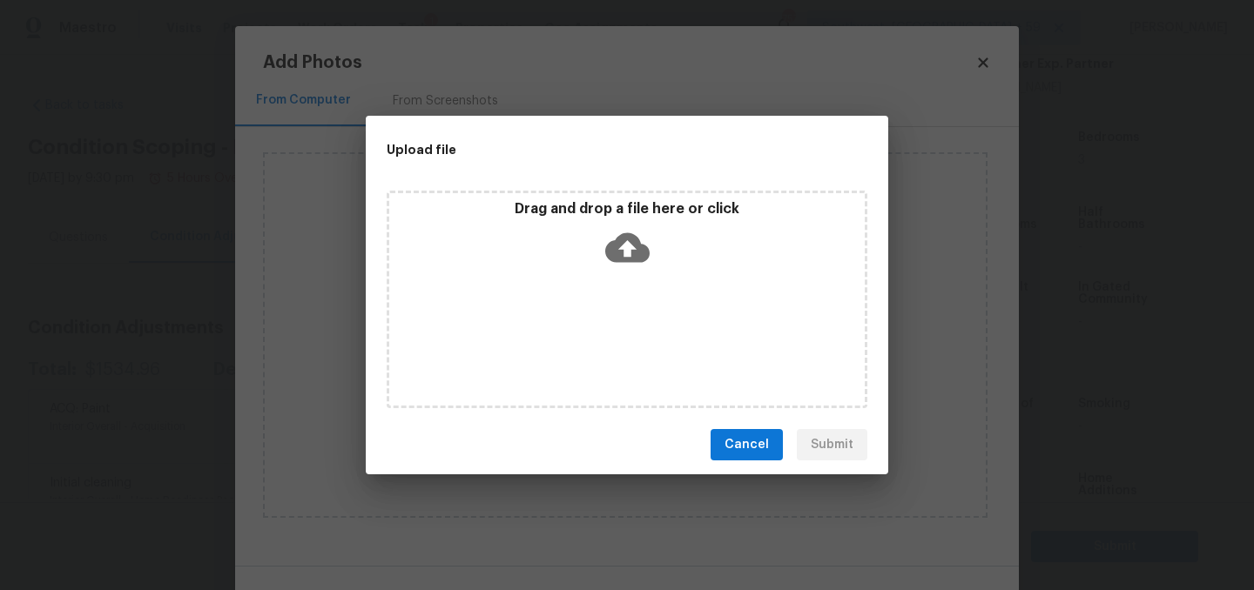
click at [632, 251] on icon at bounding box center [627, 248] width 44 height 30
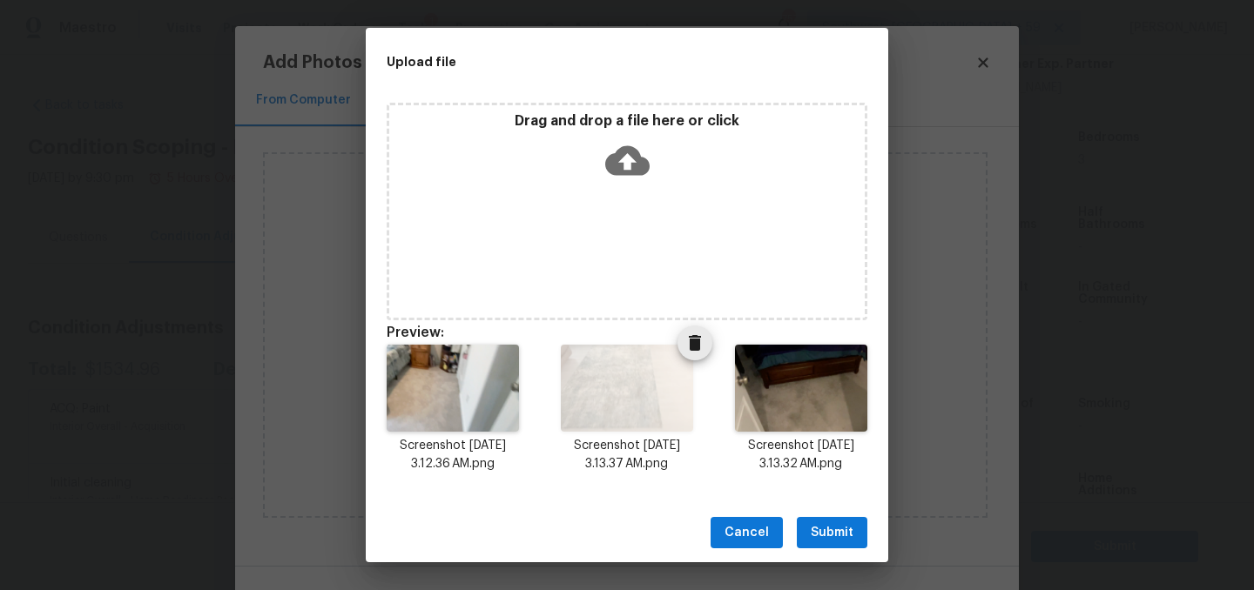
scroll to position [432, 0]
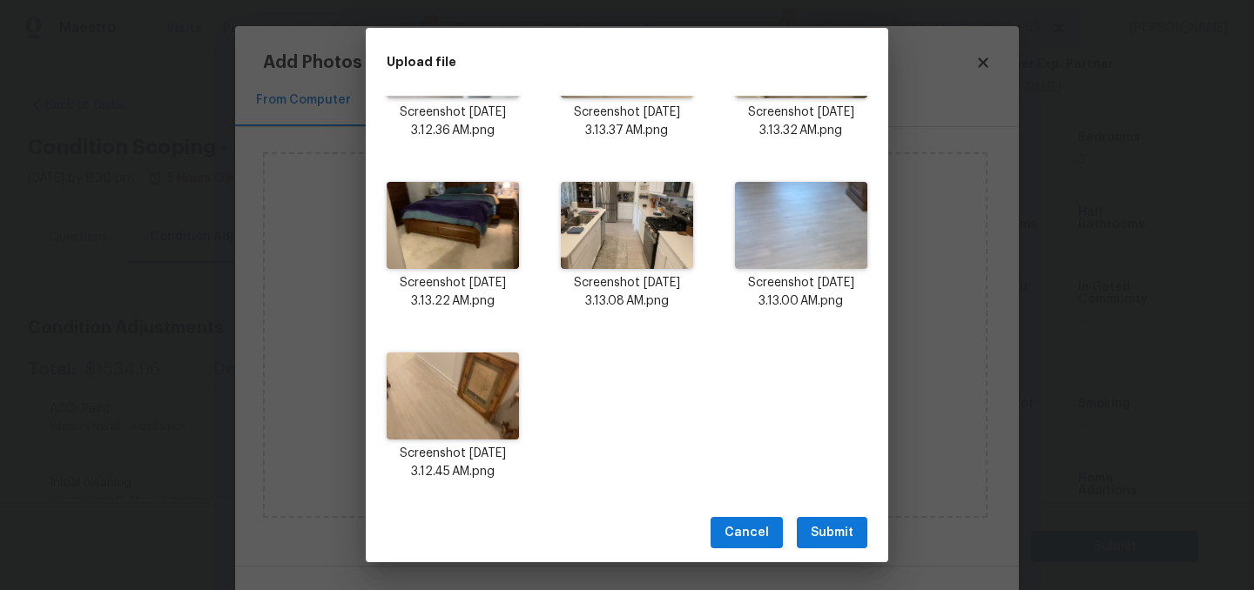
click at [821, 523] on span "Submit" at bounding box center [831, 533] width 43 height 22
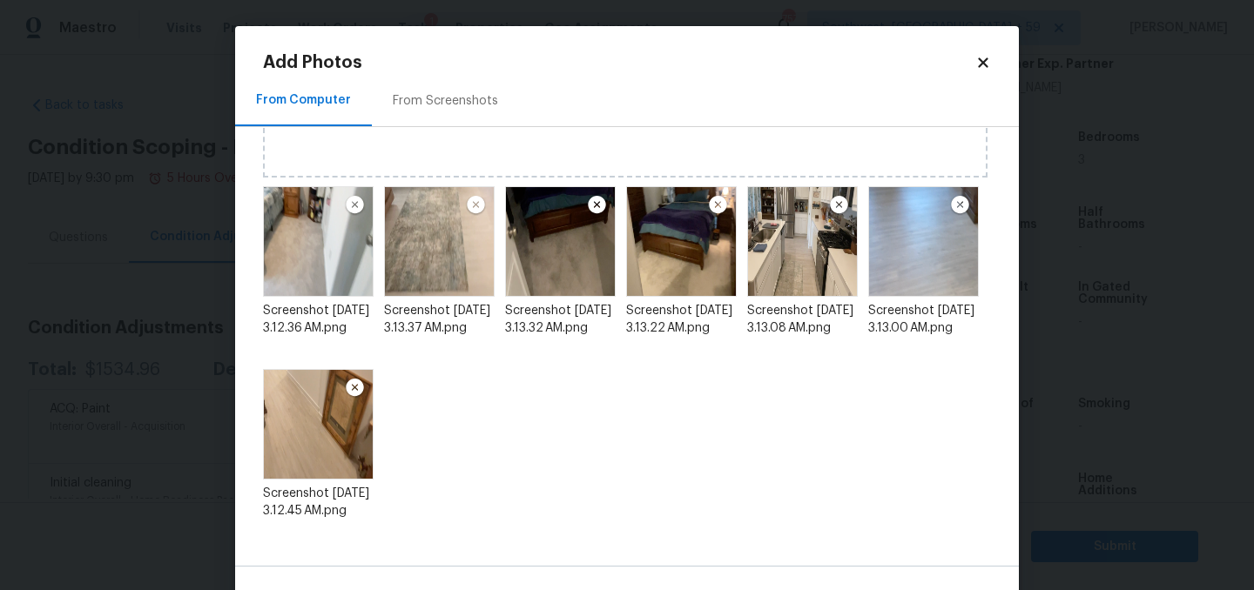
scroll to position [54, 0]
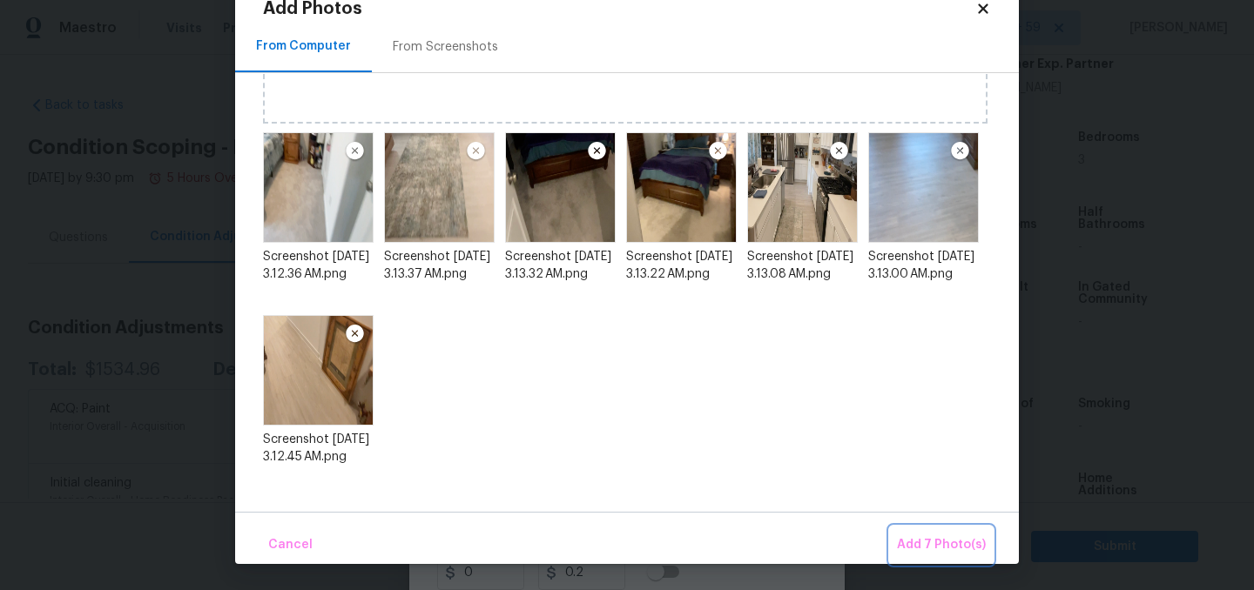
click at [947, 544] on span "Add 7 Photo(s)" at bounding box center [941, 545] width 89 height 22
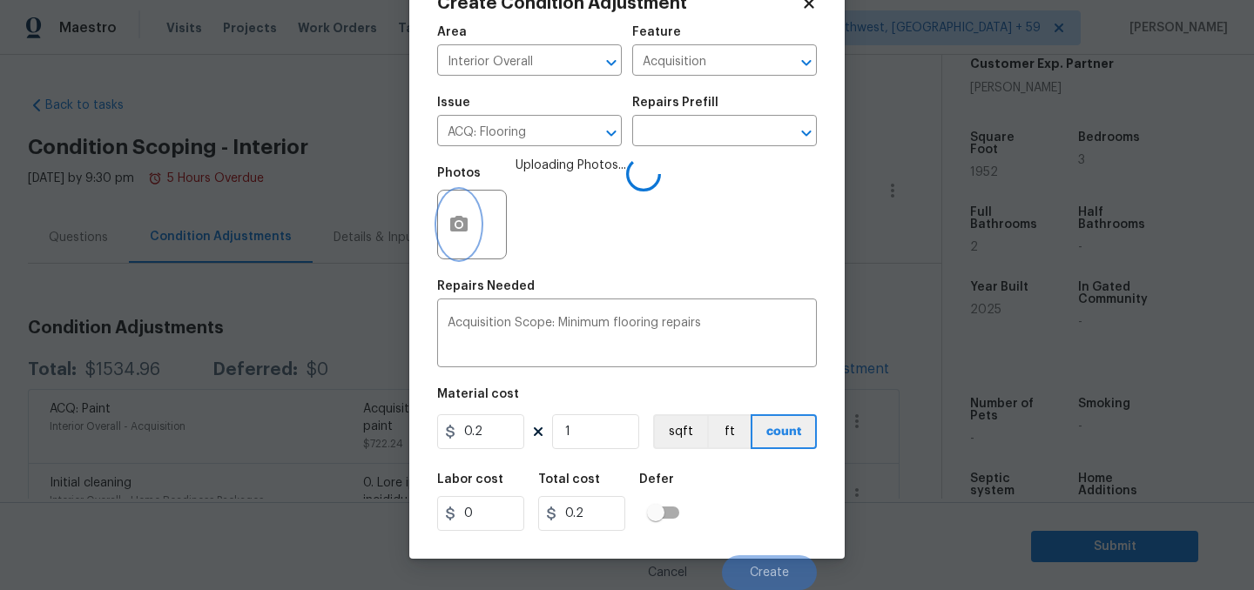
scroll to position [119, 0]
drag, startPoint x: 491, startPoint y: 412, endPoint x: 411, endPoint y: 411, distance: 80.1
click at [411, 411] on div "Create Condition Adjustment Area Interior Overall ​ Feature Acquisition ​ Issue…" at bounding box center [626, 263] width 435 height 592
type input "400"
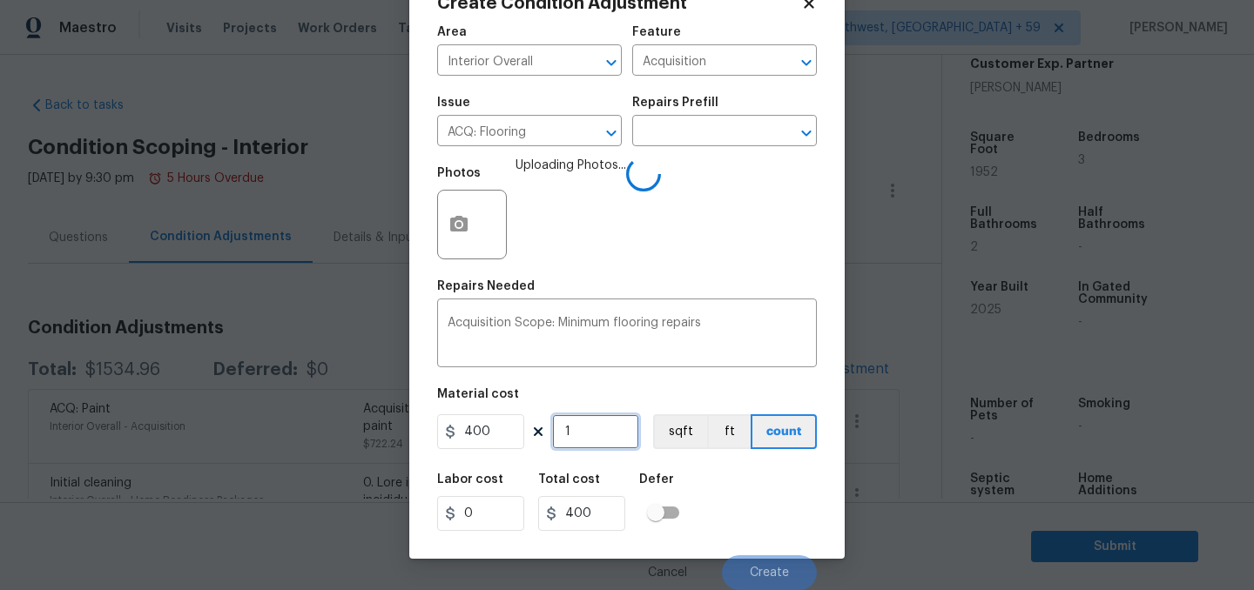
click at [603, 420] on input "1" at bounding box center [595, 431] width 87 height 35
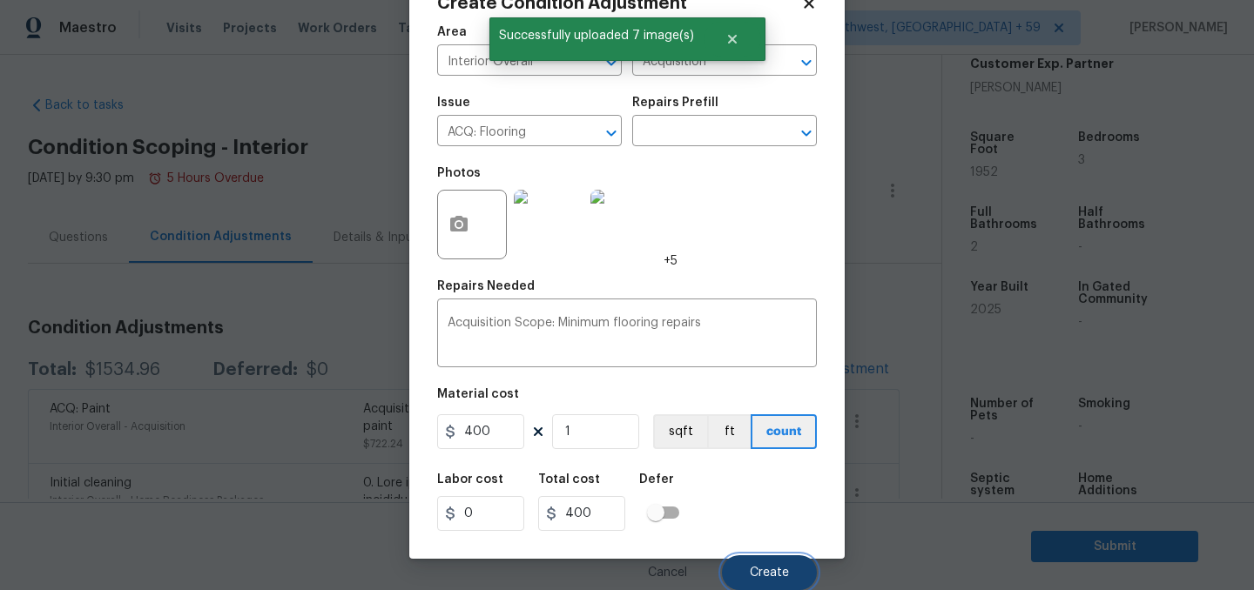
click at [781, 578] on button "Create" at bounding box center [769, 572] width 95 height 35
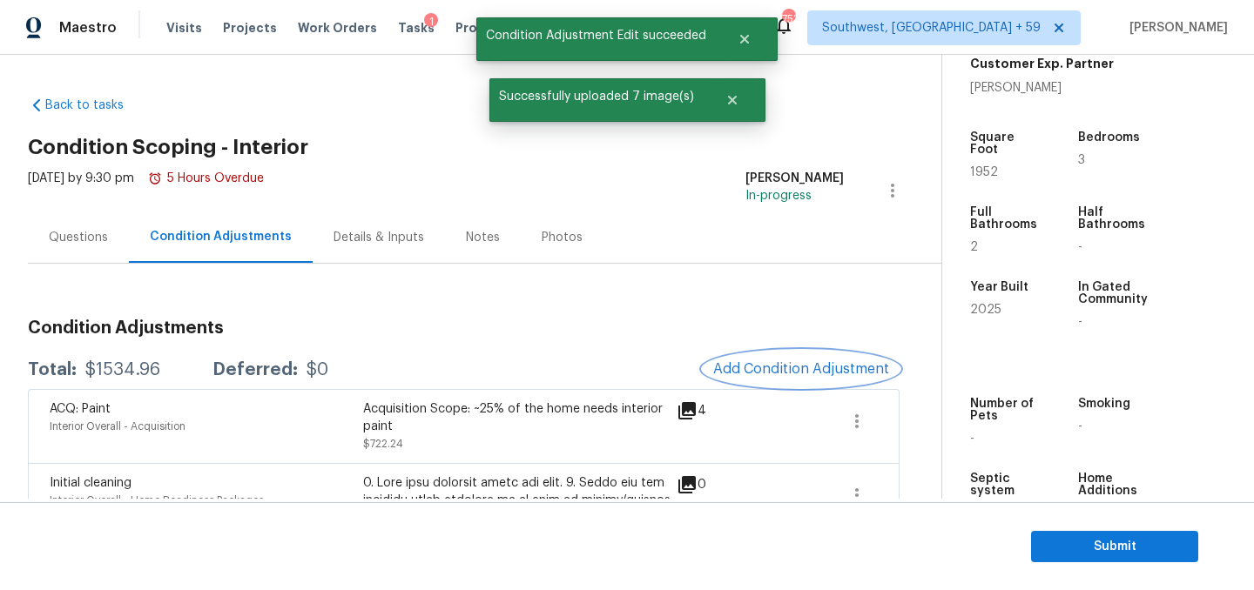
scroll to position [0, 0]
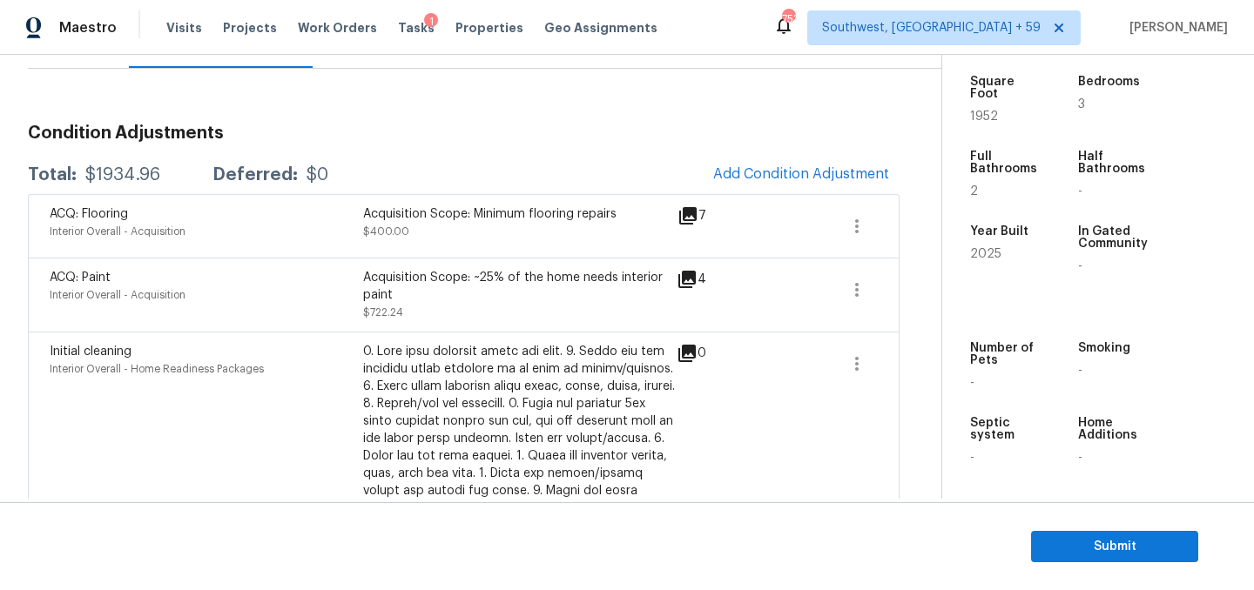
scroll to position [155, 0]
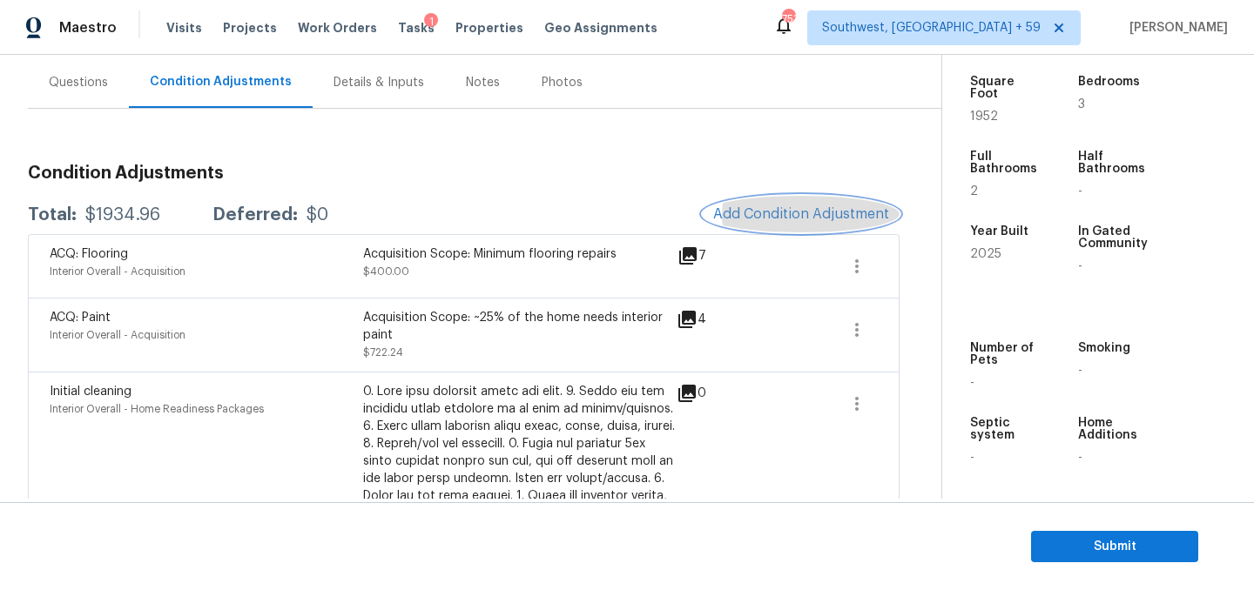
click at [813, 222] on span "Add Condition Adjustment" at bounding box center [801, 214] width 176 height 16
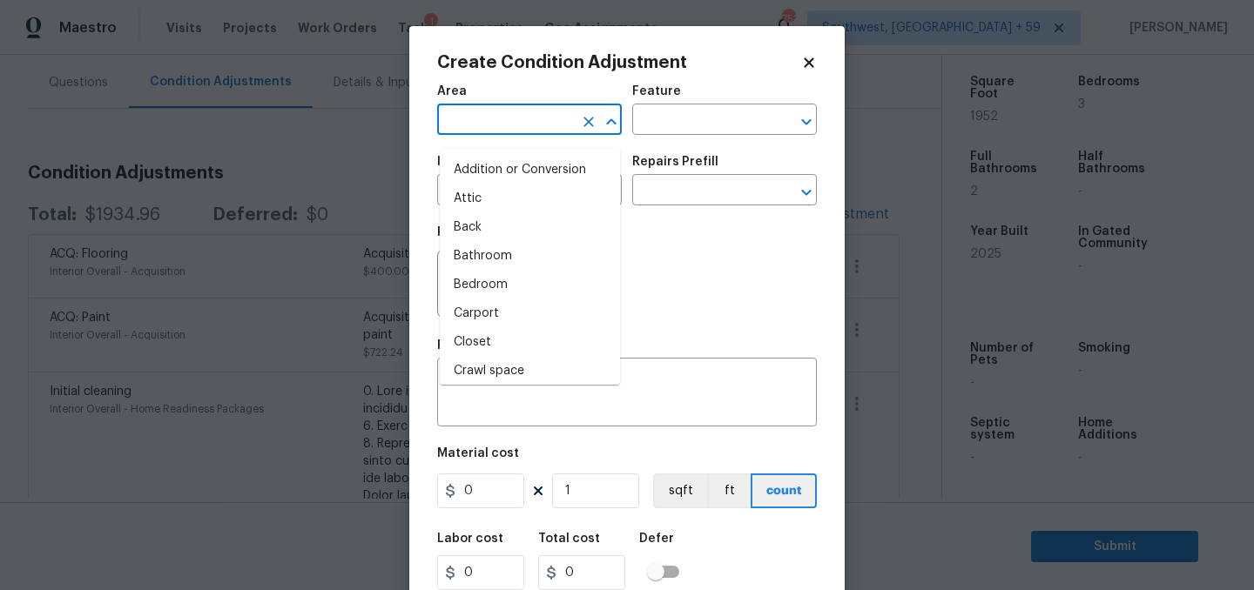
click at [552, 120] on input "text" at bounding box center [505, 121] width 136 height 27
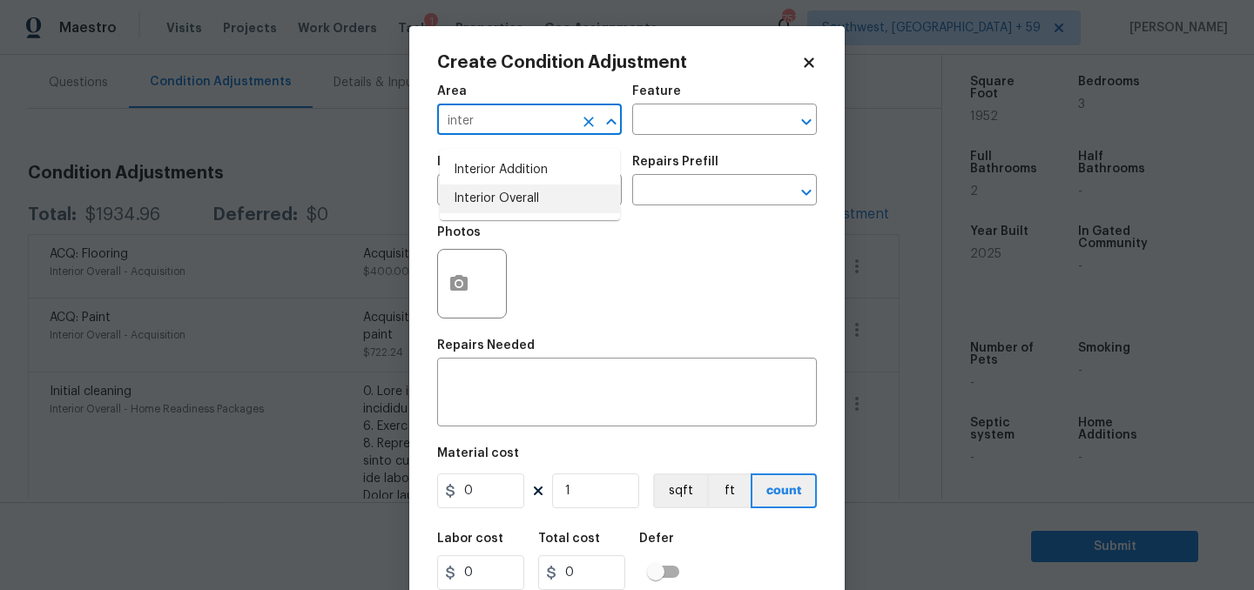
click at [544, 189] on ul "Interior Addition Interior Overall" at bounding box center [530, 184] width 180 height 71
click at [537, 199] on li "Interior Overall" at bounding box center [530, 199] width 180 height 29
type input "Interior Overall"
click at [558, 198] on input "text" at bounding box center [505, 191] width 136 height 27
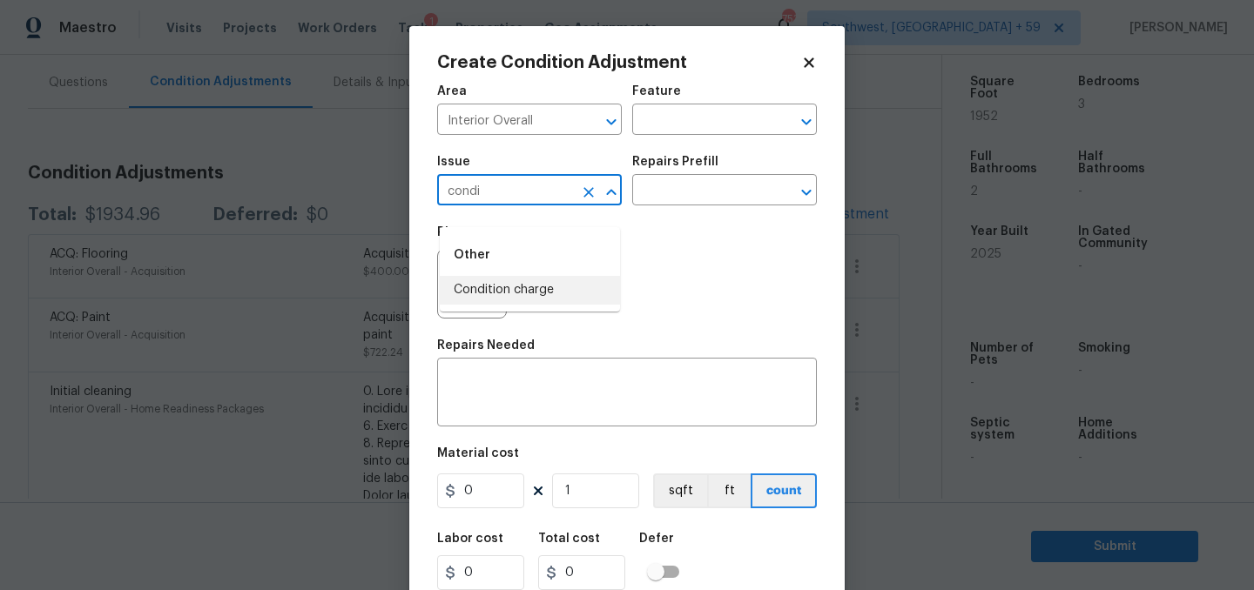
click at [563, 277] on li "Condition charge" at bounding box center [530, 290] width 180 height 29
type input "Condition charge"
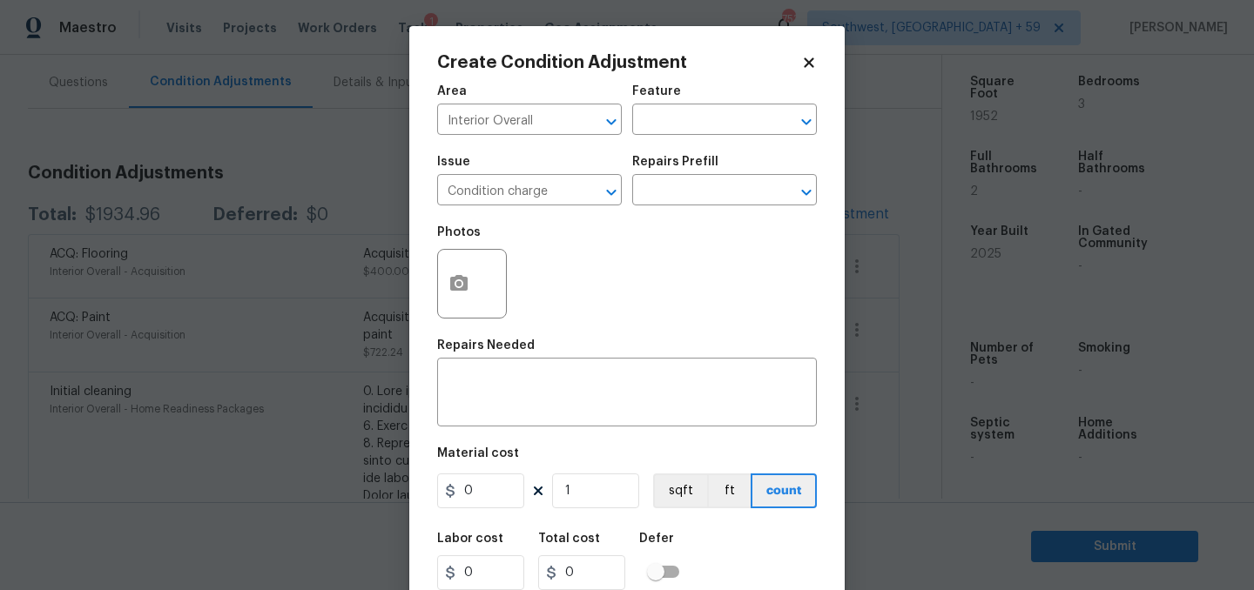
click at [713, 178] on div "Repairs Prefill" at bounding box center [724, 167] width 185 height 23
click at [709, 198] on input "text" at bounding box center [700, 191] width 136 height 27
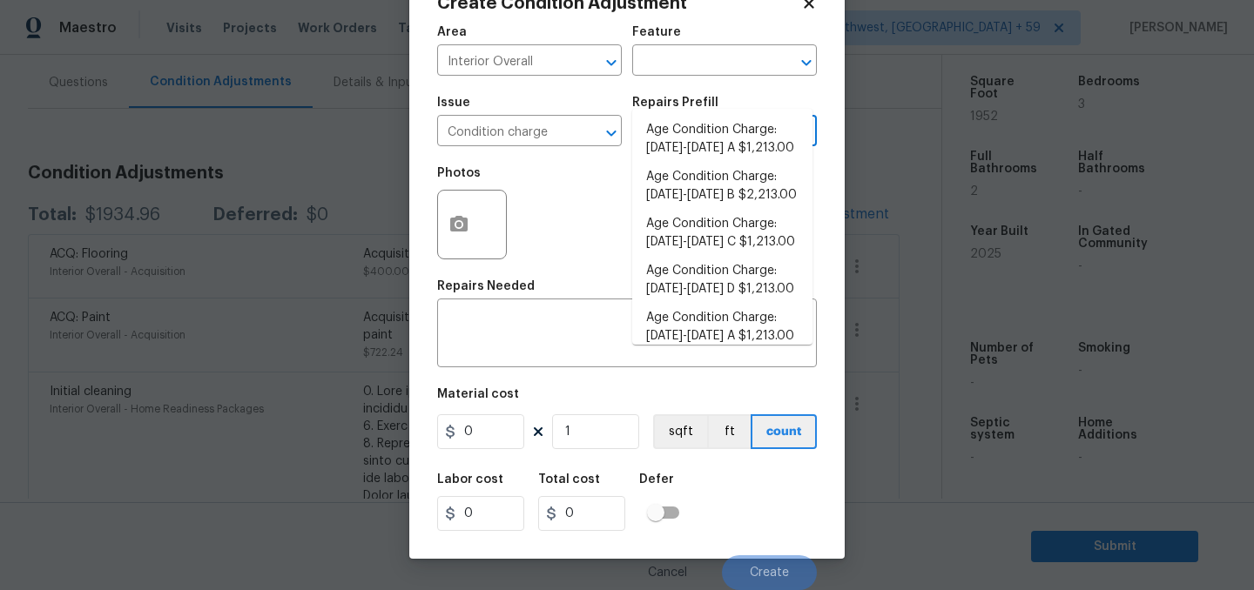
scroll to position [596, 0]
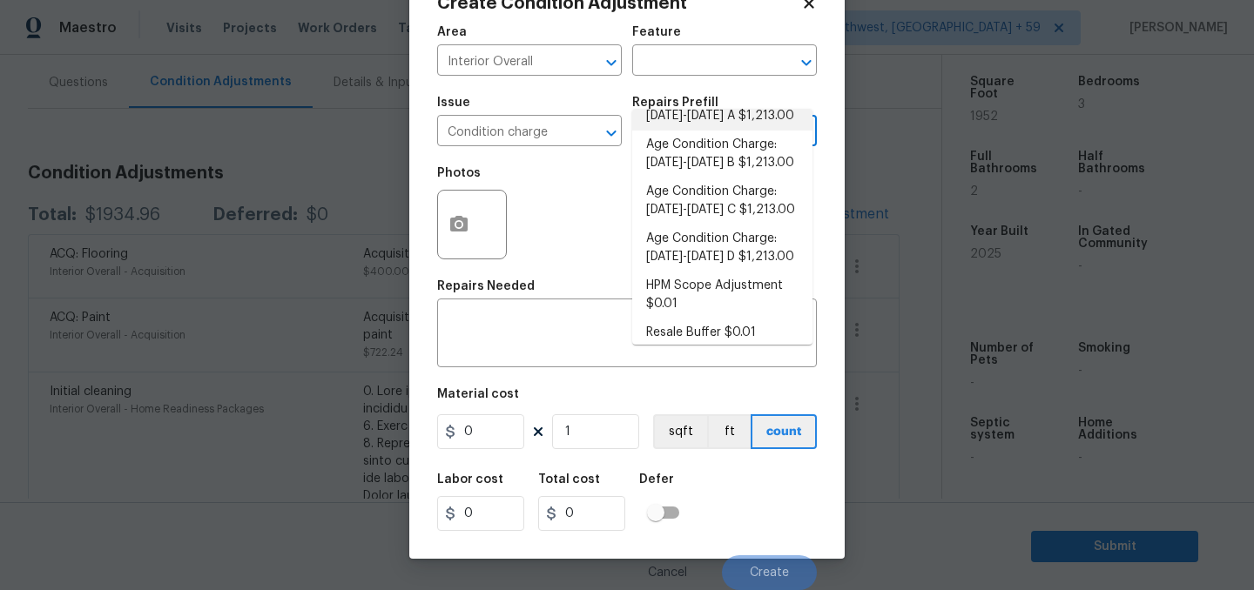
click at [710, 131] on li "Age Condition Charge: [DATE]-[DATE] A $1,213.00" at bounding box center [722, 107] width 180 height 47
type input "Home Readiness Packages"
type textarea "Age Condition Charge: [DATE]-[DATE] A"
type input "1213"
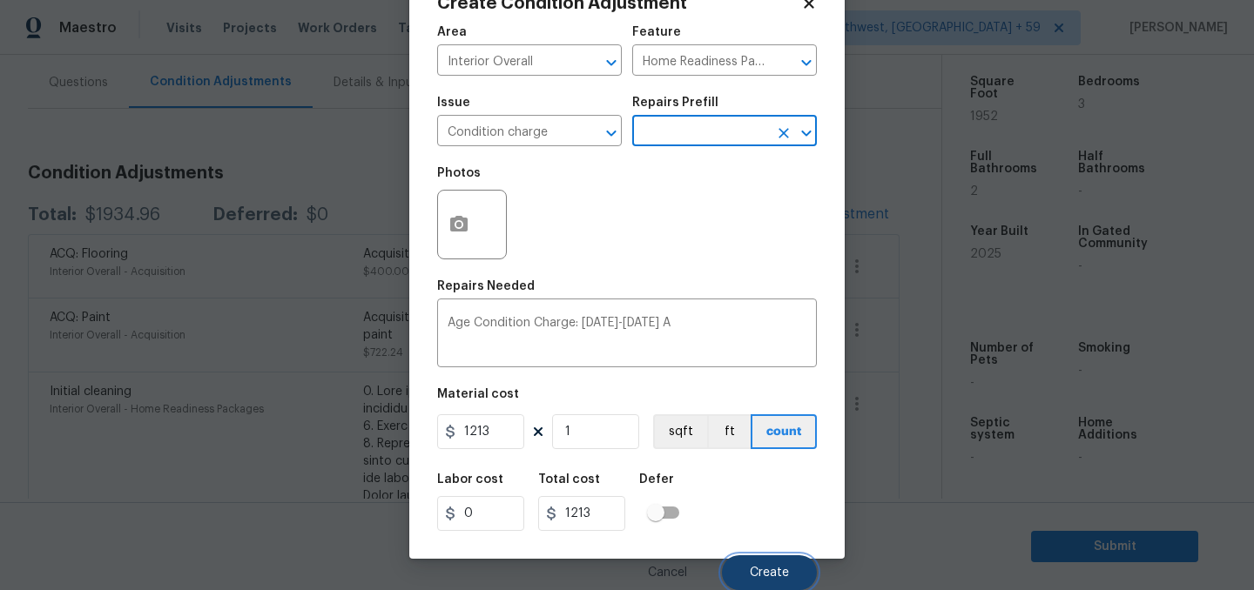
click at [750, 560] on button "Create" at bounding box center [769, 572] width 95 height 35
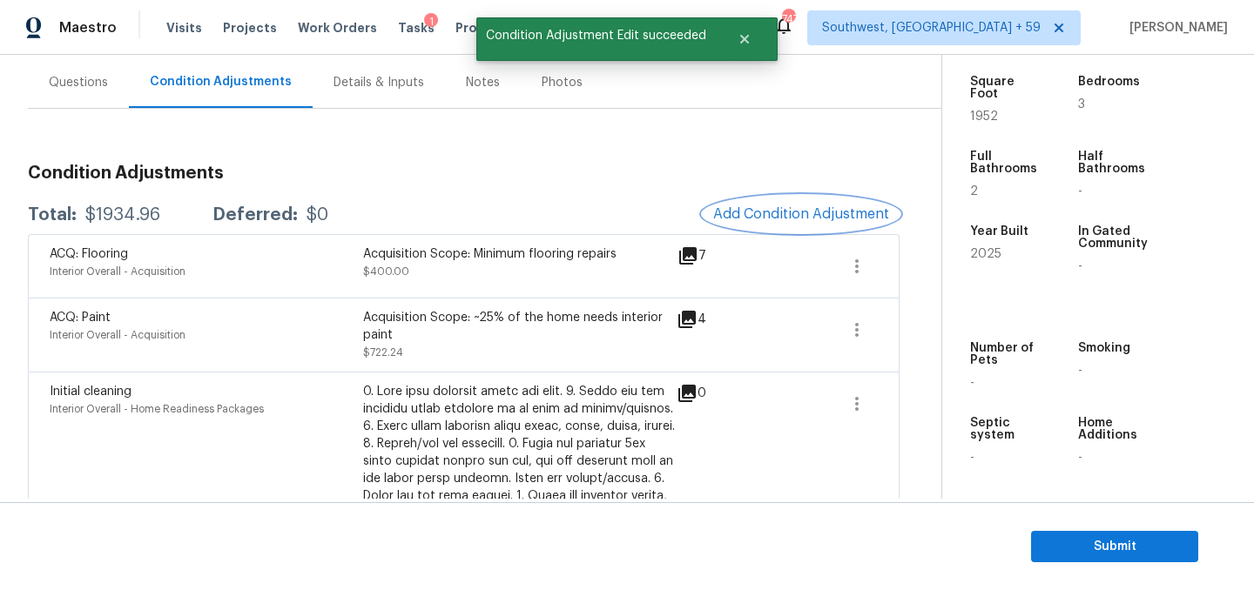
scroll to position [0, 0]
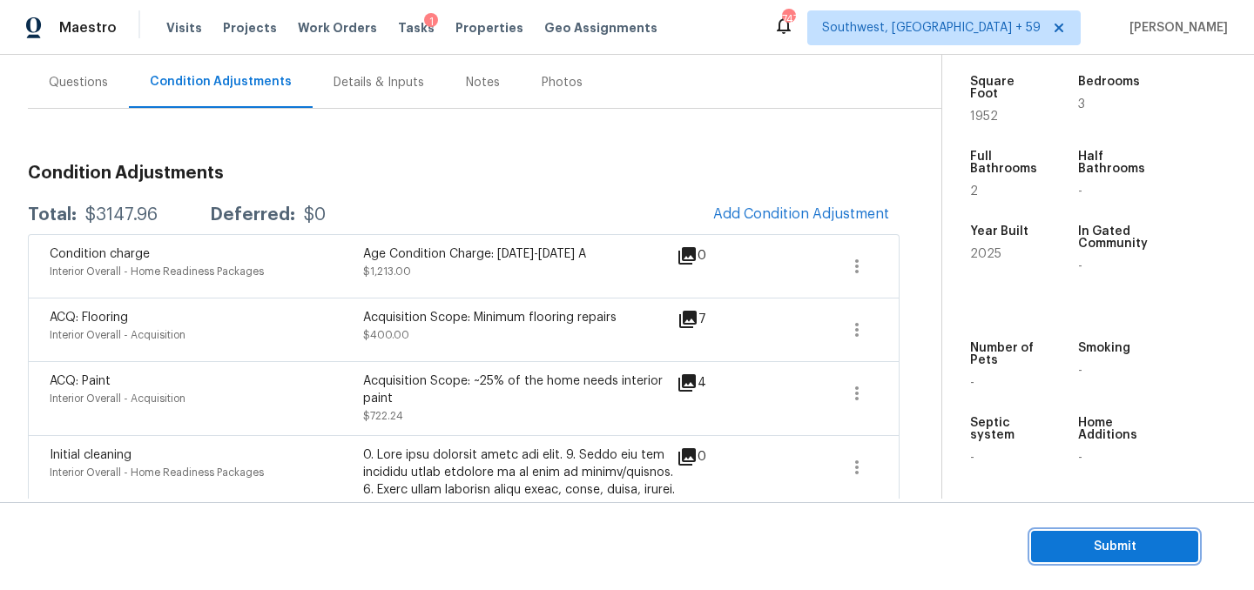
click at [1086, 536] on span "Submit" at bounding box center [1114, 547] width 139 height 22
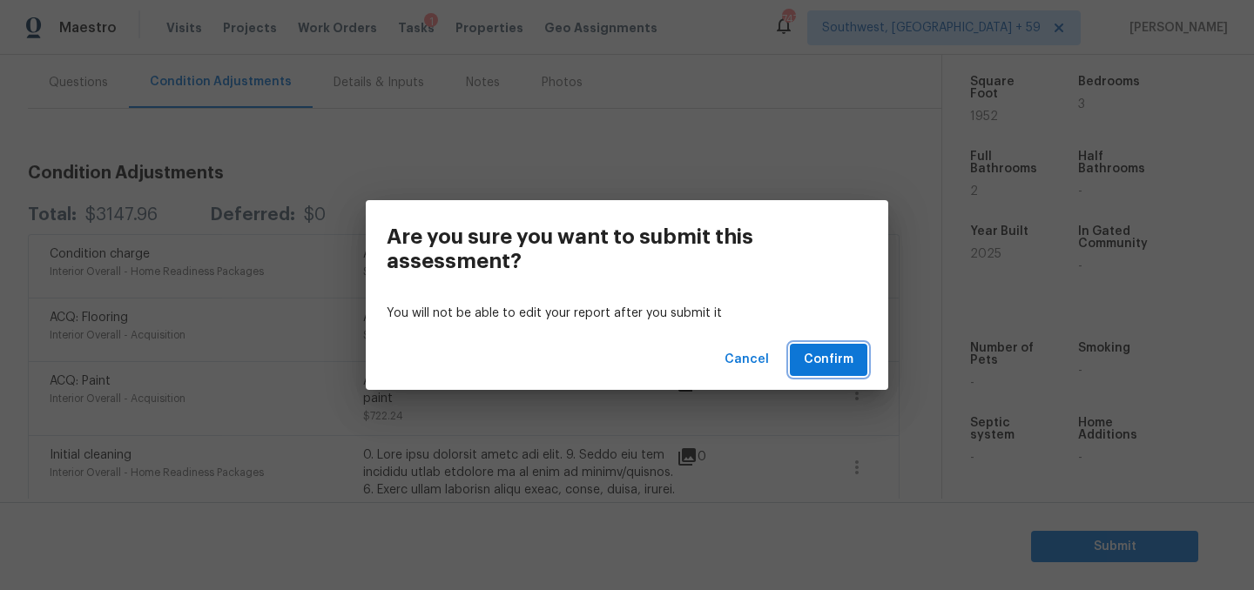
click at [807, 367] on span "Confirm" at bounding box center [828, 360] width 50 height 22
